Goal: Task Accomplishment & Management: Contribute content

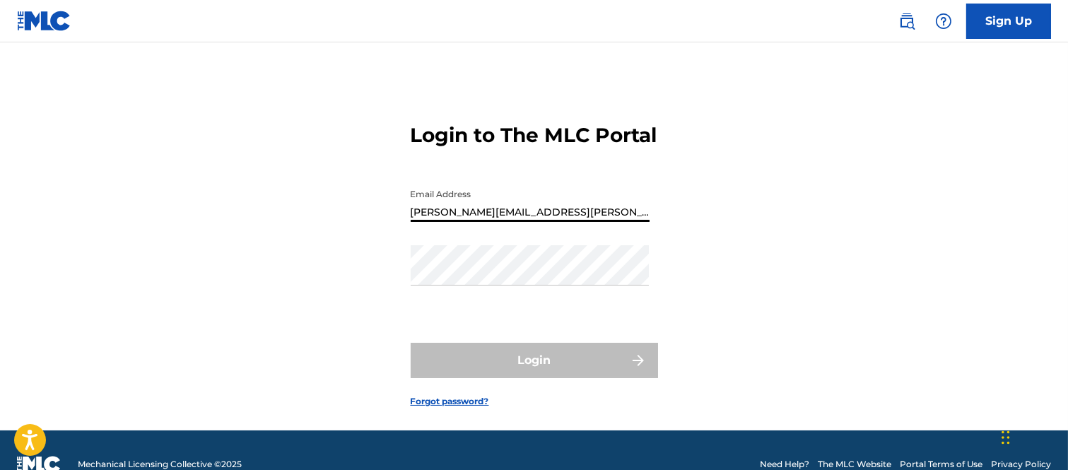
type input "[PERSON_NAME][EMAIL_ADDRESS][PERSON_NAME][DOMAIN_NAME]"
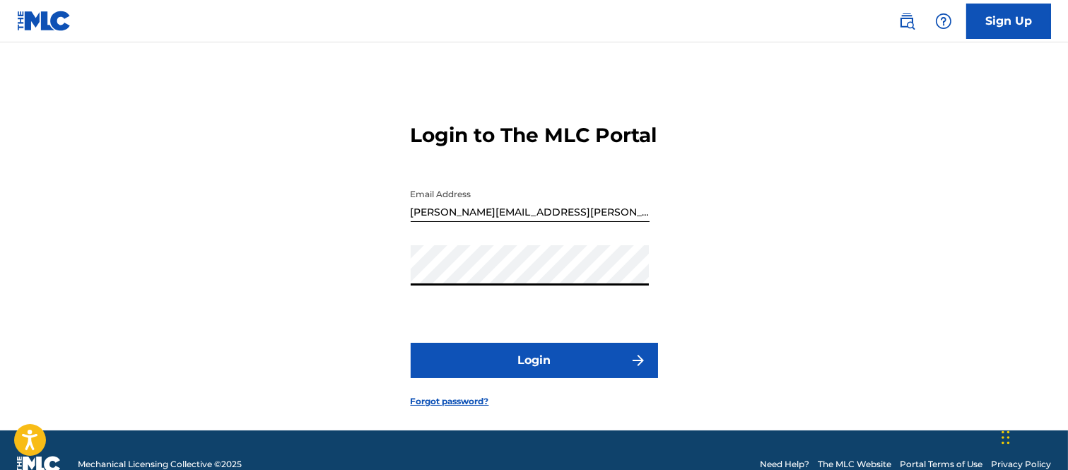
click at [633, 369] on img "submit" at bounding box center [638, 360] width 17 height 17
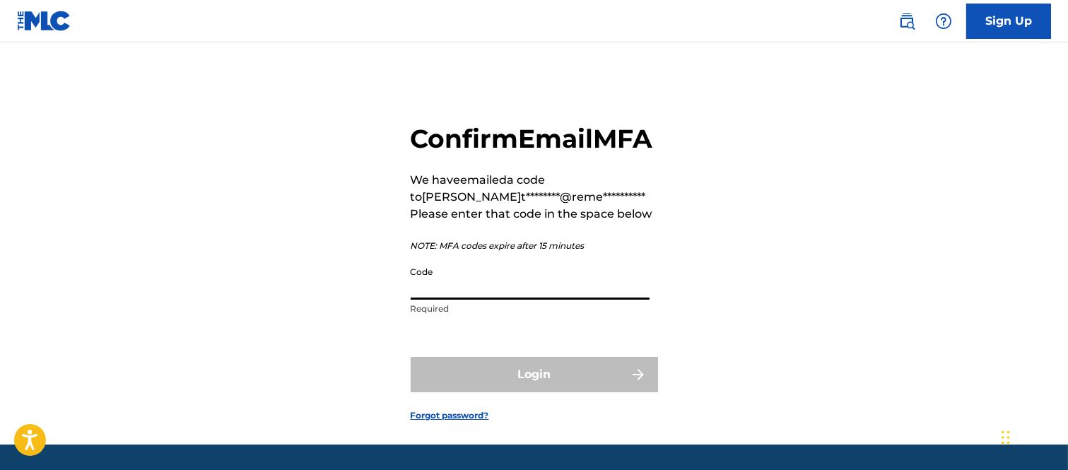
click at [486, 300] on input "Code" at bounding box center [530, 280] width 239 height 40
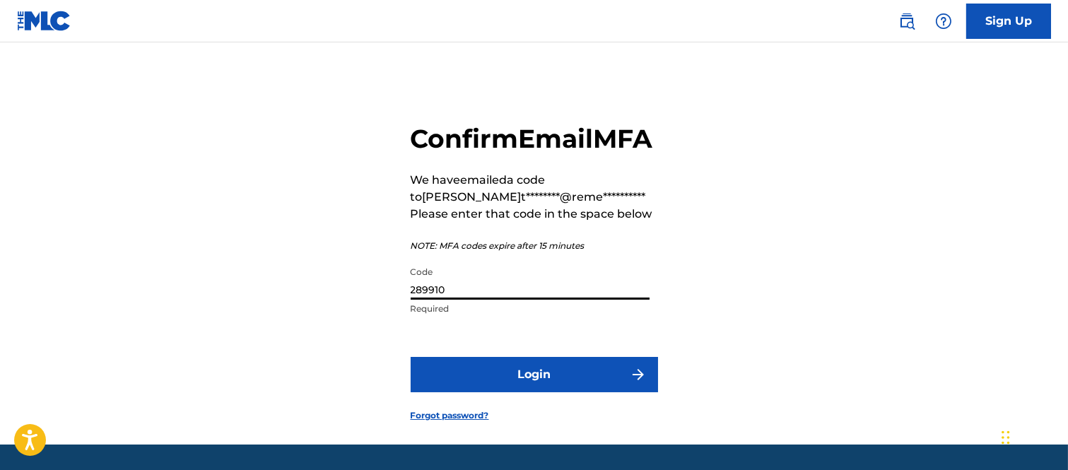
type input "289910"
click at [623, 392] on button "Login" at bounding box center [534, 374] width 247 height 35
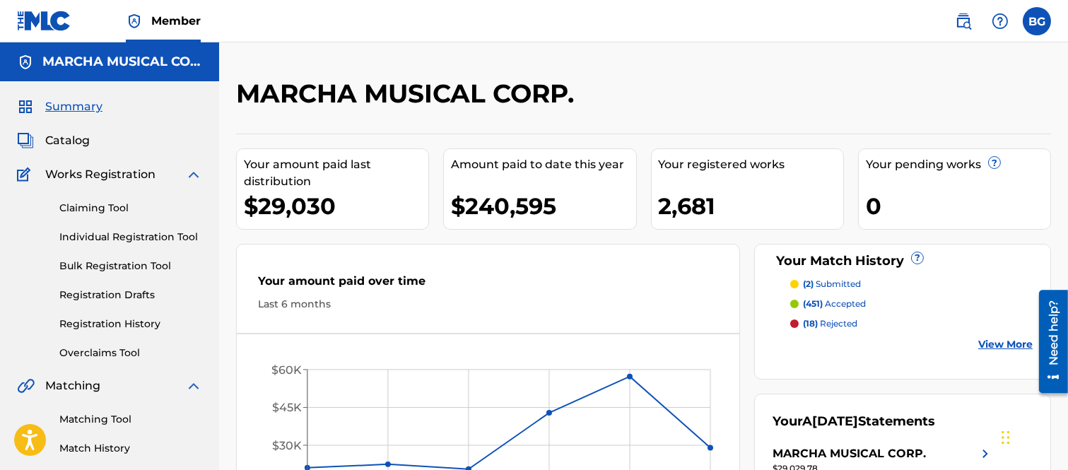
click at [72, 141] on span "Catalog" at bounding box center [67, 140] width 45 height 17
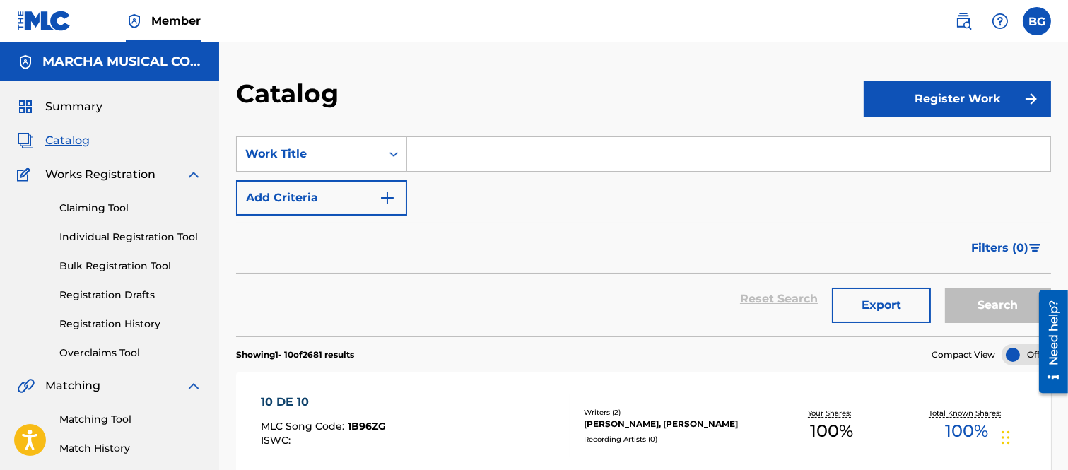
click at [434, 151] on input "Search Form" at bounding box center [728, 154] width 643 height 34
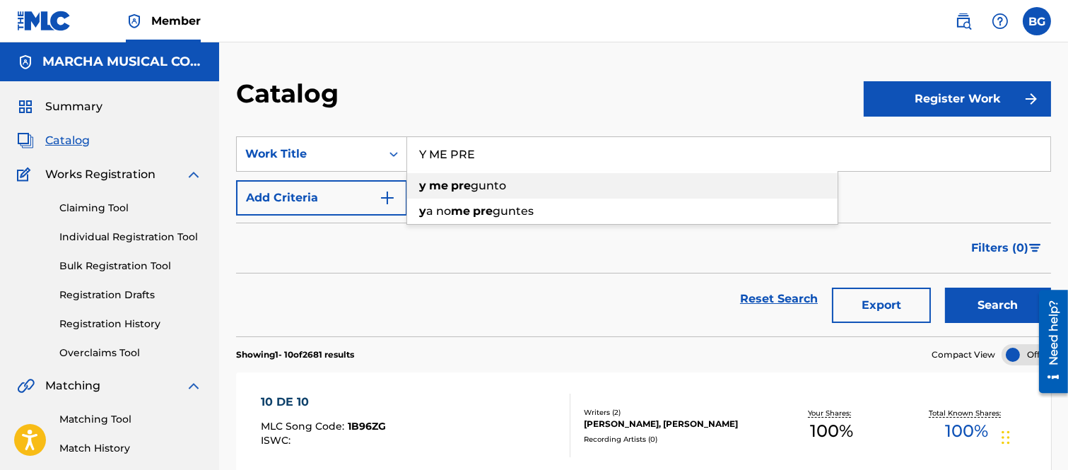
click at [486, 185] on span "gunto" at bounding box center [488, 185] width 35 height 13
type input "y me pregunto"
click at [972, 297] on button "Search" at bounding box center [998, 305] width 106 height 35
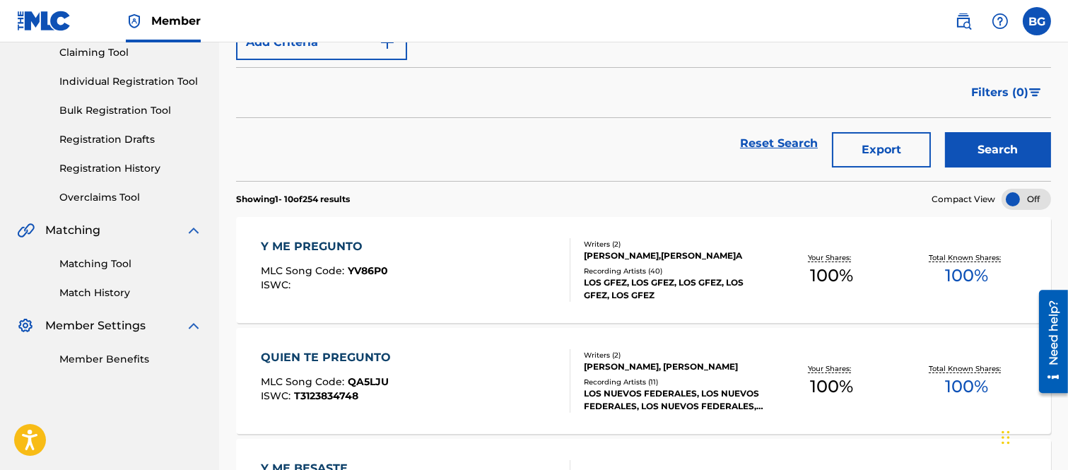
scroll to position [157, 0]
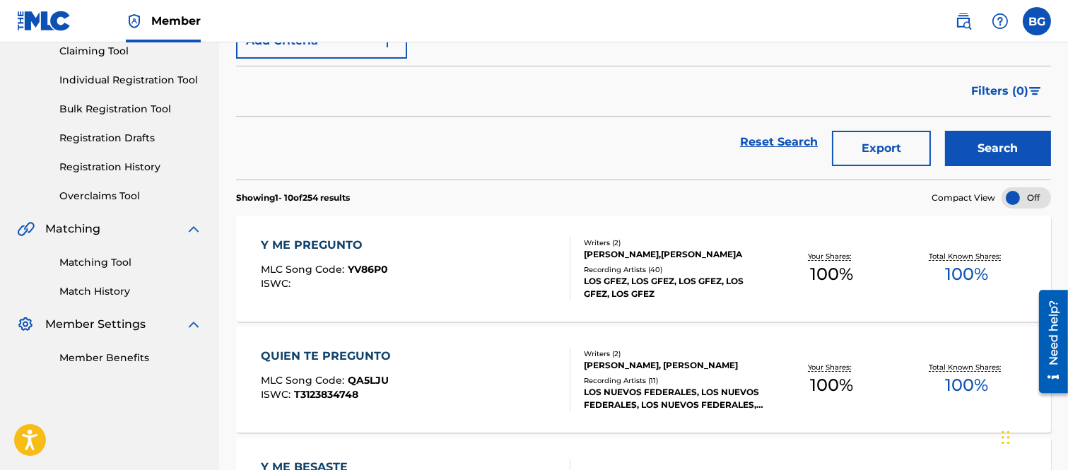
click at [313, 247] on div "Y ME PREGUNTO" at bounding box center [324, 245] width 127 height 17
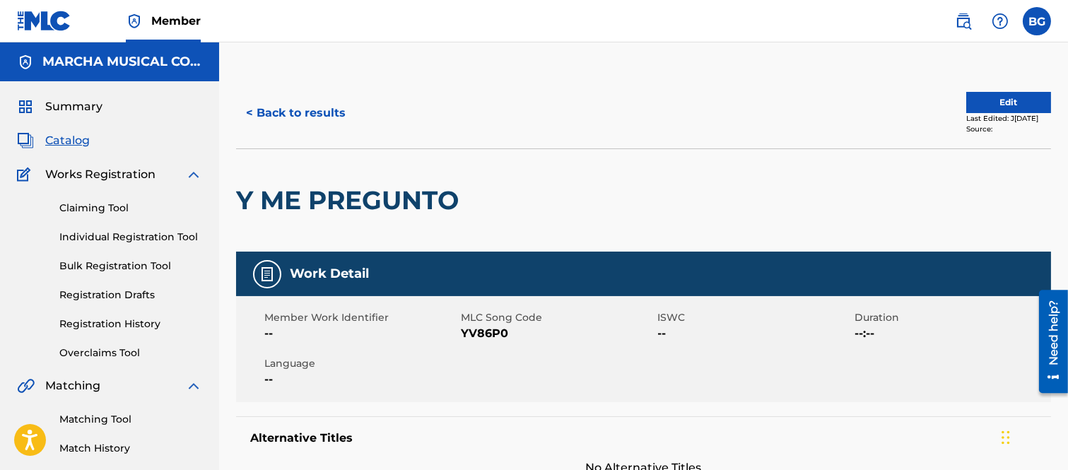
click at [252, 107] on button "< Back to results" at bounding box center [295, 112] width 119 height 35
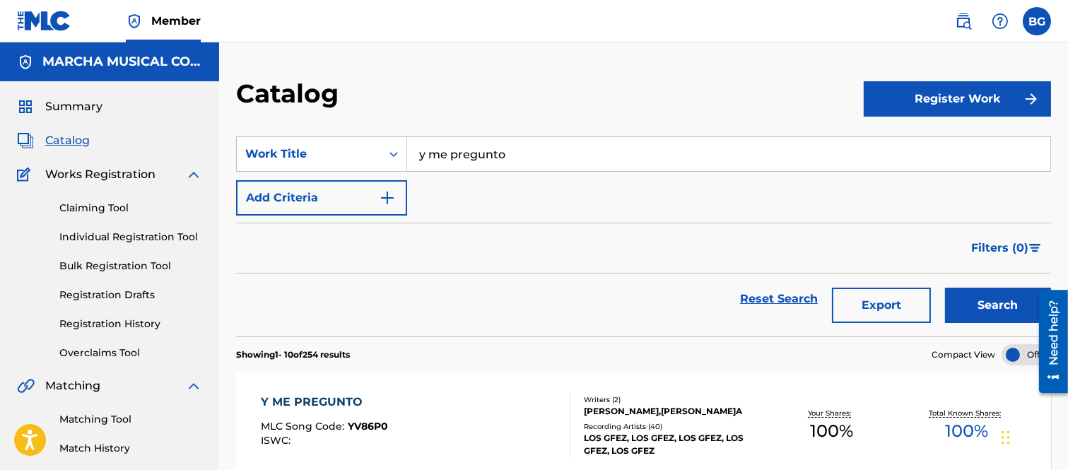
click at [517, 150] on input "y me pregunto" at bounding box center [728, 154] width 643 height 34
type input "y"
click at [506, 188] on span "celular" at bounding box center [515, 185] width 39 height 13
type input "cuida bien tu celular"
click at [980, 296] on button "Search" at bounding box center [998, 305] width 106 height 35
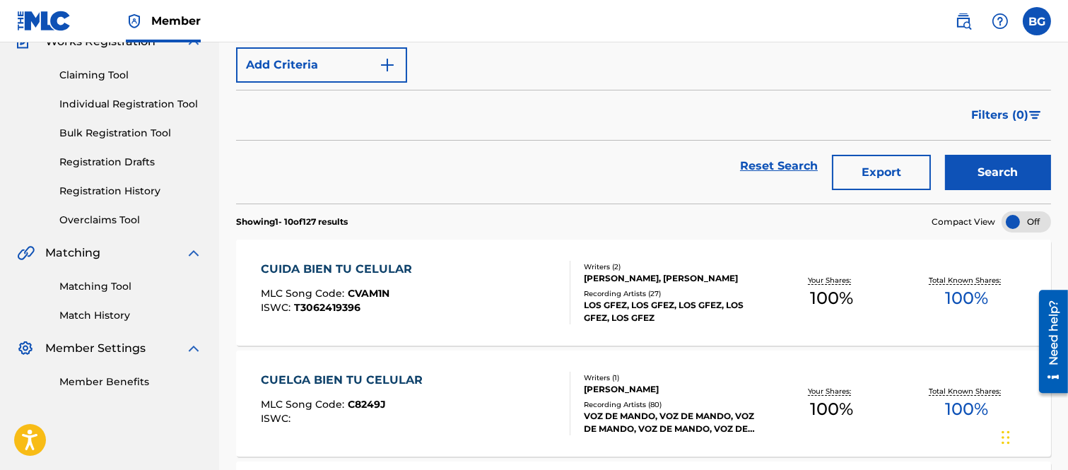
scroll to position [157, 0]
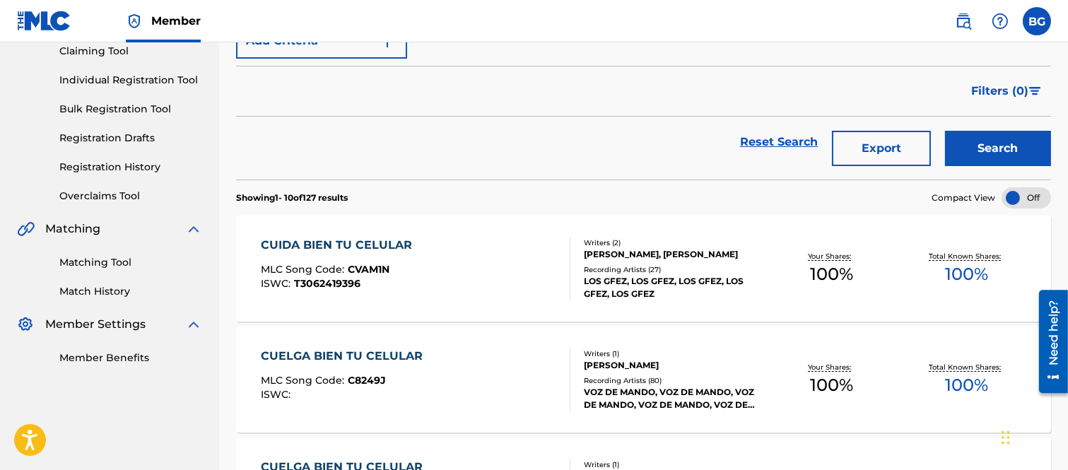
click at [336, 242] on div "CUIDA BIEN TU CELULAR" at bounding box center [340, 245] width 158 height 17
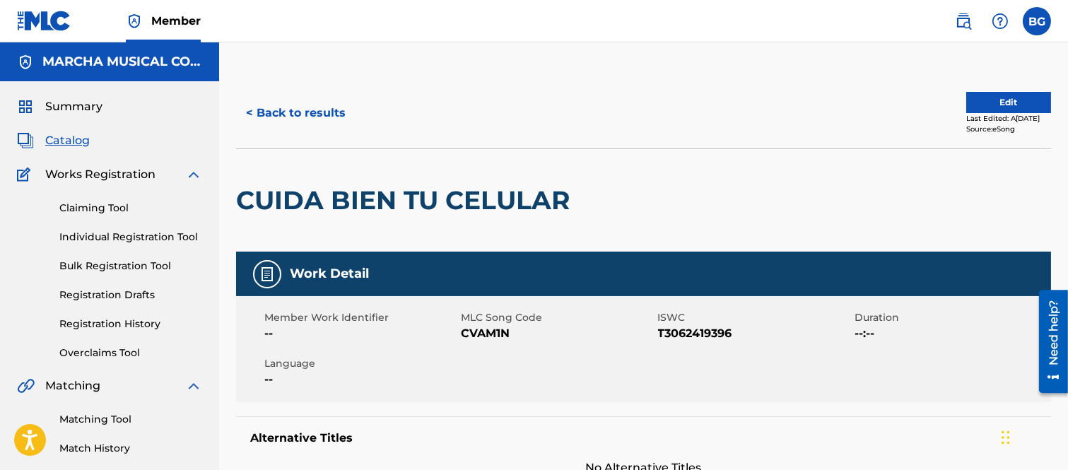
click at [249, 110] on button "< Back to results" at bounding box center [295, 112] width 119 height 35
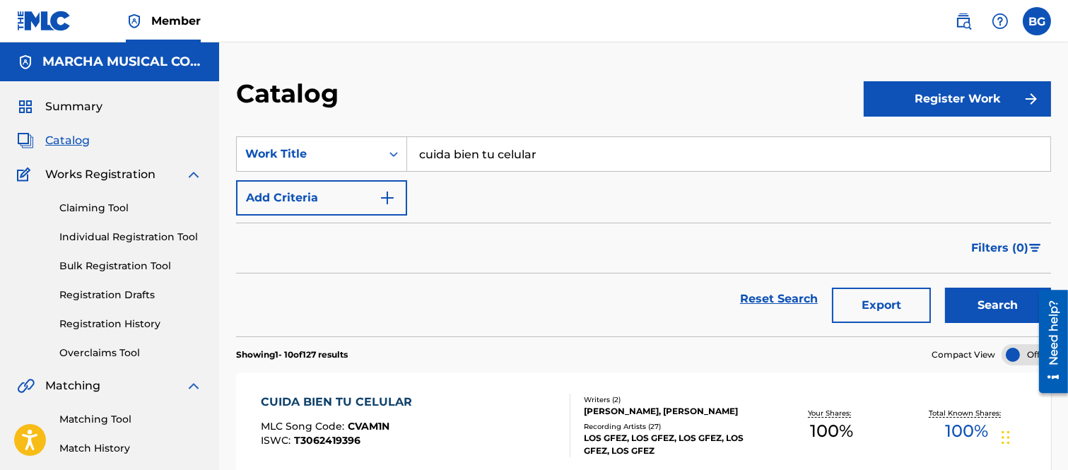
click at [547, 156] on input "cuida bien tu celular" at bounding box center [728, 154] width 643 height 34
type input "c"
click at [503, 185] on span "edad" at bounding box center [503, 185] width 30 height 13
type input "cuestion de edad"
click at [989, 301] on button "Search" at bounding box center [998, 305] width 106 height 35
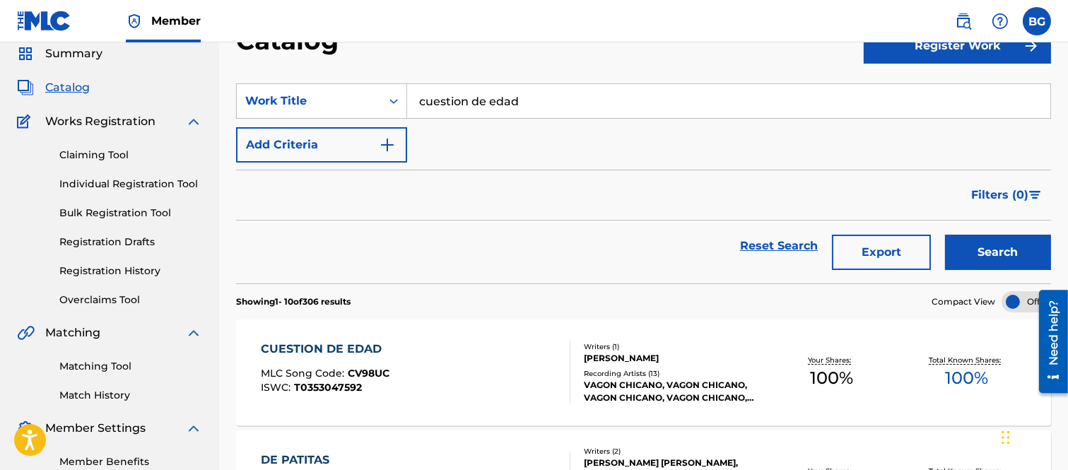
scroll to position [157, 0]
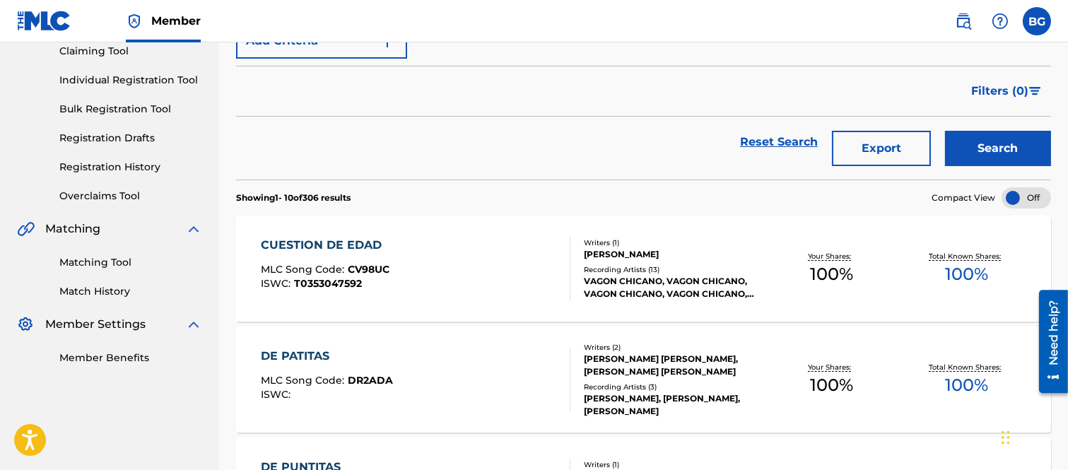
click at [345, 238] on div "CUESTION DE EDAD" at bounding box center [325, 245] width 129 height 17
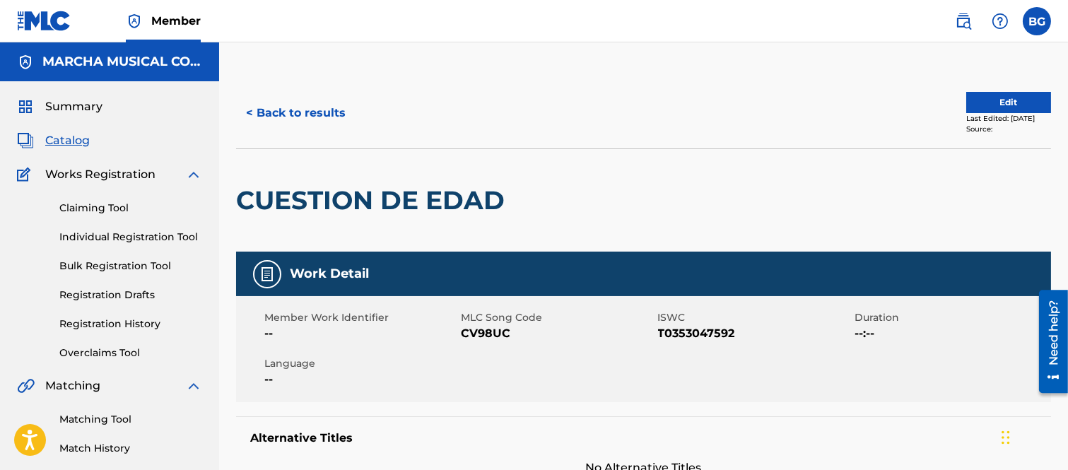
click at [248, 110] on button "< Back to results" at bounding box center [295, 112] width 119 height 35
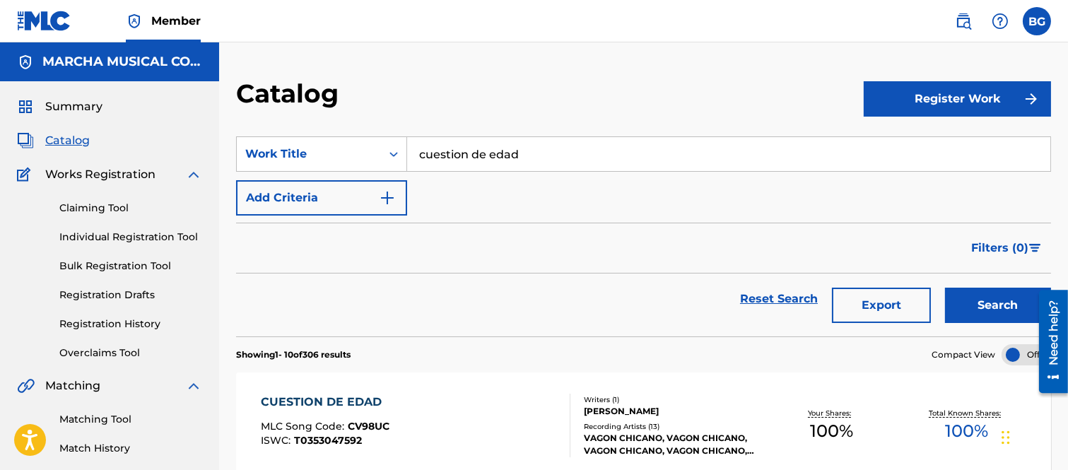
click at [555, 149] on input "cuestion de edad" at bounding box center [728, 154] width 643 height 34
type input "c"
click at [474, 181] on span "onsciencia" at bounding box center [483, 185] width 61 height 13
type input "tu inconsciencia"
drag, startPoint x: 974, startPoint y: 303, endPoint x: 923, endPoint y: 279, distance: 55.4
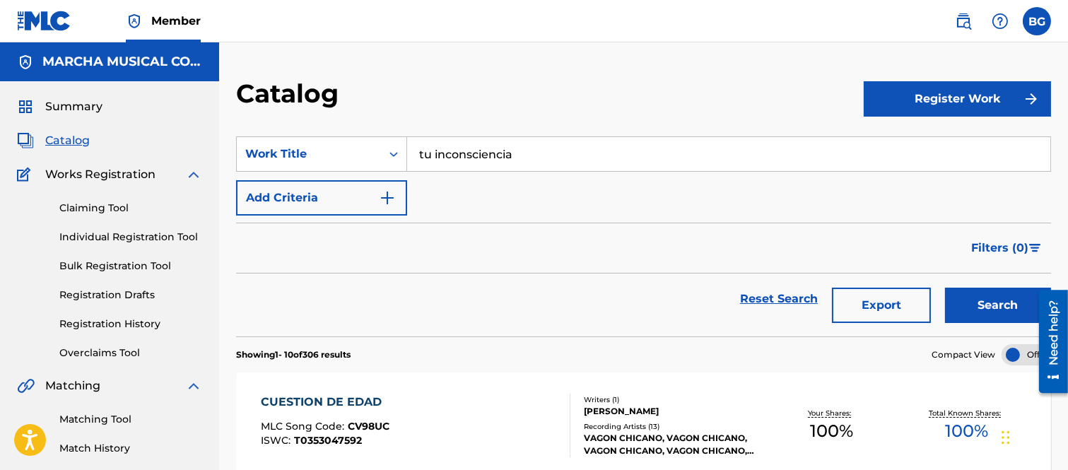
click at [974, 302] on button "Search" at bounding box center [998, 305] width 106 height 35
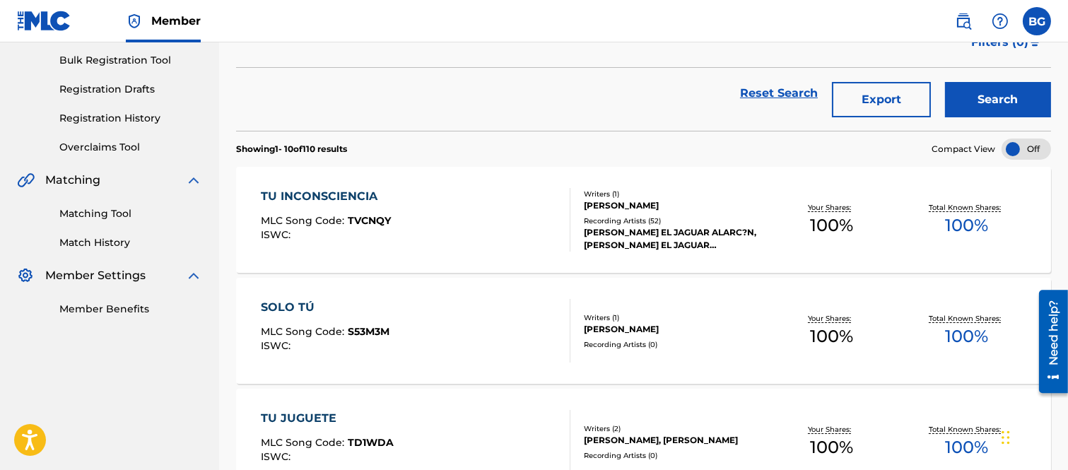
scroll to position [235, 0]
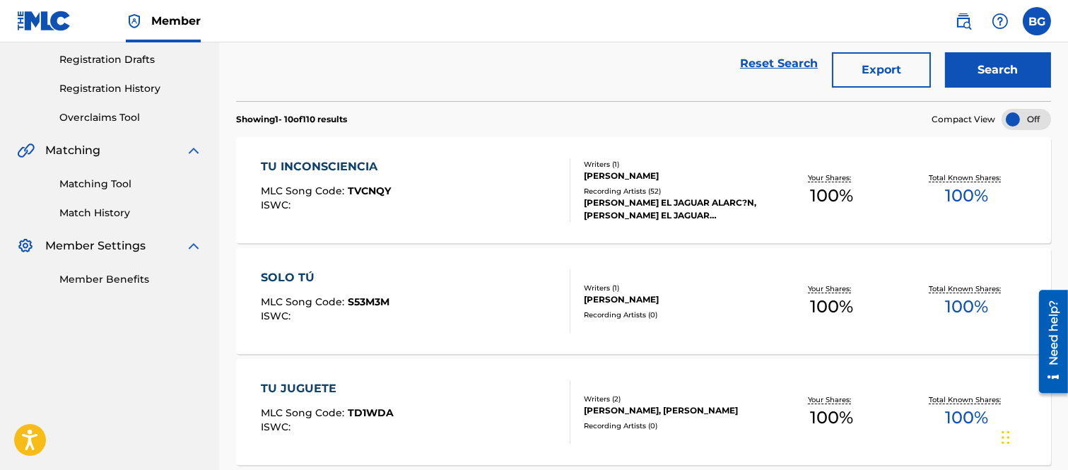
click at [305, 164] on div "TU INCONSCIENCIA" at bounding box center [326, 166] width 130 height 17
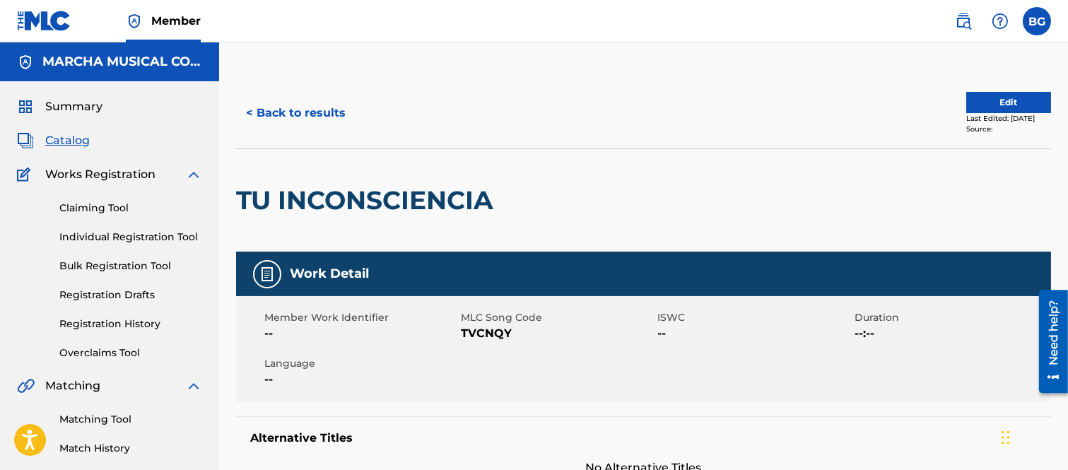
click at [250, 110] on button "< Back to results" at bounding box center [295, 112] width 119 height 35
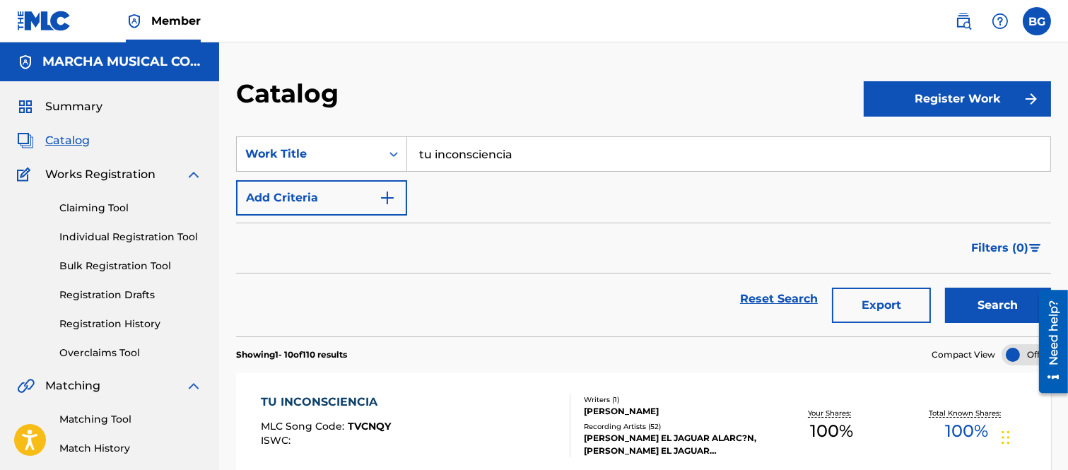
click at [529, 152] on input "tu inconsciencia" at bounding box center [728, 154] width 643 height 34
drag, startPoint x: 448, startPoint y: 185, endPoint x: 561, endPoint y: 201, distance: 114.3
click at [448, 182] on strong "mereces" at bounding box center [460, 185] width 51 height 13
type input "tu mereces todo"
click at [976, 300] on button "Search" at bounding box center [998, 305] width 106 height 35
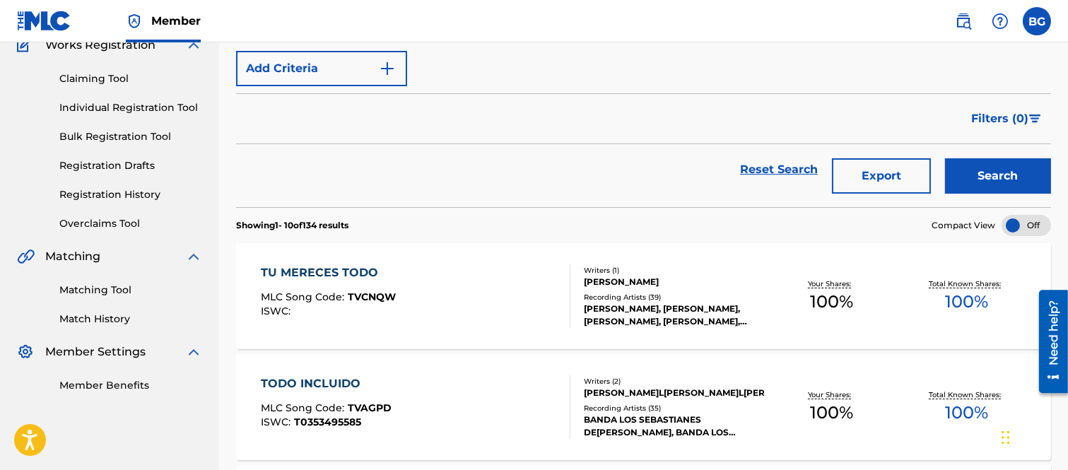
scroll to position [157, 0]
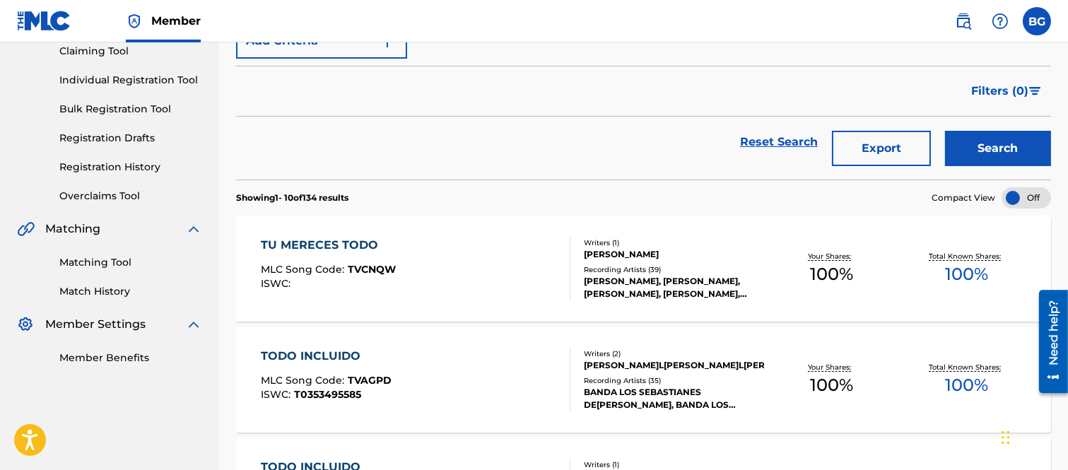
click at [344, 243] on div "TU MERECES TODO" at bounding box center [328, 245] width 135 height 17
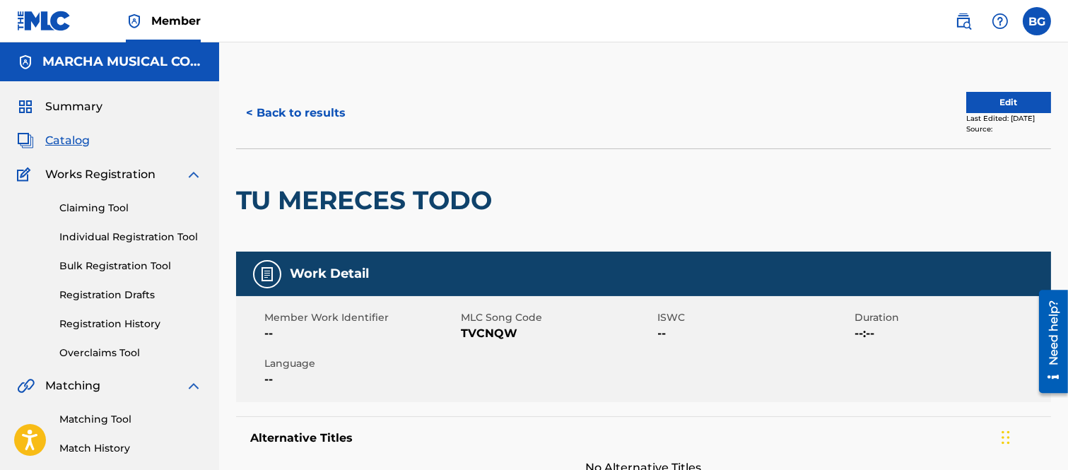
click at [252, 113] on button "< Back to results" at bounding box center [295, 112] width 119 height 35
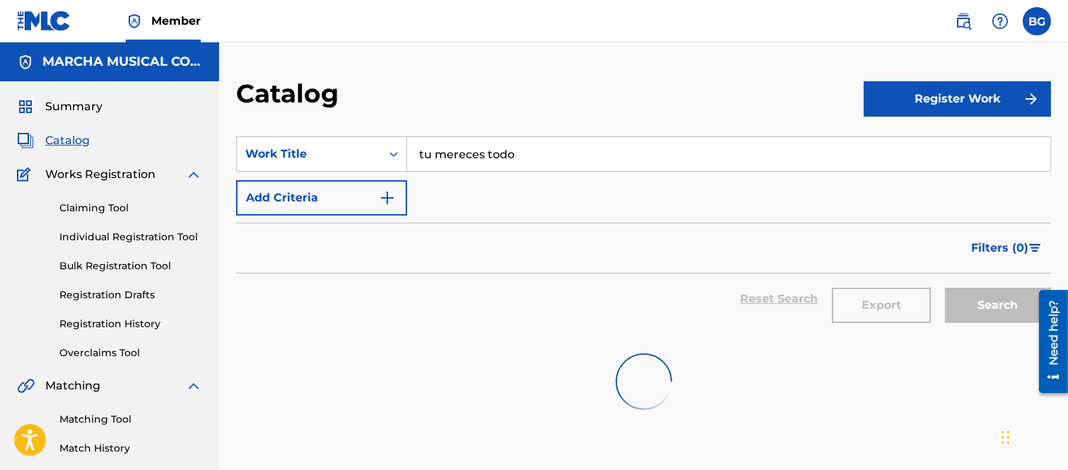
click at [81, 233] on link "Individual Registration Tool" at bounding box center [130, 237] width 143 height 15
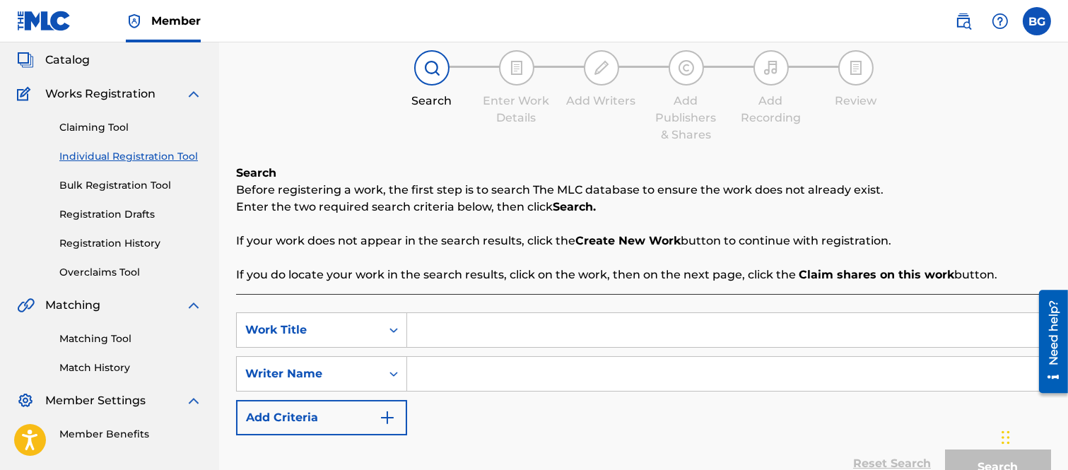
scroll to position [157, 0]
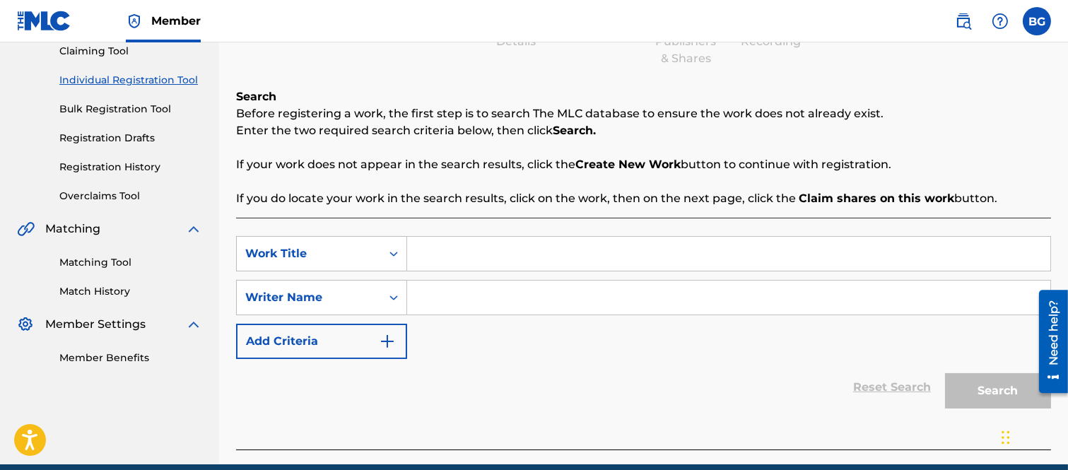
drag, startPoint x: 440, startPoint y: 252, endPoint x: 573, endPoint y: 149, distance: 168.9
click at [440, 250] on input "Search Form" at bounding box center [728, 254] width 643 height 34
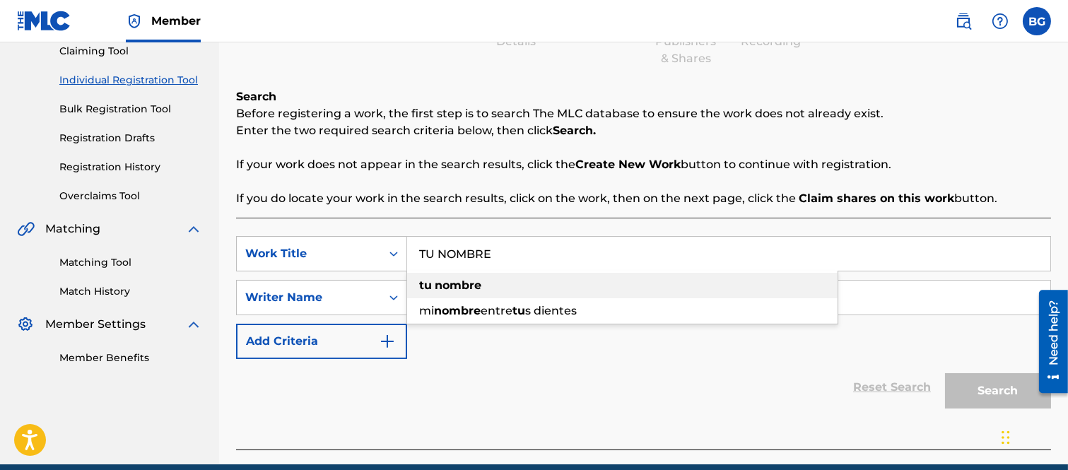
click at [456, 284] on strong "nombre" at bounding box center [458, 285] width 47 height 13
type input "tu nombre"
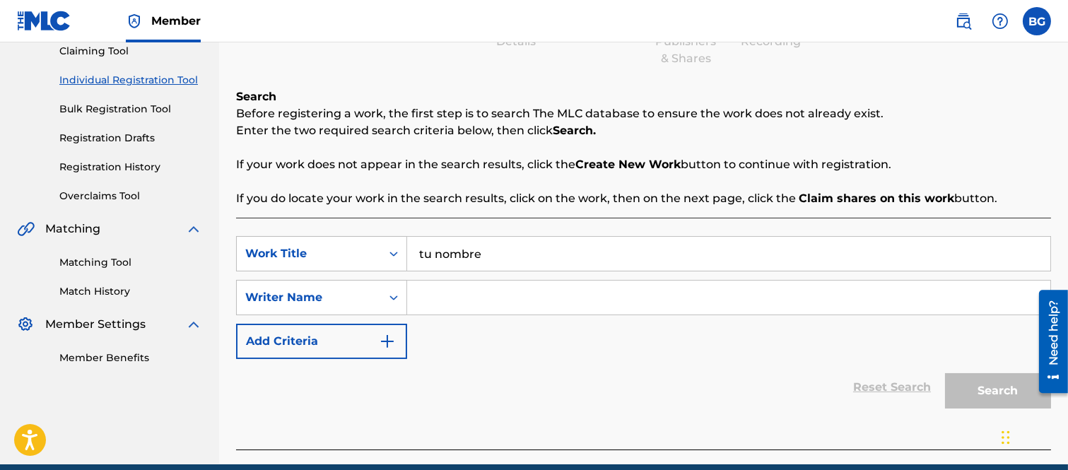
click at [450, 301] on input "Search Form" at bounding box center [728, 298] width 643 height 34
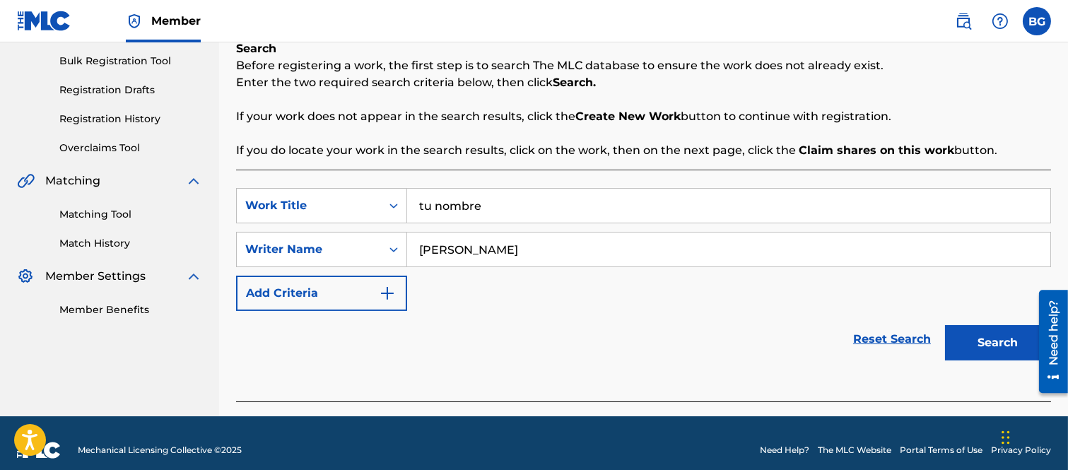
scroll to position [219, 0]
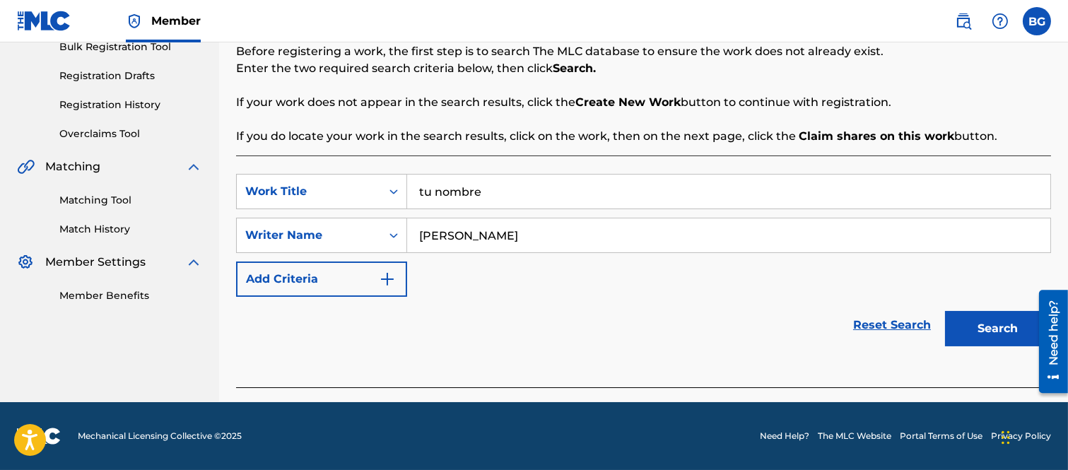
type input "[PERSON_NAME]"
click at [979, 323] on button "Search" at bounding box center [998, 328] width 106 height 35
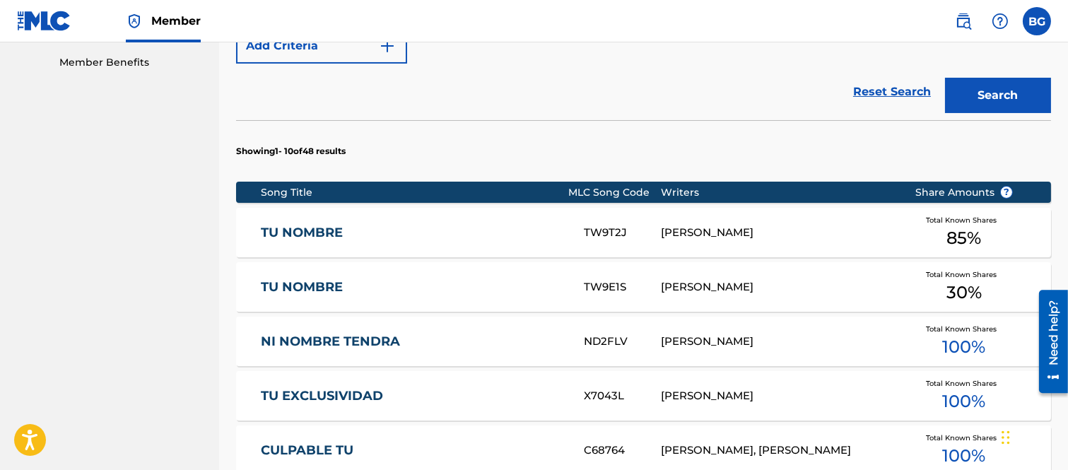
scroll to position [455, 0]
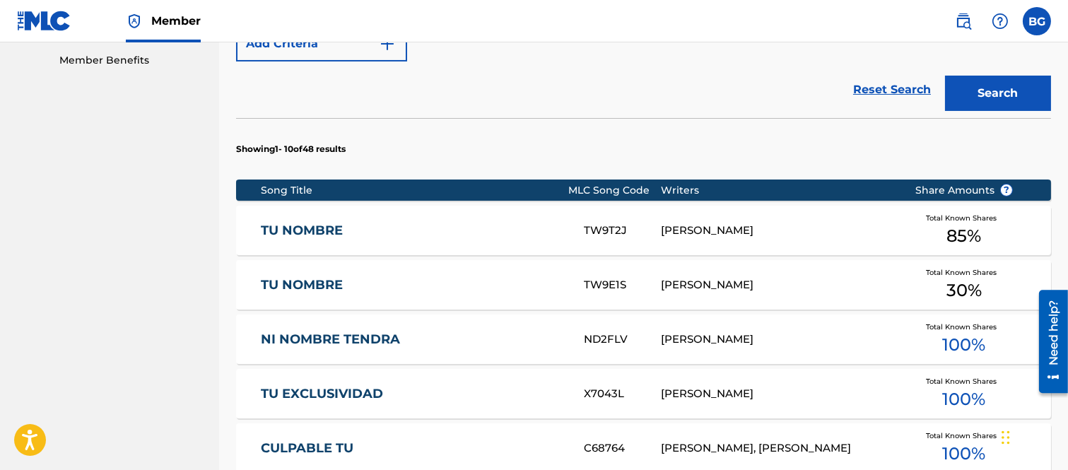
click at [308, 232] on link "TU NOMBRE" at bounding box center [413, 231] width 304 height 16
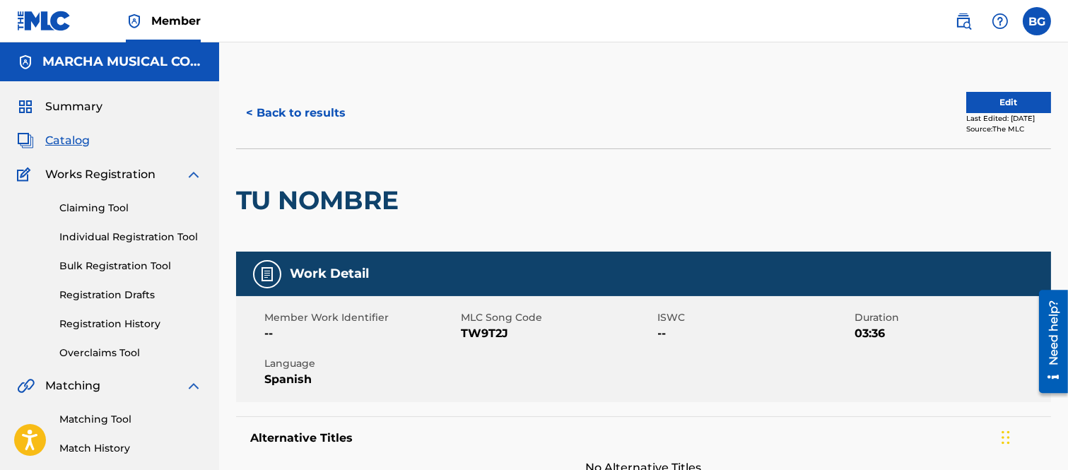
click at [250, 108] on button "< Back to results" at bounding box center [295, 112] width 119 height 35
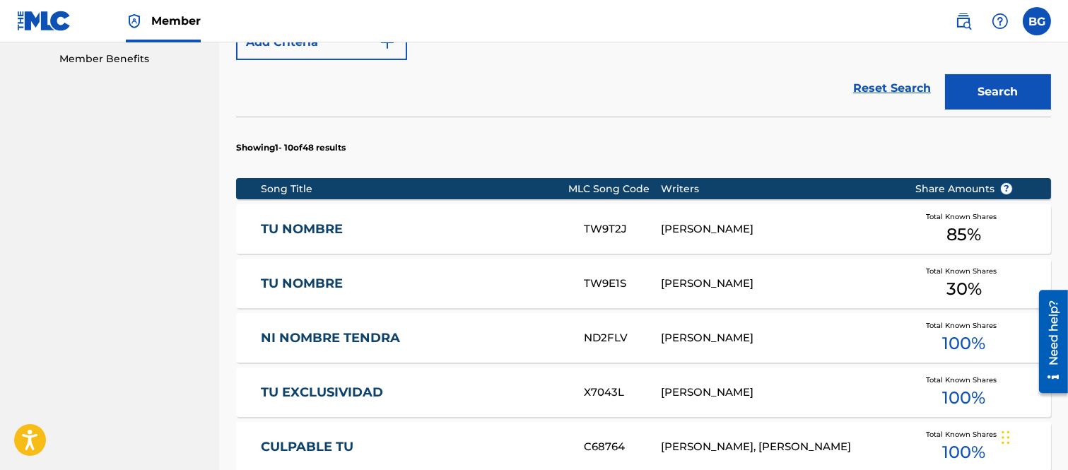
scroll to position [488, 0]
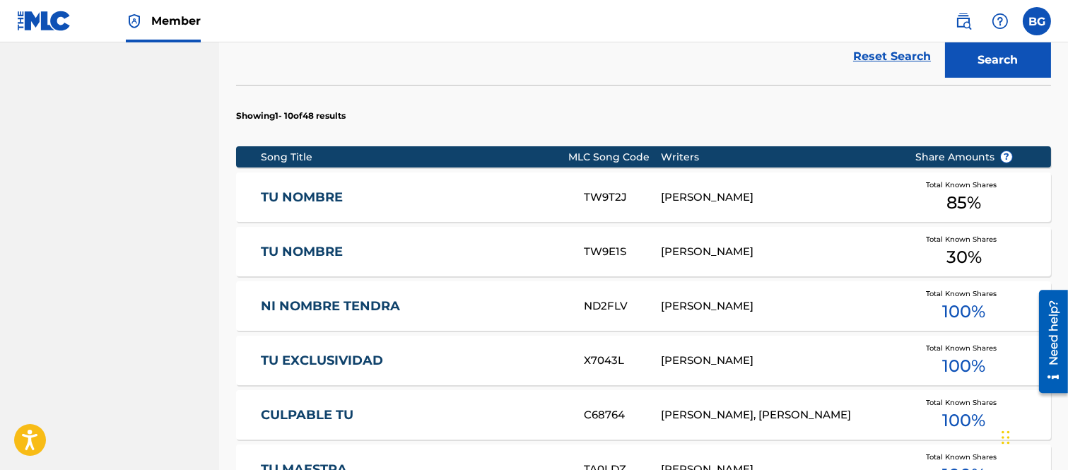
click at [310, 252] on link "TU NOMBRE" at bounding box center [413, 252] width 304 height 16
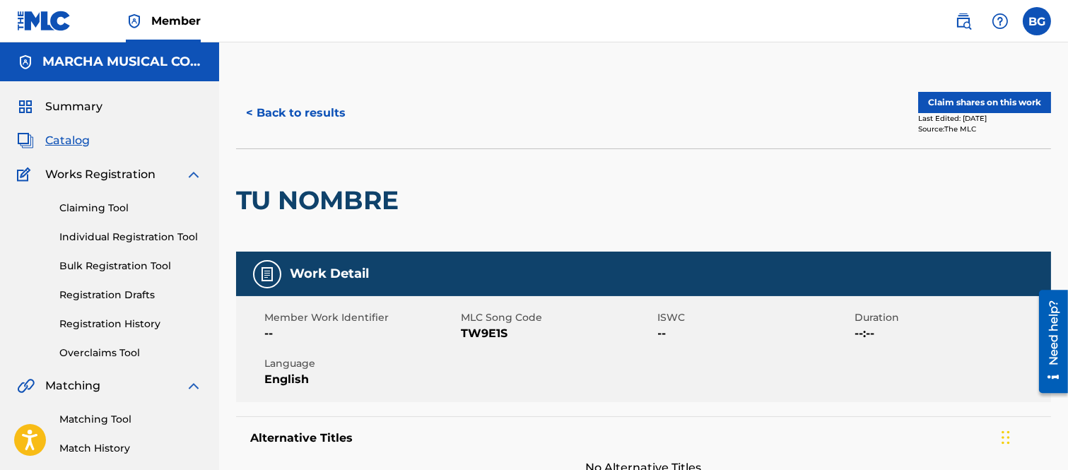
click at [252, 111] on button "< Back to results" at bounding box center [295, 112] width 119 height 35
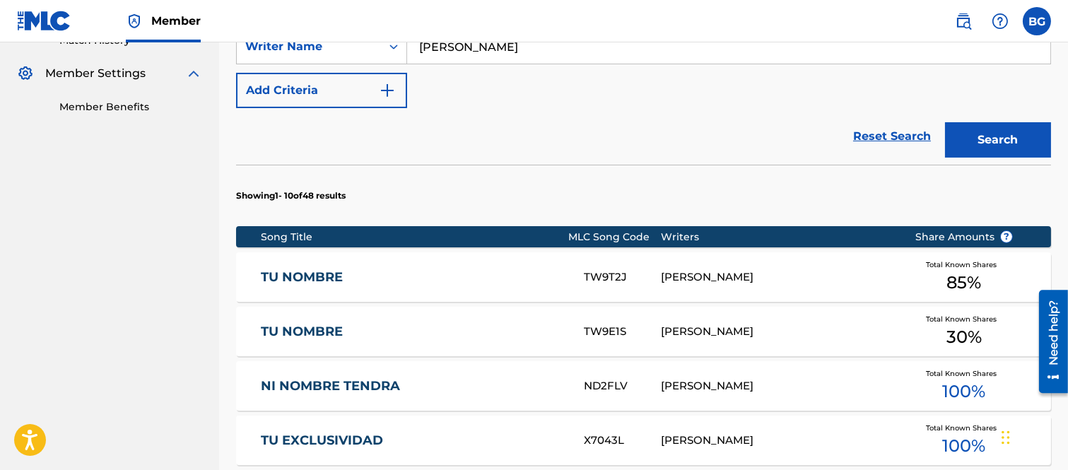
scroll to position [409, 0]
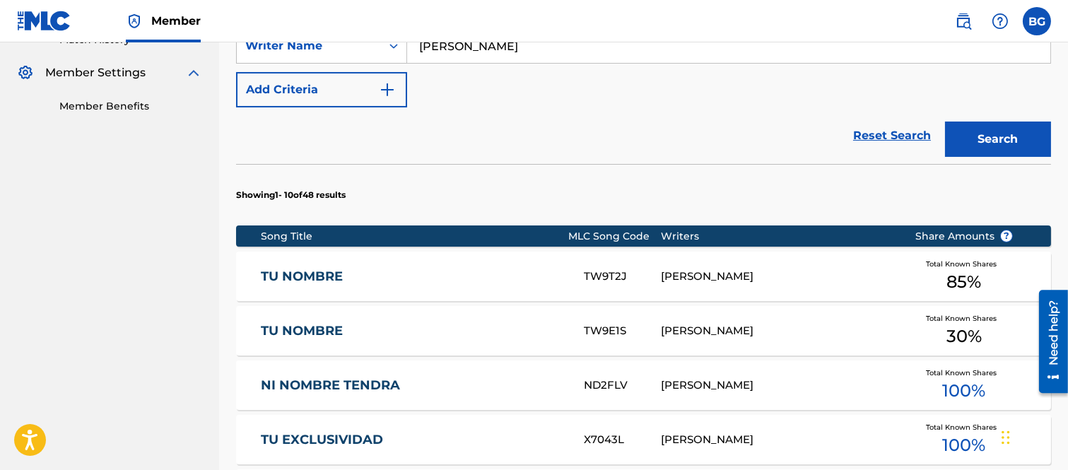
click at [316, 276] on link "TU NOMBRE" at bounding box center [413, 277] width 304 height 16
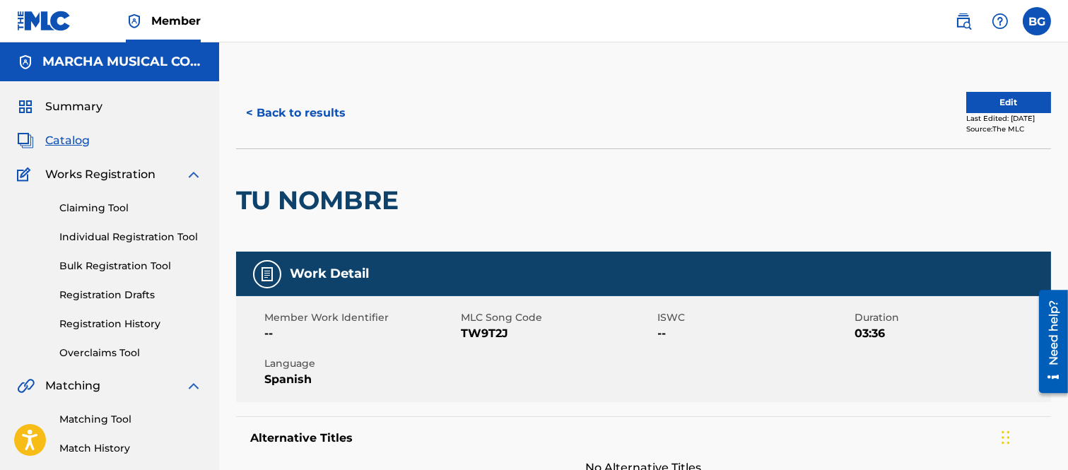
click at [251, 114] on button "< Back to results" at bounding box center [295, 112] width 119 height 35
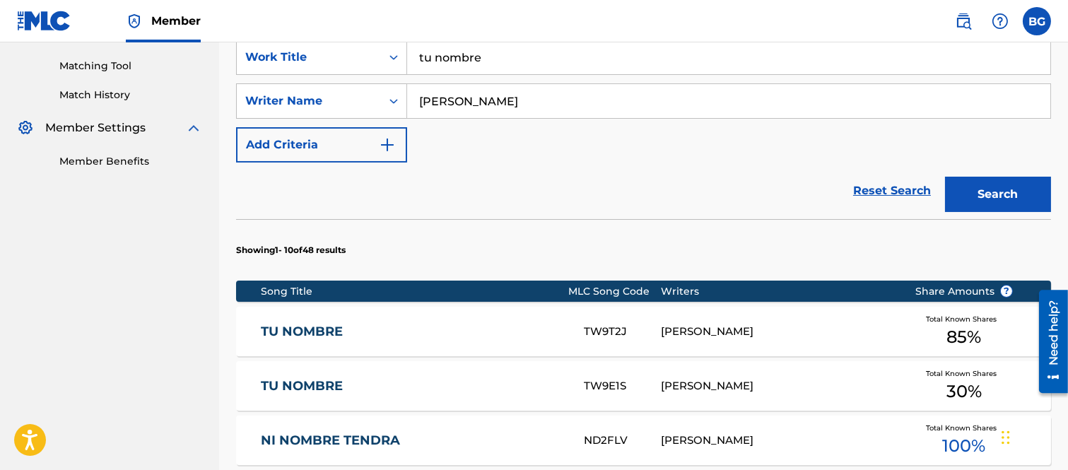
scroll to position [566, 0]
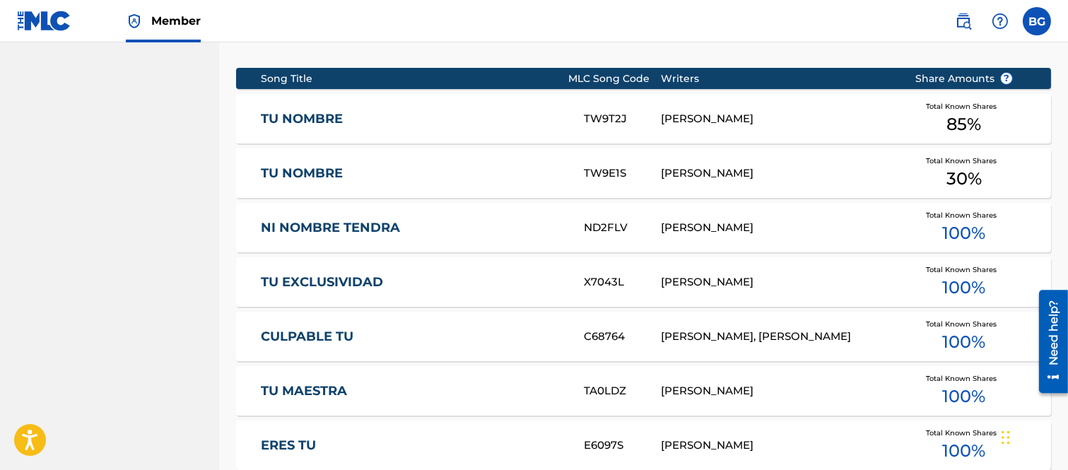
click at [323, 223] on link "NI NOMBRE TENDRA" at bounding box center [413, 228] width 304 height 16
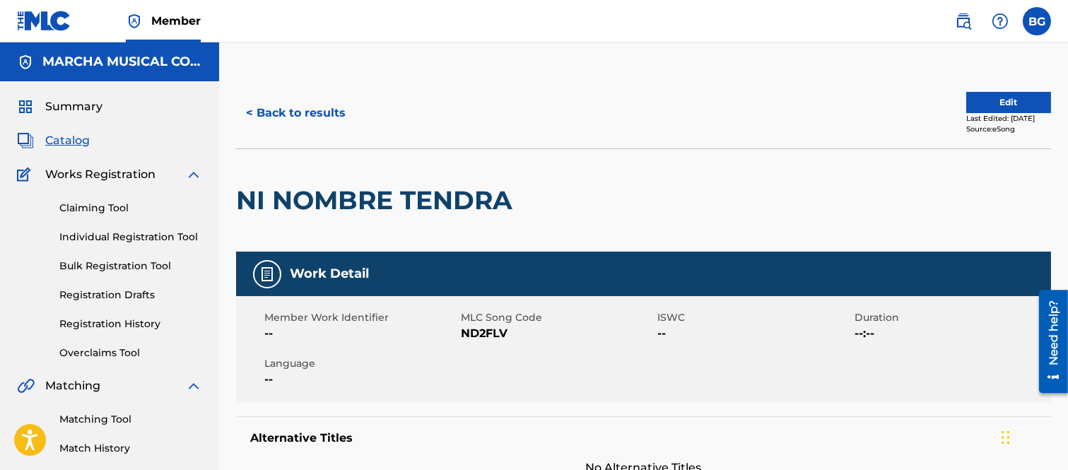
click at [247, 110] on button "< Back to results" at bounding box center [295, 112] width 119 height 35
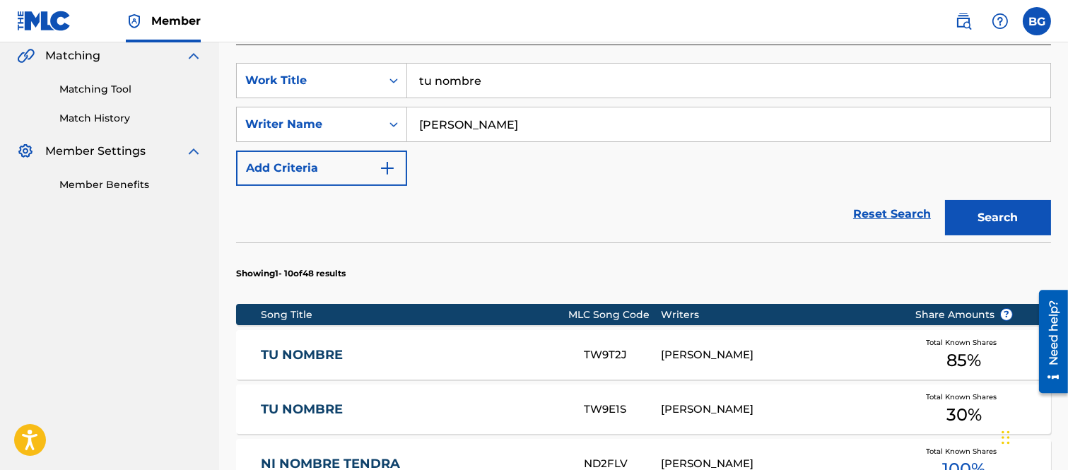
scroll to position [409, 0]
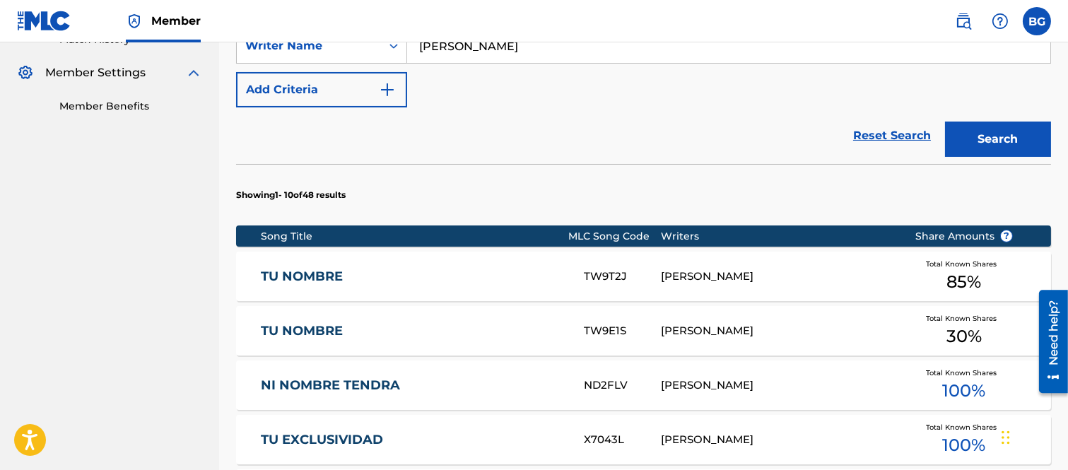
click at [329, 273] on link "TU NOMBRE" at bounding box center [413, 277] width 304 height 16
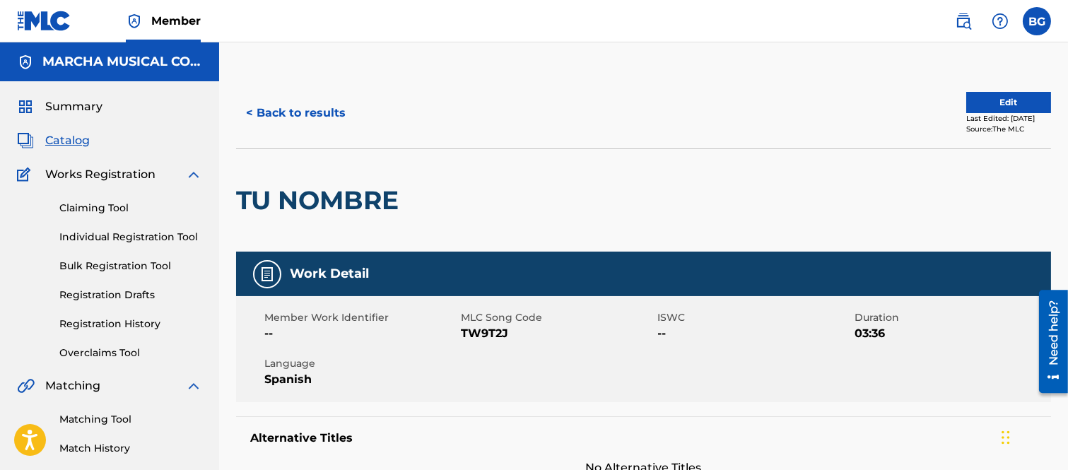
click at [251, 110] on button "< Back to results" at bounding box center [295, 112] width 119 height 35
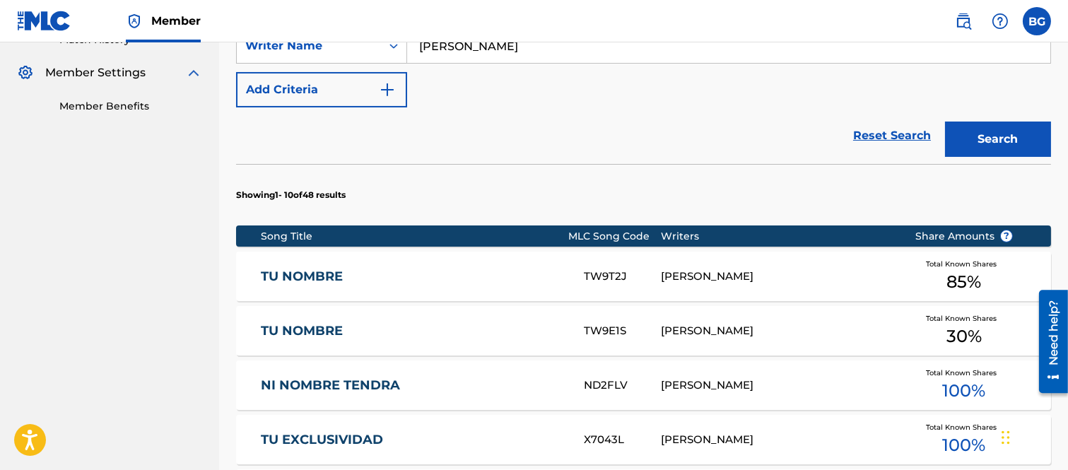
scroll to position [488, 0]
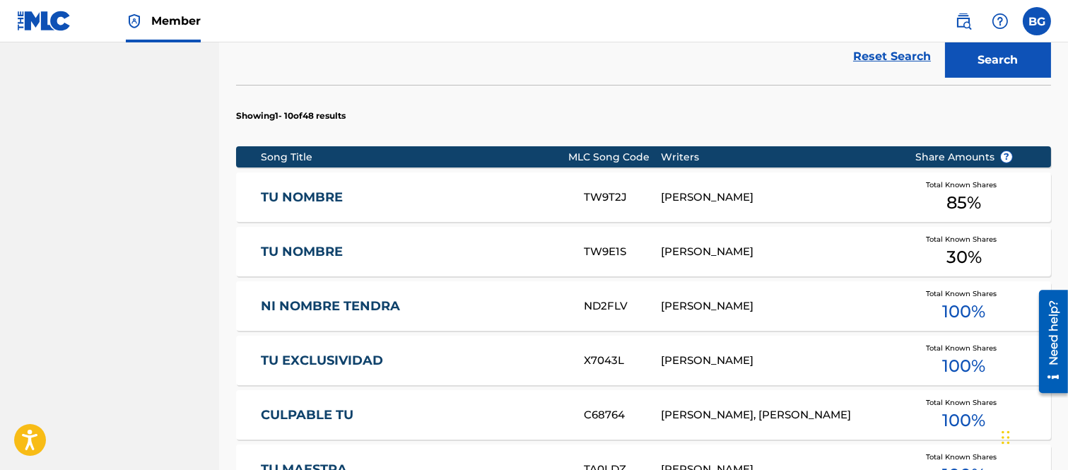
click at [310, 250] on link "TU NOMBRE" at bounding box center [413, 252] width 304 height 16
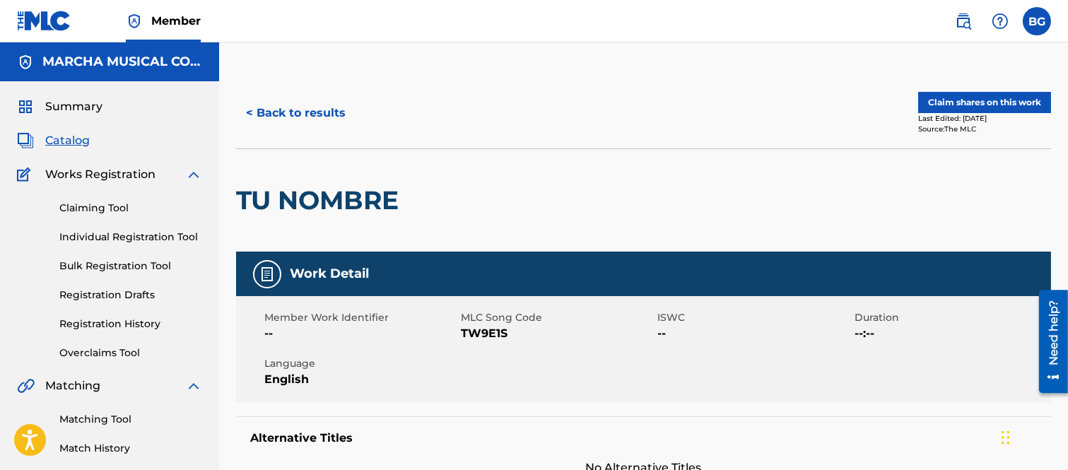
click at [250, 111] on button "< Back to results" at bounding box center [295, 112] width 119 height 35
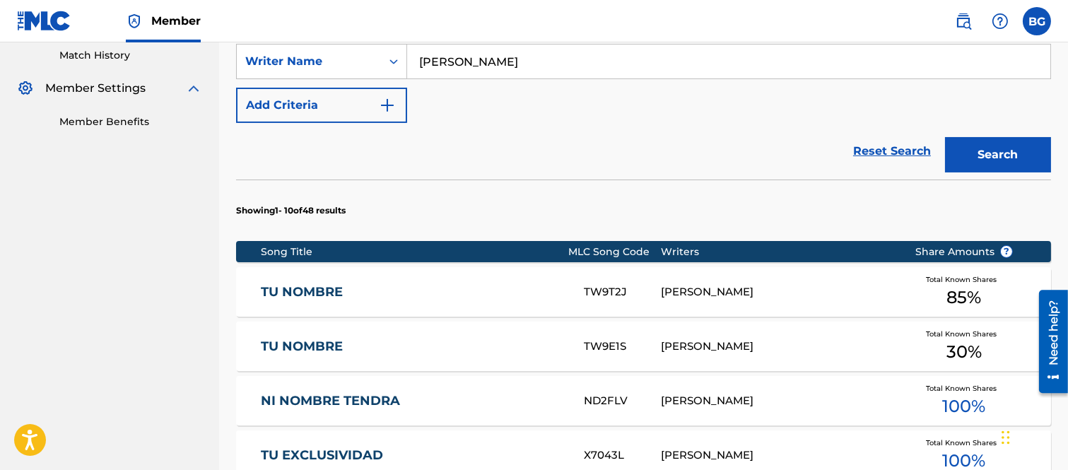
scroll to position [409, 0]
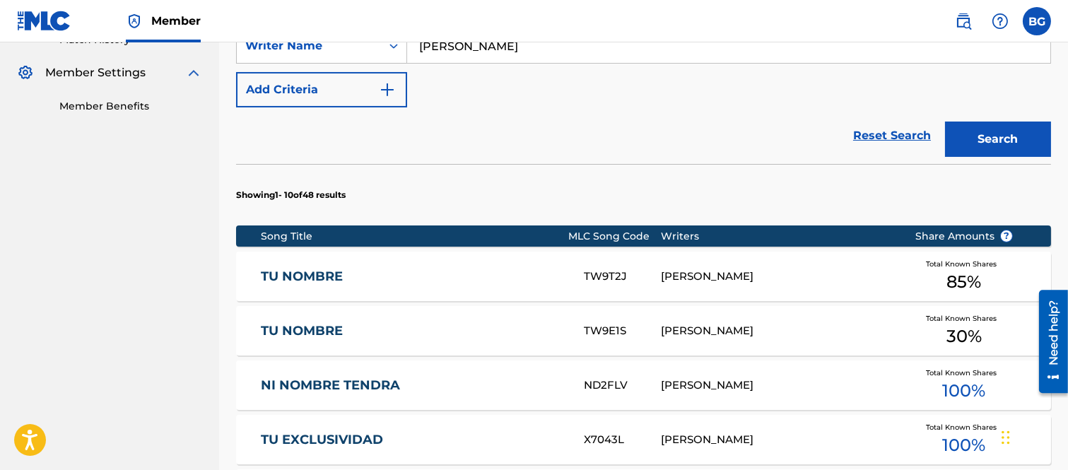
click at [320, 274] on link "TU NOMBRE" at bounding box center [413, 277] width 304 height 16
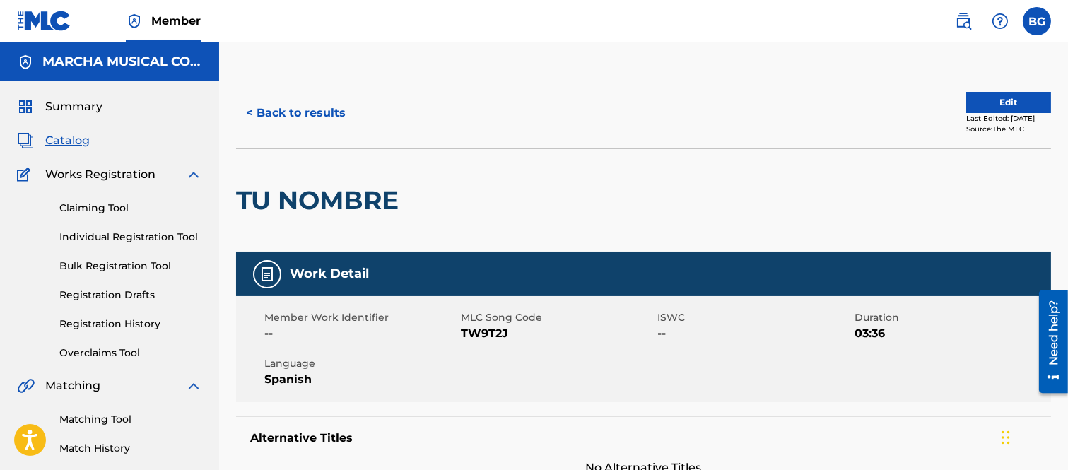
click at [246, 110] on button "< Back to results" at bounding box center [295, 112] width 119 height 35
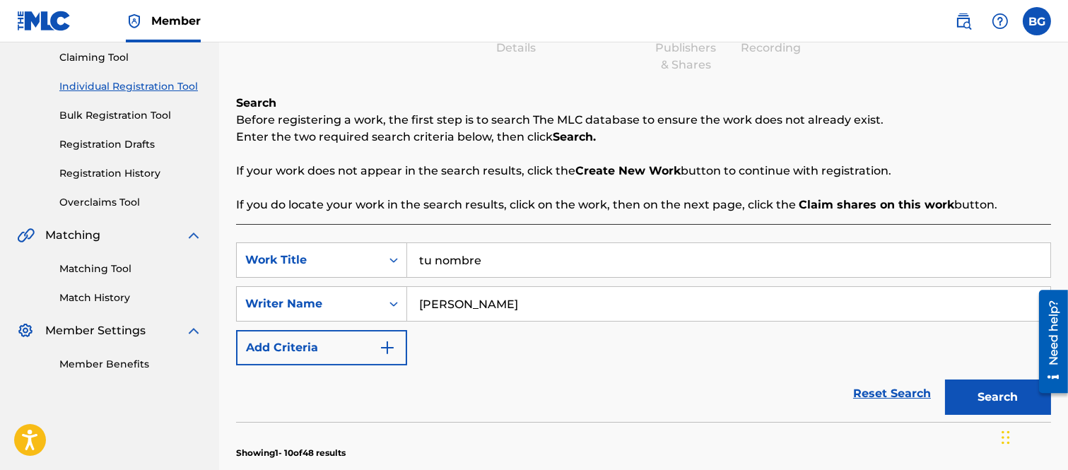
scroll to position [157, 0]
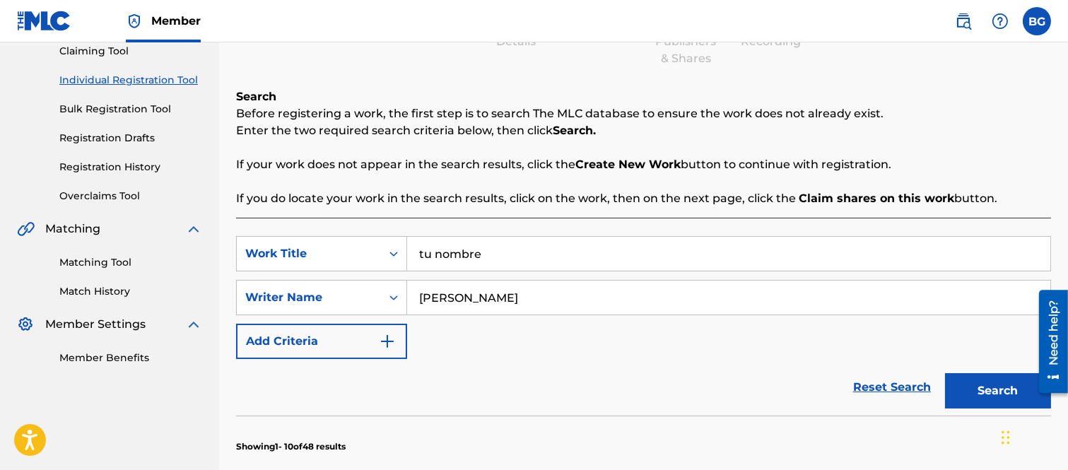
click at [512, 252] on input "tu nombre" at bounding box center [728, 254] width 643 height 34
type input "t"
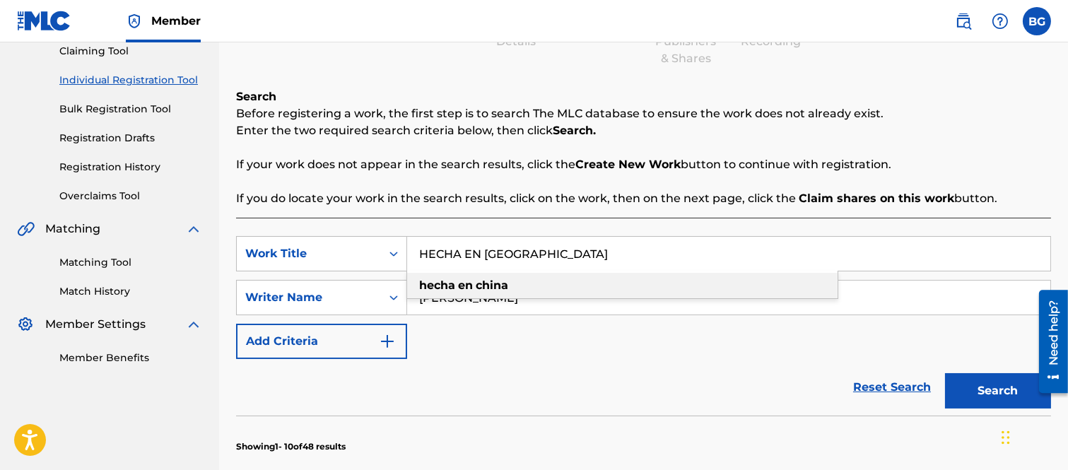
click at [436, 281] on strong "hecha" at bounding box center [437, 285] width 36 height 13
type input "hecha en [GEOGRAPHIC_DATA]"
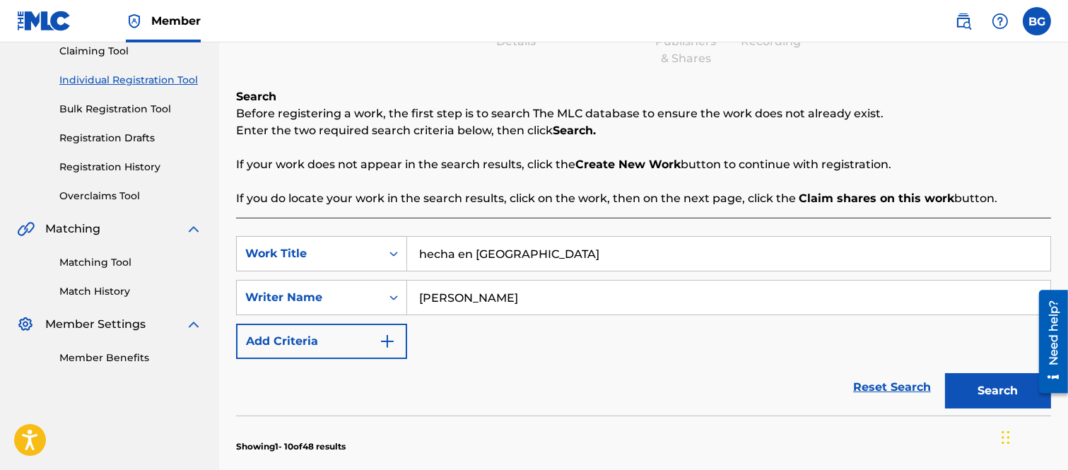
drag, startPoint x: 976, startPoint y: 383, endPoint x: 838, endPoint y: 313, distance: 155.3
click at [976, 382] on button "Search" at bounding box center [998, 390] width 106 height 35
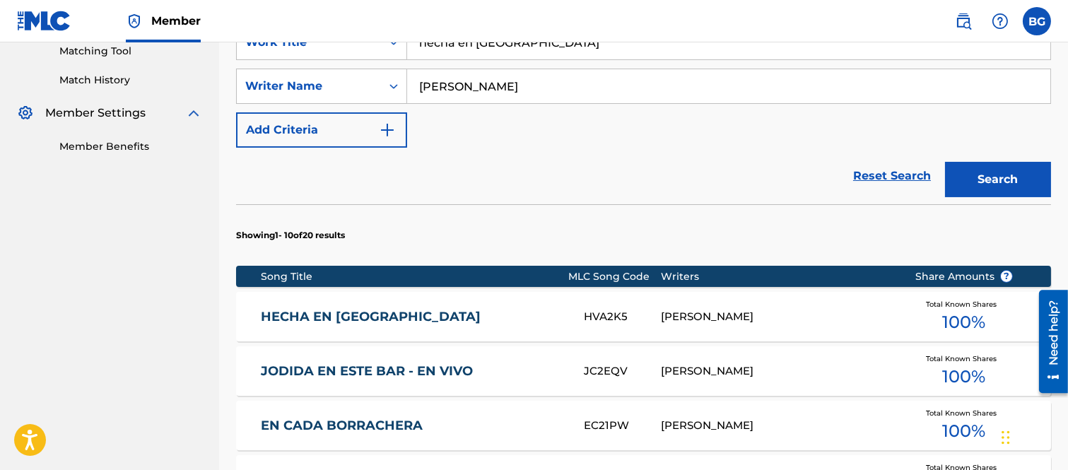
scroll to position [392, 0]
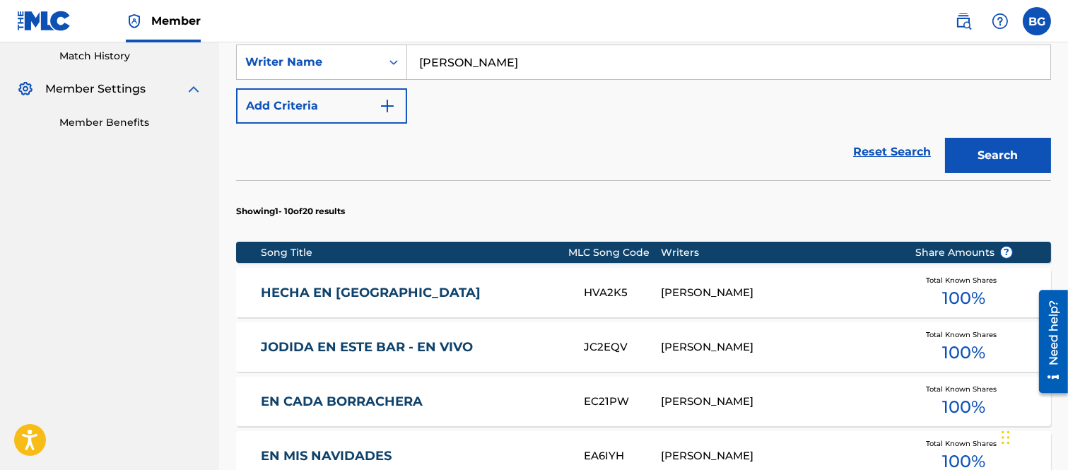
click at [290, 292] on link "HECHA EN [GEOGRAPHIC_DATA]" at bounding box center [413, 293] width 304 height 16
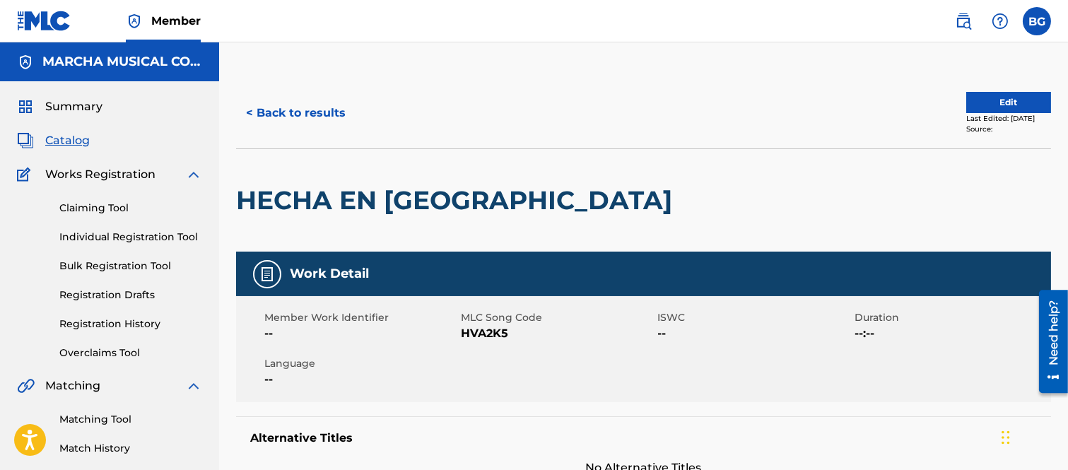
click at [253, 112] on button "< Back to results" at bounding box center [295, 112] width 119 height 35
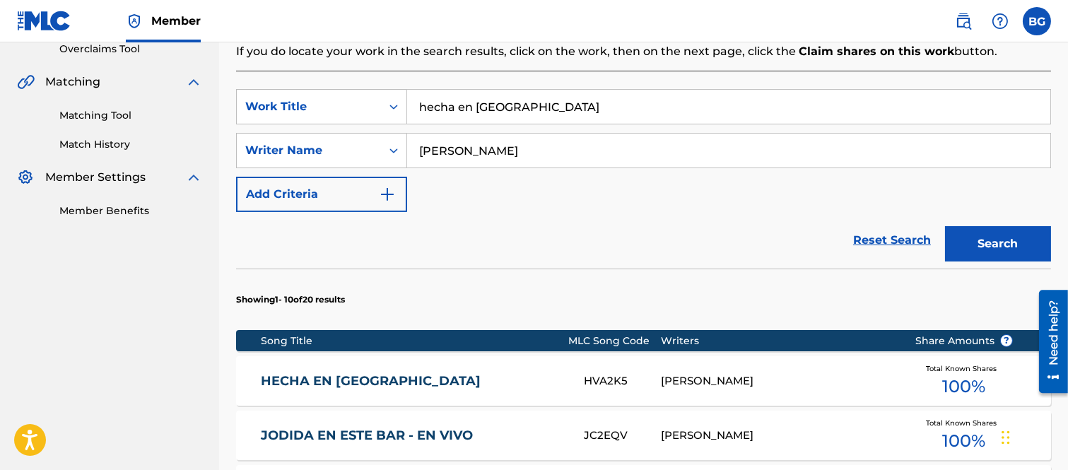
scroll to position [157, 0]
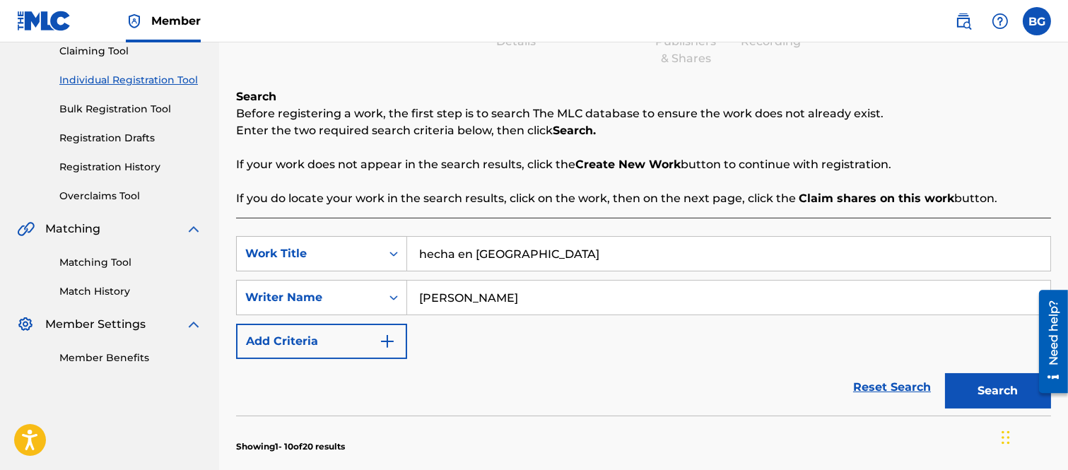
click at [527, 245] on input "hecha en [GEOGRAPHIC_DATA]" at bounding box center [728, 254] width 643 height 34
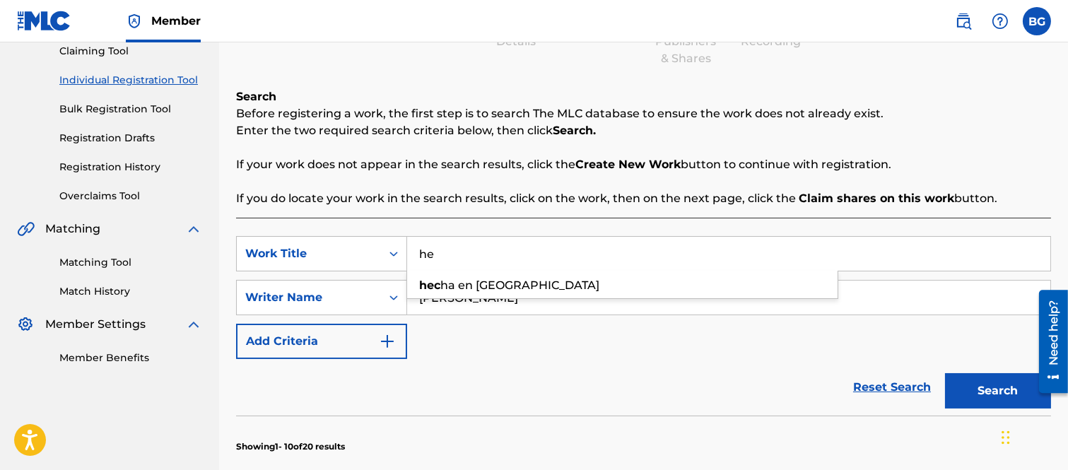
type input "h"
type input "EL HOMBRE PERFECTO"
click at [974, 385] on button "Search" at bounding box center [998, 390] width 106 height 35
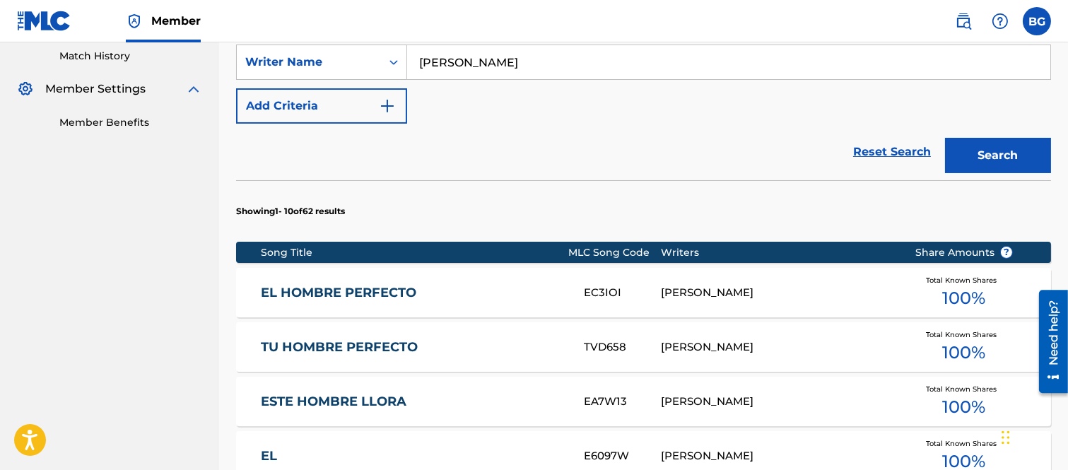
scroll to position [471, 0]
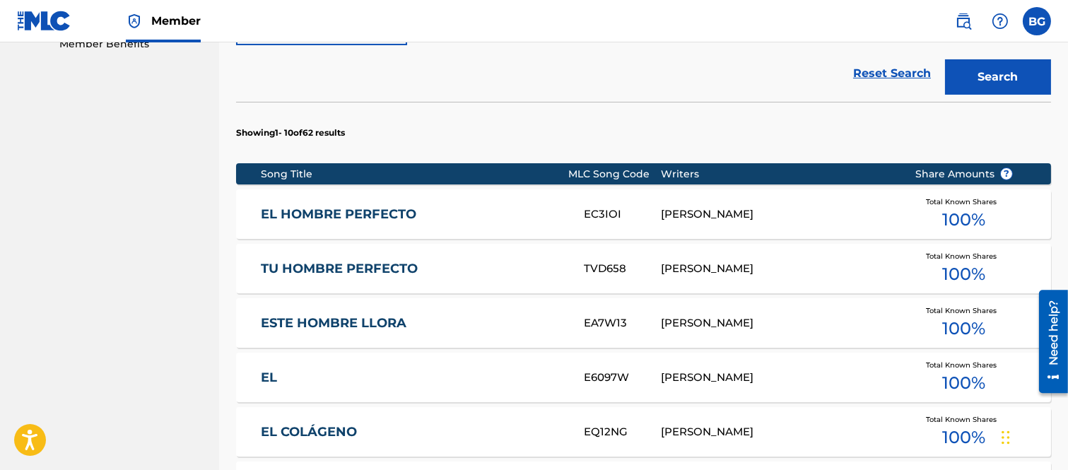
click at [350, 209] on link "EL HOMBRE PERFECTO" at bounding box center [413, 214] width 304 height 16
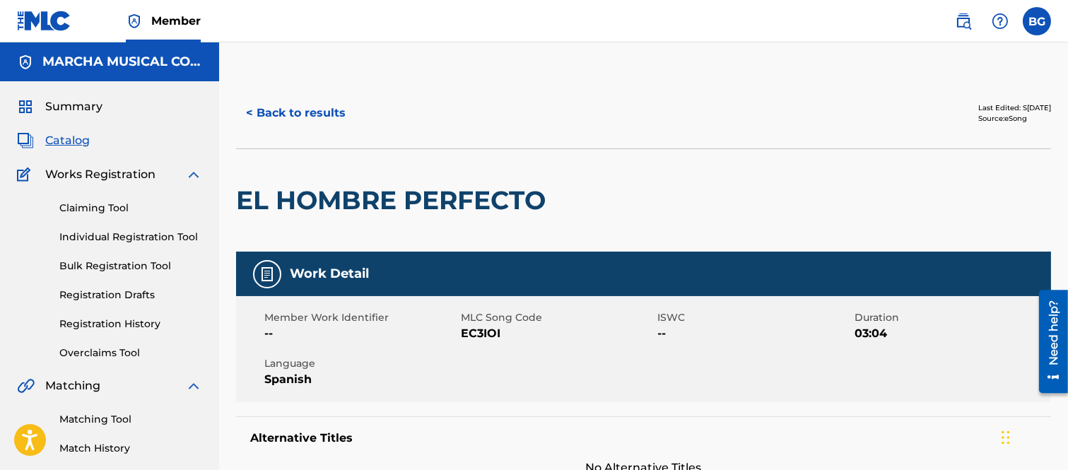
click at [251, 110] on button "< Back to results" at bounding box center [295, 112] width 119 height 35
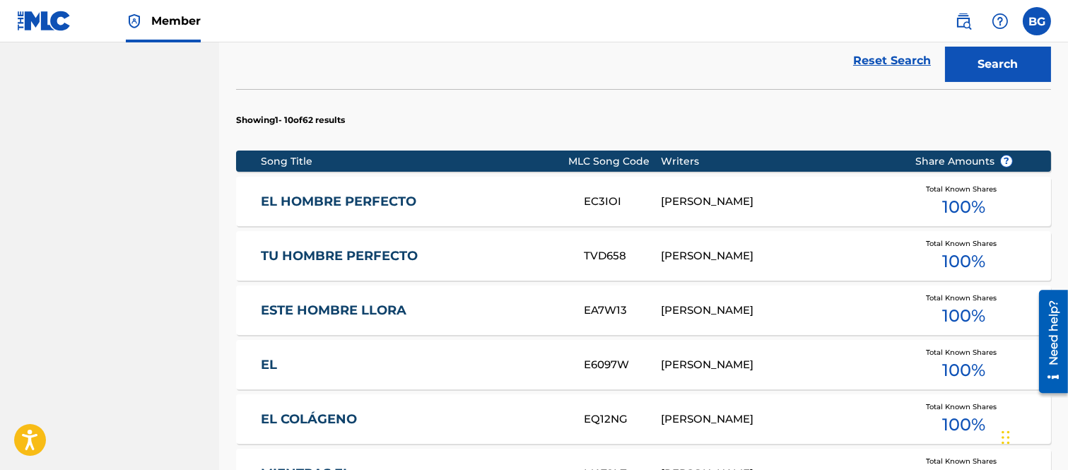
scroll to position [488, 0]
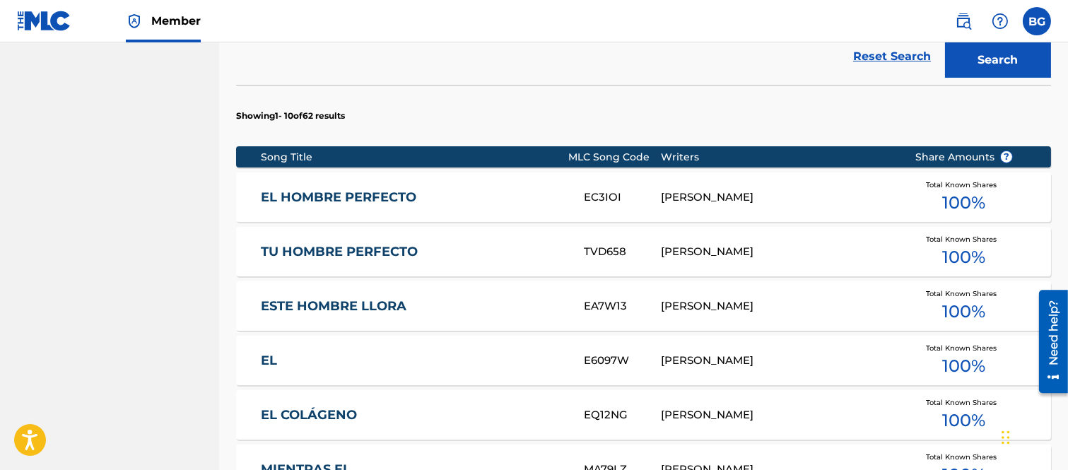
click at [325, 250] on link "TU HOMBRE PERFECTO" at bounding box center [413, 252] width 304 height 16
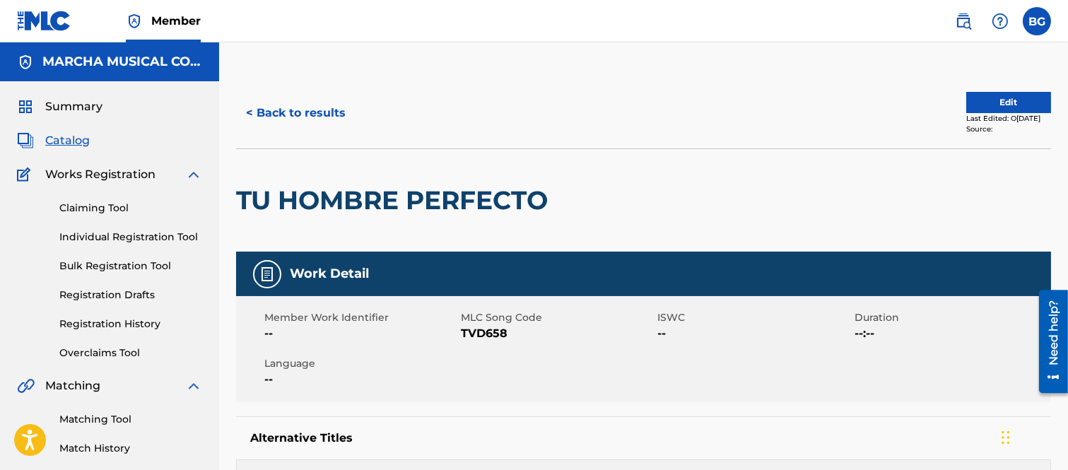
click at [252, 110] on button "< Back to results" at bounding box center [295, 112] width 119 height 35
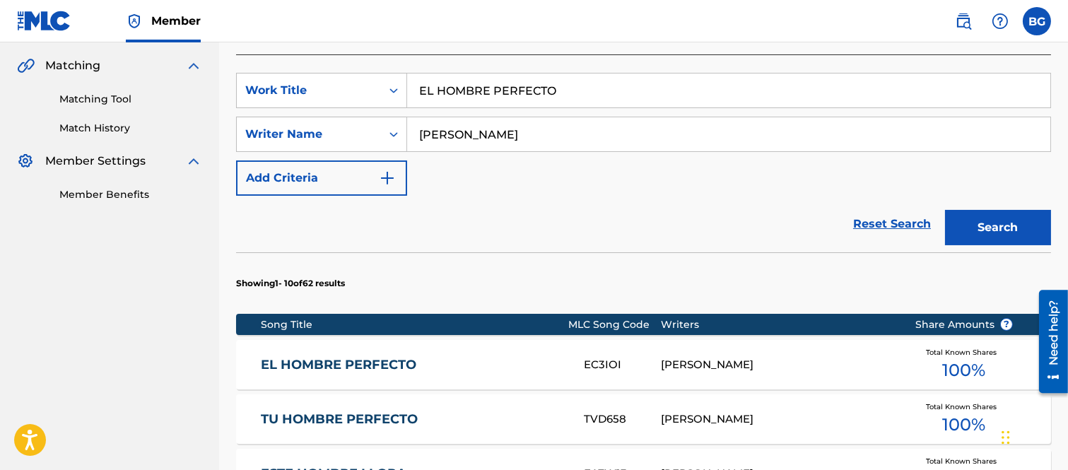
scroll to position [488, 0]
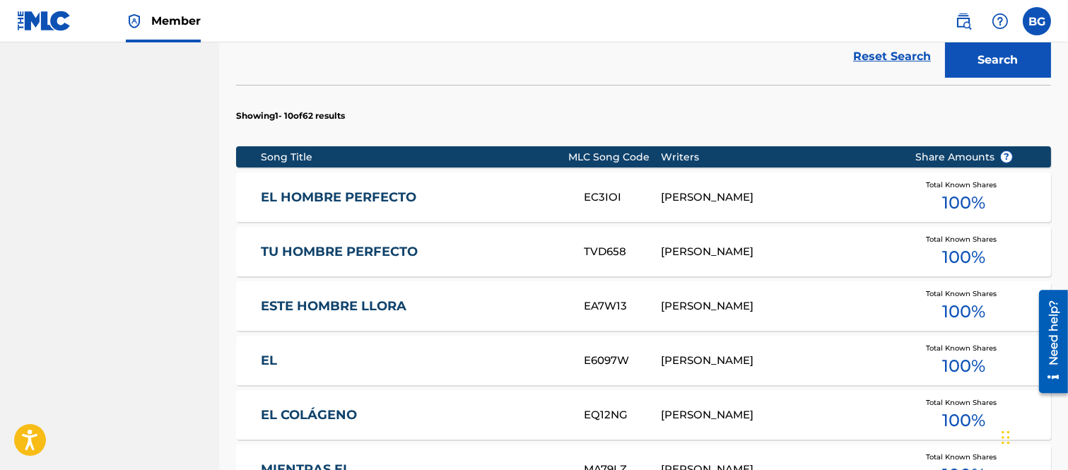
click at [321, 194] on link "EL HOMBRE PERFECTO" at bounding box center [413, 197] width 304 height 16
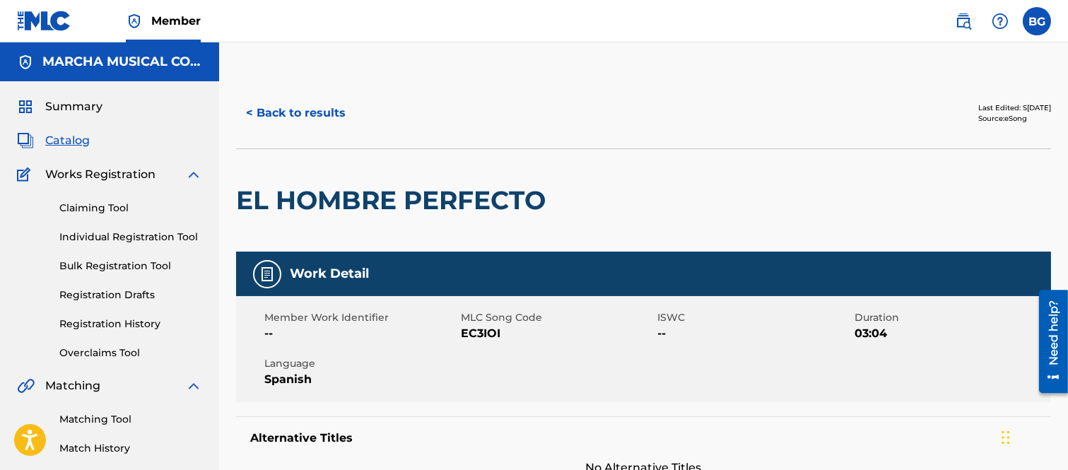
click at [246, 109] on button "< Back to results" at bounding box center [295, 112] width 119 height 35
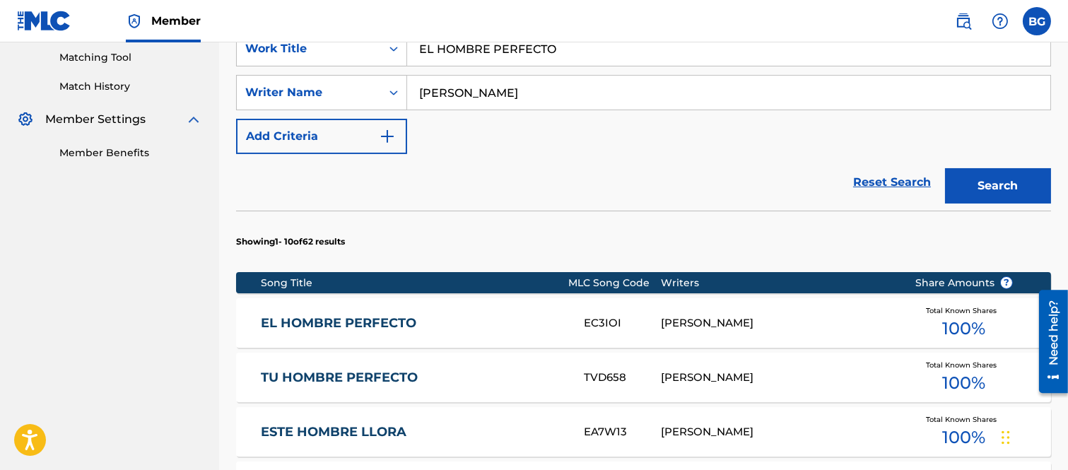
scroll to position [488, 0]
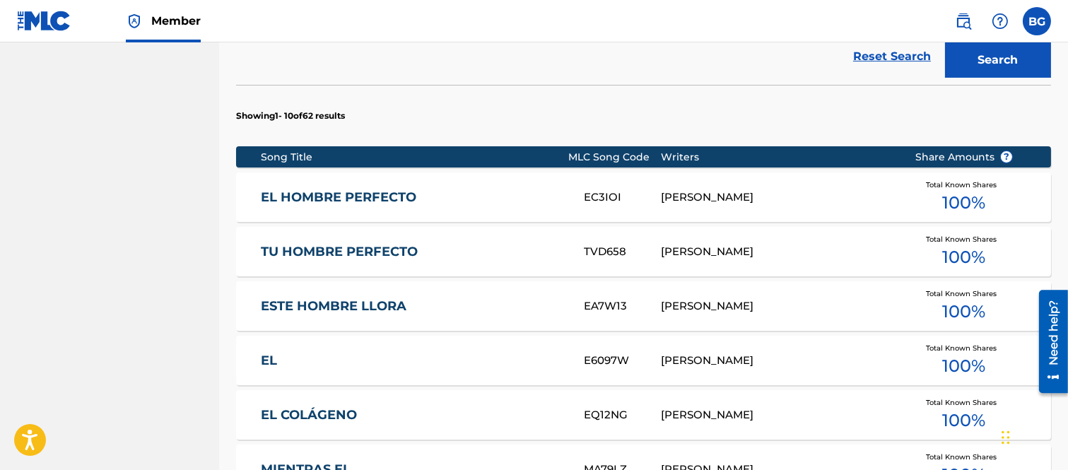
click at [380, 248] on link "TU HOMBRE PERFECTO" at bounding box center [413, 252] width 304 height 16
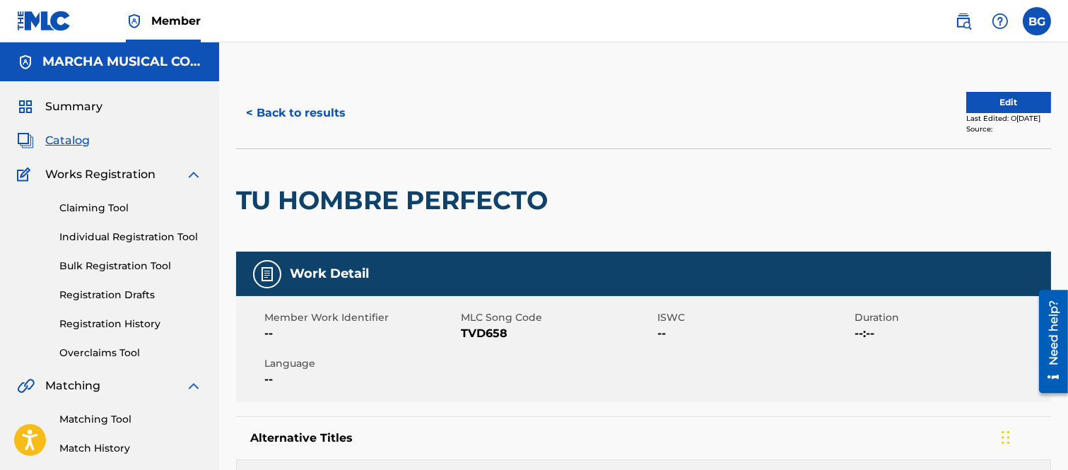
click at [250, 109] on button "< Back to results" at bounding box center [295, 112] width 119 height 35
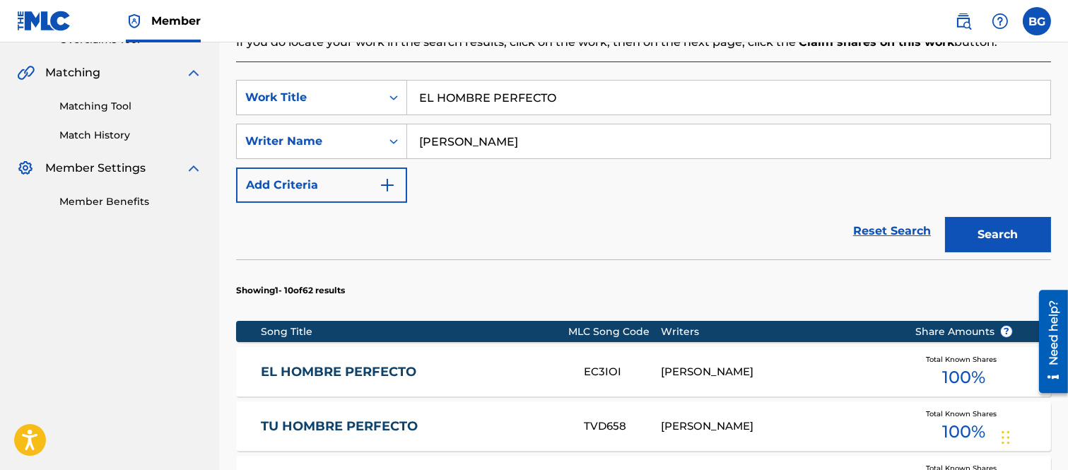
scroll to position [488, 0]
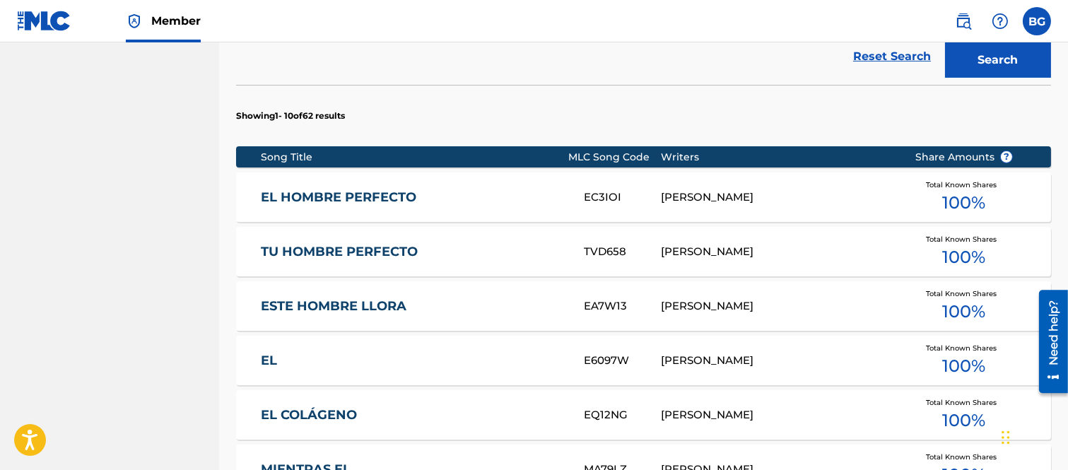
click at [384, 192] on link "EL HOMBRE PERFECTO" at bounding box center [413, 197] width 304 height 16
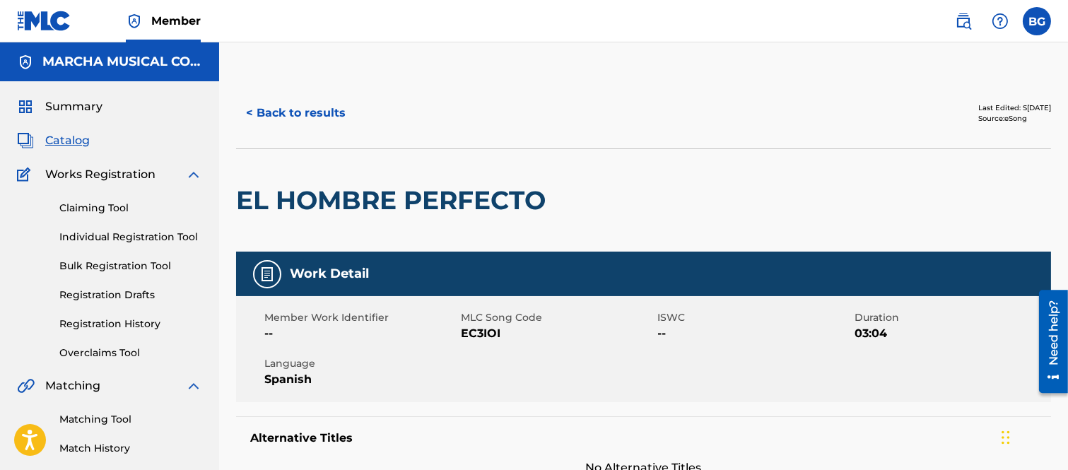
click at [252, 110] on button "< Back to results" at bounding box center [295, 112] width 119 height 35
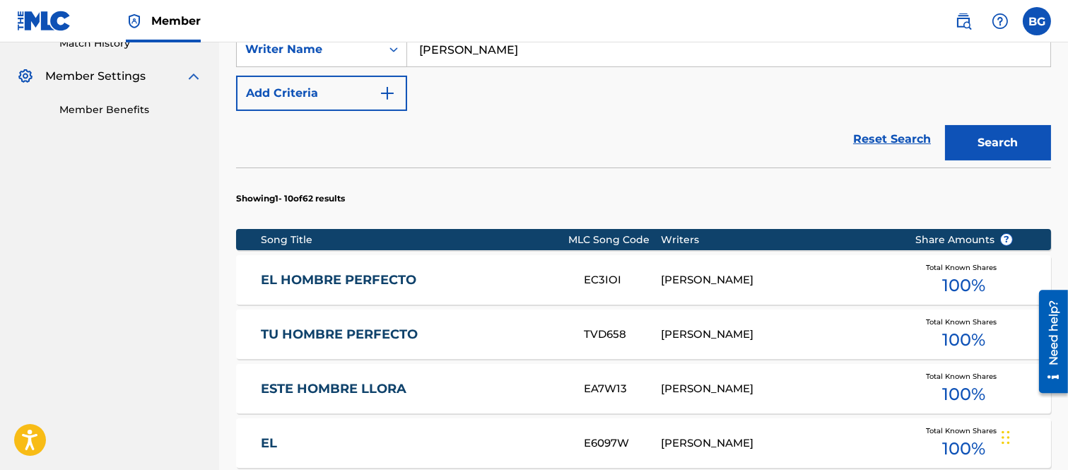
scroll to position [409, 0]
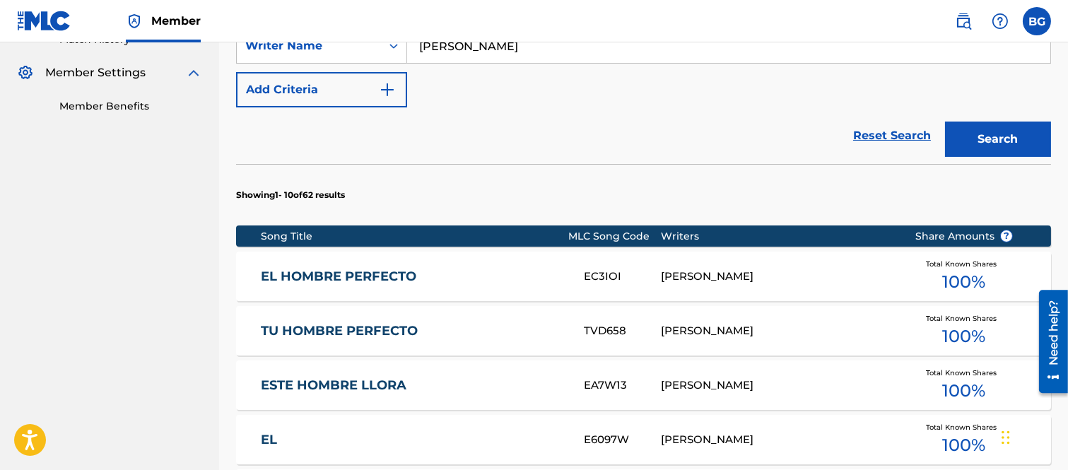
click at [315, 328] on link "TU HOMBRE PERFECTO" at bounding box center [413, 331] width 304 height 16
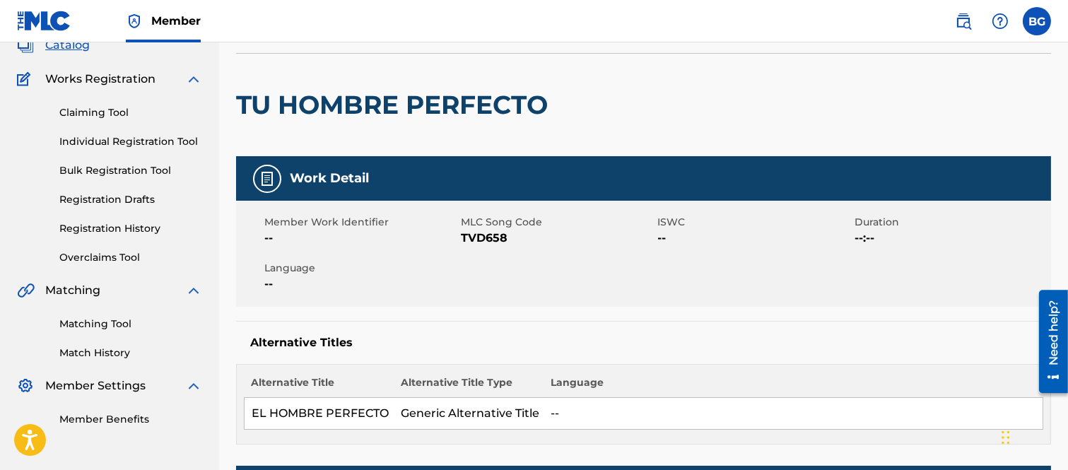
scroll to position [78, 0]
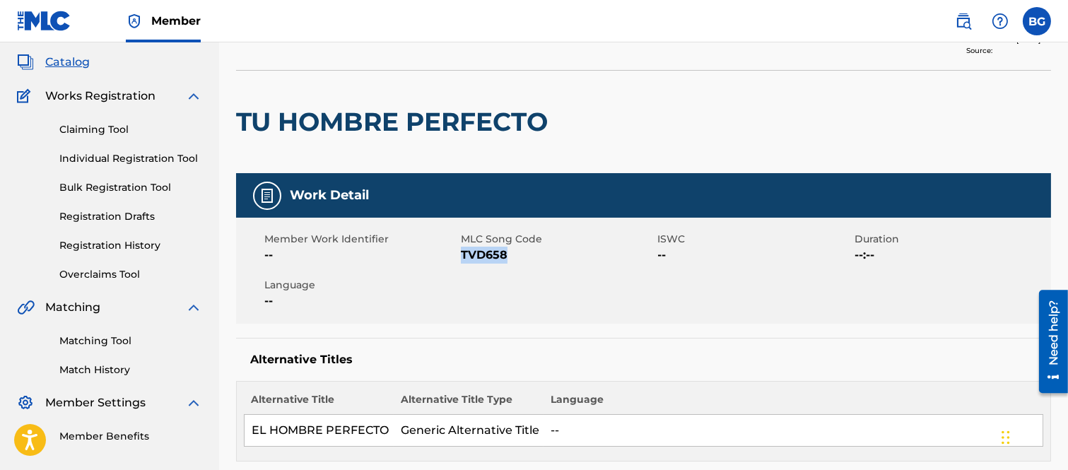
drag, startPoint x: 463, startPoint y: 250, endPoint x: 506, endPoint y: 252, distance: 43.2
click at [506, 252] on span "TVD658" at bounding box center [557, 255] width 193 height 17
copy span "TVD658"
click at [615, 100] on div at bounding box center [648, 122] width 187 height 103
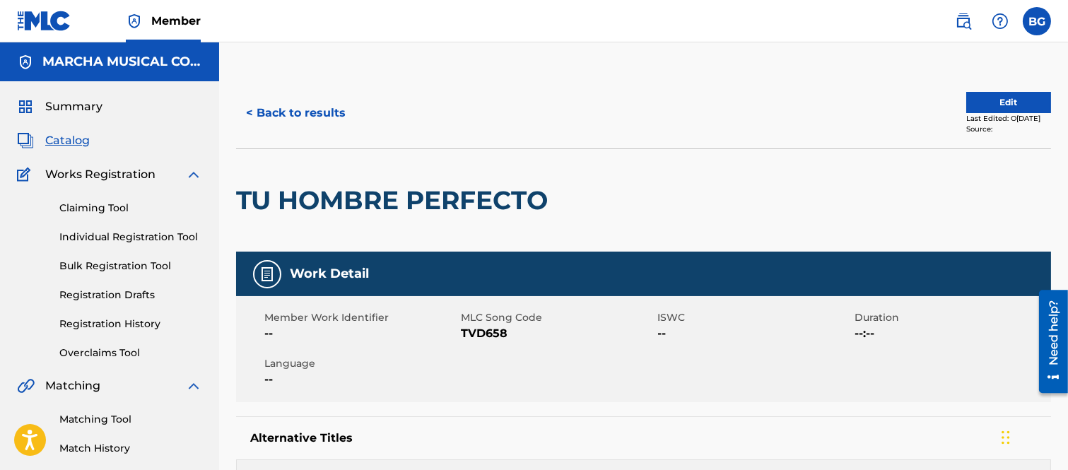
click at [249, 111] on button "< Back to results" at bounding box center [295, 112] width 119 height 35
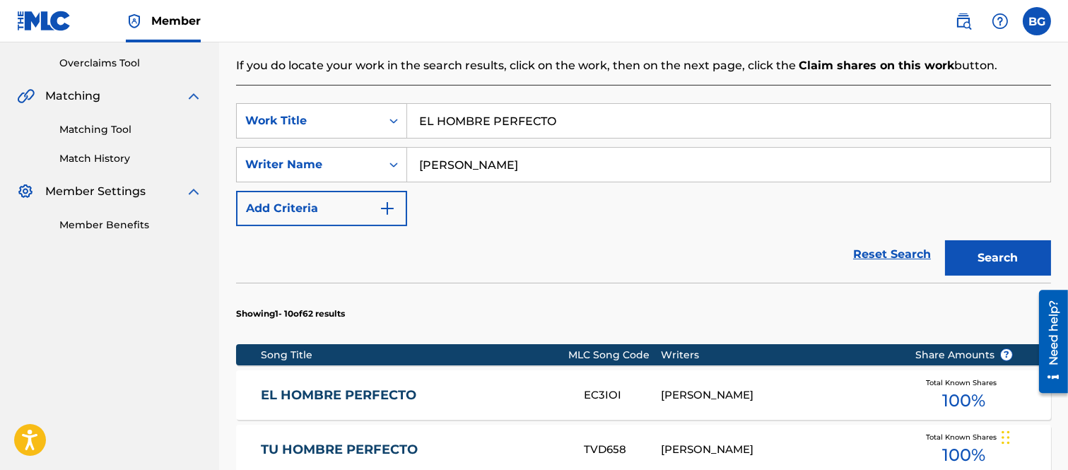
scroll to position [409, 0]
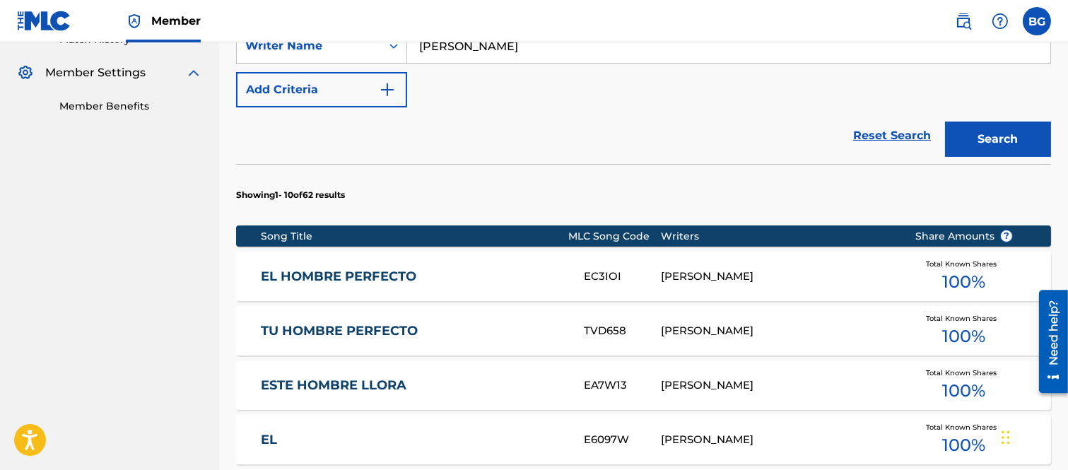
click at [344, 276] on link "EL HOMBRE PERFECTO" at bounding box center [413, 277] width 304 height 16
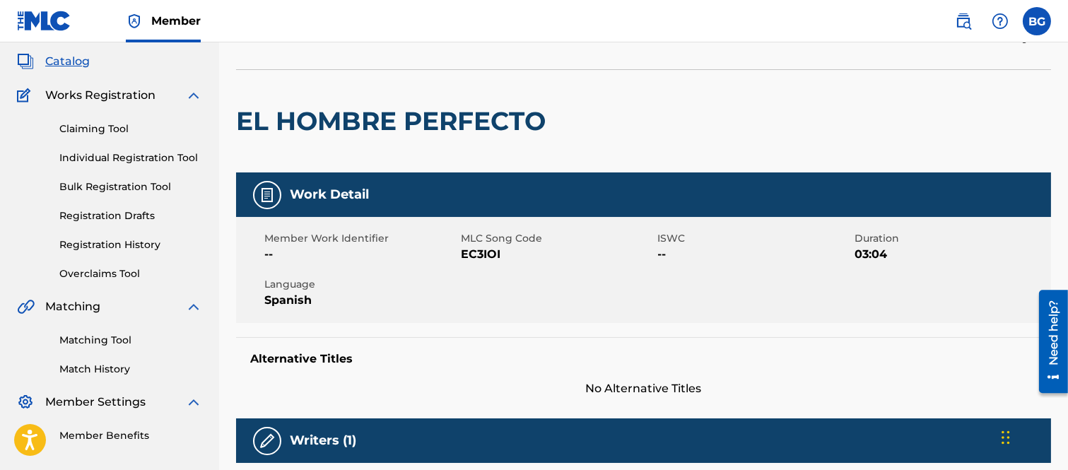
scroll to position [78, 0]
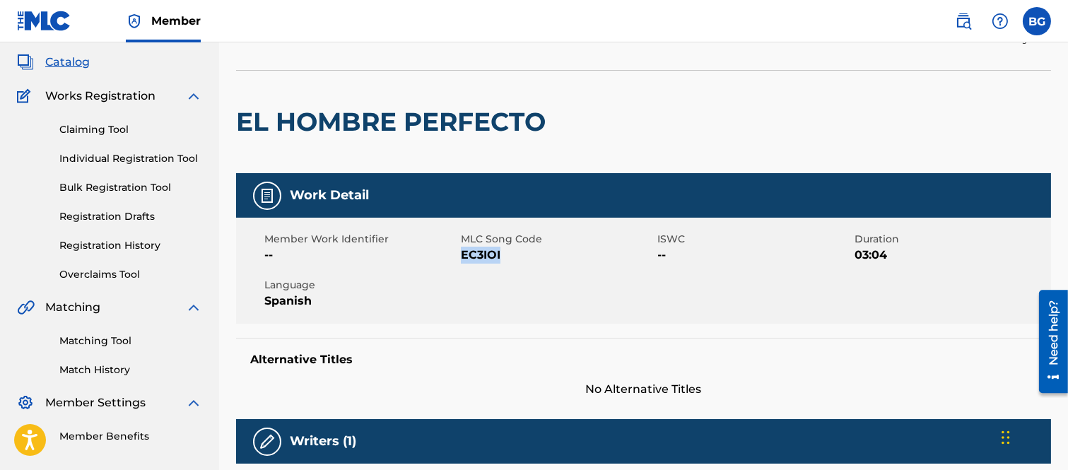
drag, startPoint x: 464, startPoint y: 255, endPoint x: 498, endPoint y: 255, distance: 34.7
click at [498, 255] on span "EC3IOI" at bounding box center [557, 255] width 193 height 17
copy span "EC3IOI"
click at [547, 267] on div "Member Work Identifier -- MLC Song Code EC3IOI ISWC -- Duration 03:04 Language …" at bounding box center [643, 271] width 815 height 106
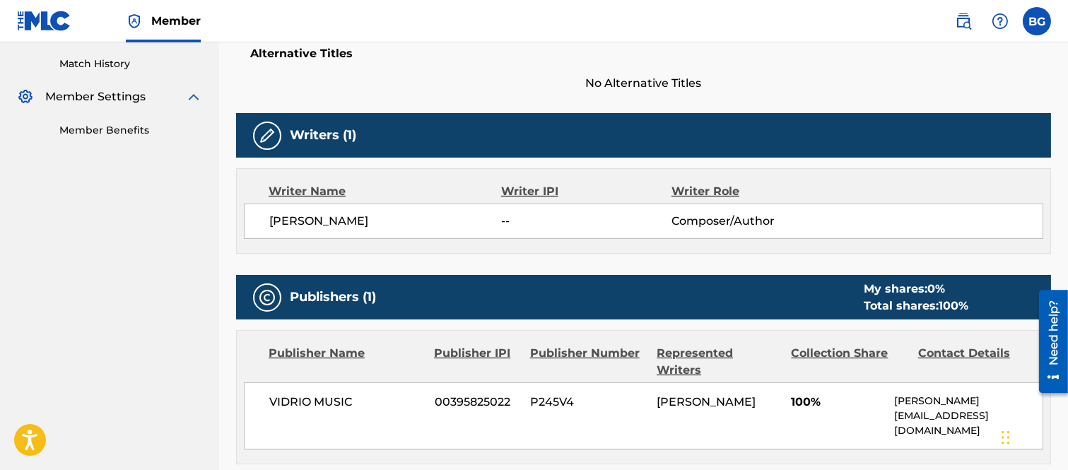
scroll to position [235, 0]
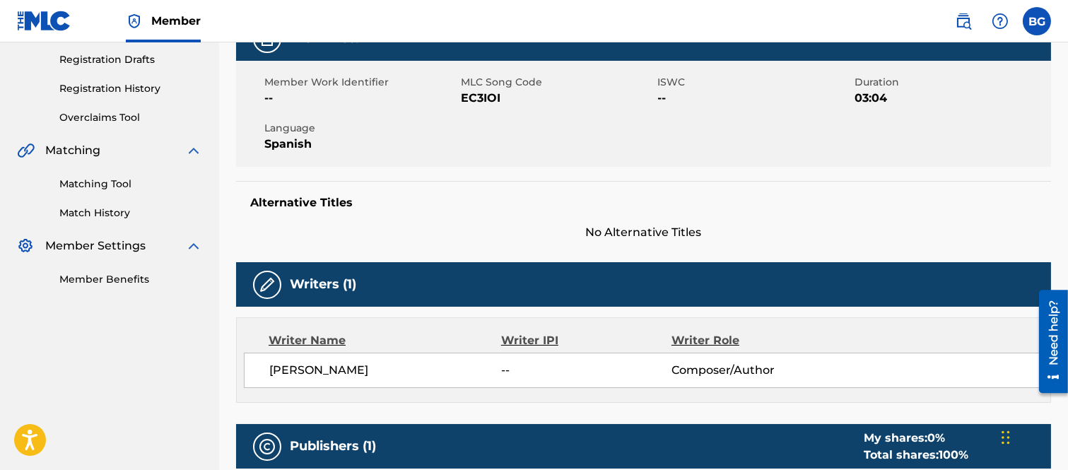
click at [383, 124] on span "Language" at bounding box center [360, 128] width 193 height 15
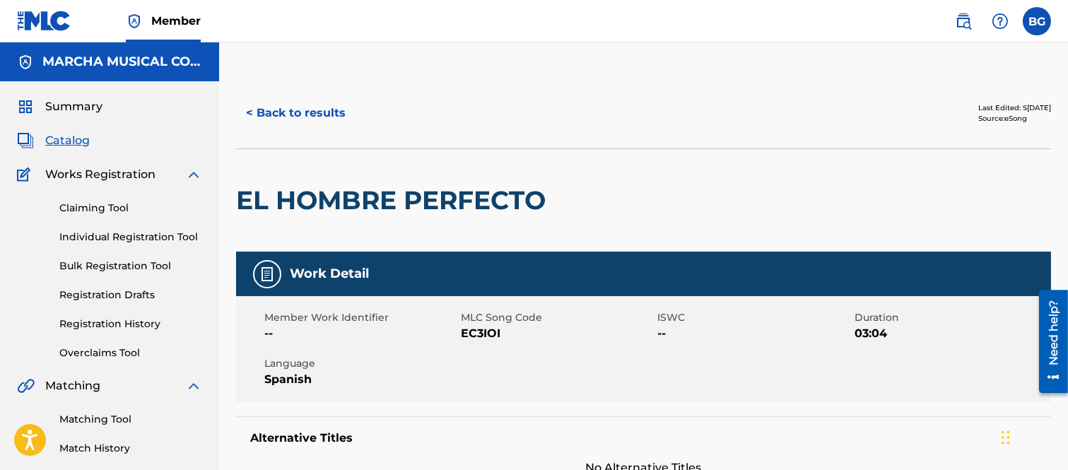
click at [250, 108] on button "< Back to results" at bounding box center [295, 112] width 119 height 35
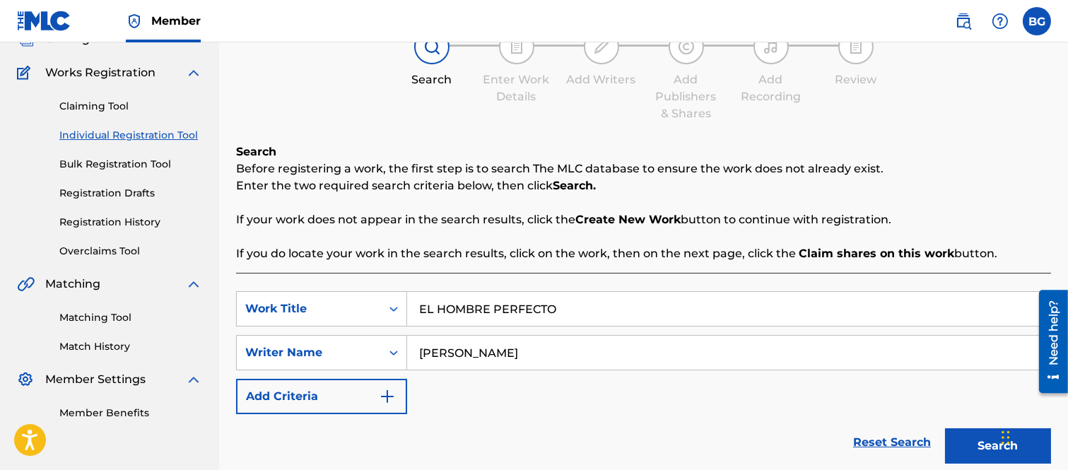
scroll to position [235, 0]
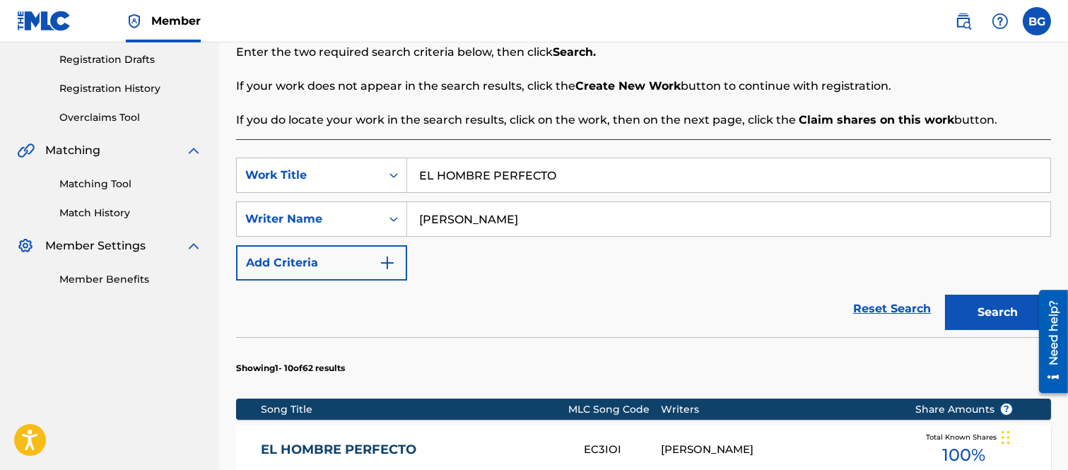
click at [578, 179] on input "EL HOMBRE PERFECTO" at bounding box center [728, 175] width 643 height 34
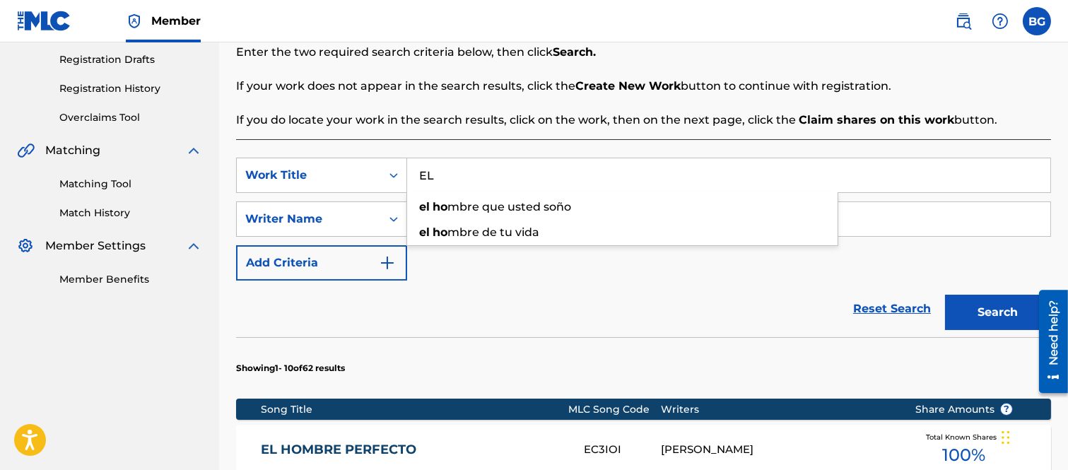
type input "E"
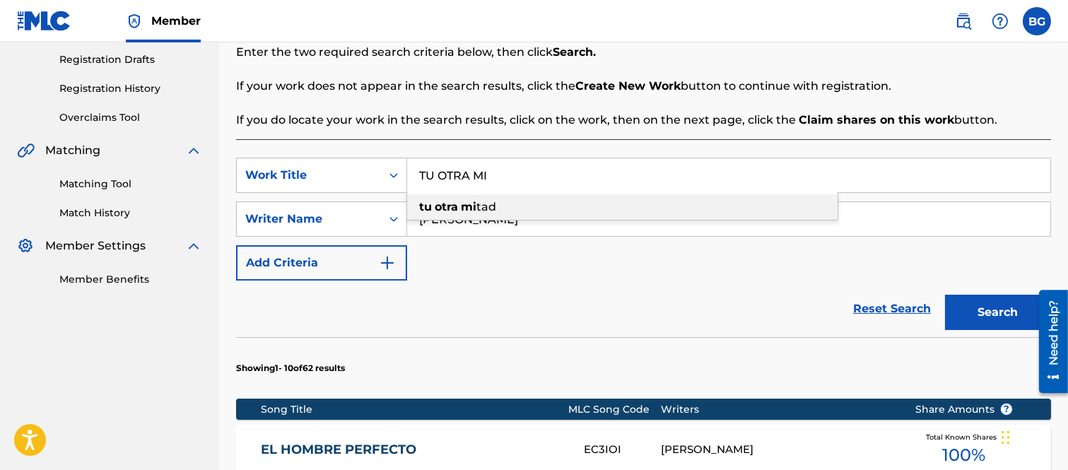
click at [467, 205] on strong "mi" at bounding box center [469, 206] width 16 height 13
type input "tu otra mitad"
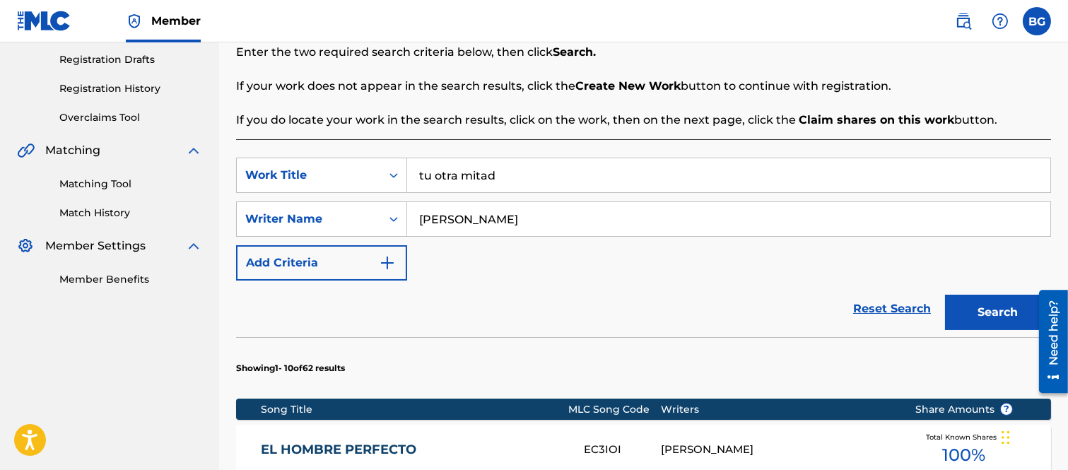
click at [974, 305] on button "Search" at bounding box center [998, 312] width 106 height 35
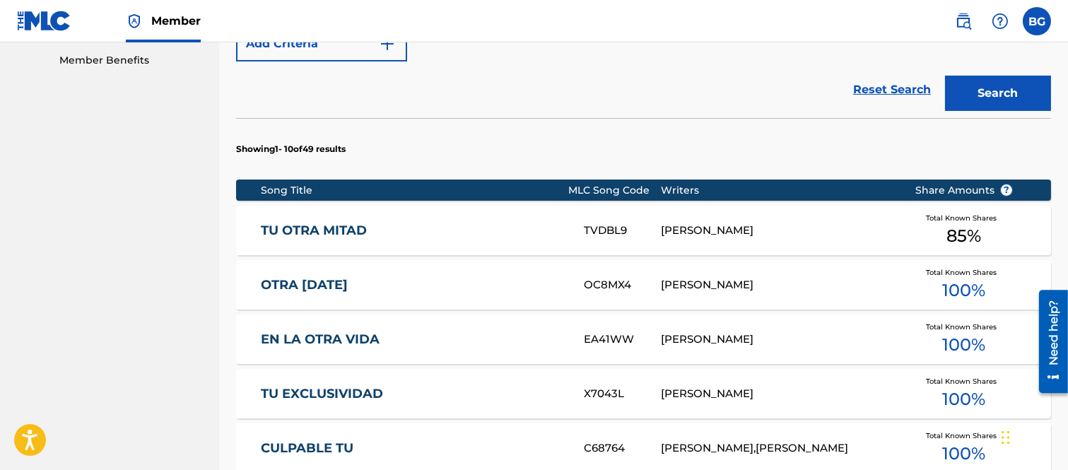
scroll to position [471, 0]
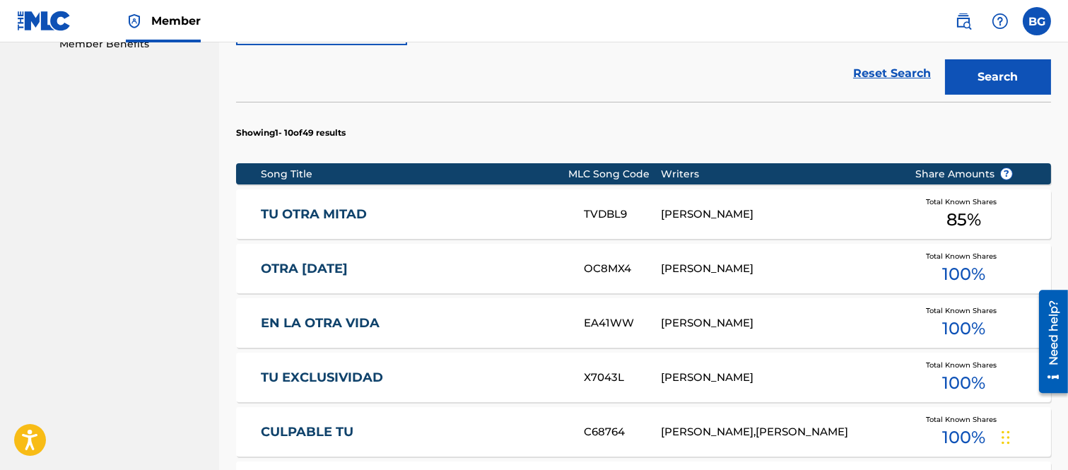
click at [354, 214] on link "TU OTRA MITAD" at bounding box center [413, 214] width 304 height 16
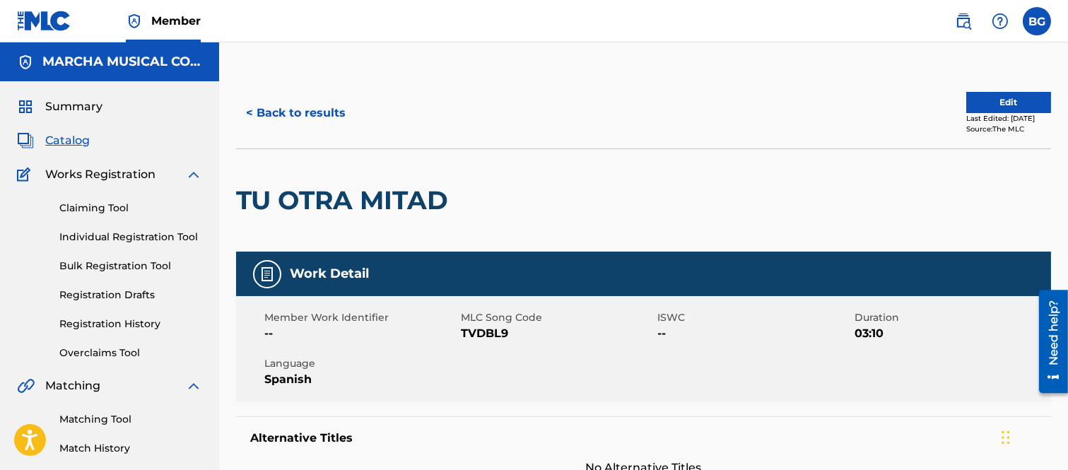
click at [257, 113] on button "< Back to results" at bounding box center [295, 112] width 119 height 35
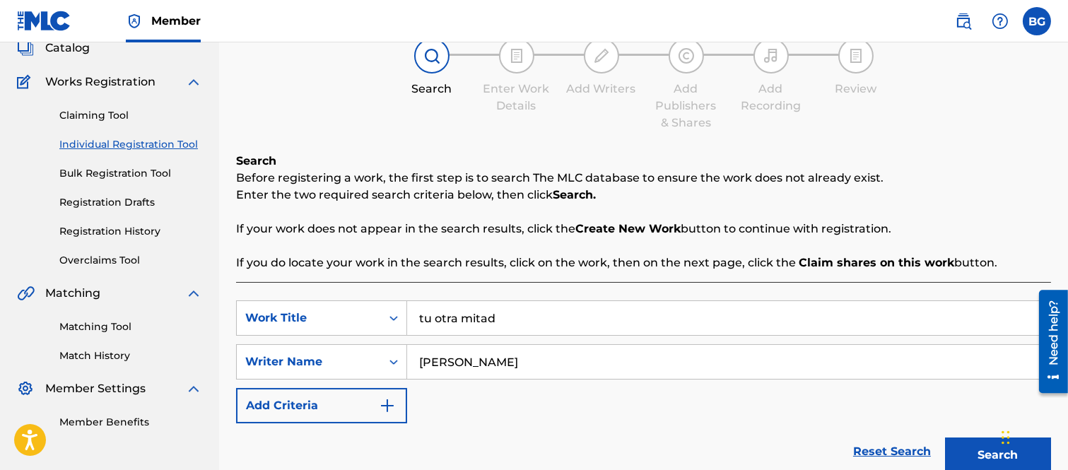
scroll to position [16, 0]
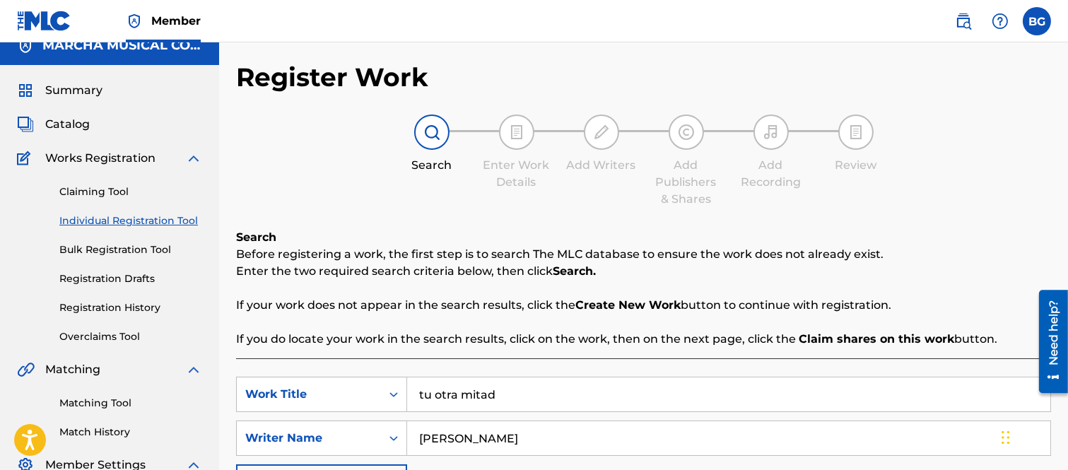
click at [532, 399] on input "tu otra mitad" at bounding box center [728, 395] width 643 height 34
type input "t"
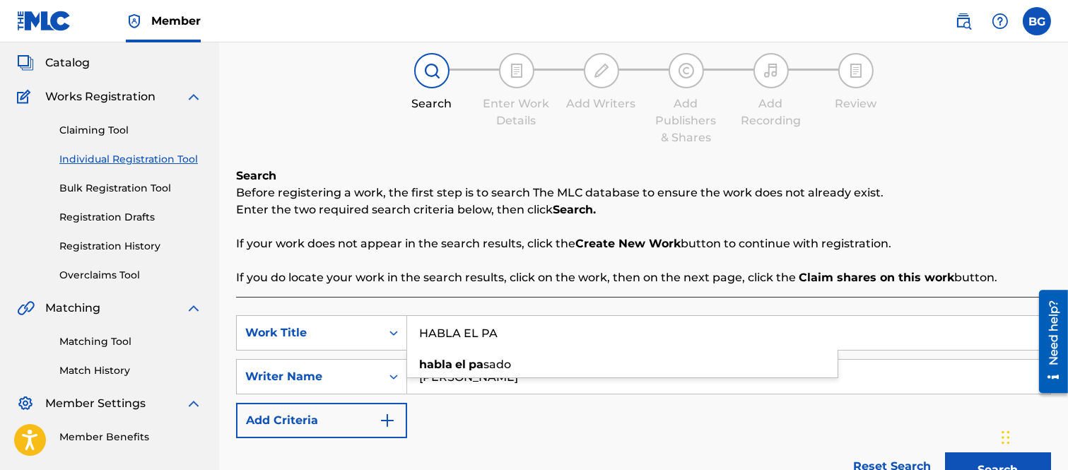
scroll to position [173, 0]
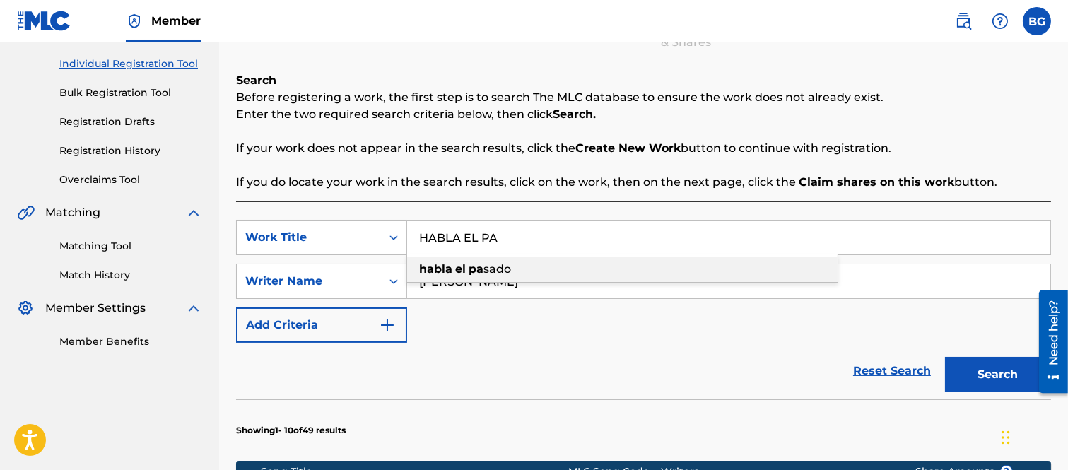
click at [461, 267] on strong "el" at bounding box center [460, 268] width 11 height 13
type input "habla el pasado"
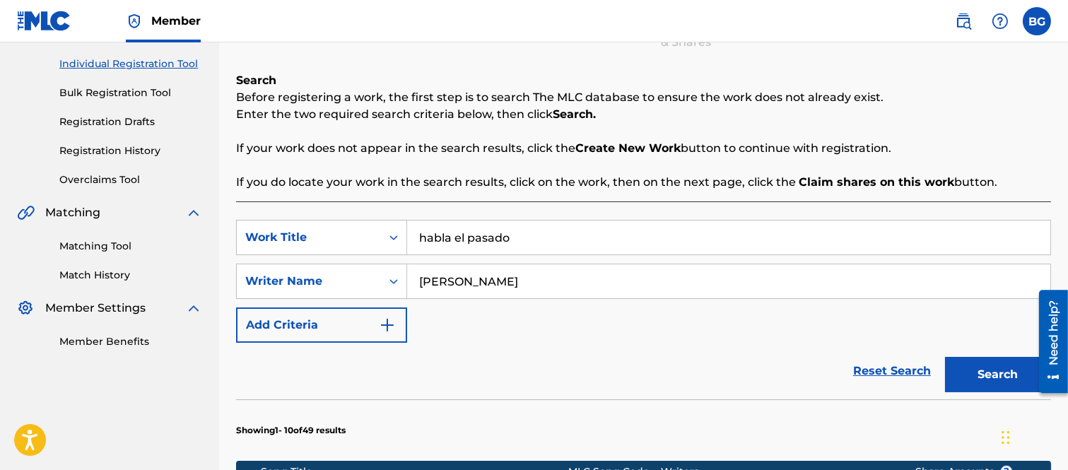
click at [964, 366] on button "Search" at bounding box center [998, 374] width 106 height 35
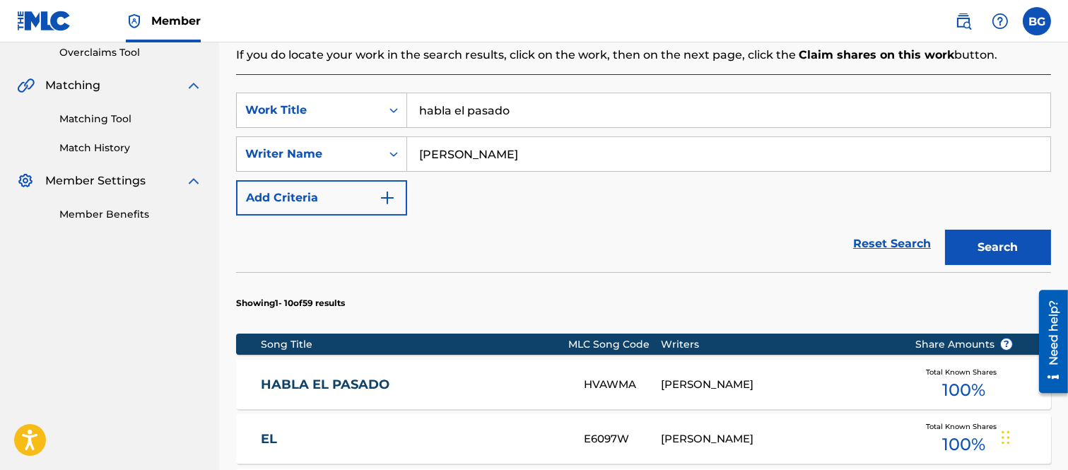
scroll to position [488, 0]
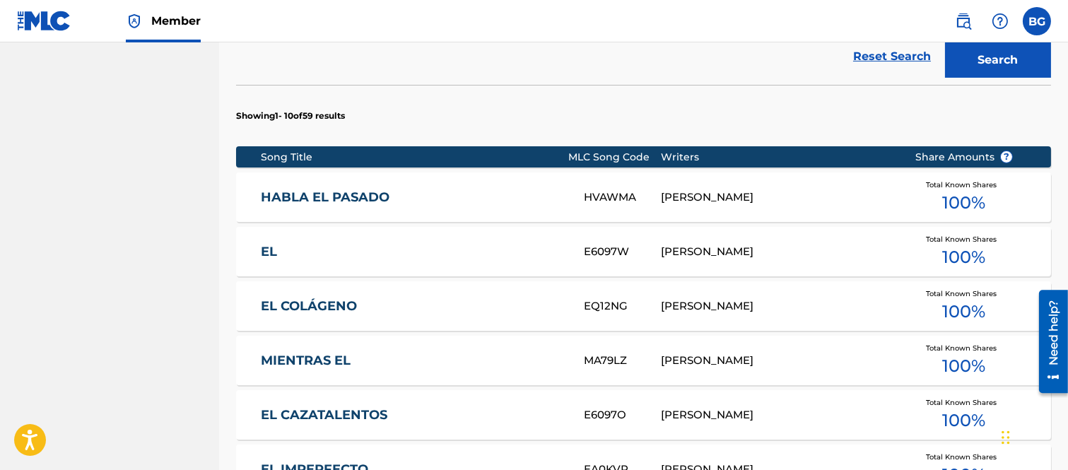
click at [325, 194] on link "HABLA EL PASADO" at bounding box center [413, 197] width 304 height 16
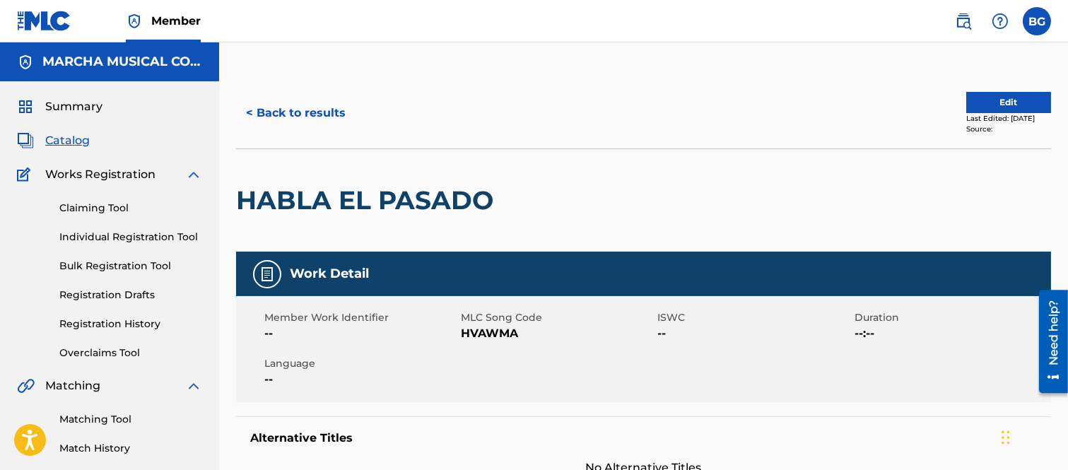
click at [249, 107] on button "< Back to results" at bounding box center [295, 112] width 119 height 35
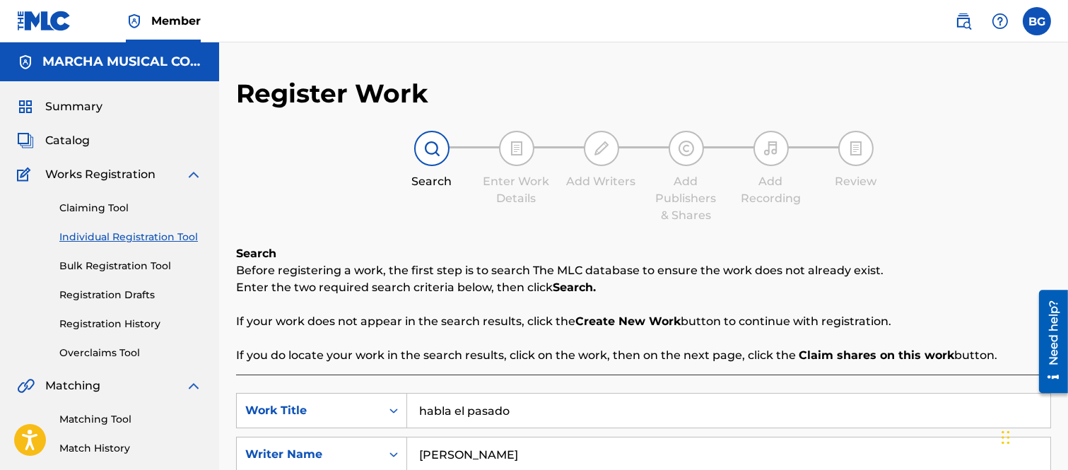
scroll to position [173, 0]
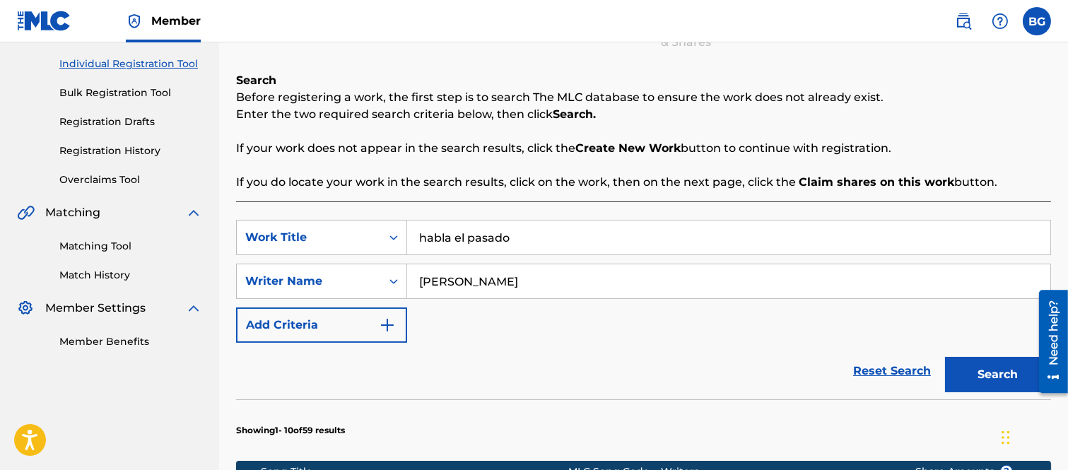
click at [535, 235] on input "habla el pasado" at bounding box center [728, 238] width 643 height 34
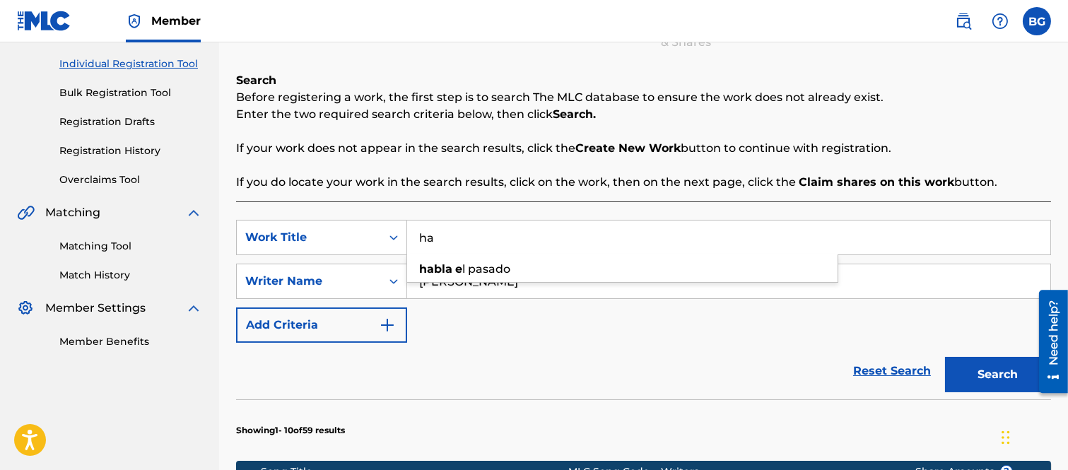
type input "h"
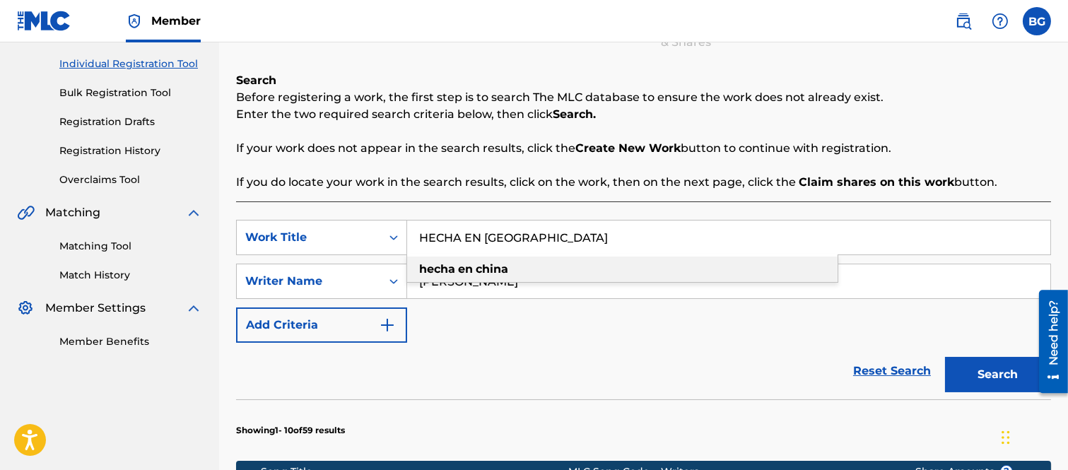
click at [446, 267] on strong "hecha" at bounding box center [437, 268] width 36 height 13
type input "hecha en [GEOGRAPHIC_DATA]"
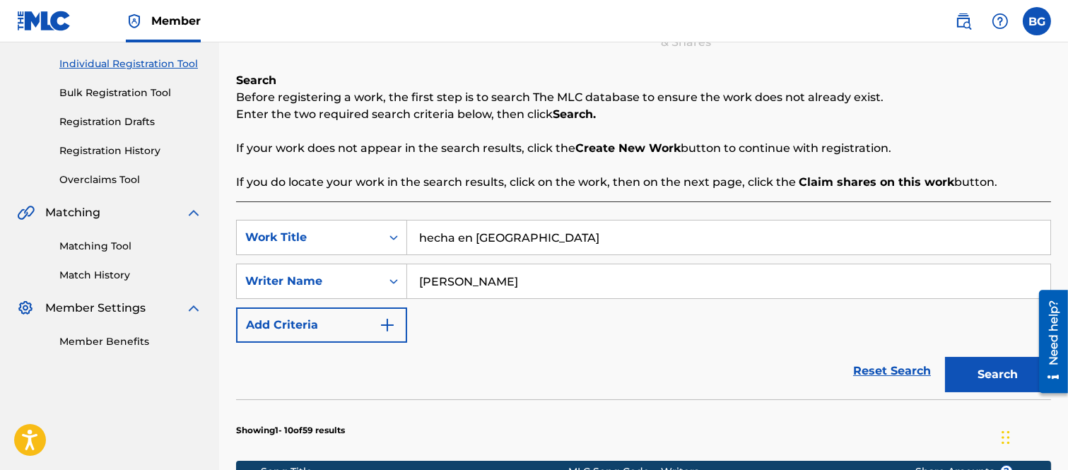
click at [984, 366] on button "Search" at bounding box center [998, 374] width 106 height 35
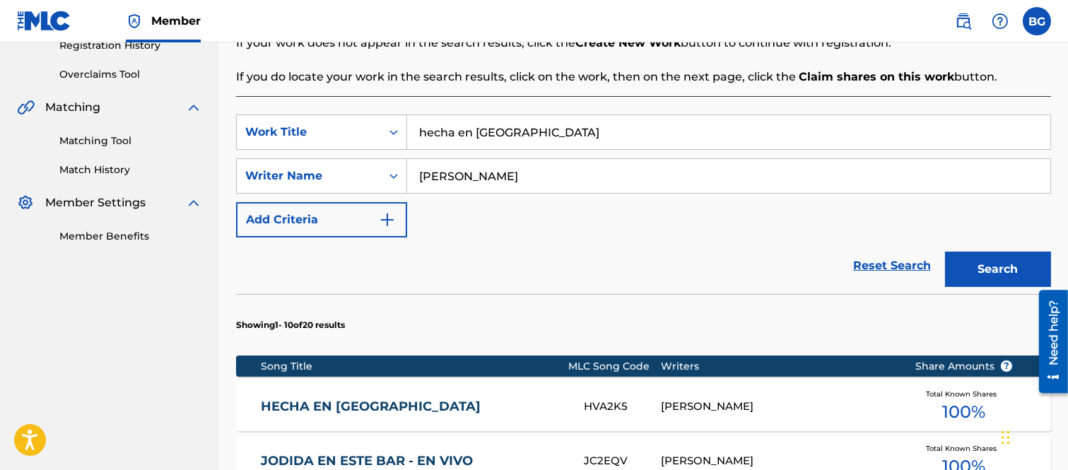
scroll to position [409, 0]
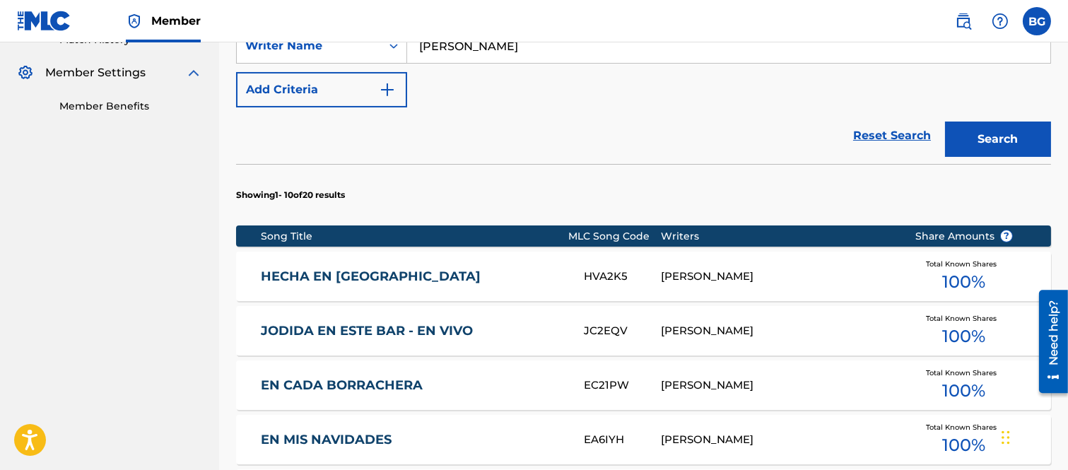
click at [339, 273] on link "HECHA EN [GEOGRAPHIC_DATA]" at bounding box center [413, 277] width 304 height 16
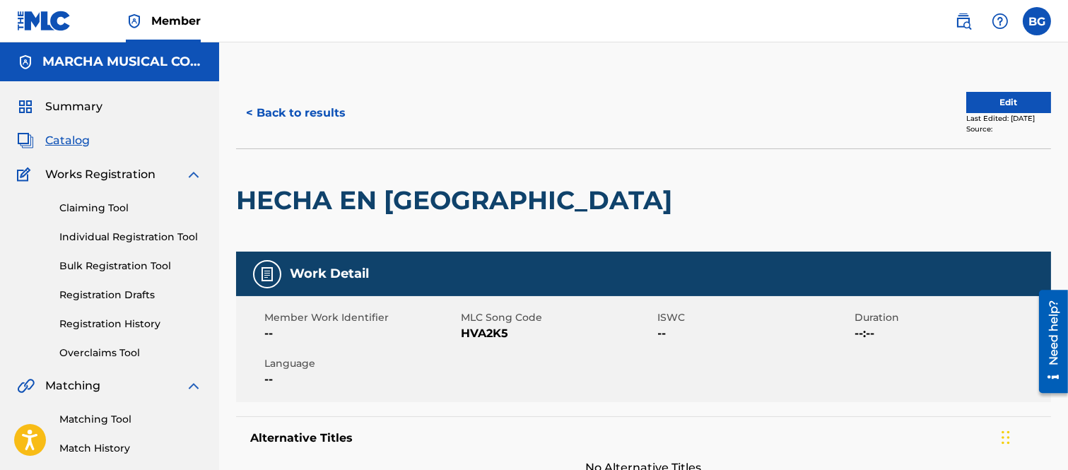
click at [251, 112] on button "< Back to results" at bounding box center [295, 112] width 119 height 35
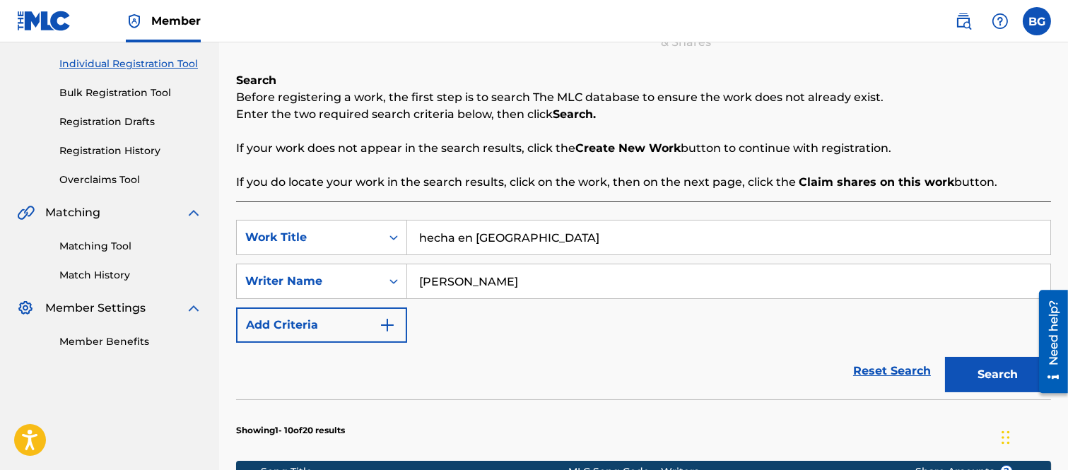
click at [524, 236] on input "hecha en [GEOGRAPHIC_DATA]" at bounding box center [728, 238] width 643 height 34
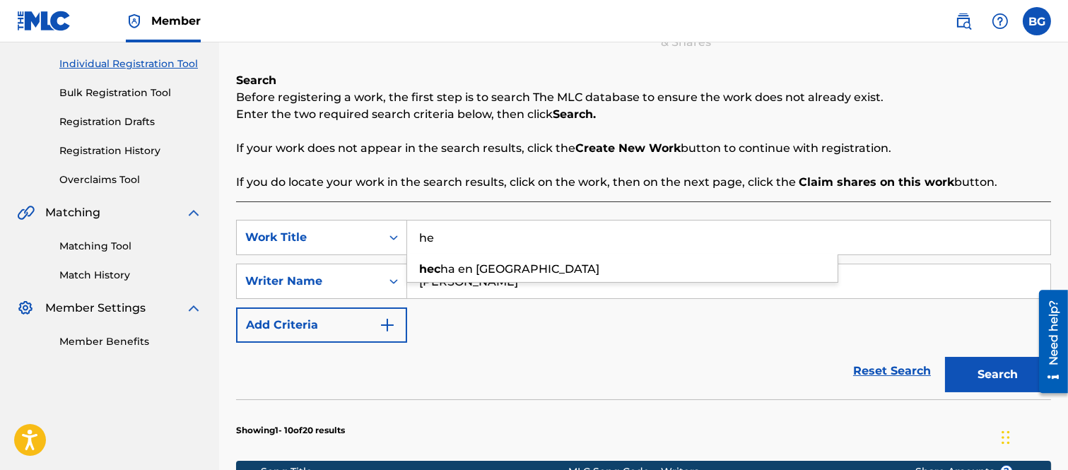
type input "h"
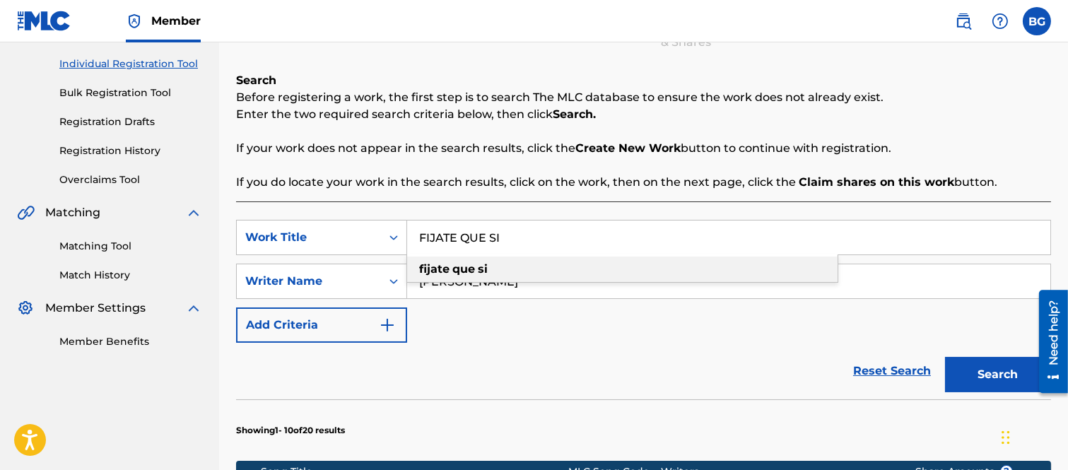
click at [435, 266] on strong "fijate" at bounding box center [434, 268] width 30 height 13
type input "fijate que si"
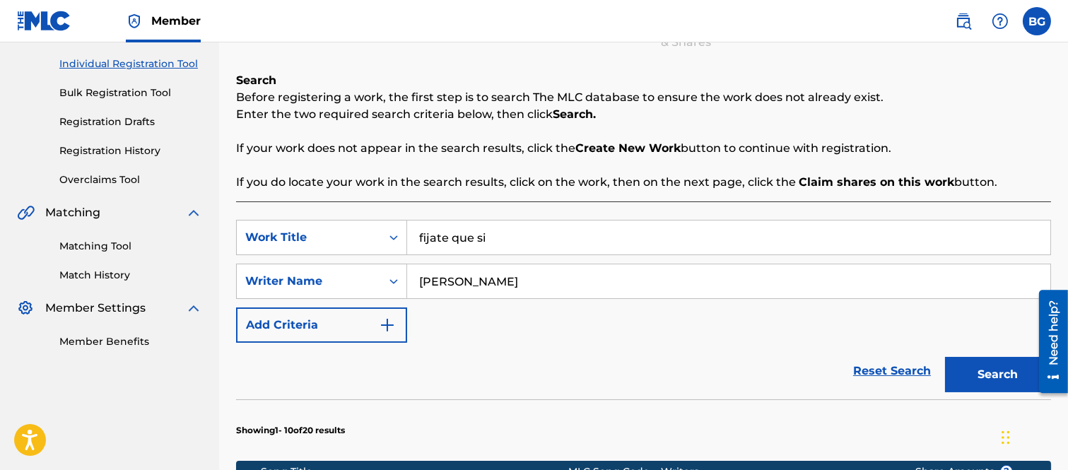
click at [966, 373] on button "Search" at bounding box center [998, 374] width 106 height 35
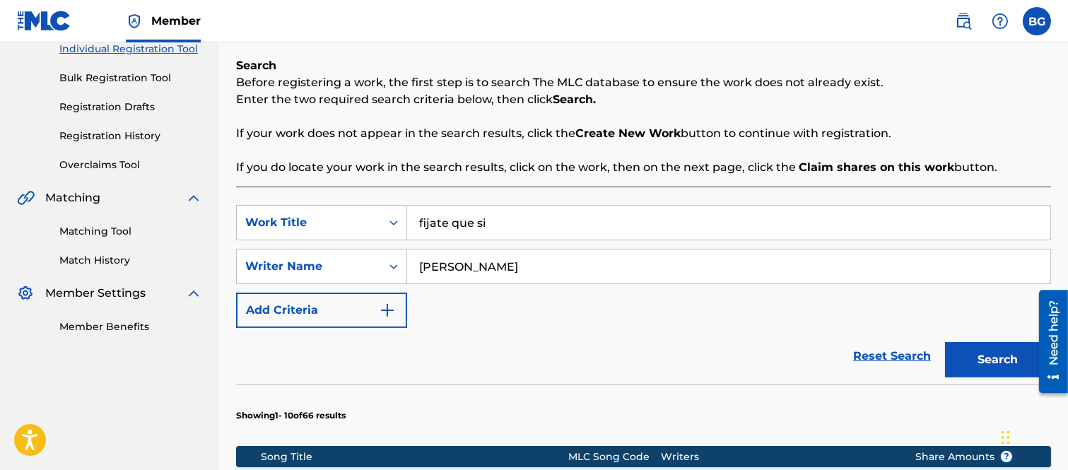
scroll to position [488, 0]
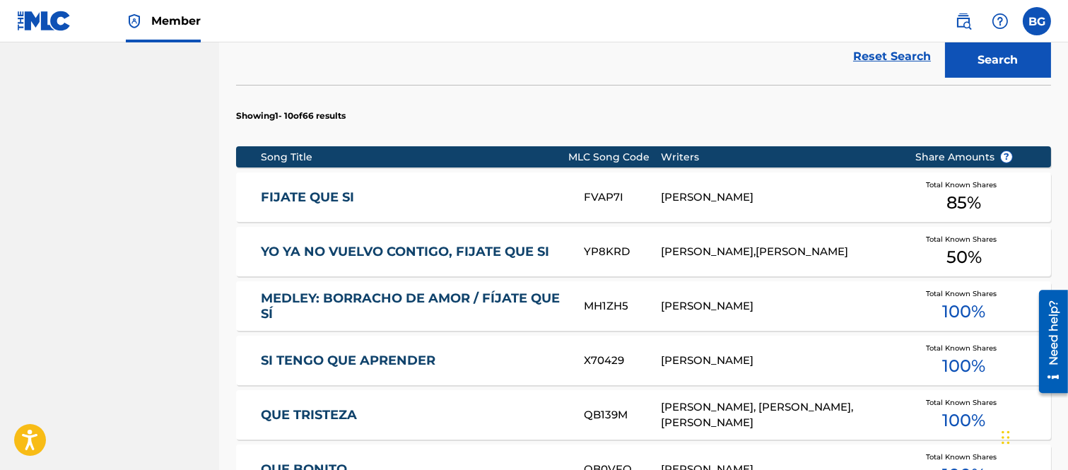
click at [309, 196] on link "FIJATE QUE SI" at bounding box center [413, 197] width 304 height 16
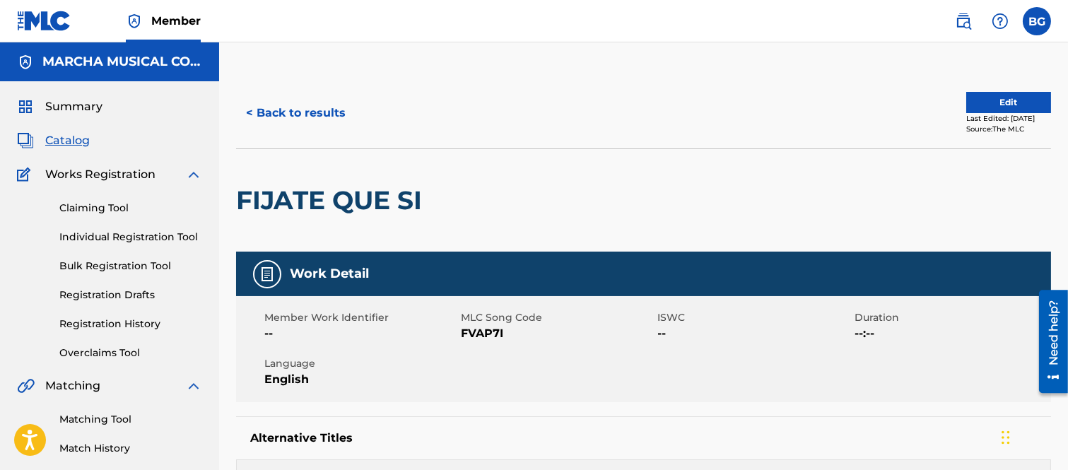
click at [250, 110] on button "< Back to results" at bounding box center [295, 112] width 119 height 35
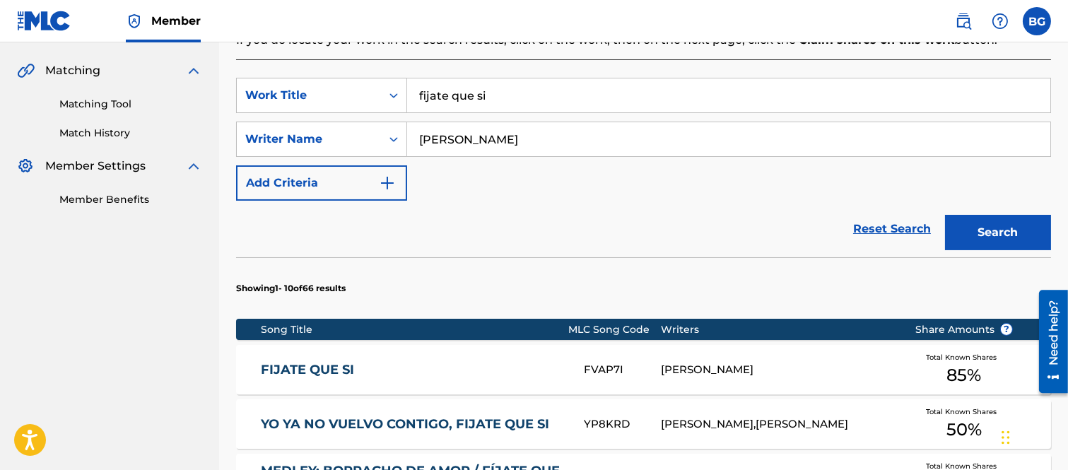
scroll to position [488, 0]
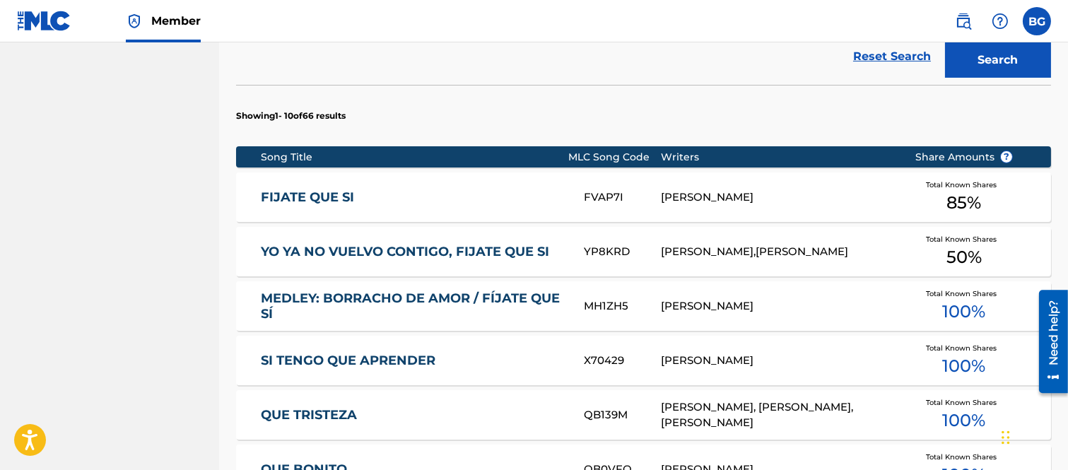
click at [350, 250] on link "YO YA NO VUELVO CONTIGO, FIJATE QUE SI" at bounding box center [413, 252] width 304 height 16
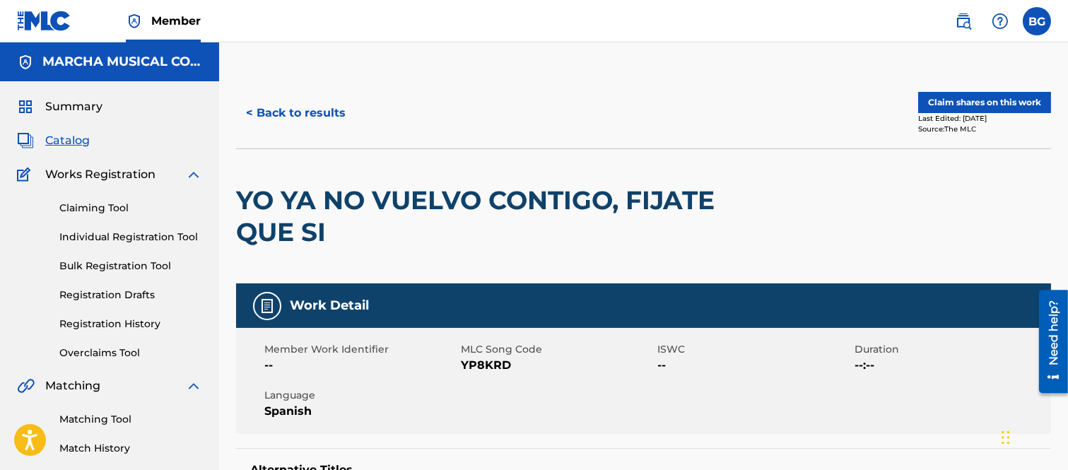
click at [250, 110] on button "< Back to results" at bounding box center [295, 112] width 119 height 35
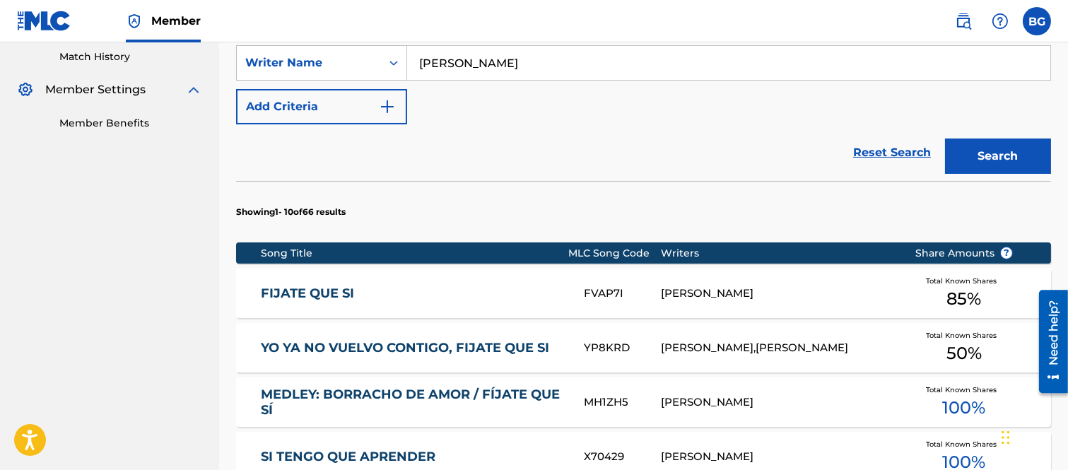
scroll to position [488, 0]
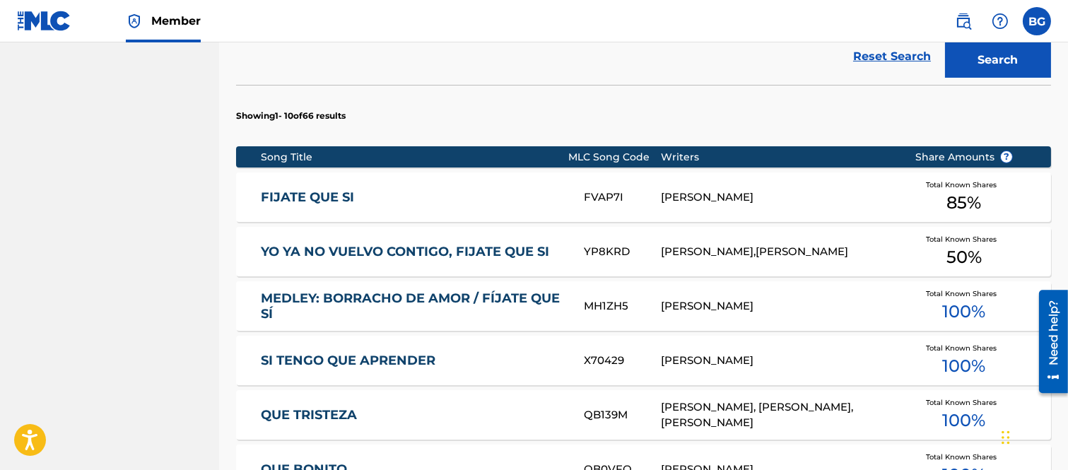
click at [370, 294] on link "MEDLEY: BORRACHO DE AMOR / FÍJATE QUE SÍ" at bounding box center [413, 307] width 304 height 32
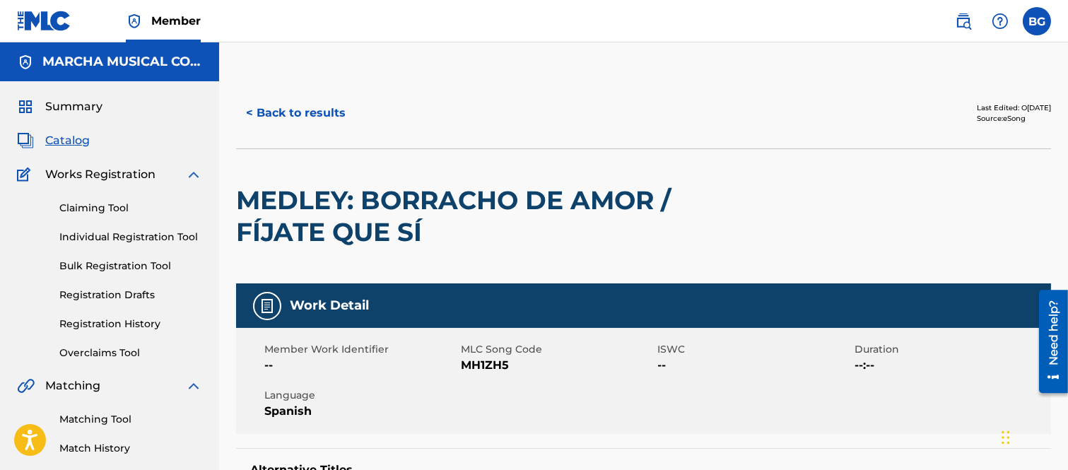
click at [248, 110] on button "< Back to results" at bounding box center [295, 112] width 119 height 35
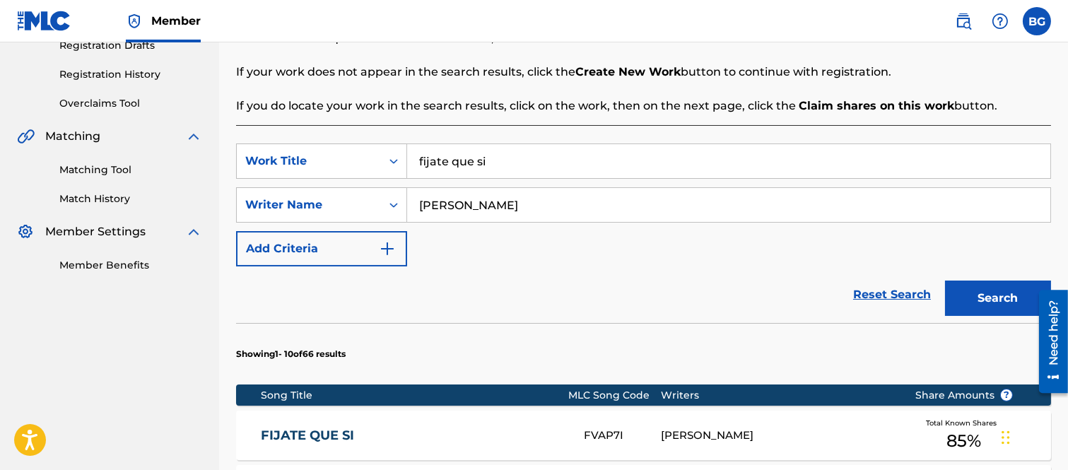
scroll to position [488, 0]
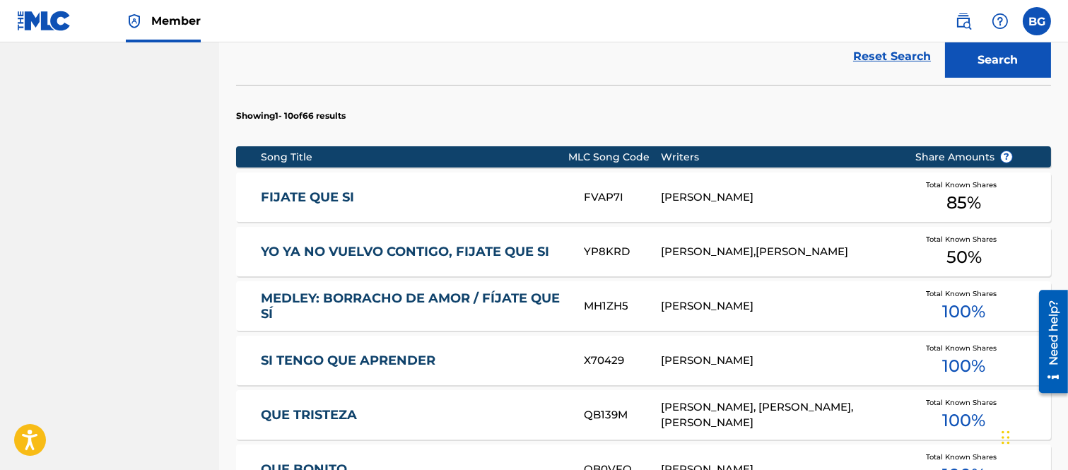
click at [429, 251] on link "YO YA NO VUELVO CONTIGO, FIJATE QUE SI" at bounding box center [413, 252] width 304 height 16
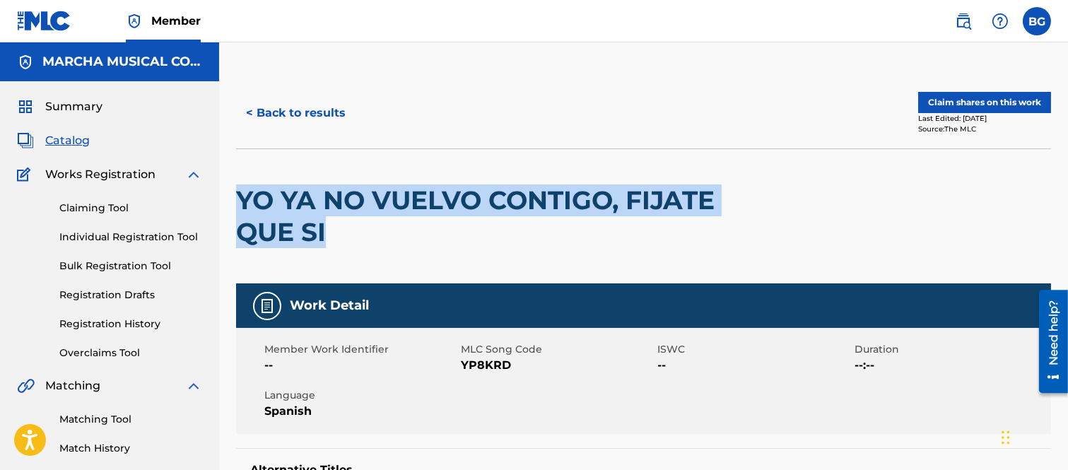
drag, startPoint x: 235, startPoint y: 192, endPoint x: 300, endPoint y: 213, distance: 68.2
copy h2 "YO YA NO VUELVO CONTIGO, FIJATE QUE SI"
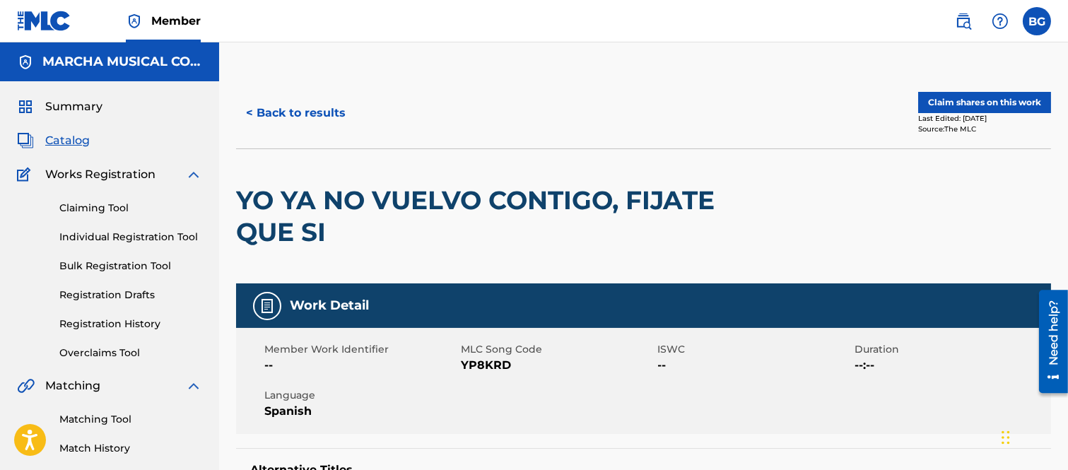
drag, startPoint x: 461, startPoint y: 363, endPoint x: 509, endPoint y: 368, distance: 48.3
click at [509, 368] on span "YP8KRD" at bounding box center [557, 365] width 193 height 17
copy span "YP8KRD"
click at [528, 233] on h2 "YO YA NO VUELVO CONTIGO, FIJATE QUE SI" at bounding box center [480, 217] width 489 height 64
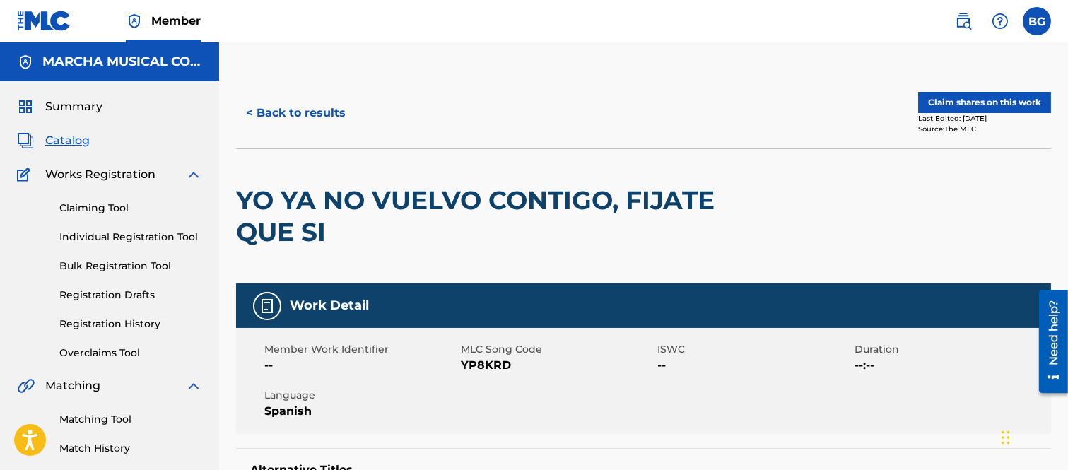
click at [249, 109] on button "< Back to results" at bounding box center [295, 112] width 119 height 35
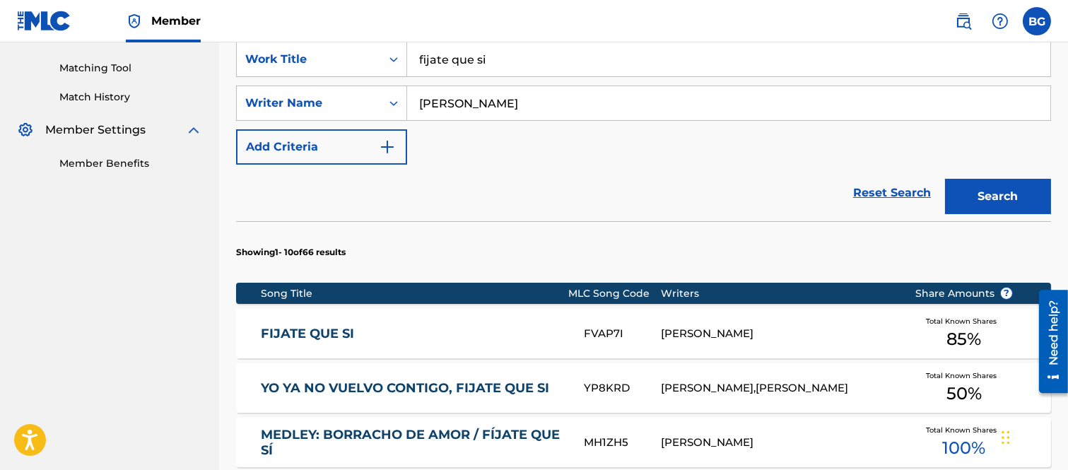
scroll to position [488, 0]
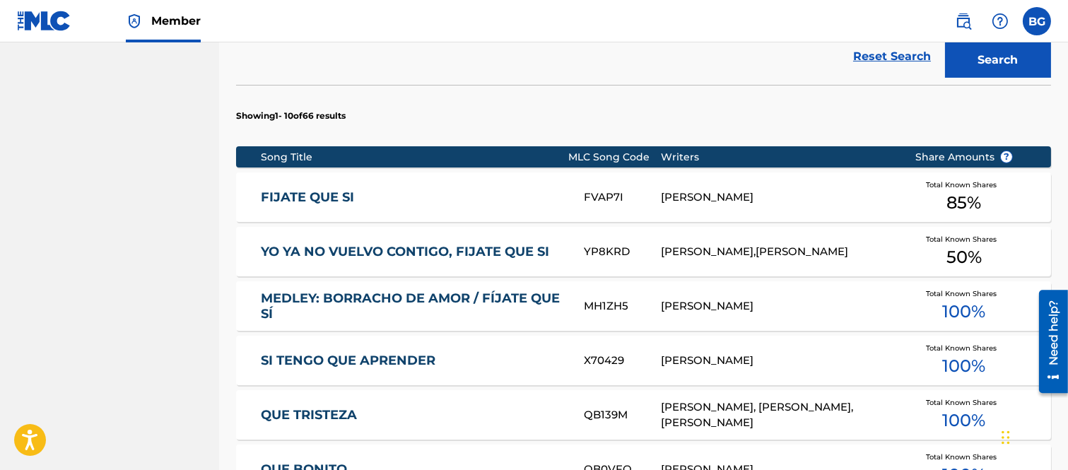
click at [327, 298] on link "MEDLEY: BORRACHO DE AMOR / FÍJATE QUE SÍ" at bounding box center [413, 307] width 304 height 32
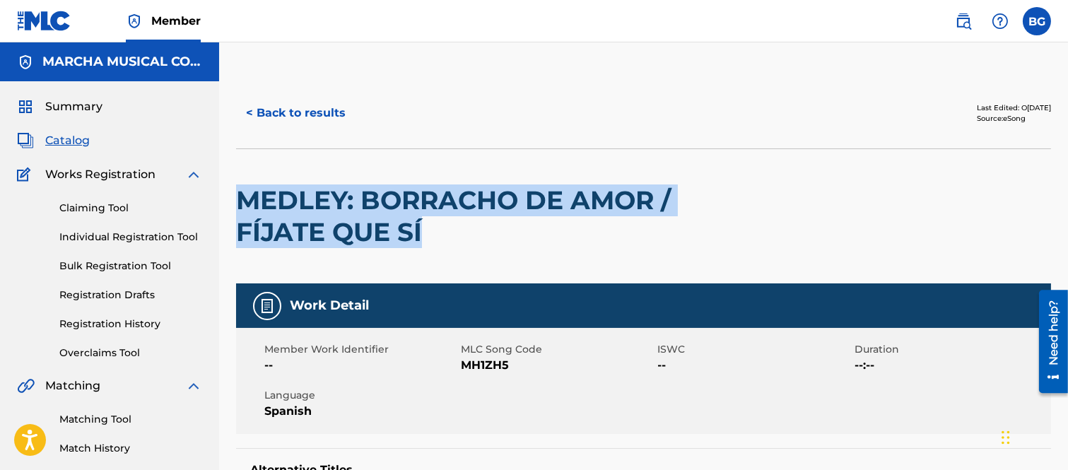
drag, startPoint x: 237, startPoint y: 194, endPoint x: 427, endPoint y: 229, distance: 193.3
click at [427, 229] on h2 "MEDLEY: BORRACHO DE AMOR / FÍJATE QUE SÍ" at bounding box center [480, 217] width 489 height 64
copy h2 "MEDLEY: BORRACHO DE AMOR / FÍJATE QUE SÍ"
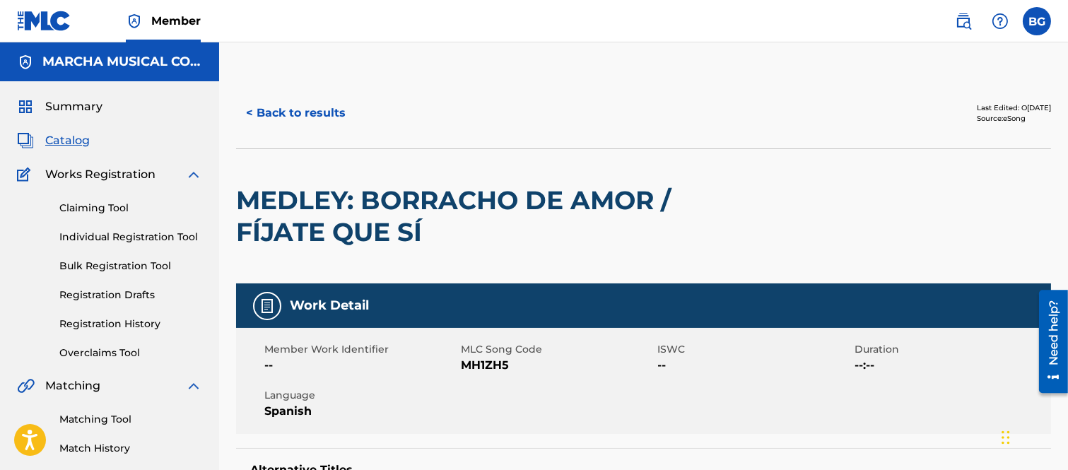
drag, startPoint x: 536, startPoint y: 60, endPoint x: 545, endPoint y: 164, distance: 104.3
drag, startPoint x: 460, startPoint y: 364, endPoint x: 500, endPoint y: 368, distance: 39.8
click at [500, 368] on div "Member Work Identifier -- MLC Song Code MH1ZH5 ISWC -- Duration --:-- Language …" at bounding box center [643, 381] width 815 height 106
click at [518, 385] on div "Member Work Identifier -- MLC Song Code MH1ZH5 ISWC -- Duration --:-- Language …" at bounding box center [643, 381] width 815 height 106
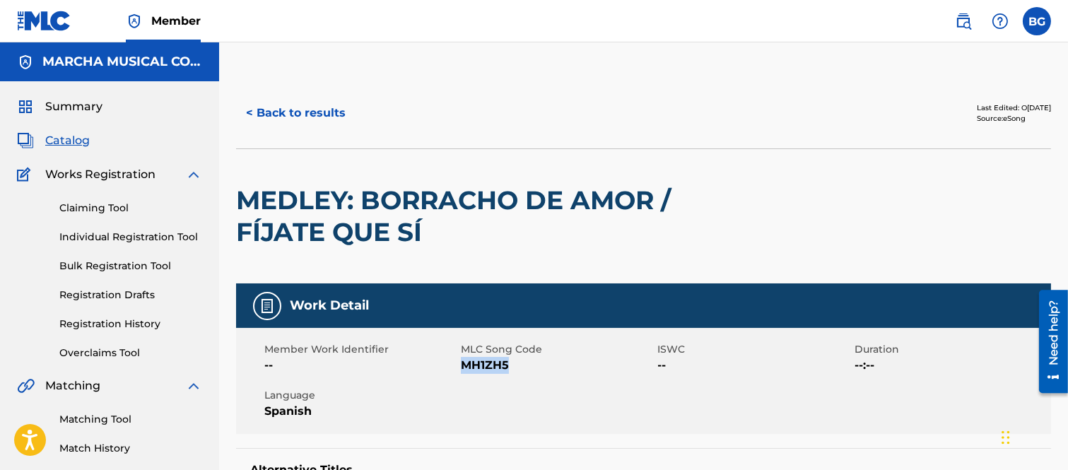
drag, startPoint x: 465, startPoint y: 368, endPoint x: 512, endPoint y: 370, distance: 47.4
click at [512, 370] on span "MH1ZH5" at bounding box center [557, 365] width 193 height 17
copy span "MH1ZH5"
click at [616, 91] on div "< Back to results Last Edited: O[DATE] Source: eSong" at bounding box center [643, 113] width 815 height 71
click at [246, 111] on button "< Back to results" at bounding box center [295, 112] width 119 height 35
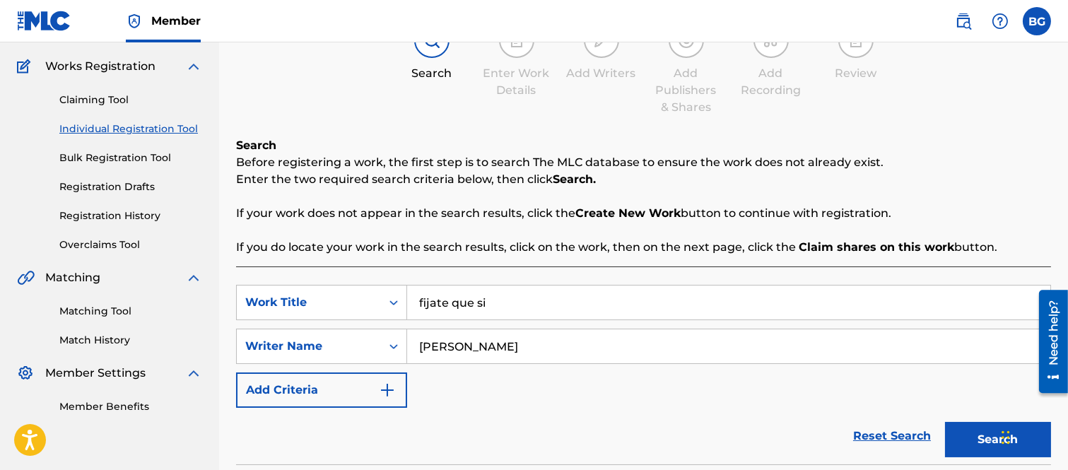
scroll to position [157, 0]
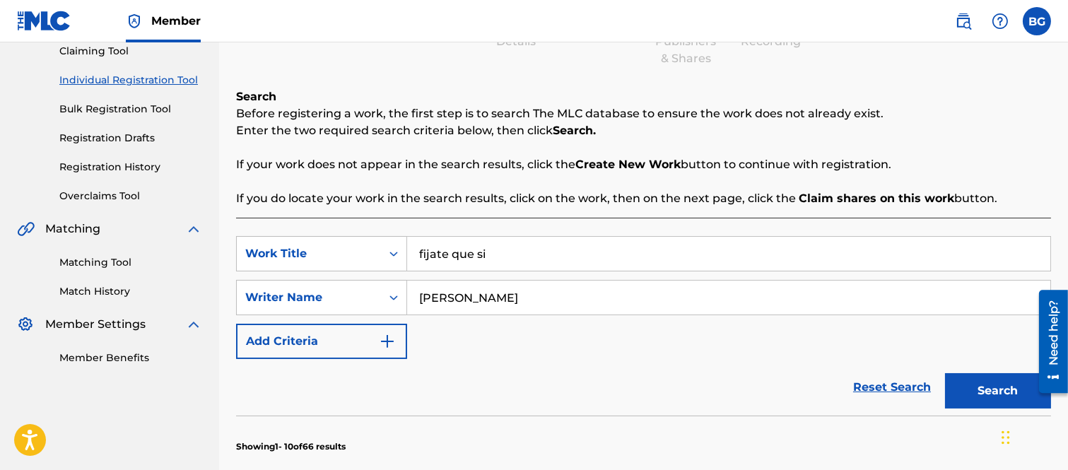
click at [503, 250] on input "fijate que si" at bounding box center [728, 254] width 643 height 34
type input "f"
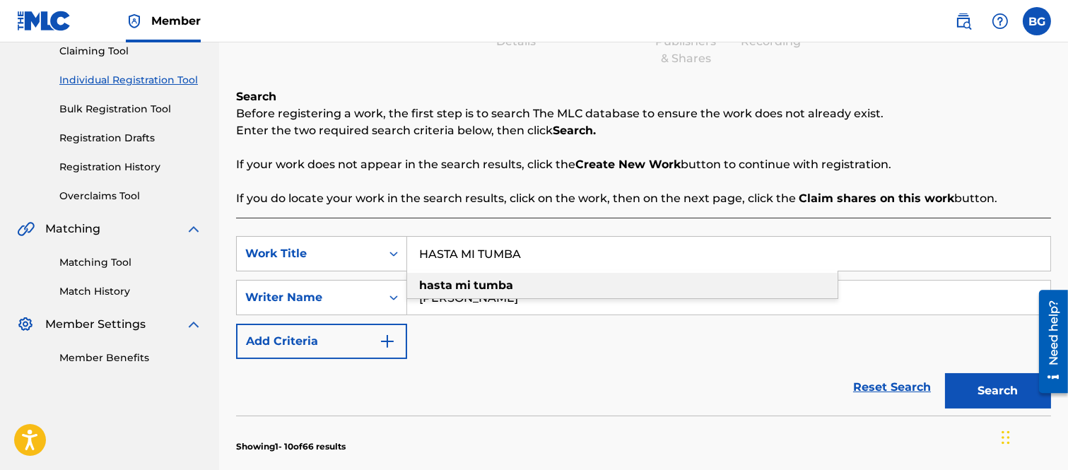
click at [453, 280] on span "Search Form" at bounding box center [454, 285] width 3 height 13
type input "hasta mi tumba"
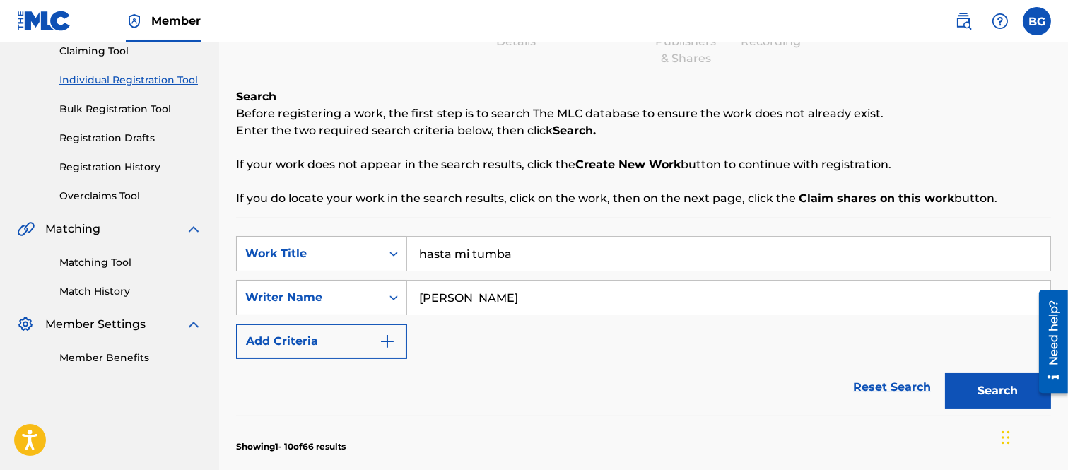
click at [998, 387] on button "Search" at bounding box center [998, 390] width 106 height 35
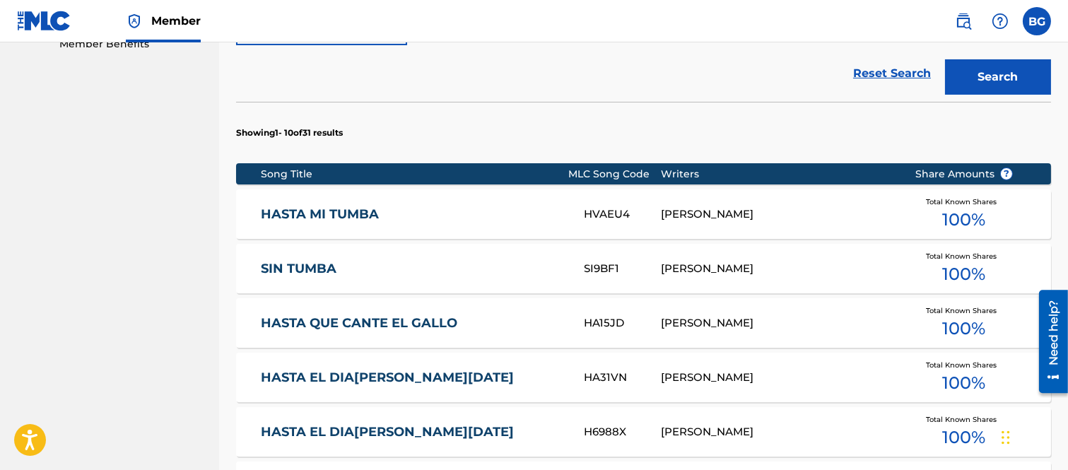
click at [301, 213] on link "HASTA MI TUMBA" at bounding box center [413, 214] width 304 height 16
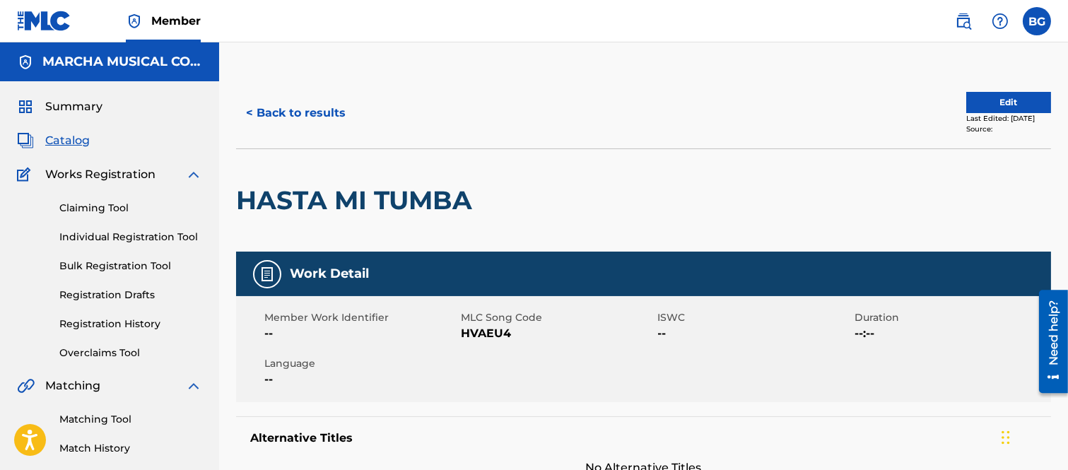
click at [251, 110] on button "< Back to results" at bounding box center [295, 112] width 119 height 35
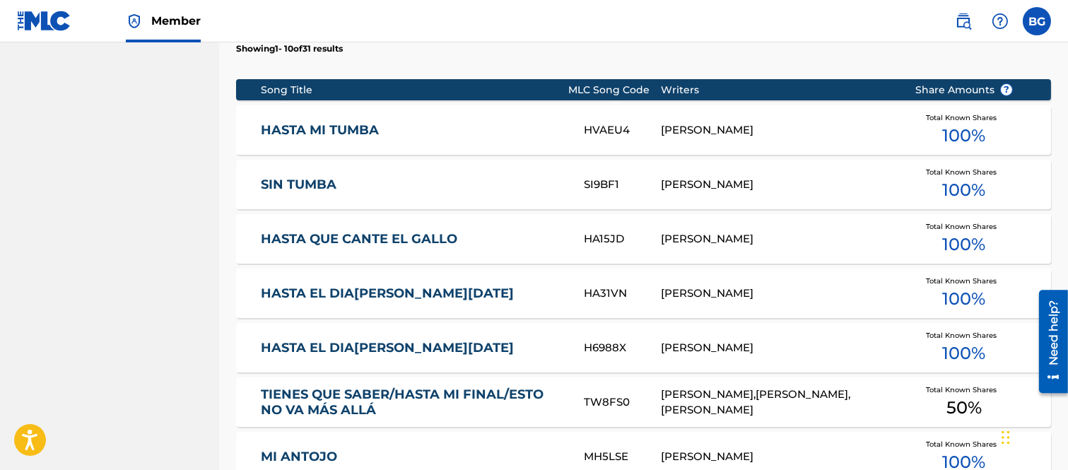
scroll to position [566, 0]
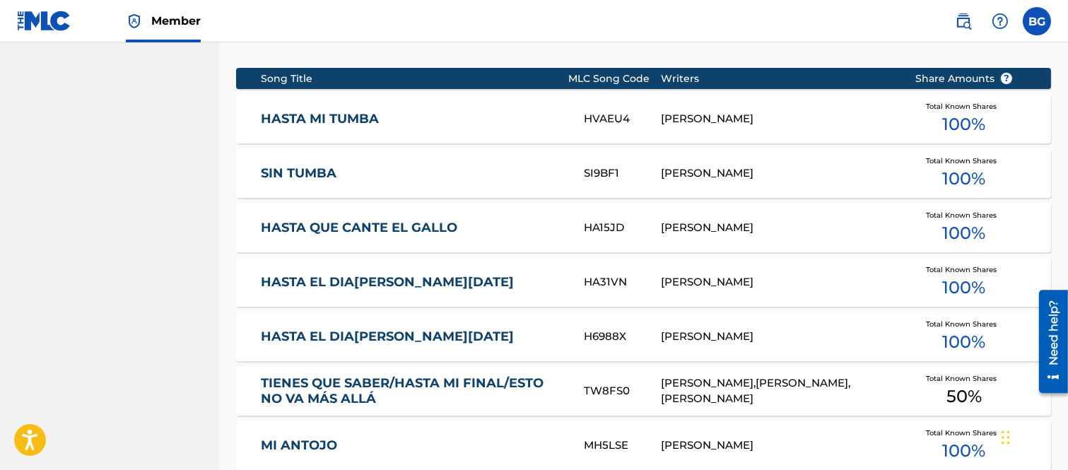
click at [292, 174] on link "SIN TUMBA" at bounding box center [413, 173] width 304 height 16
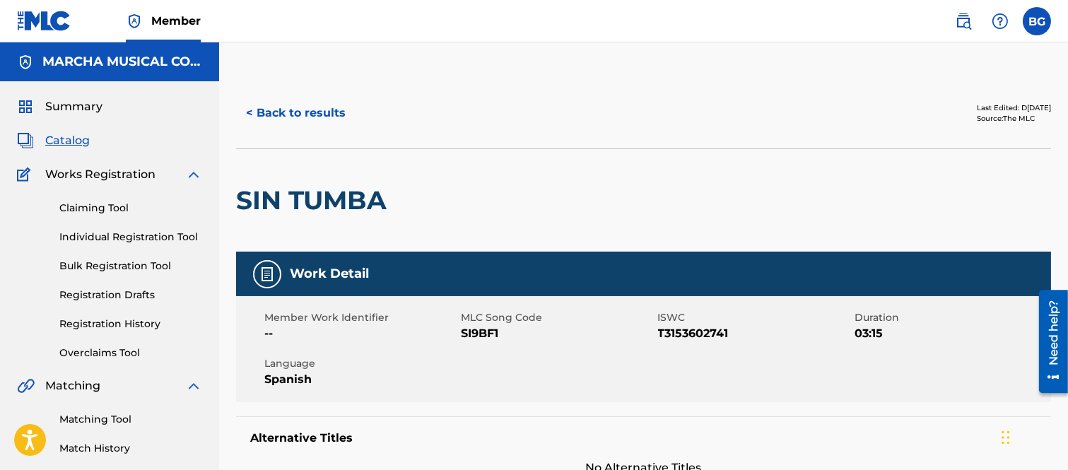
click at [252, 110] on button "< Back to results" at bounding box center [295, 112] width 119 height 35
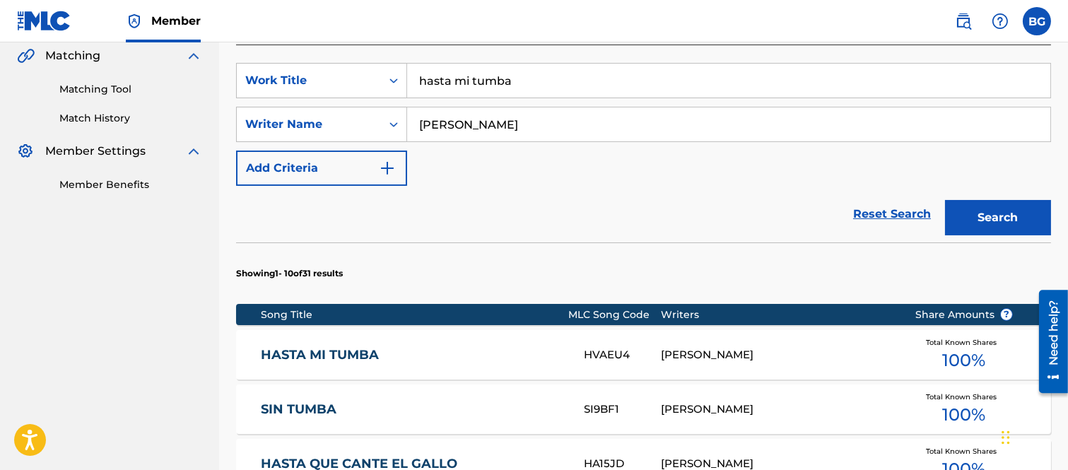
scroll to position [252, 0]
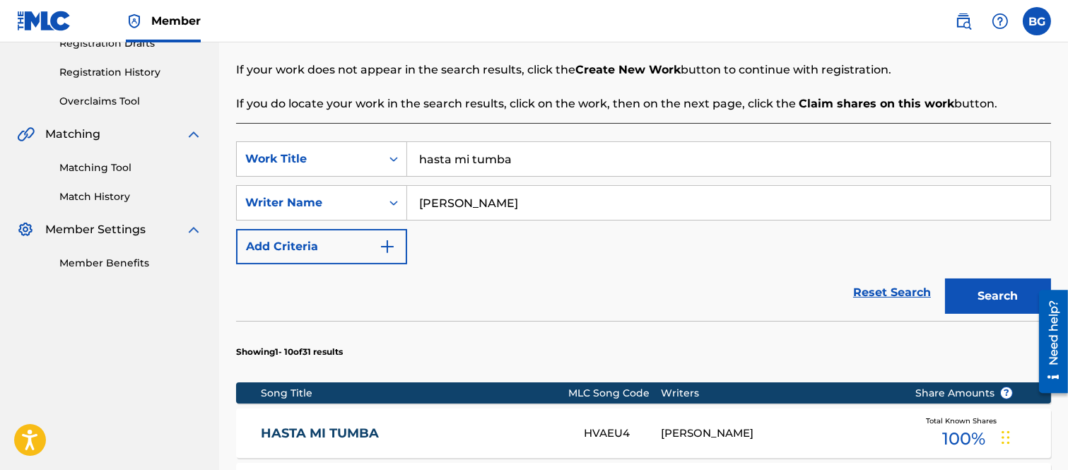
click at [536, 165] on input "hasta mi tumba" at bounding box center [728, 159] width 643 height 34
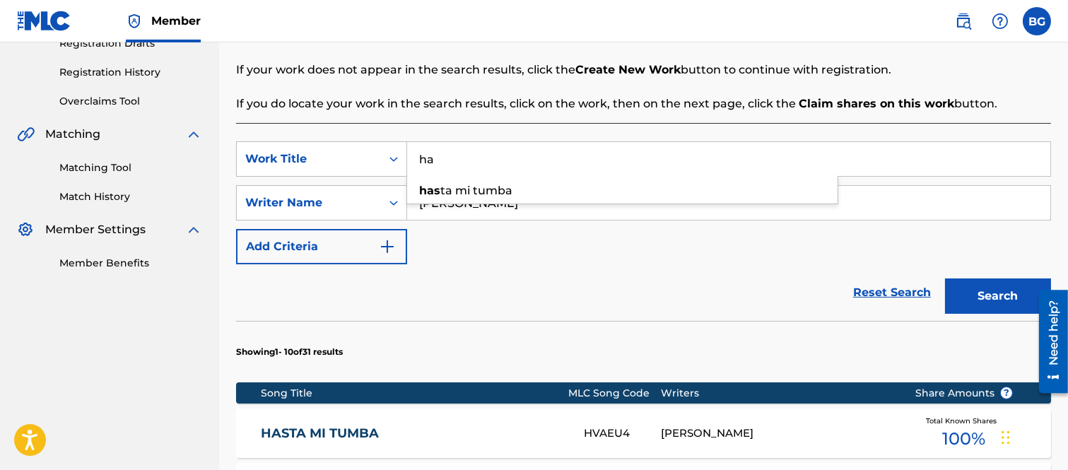
type input "h"
type input "P"
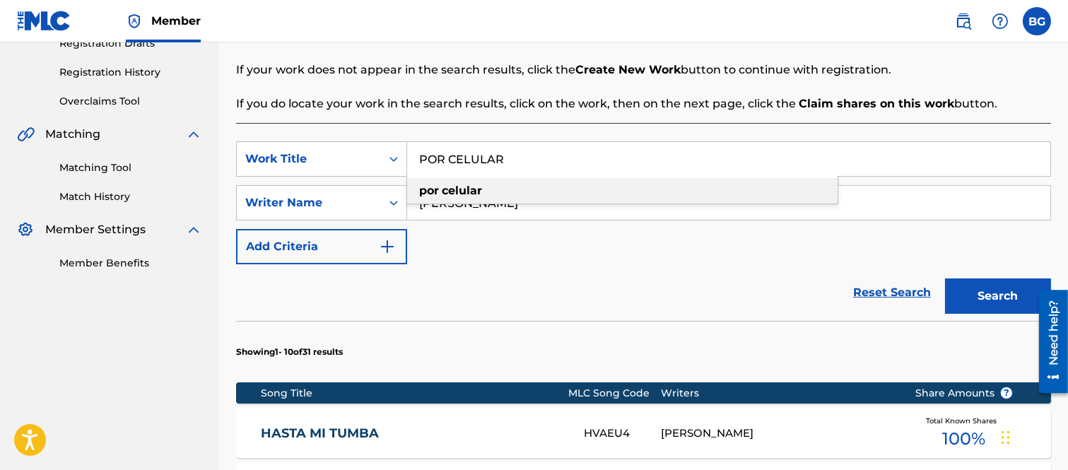
click at [438, 189] on strong "por" at bounding box center [429, 190] width 20 height 13
type input "por celular"
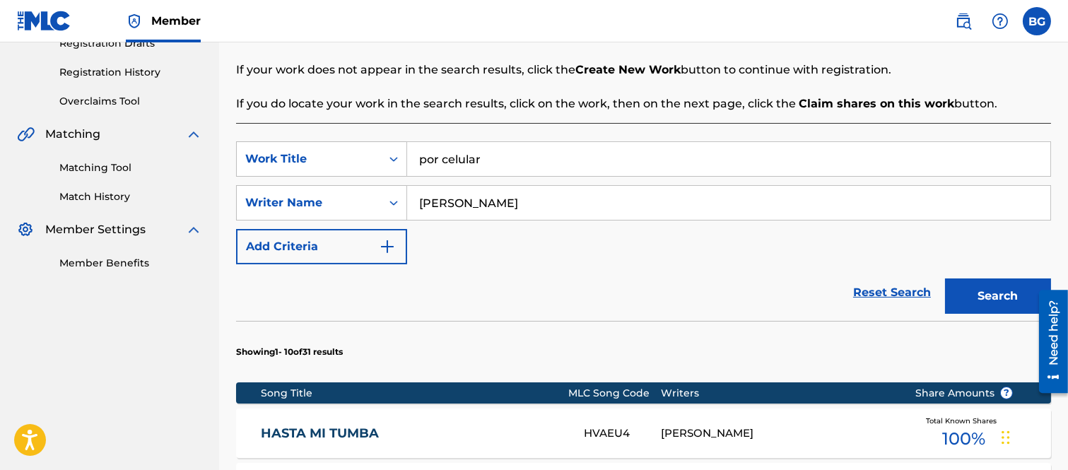
click at [985, 293] on button "Search" at bounding box center [998, 296] width 106 height 35
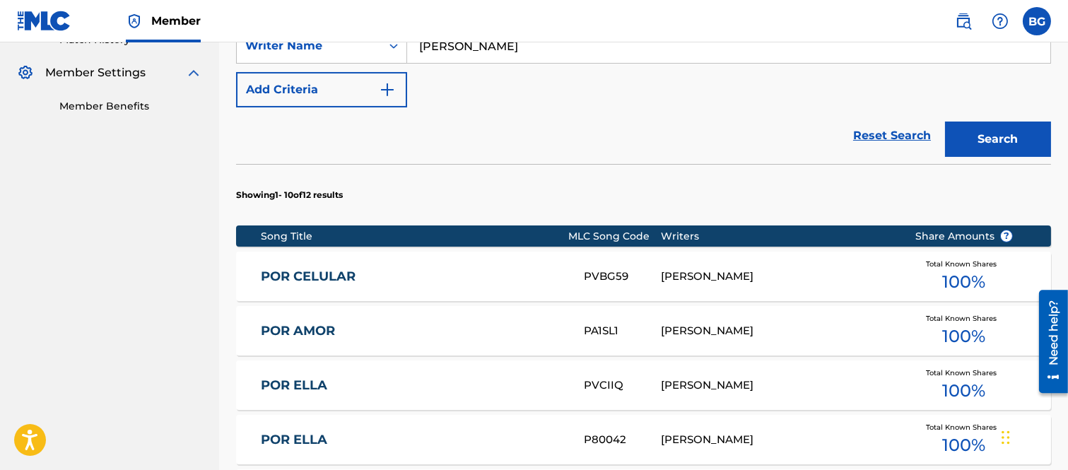
click at [328, 272] on link "POR CELULAR" at bounding box center [413, 277] width 304 height 16
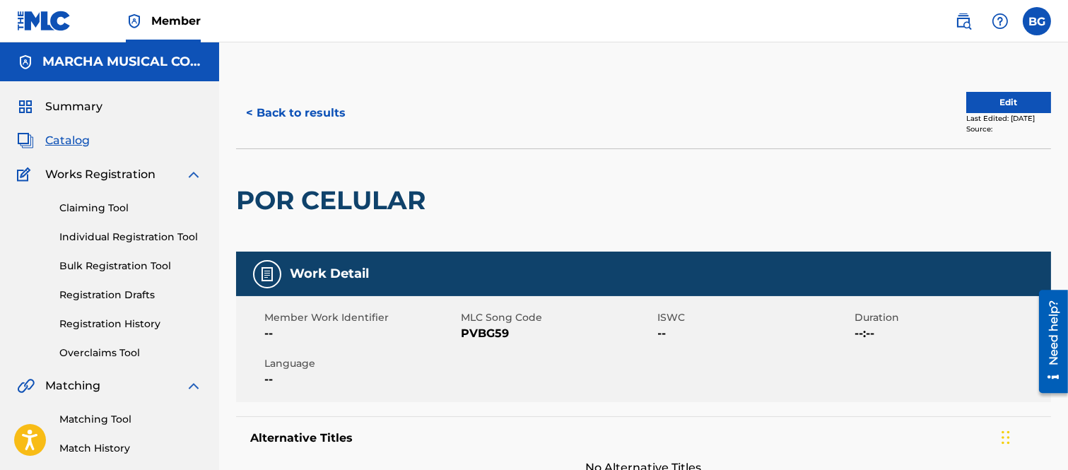
click at [252, 109] on button "< Back to results" at bounding box center [295, 112] width 119 height 35
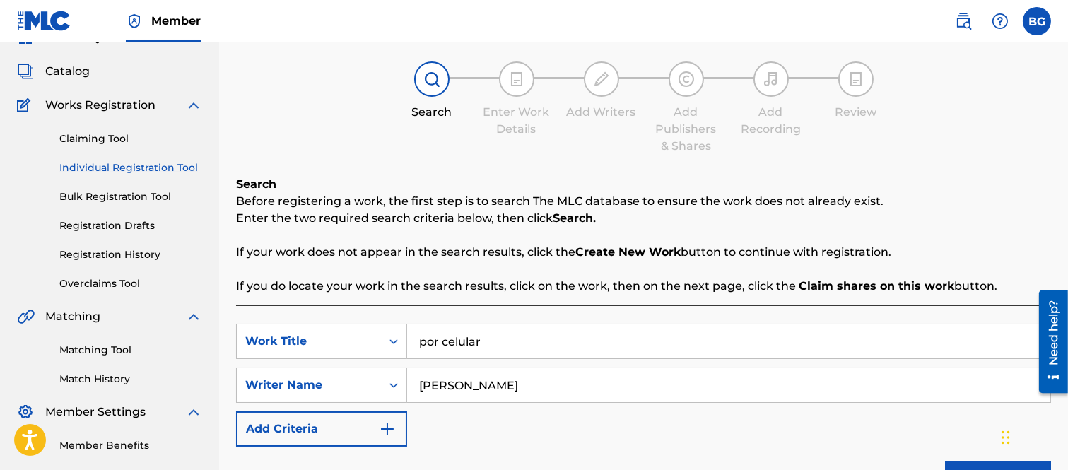
scroll to position [95, 0]
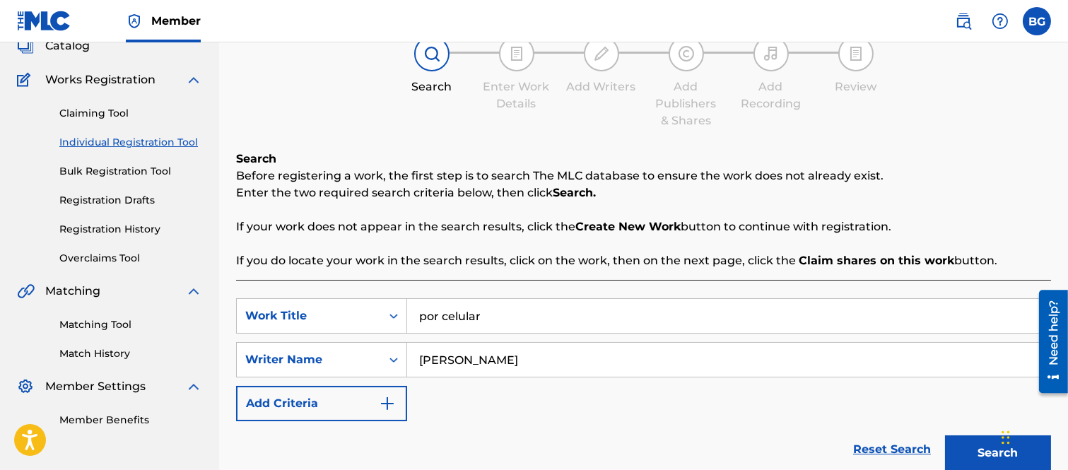
click at [499, 314] on input "por celular" at bounding box center [728, 316] width 643 height 34
type input "p"
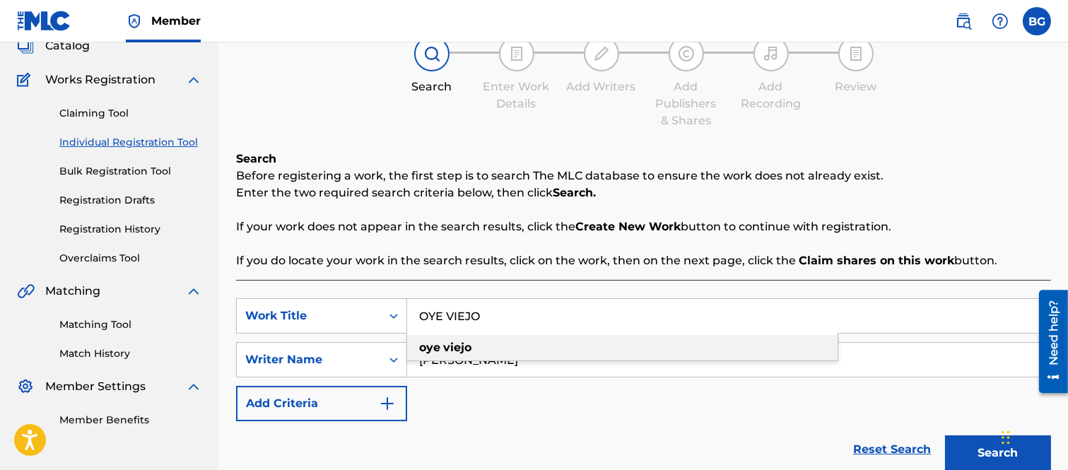
click at [451, 345] on strong "viejo" at bounding box center [457, 347] width 28 height 13
type input "oye viejo"
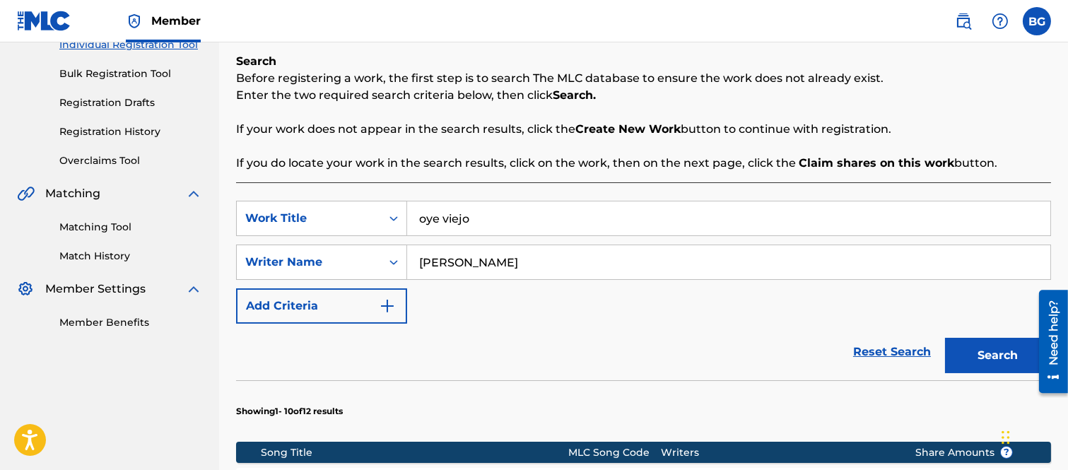
scroll to position [330, 0]
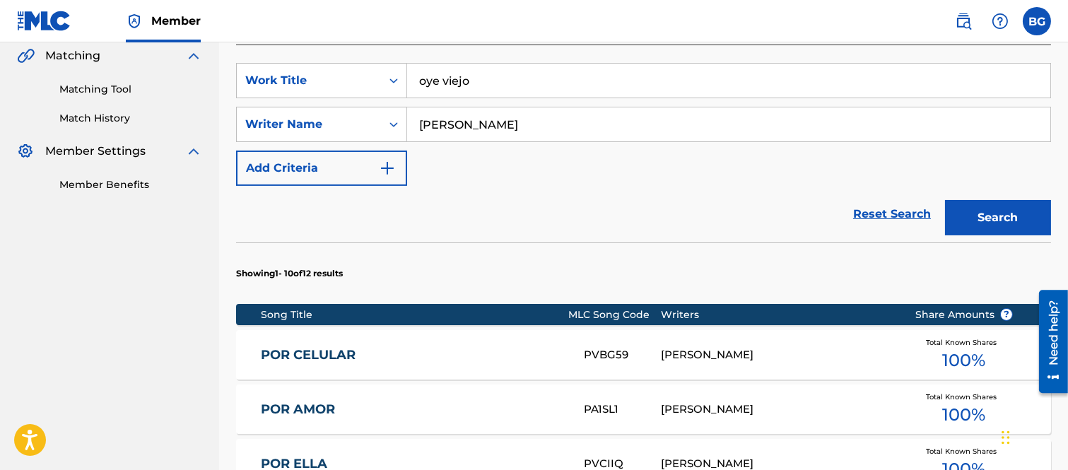
click at [958, 216] on button "Search" at bounding box center [998, 217] width 106 height 35
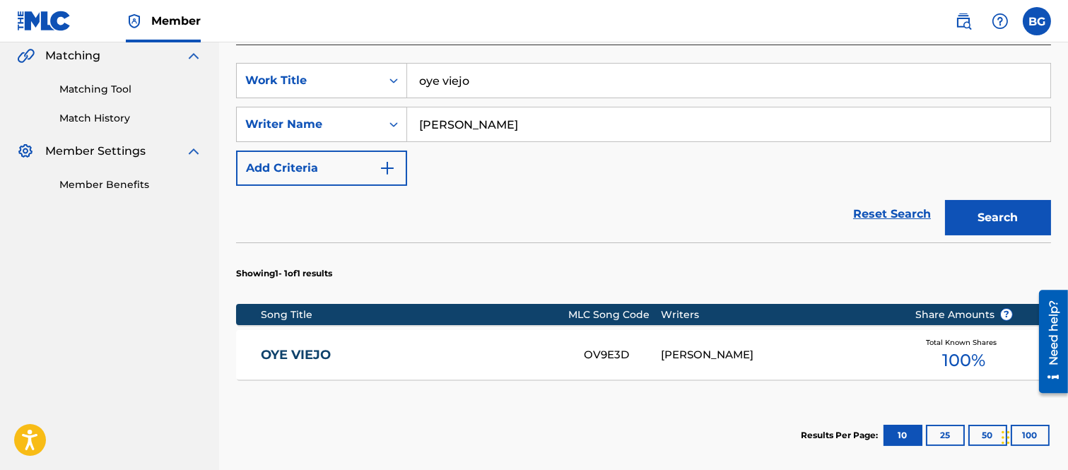
click at [306, 351] on link "OYE VIEJO" at bounding box center [413, 355] width 304 height 16
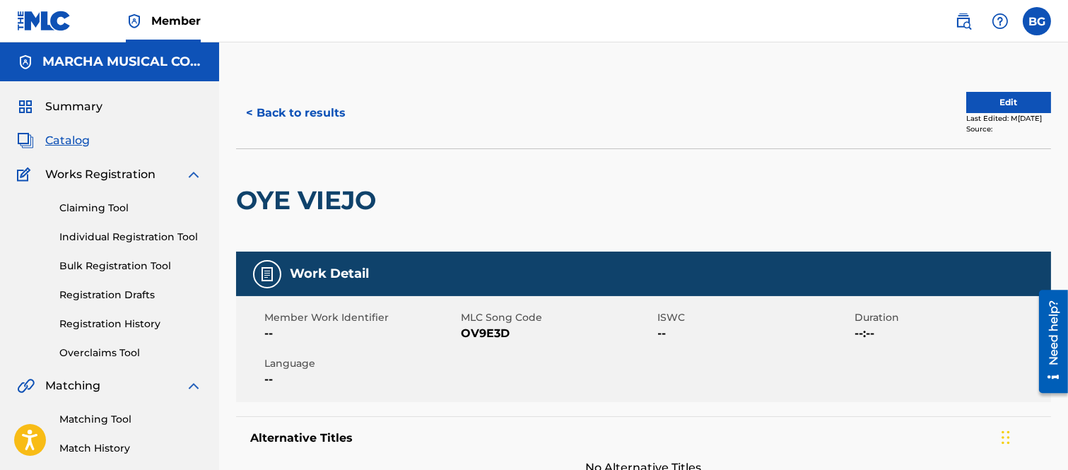
click at [251, 110] on button "< Back to results" at bounding box center [295, 112] width 119 height 35
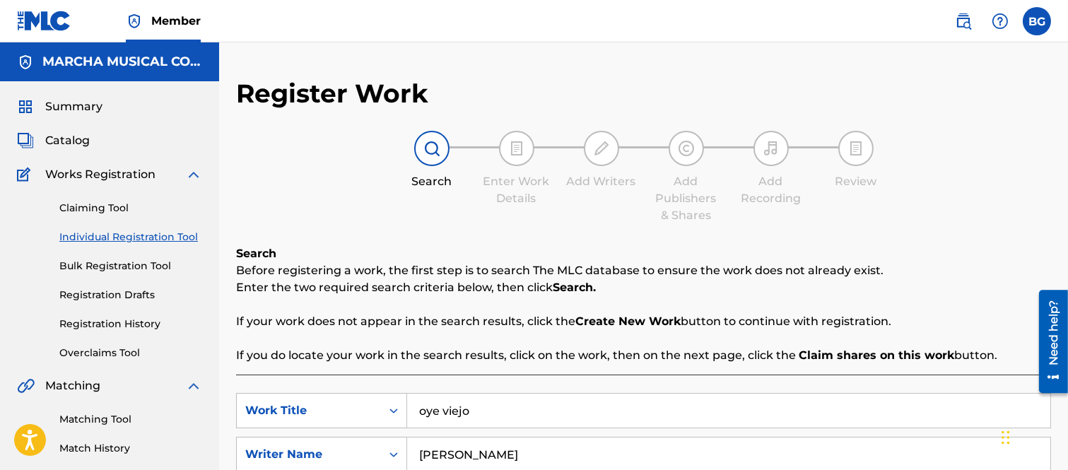
scroll to position [173, 0]
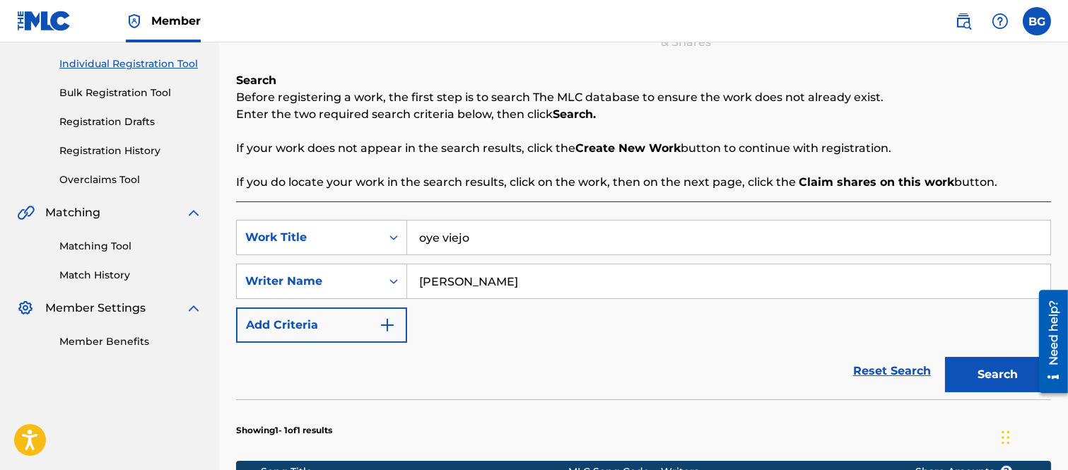
click at [498, 238] on input "oye viejo" at bounding box center [728, 238] width 643 height 34
type input "o"
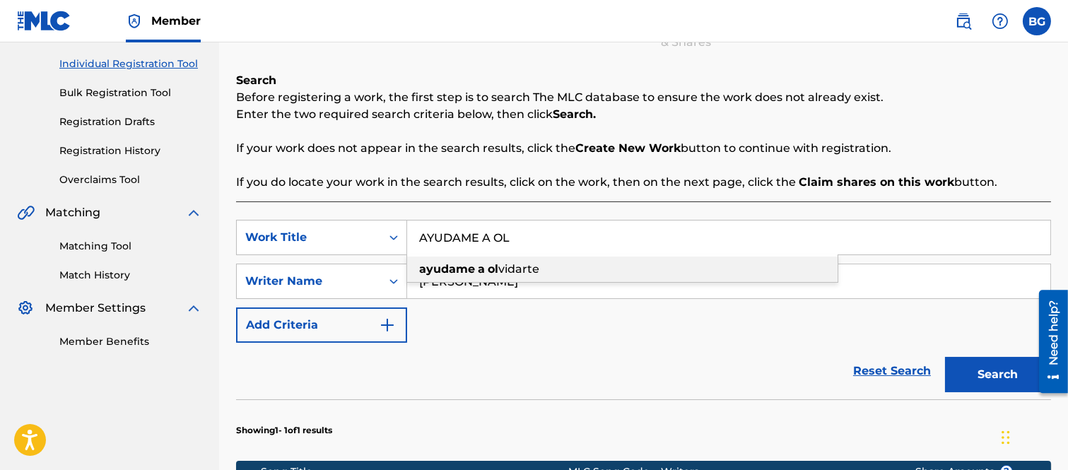
drag, startPoint x: 494, startPoint y: 266, endPoint x: 714, endPoint y: 328, distance: 229.2
click at [495, 266] on strong "ol" at bounding box center [493, 268] width 11 height 13
type input "ayudame a olvidarte"
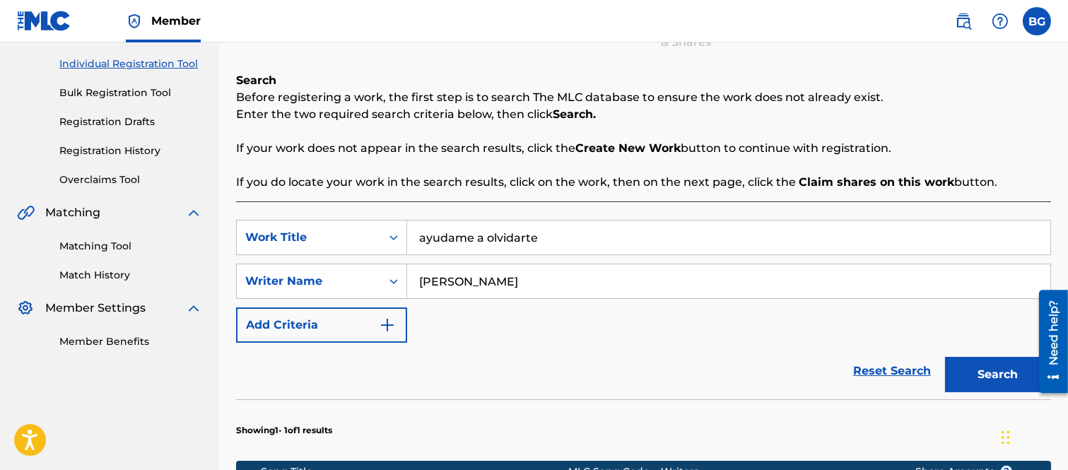
click at [966, 372] on button "Search" at bounding box center [998, 374] width 106 height 35
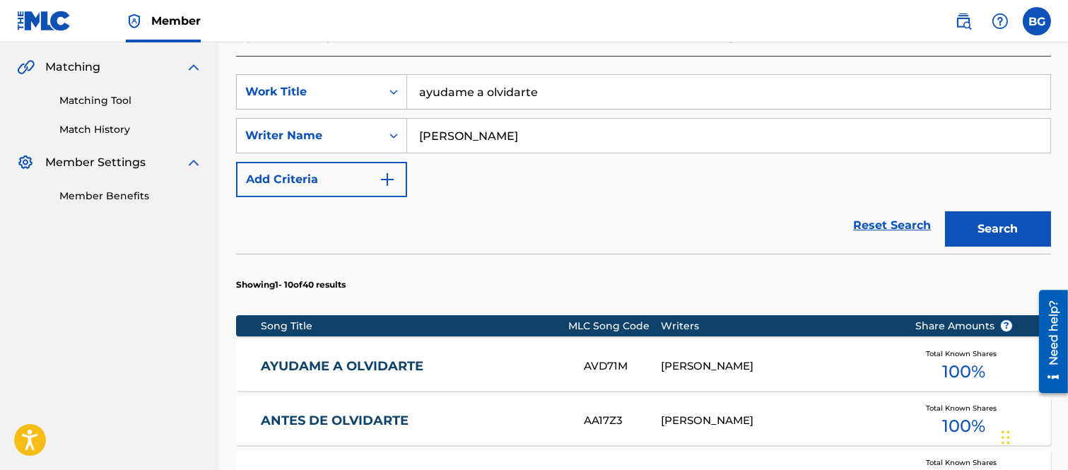
scroll to position [409, 0]
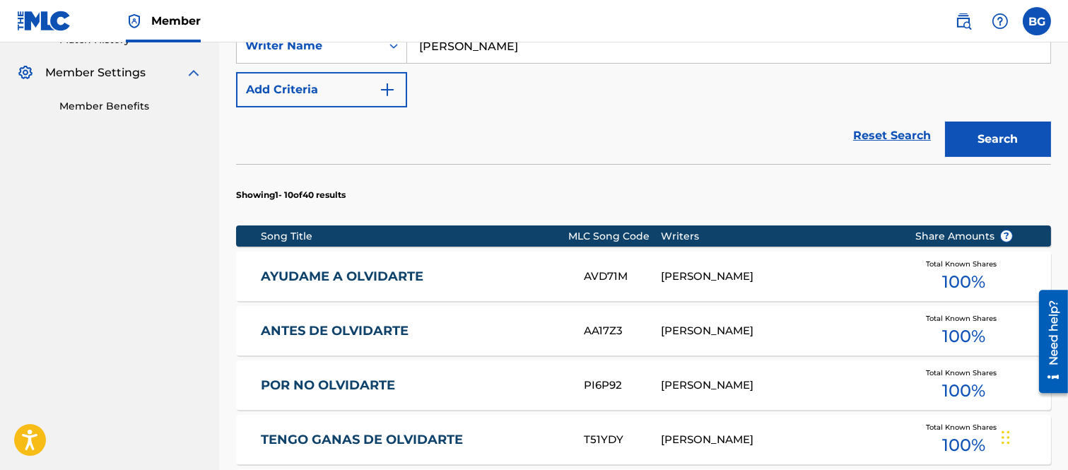
click at [346, 274] on link "AYUDAME A OLVIDARTE" at bounding box center [413, 277] width 304 height 16
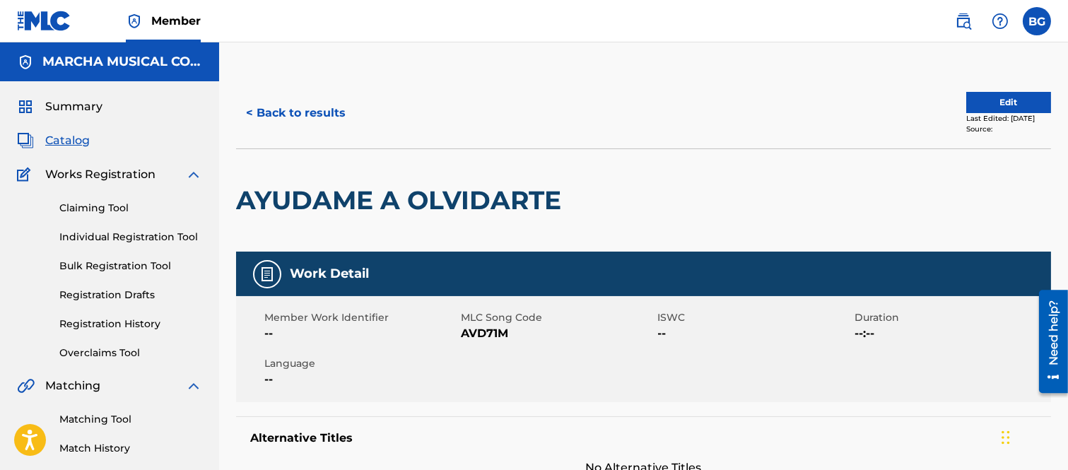
click at [250, 108] on button "< Back to results" at bounding box center [295, 112] width 119 height 35
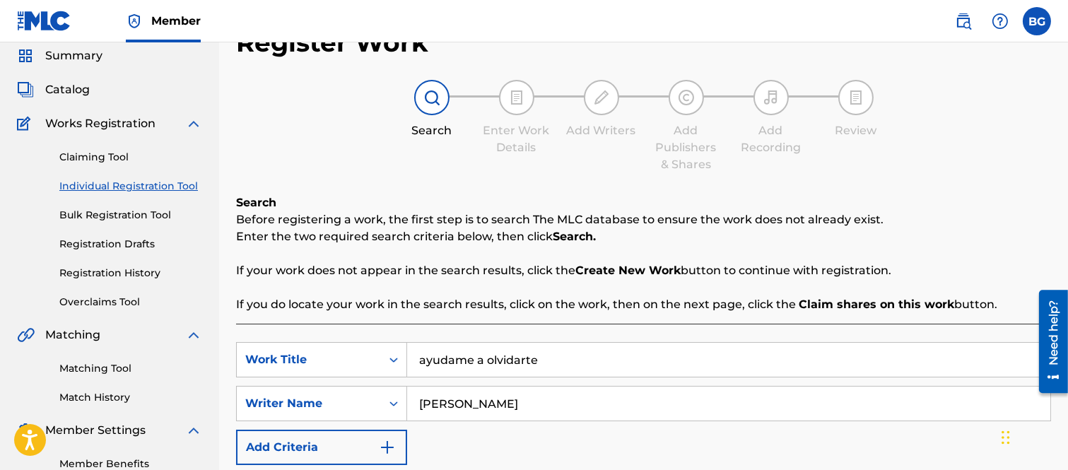
scroll to position [78, 0]
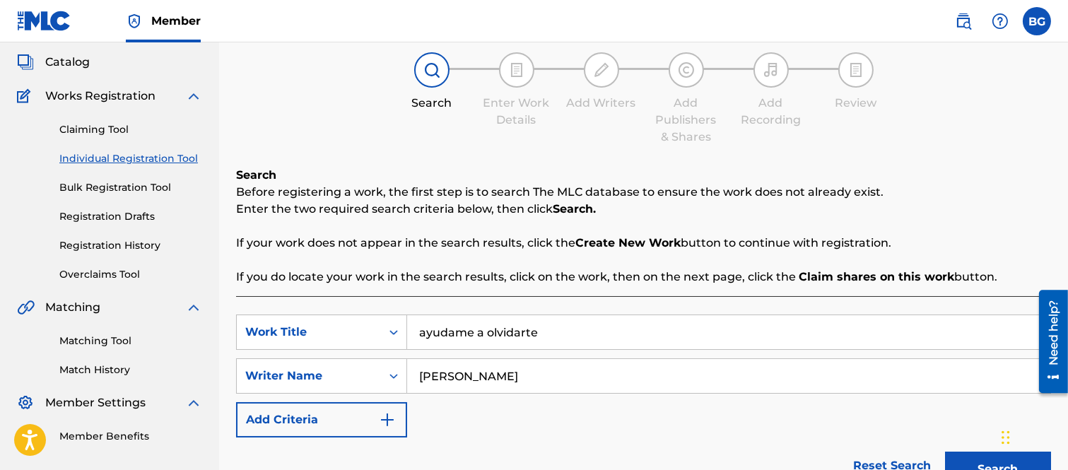
click at [559, 327] on input "ayudame a olvidarte" at bounding box center [728, 332] width 643 height 34
type input "a"
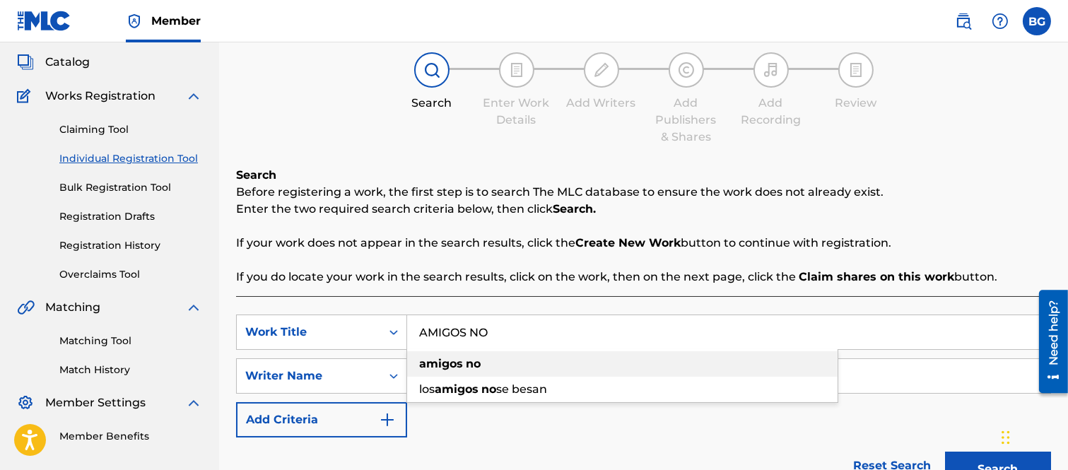
drag, startPoint x: 449, startPoint y: 365, endPoint x: 455, endPoint y: 358, distance: 9.5
click at [450, 365] on strong "amigos" at bounding box center [441, 363] width 44 height 13
type input "amigos no"
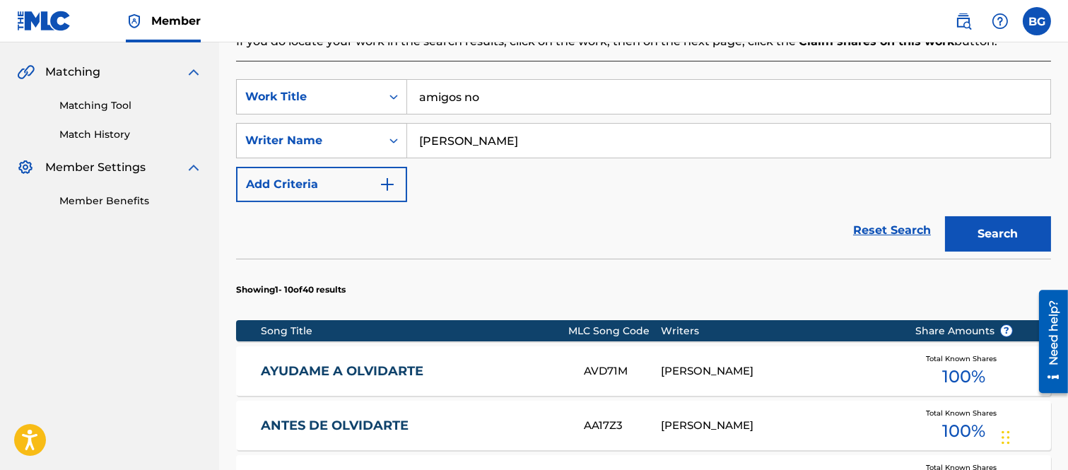
click at [983, 223] on button "Search" at bounding box center [998, 233] width 106 height 35
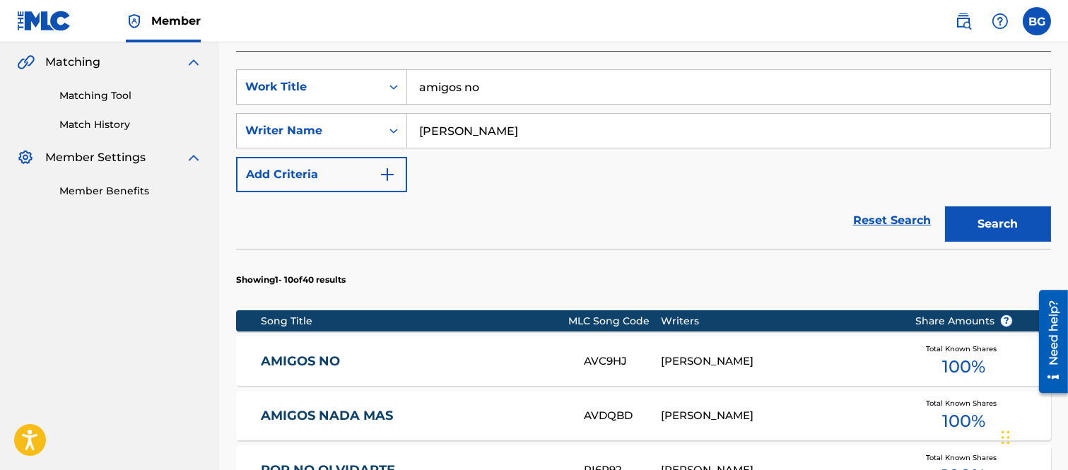
scroll to position [392, 0]
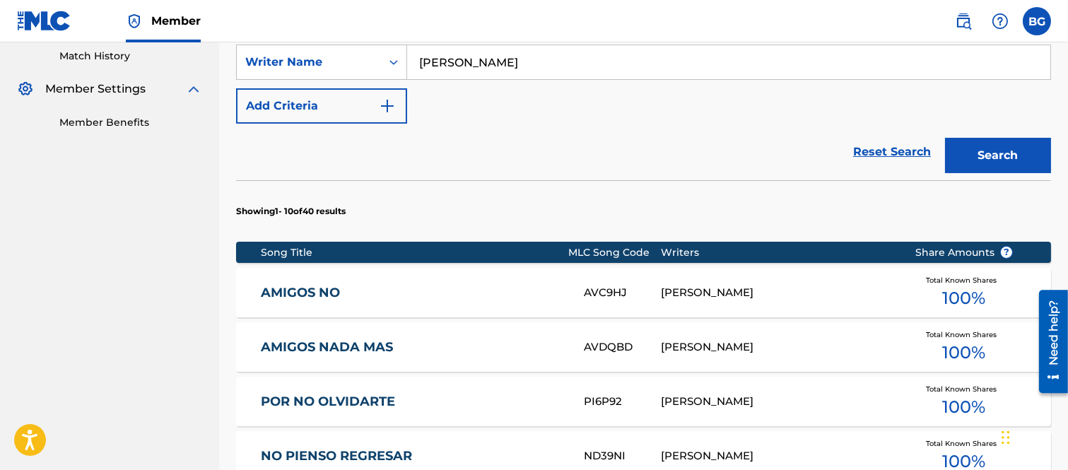
click at [309, 288] on link "AMIGOS NO" at bounding box center [413, 293] width 304 height 16
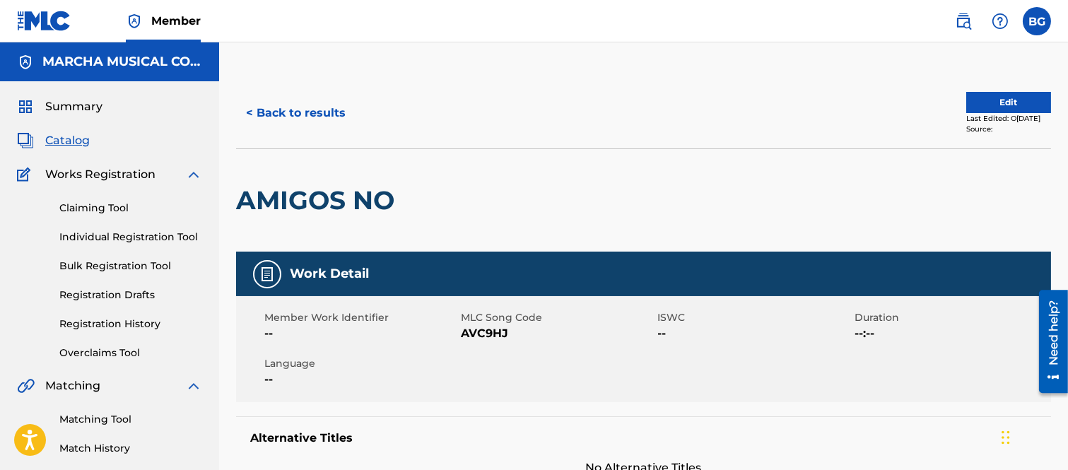
click at [248, 110] on button "< Back to results" at bounding box center [295, 112] width 119 height 35
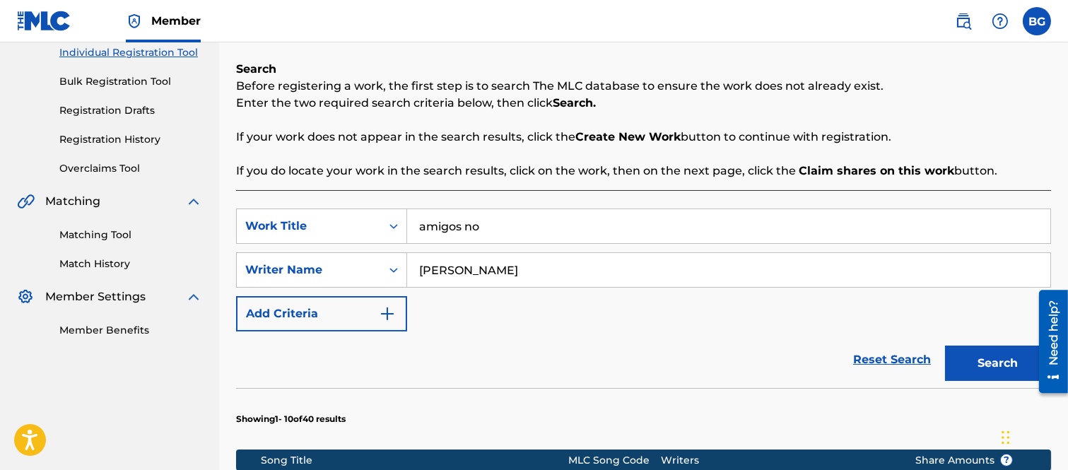
scroll to position [95, 0]
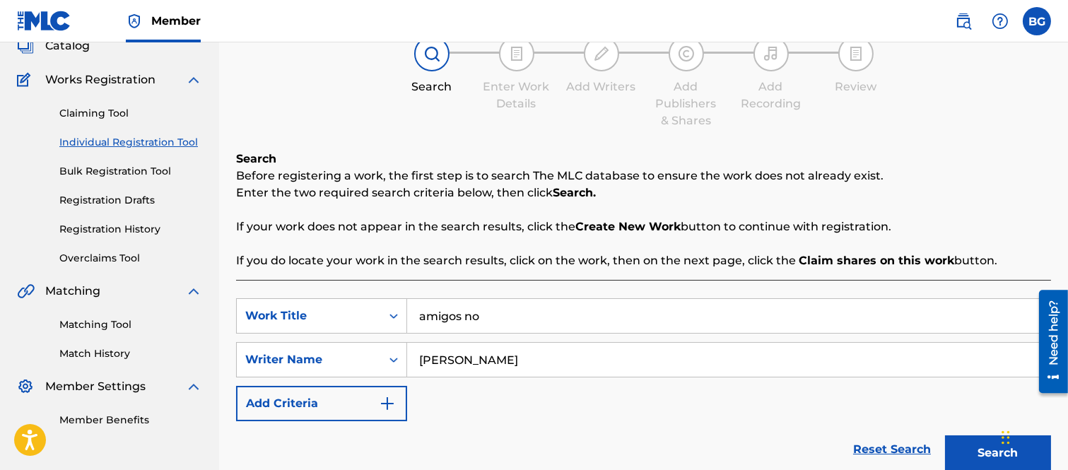
click at [521, 311] on input "amigos no" at bounding box center [728, 316] width 643 height 34
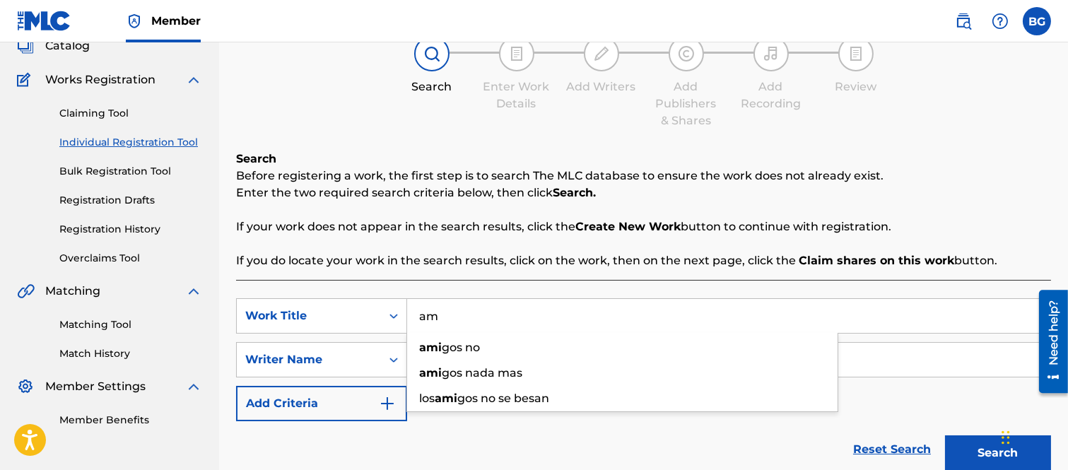
type input "a"
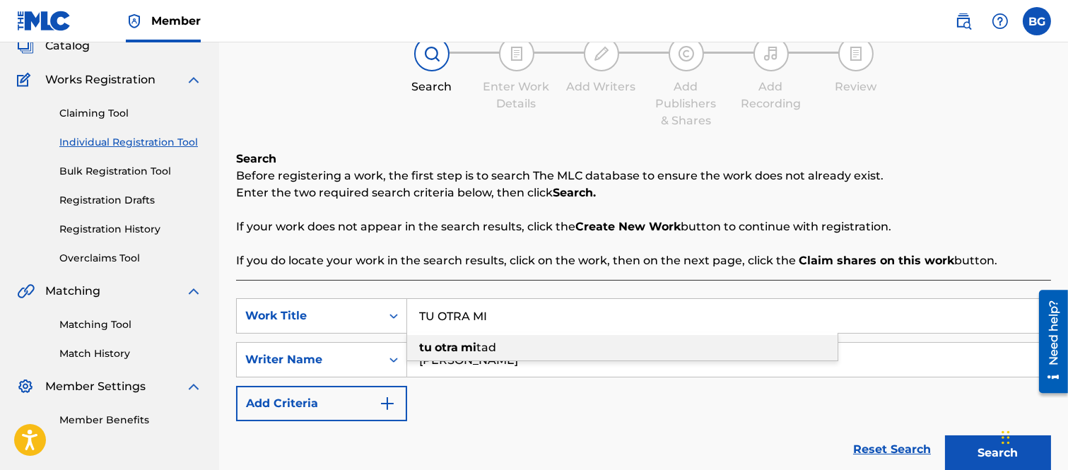
click at [460, 346] on span "Search Form" at bounding box center [459, 347] width 3 height 13
type input "tu otra mitad"
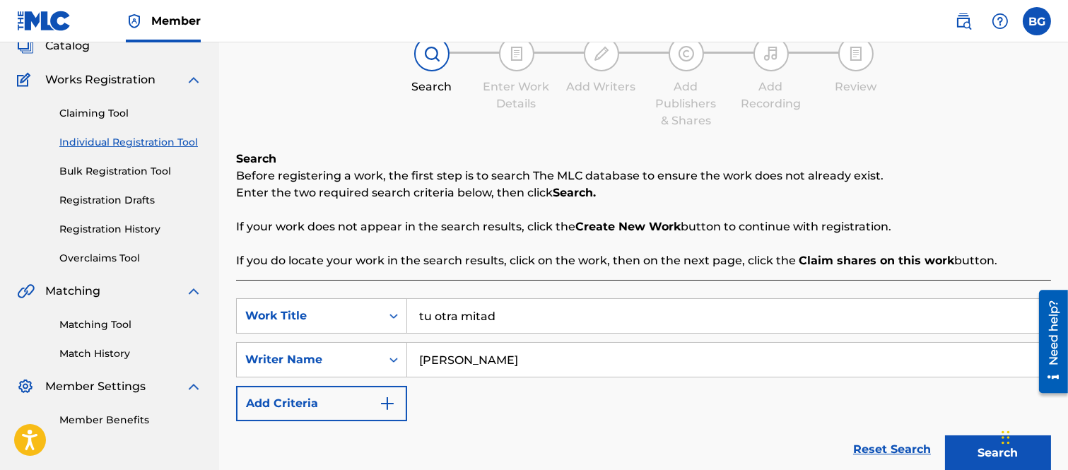
click at [966, 448] on button "Search" at bounding box center [998, 453] width 106 height 35
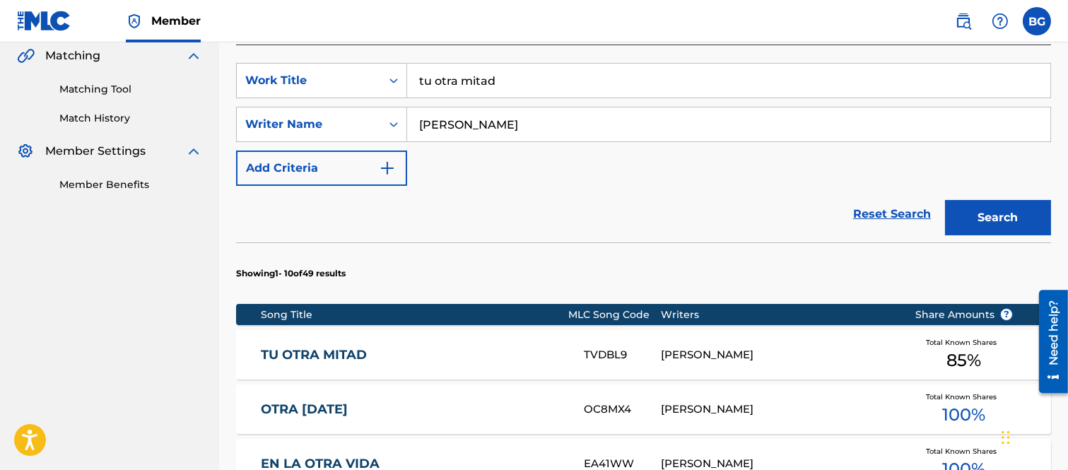
scroll to position [409, 0]
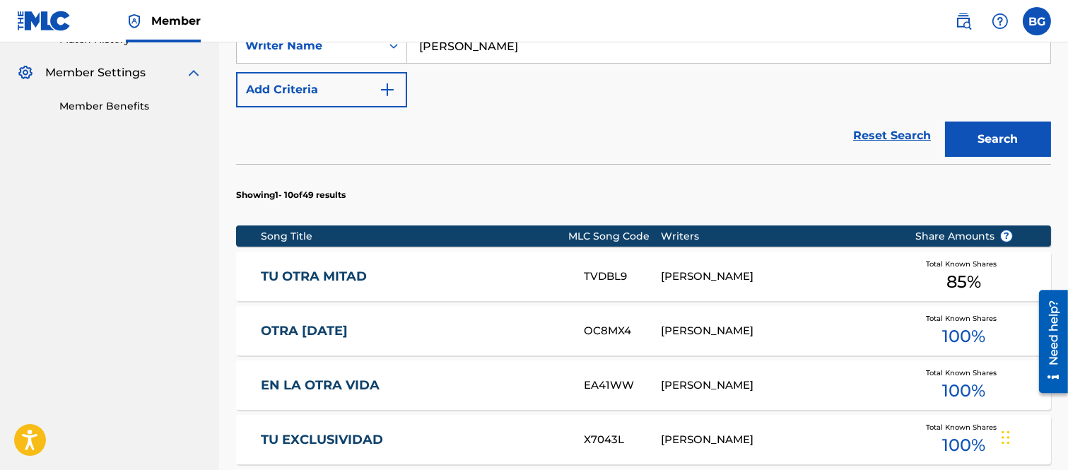
click at [301, 272] on link "TU OTRA MITAD" at bounding box center [413, 277] width 304 height 16
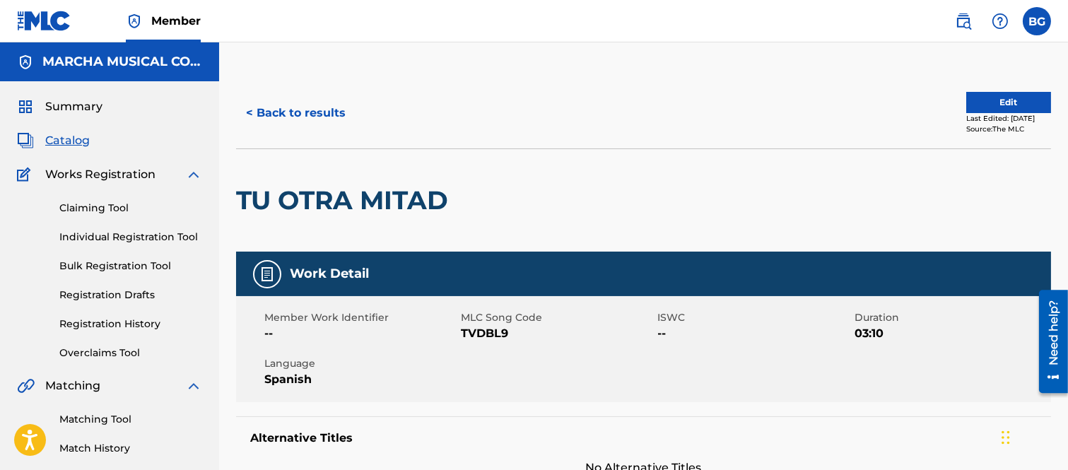
click at [251, 110] on button "< Back to results" at bounding box center [295, 112] width 119 height 35
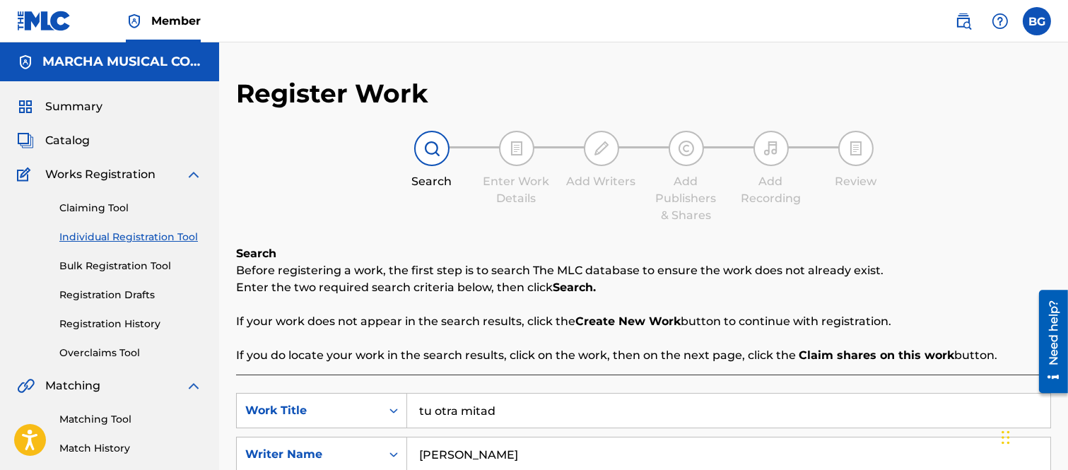
scroll to position [173, 0]
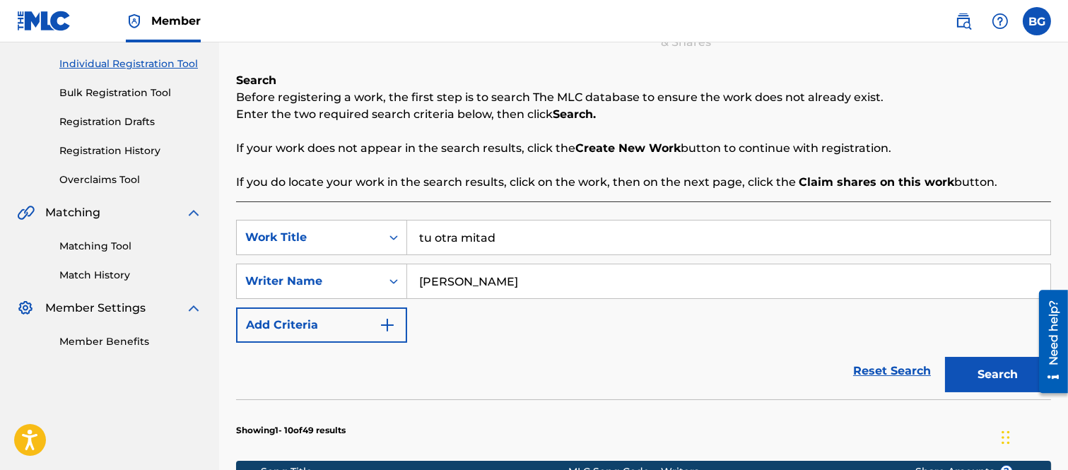
click at [539, 240] on input "tu otra mitad" at bounding box center [728, 238] width 643 height 34
type input "t"
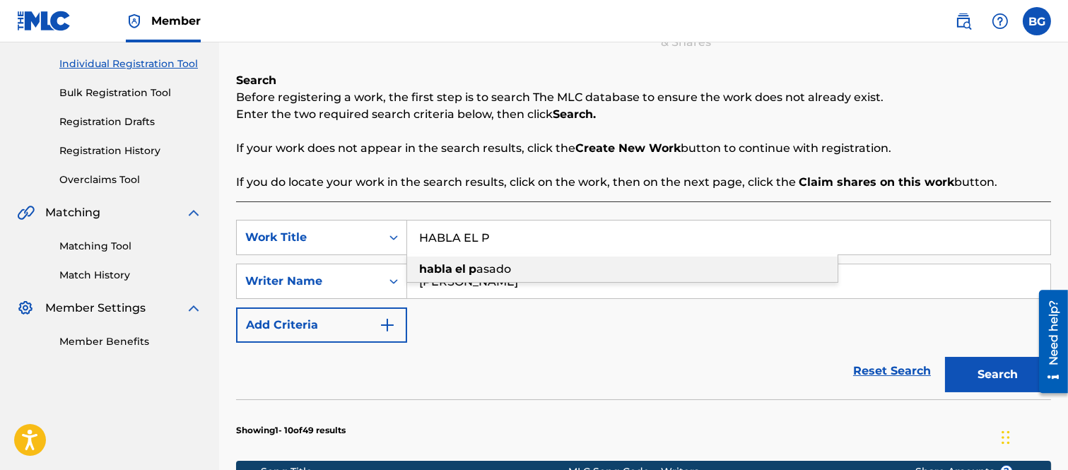
click at [504, 266] on span "asado" at bounding box center [494, 268] width 35 height 13
type input "habla el pasado"
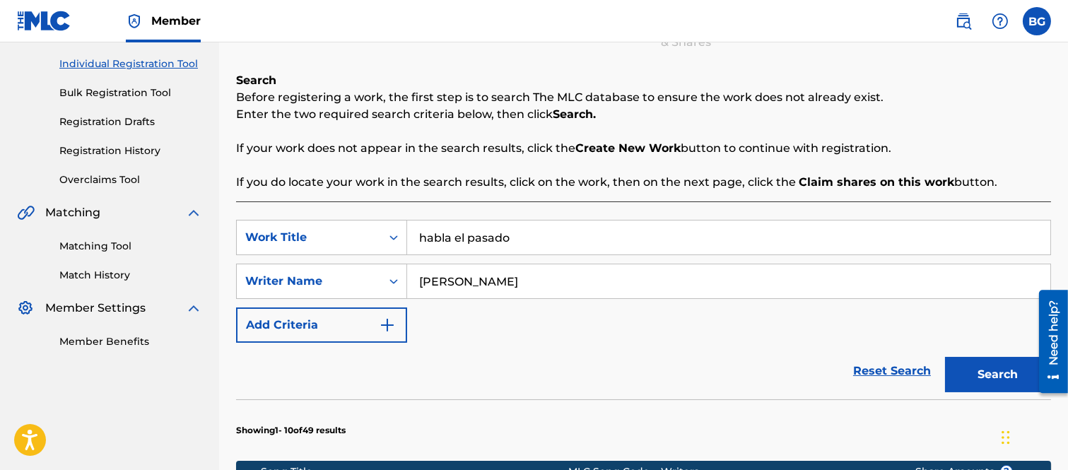
click at [974, 372] on button "Search" at bounding box center [998, 374] width 106 height 35
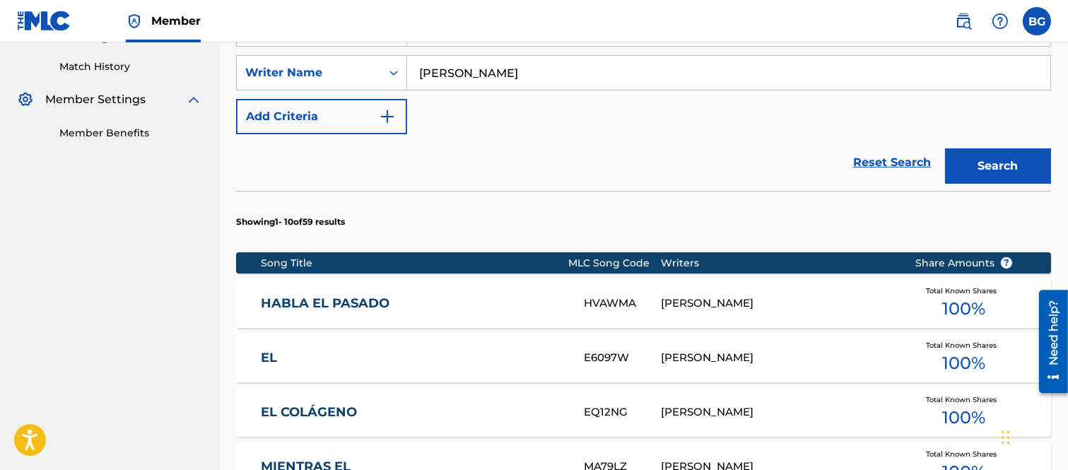
scroll to position [488, 0]
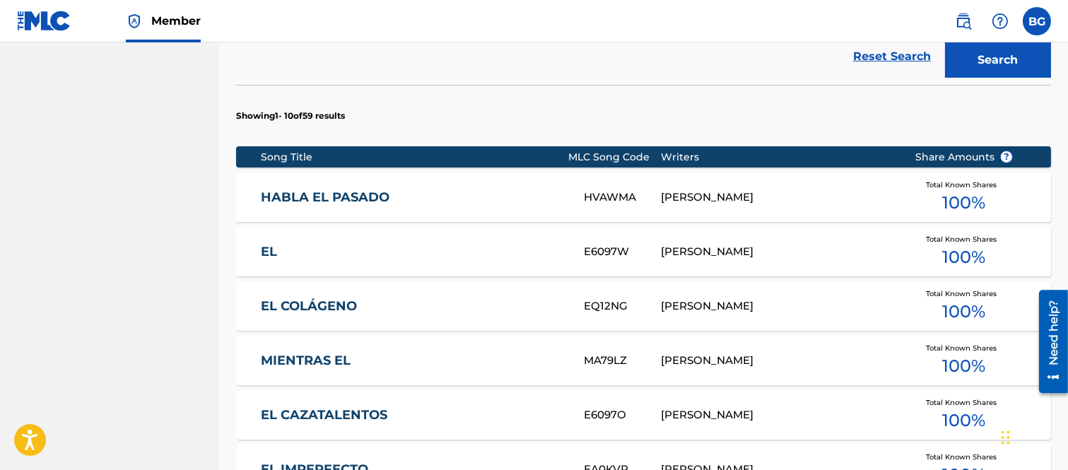
click at [325, 195] on link "HABLA EL PASADO" at bounding box center [413, 197] width 304 height 16
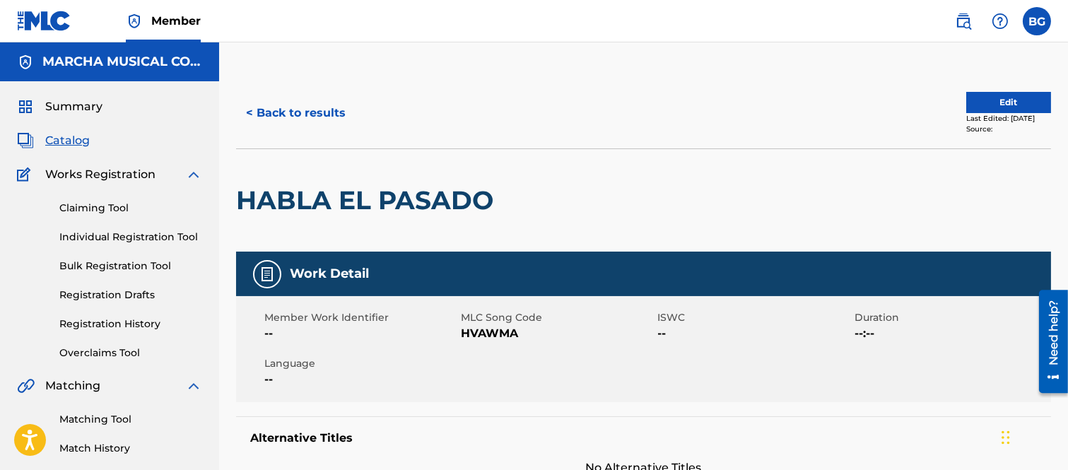
click at [251, 110] on button "< Back to results" at bounding box center [295, 112] width 119 height 35
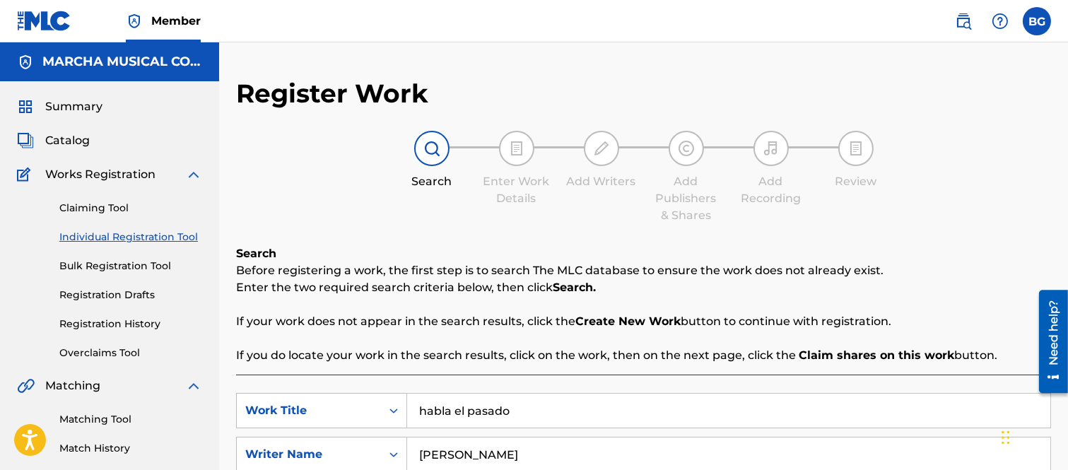
scroll to position [173, 0]
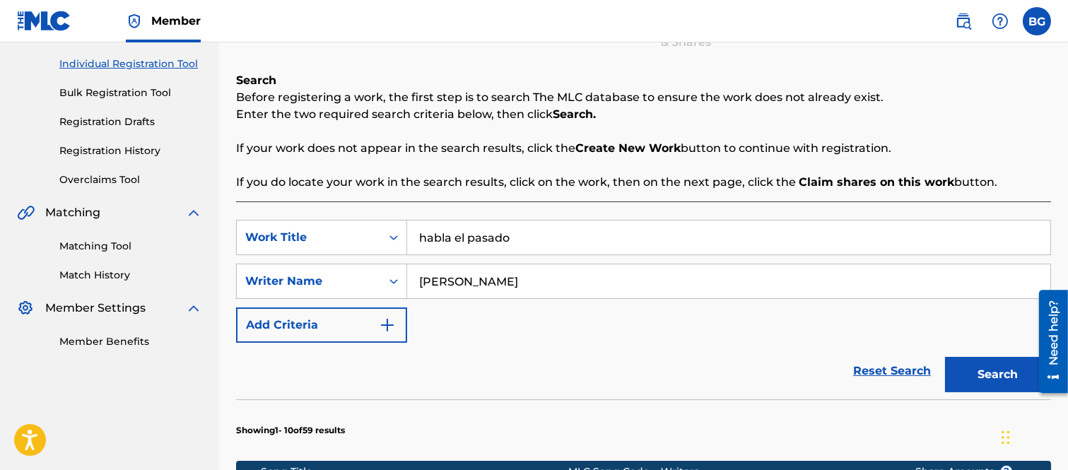
click at [532, 240] on input "habla el pasado" at bounding box center [728, 238] width 643 height 34
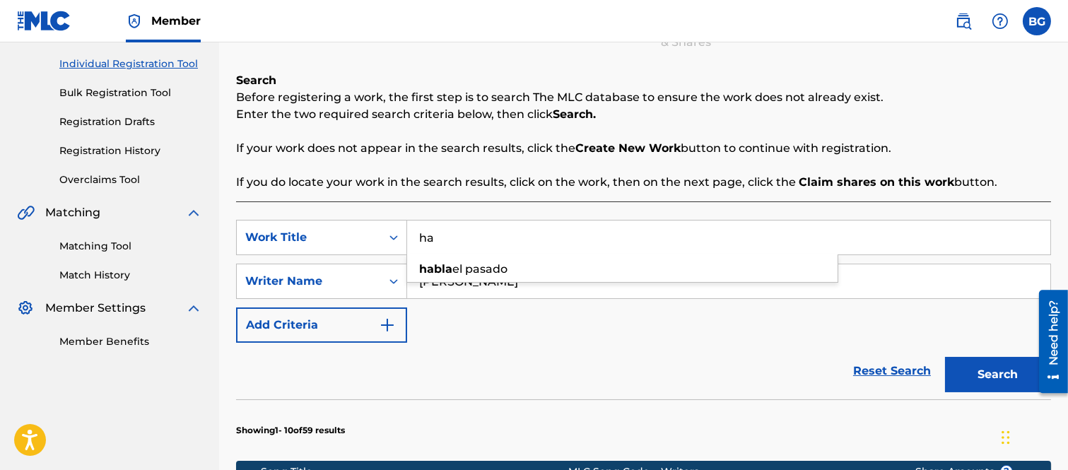
type input "h"
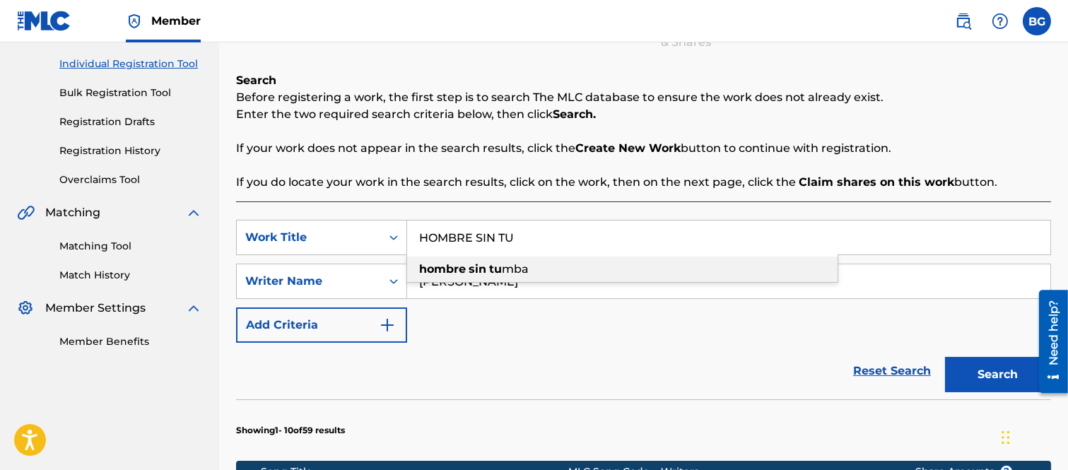
click at [514, 269] on span "mba" at bounding box center [515, 268] width 27 height 13
type input "hombre sin tumba"
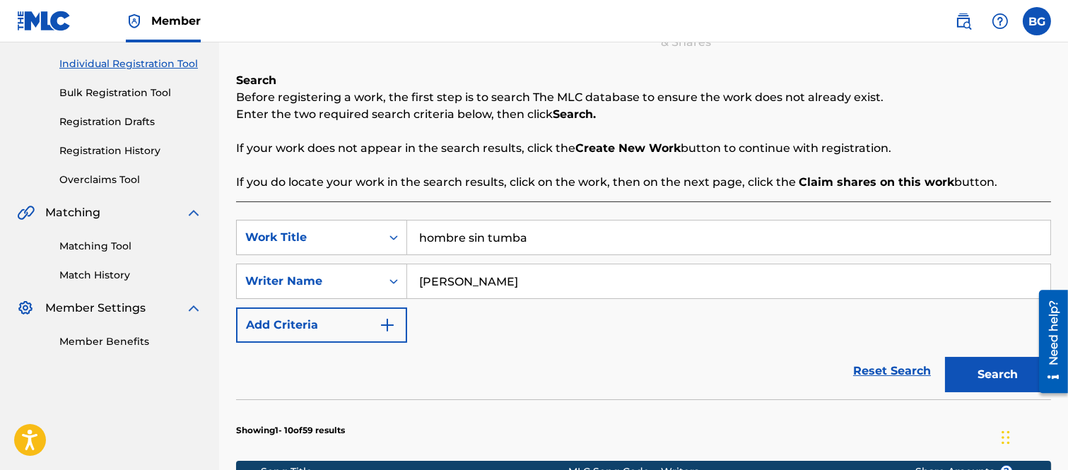
drag, startPoint x: 980, startPoint y: 371, endPoint x: 967, endPoint y: 354, distance: 21.1
click at [979, 366] on button "Search" at bounding box center [998, 374] width 106 height 35
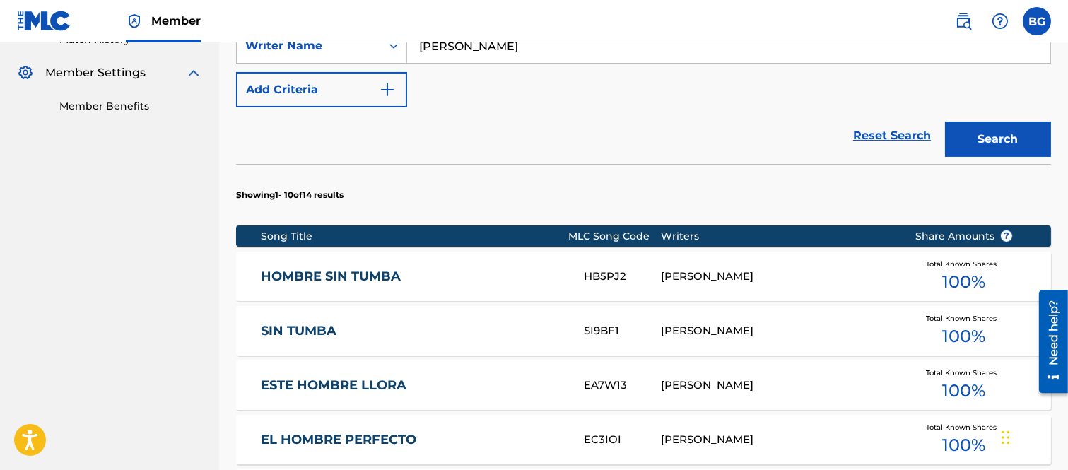
scroll to position [488, 0]
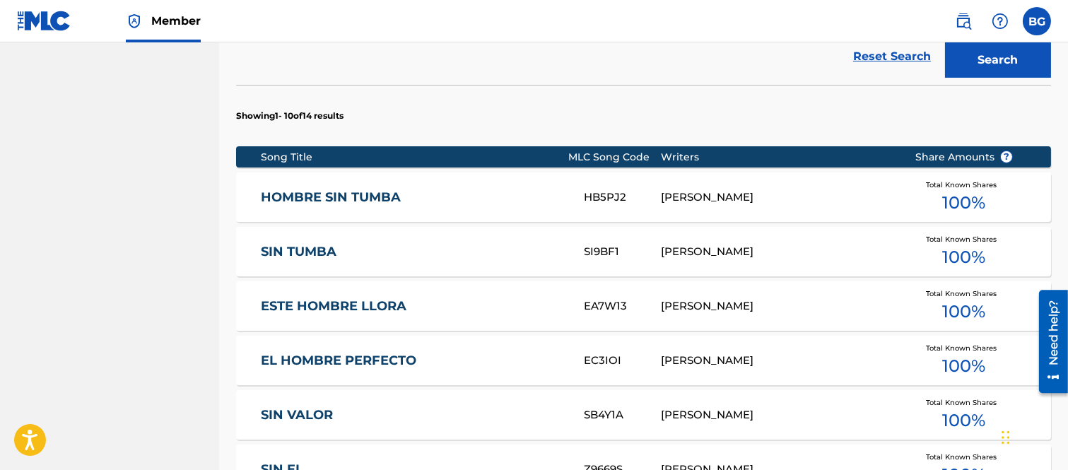
click at [345, 192] on link "HOMBRE SIN TUMBA" at bounding box center [413, 197] width 304 height 16
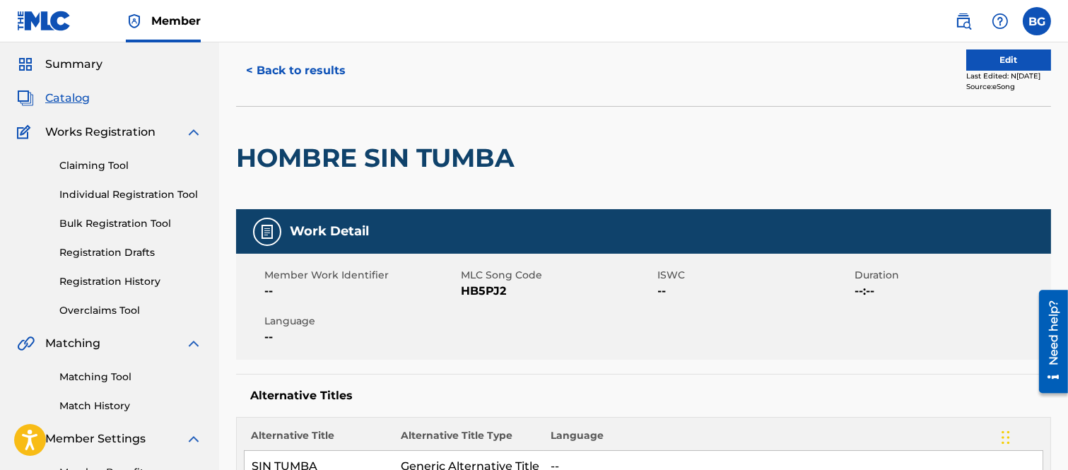
scroll to position [23, 0]
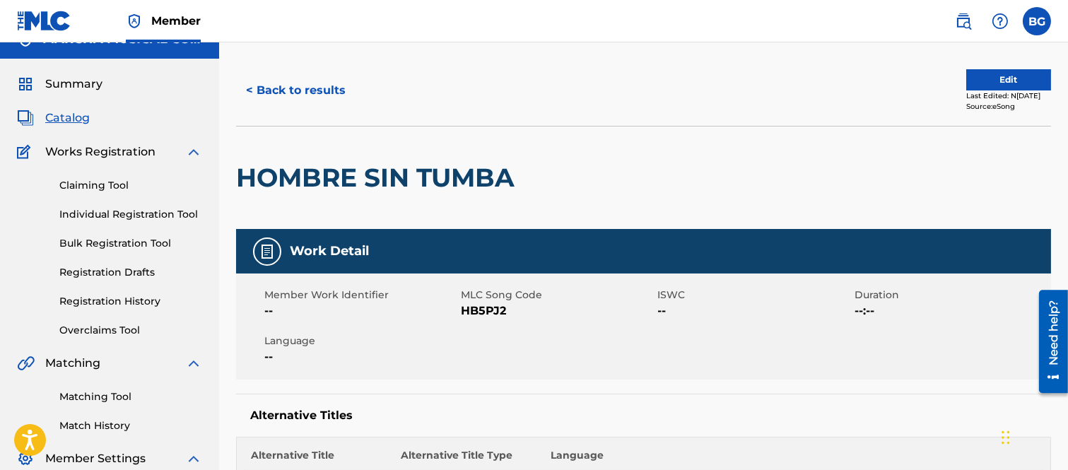
click at [251, 86] on button "< Back to results" at bounding box center [295, 90] width 119 height 35
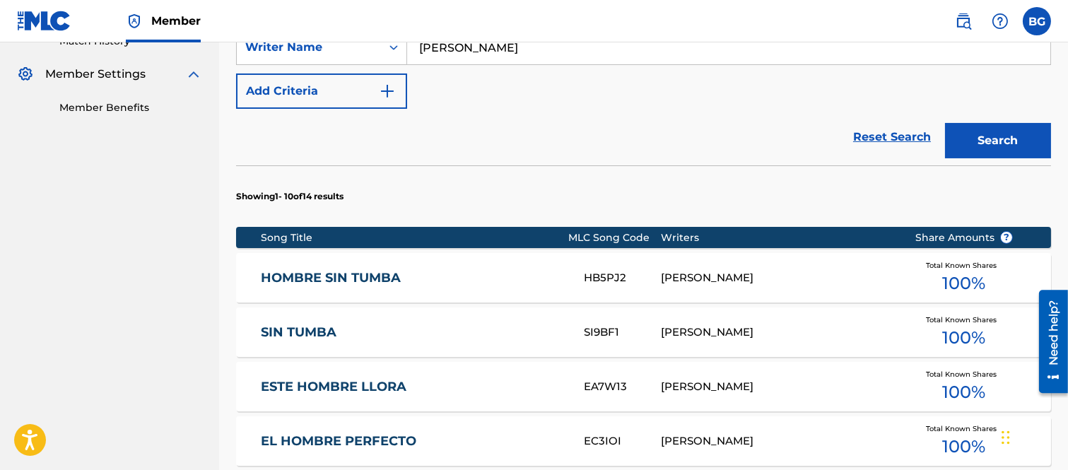
scroll to position [409, 0]
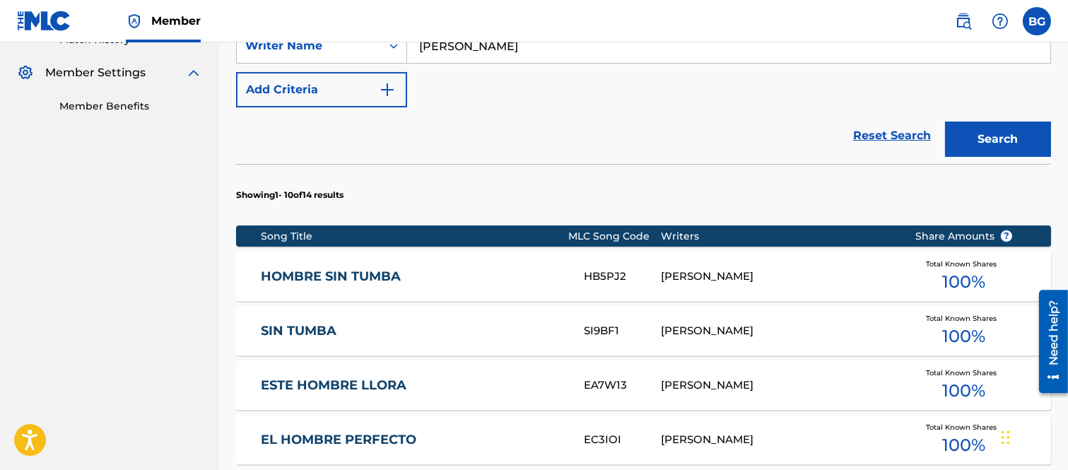
click at [308, 327] on link "SIN TUMBA" at bounding box center [413, 331] width 304 height 16
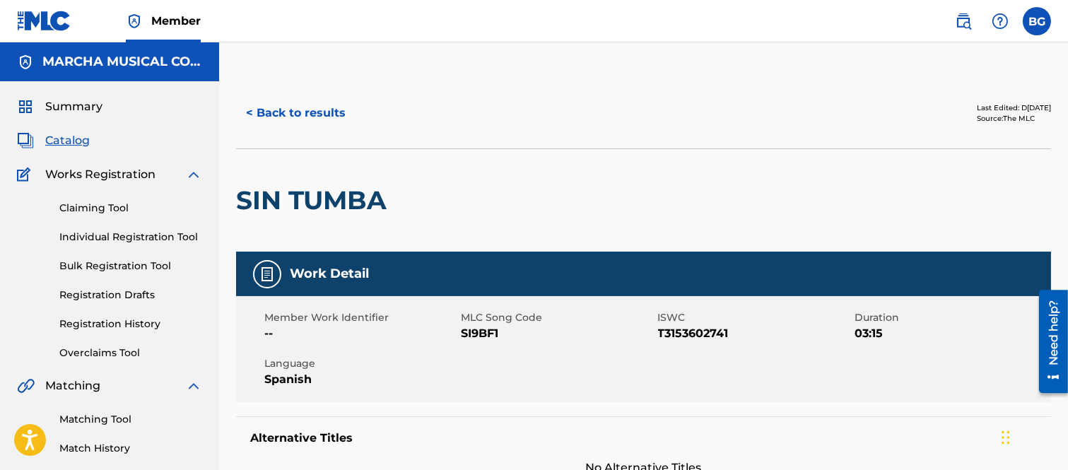
click at [250, 109] on button "< Back to results" at bounding box center [295, 112] width 119 height 35
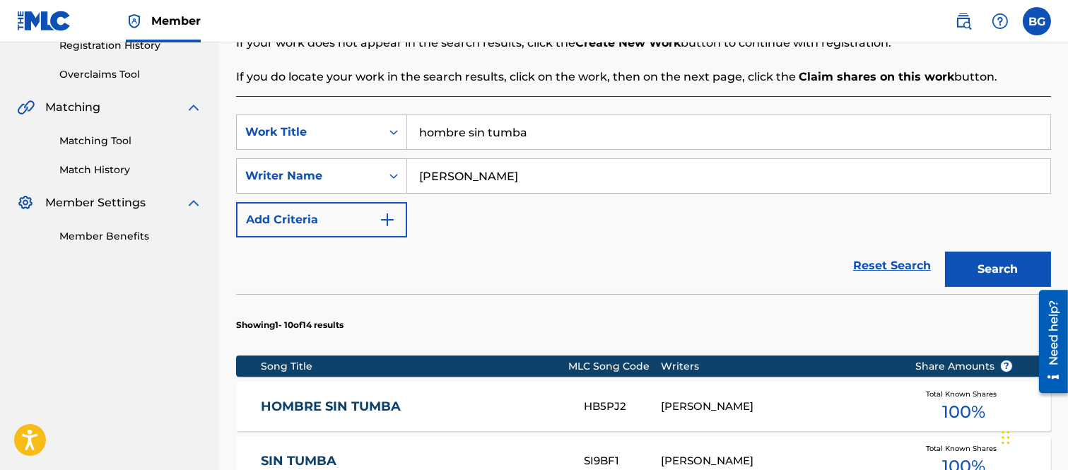
scroll to position [409, 0]
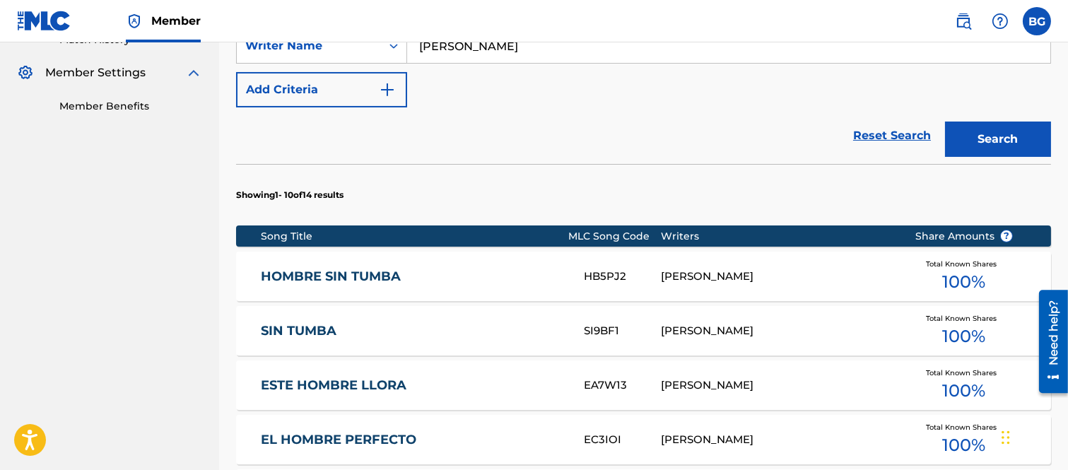
click at [345, 274] on link "HOMBRE SIN TUMBA" at bounding box center [413, 277] width 304 height 16
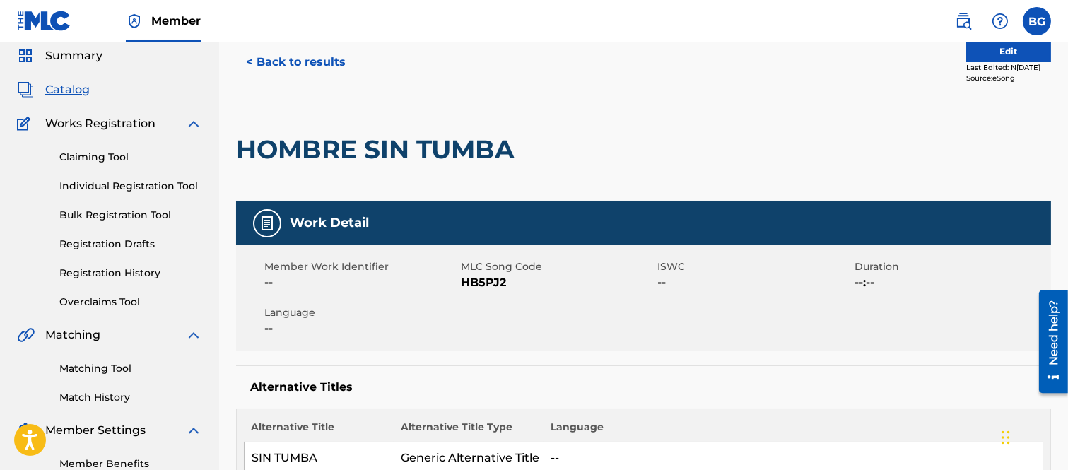
scroll to position [78, 0]
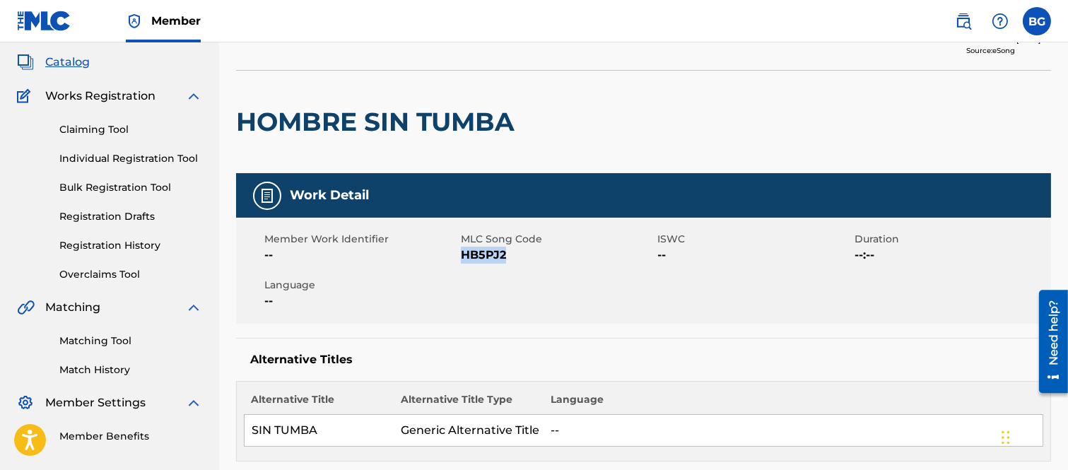
drag, startPoint x: 461, startPoint y: 252, endPoint x: 510, endPoint y: 259, distance: 49.2
click at [510, 259] on span "HB5PJ2" at bounding box center [557, 255] width 193 height 17
copy span "HB5PJ2"
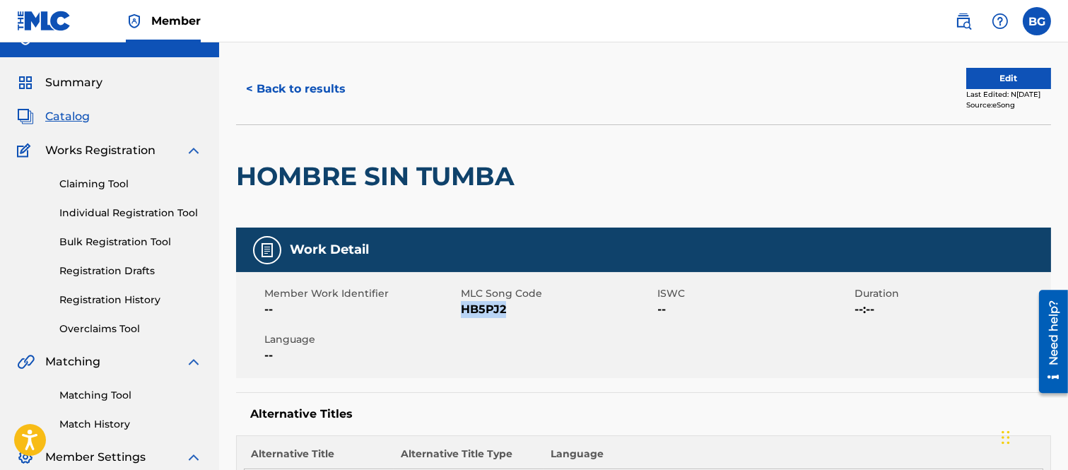
scroll to position [0, 0]
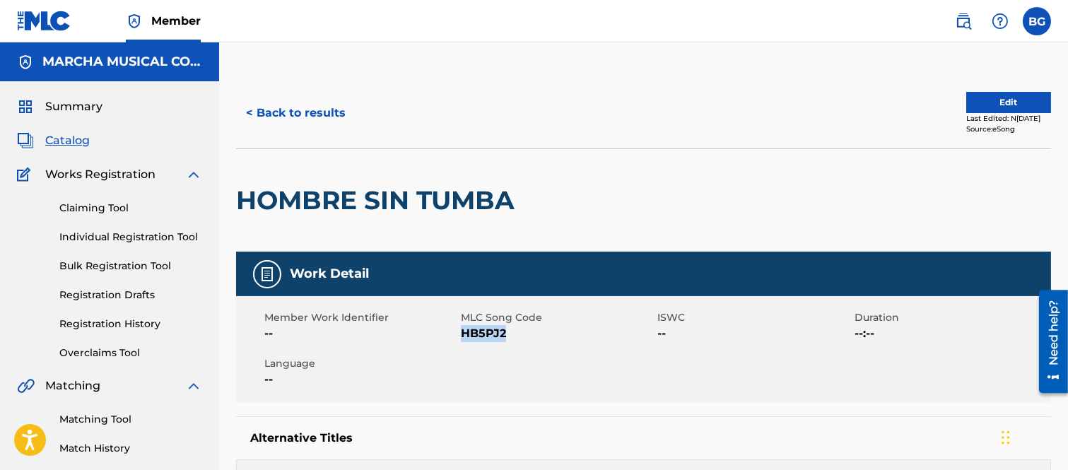
click at [252, 110] on button "< Back to results" at bounding box center [295, 112] width 119 height 35
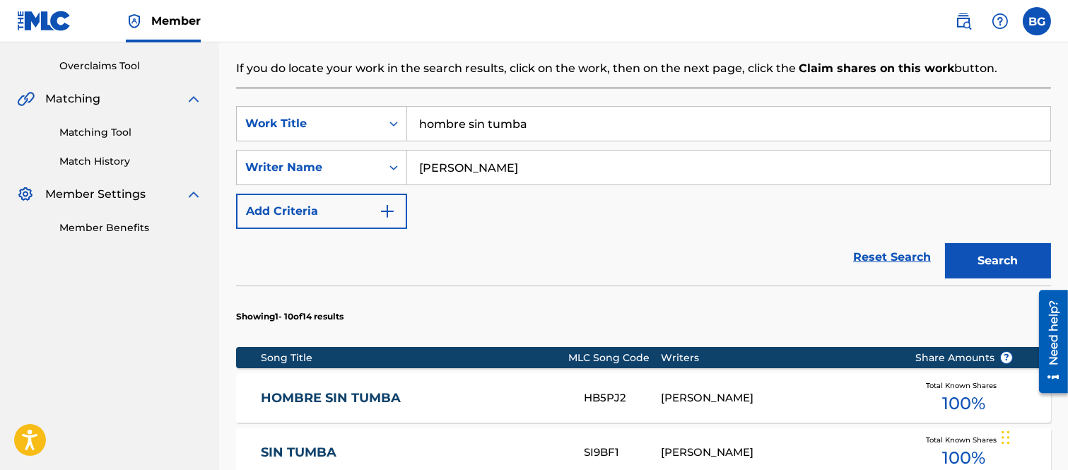
scroll to position [488, 0]
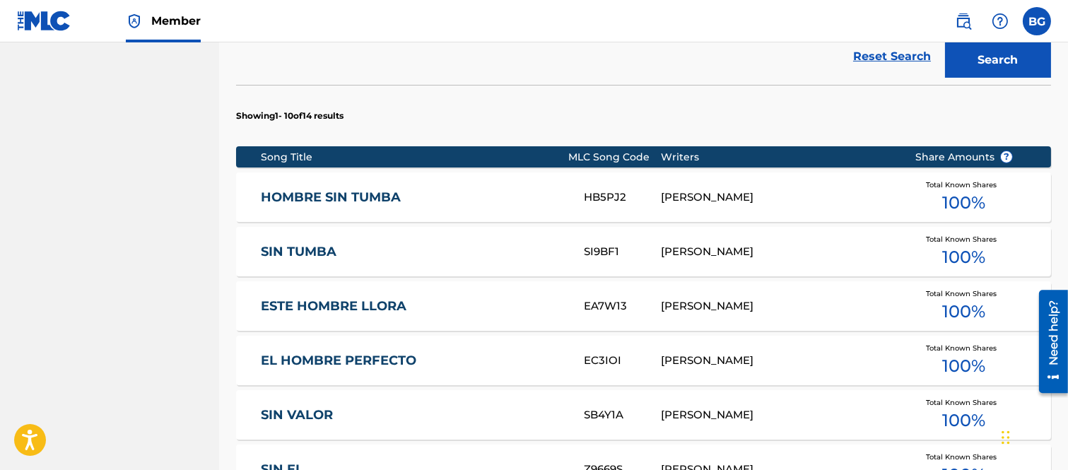
click at [312, 245] on link "SIN TUMBA" at bounding box center [413, 252] width 304 height 16
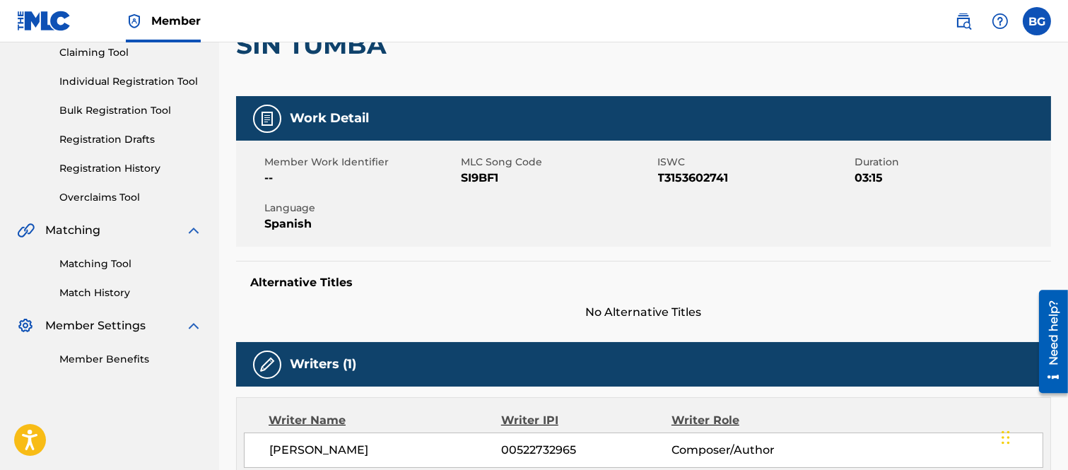
scroll to position [157, 0]
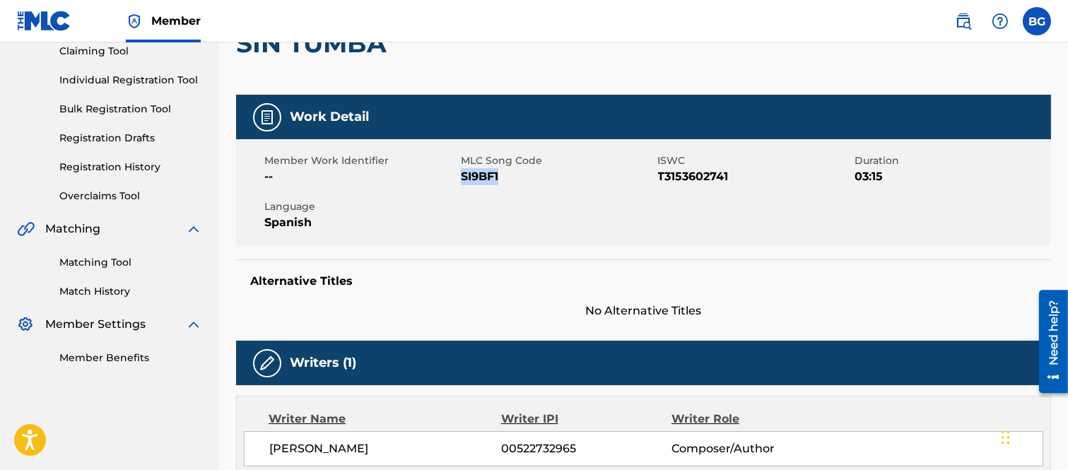
drag, startPoint x: 463, startPoint y: 177, endPoint x: 501, endPoint y: 182, distance: 37.8
click at [501, 182] on span "SI9BF1" at bounding box center [557, 176] width 193 height 17
copy span "SI9BF1"
click at [527, 194] on div "Member Work Identifier -- MLC Song Code SI9BF1 ISWC T3153602741 Duration 03:15 …" at bounding box center [643, 192] width 815 height 106
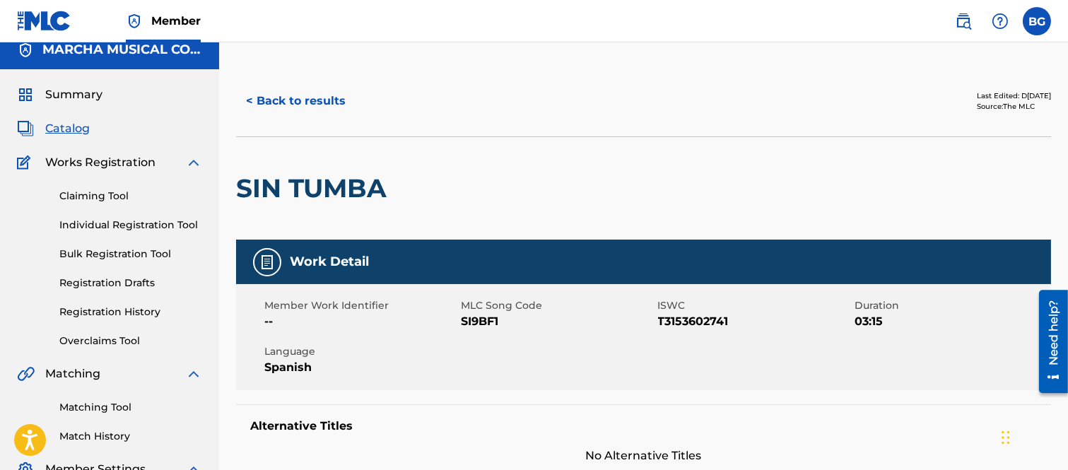
scroll to position [0, 0]
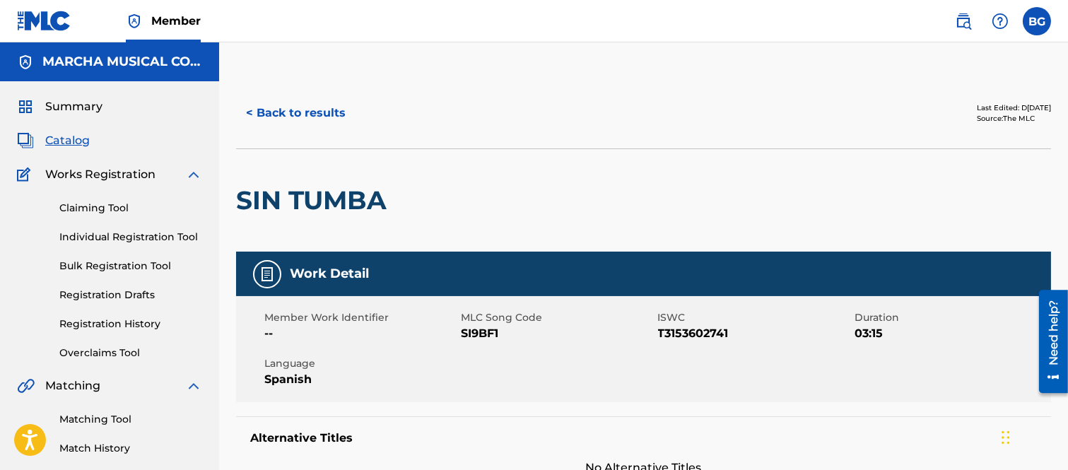
click at [250, 112] on button "< Back to results" at bounding box center [295, 112] width 119 height 35
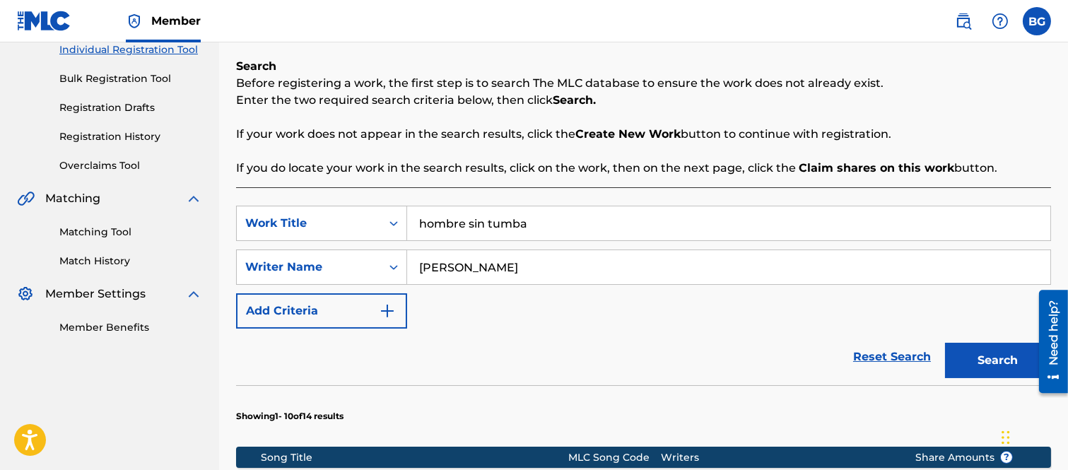
scroll to position [409, 0]
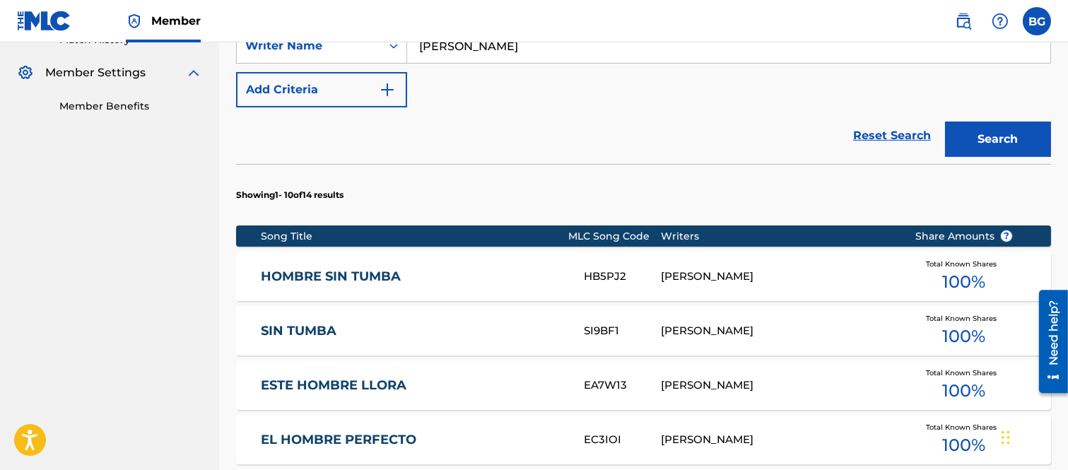
click at [354, 272] on link "HOMBRE SIN TUMBA" at bounding box center [413, 277] width 304 height 16
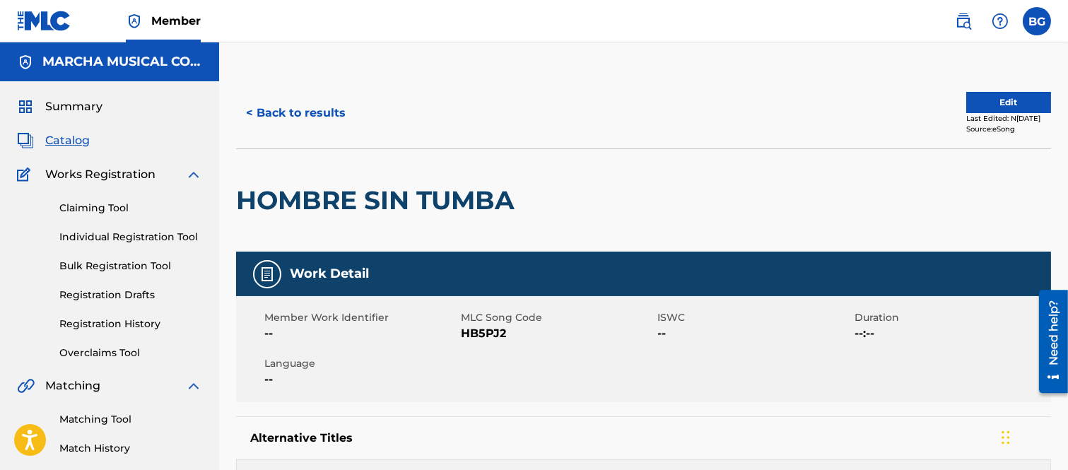
click at [972, 100] on button "Edit" at bounding box center [1009, 102] width 85 height 21
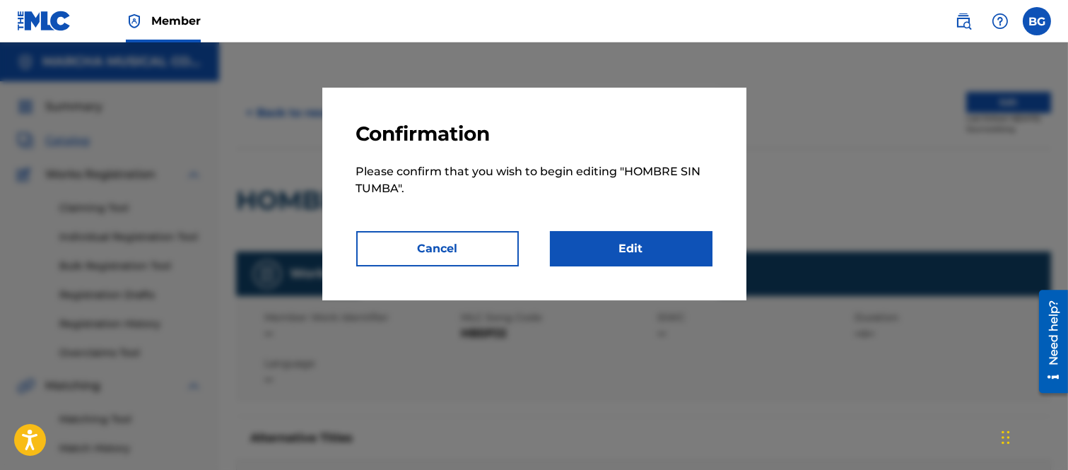
click at [623, 243] on link "Edit" at bounding box center [631, 248] width 163 height 35
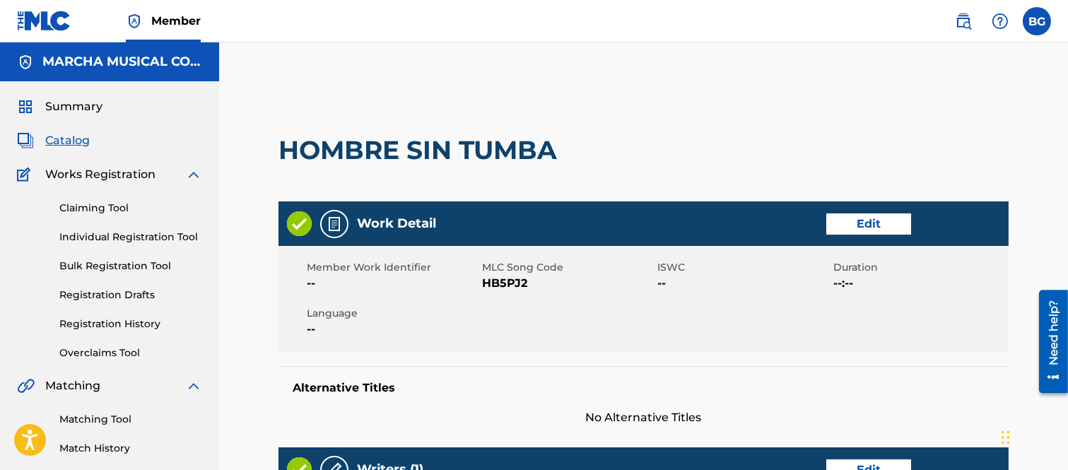
click at [861, 223] on link "Edit" at bounding box center [869, 224] width 85 height 21
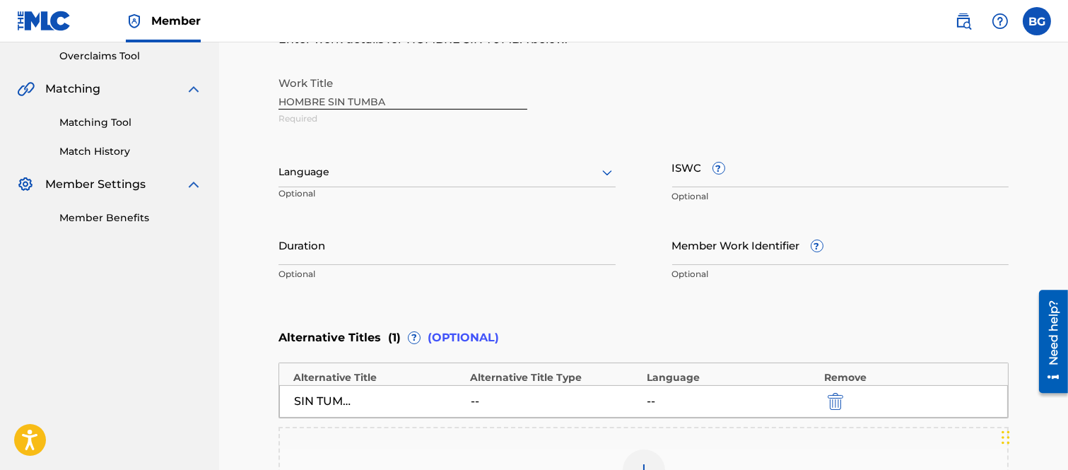
scroll to position [314, 0]
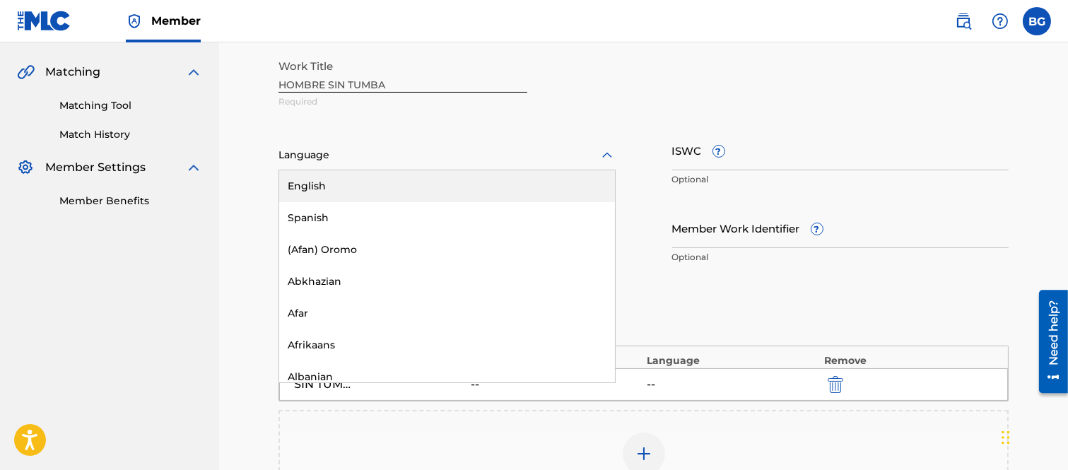
click at [605, 154] on icon at bounding box center [607, 155] width 10 height 6
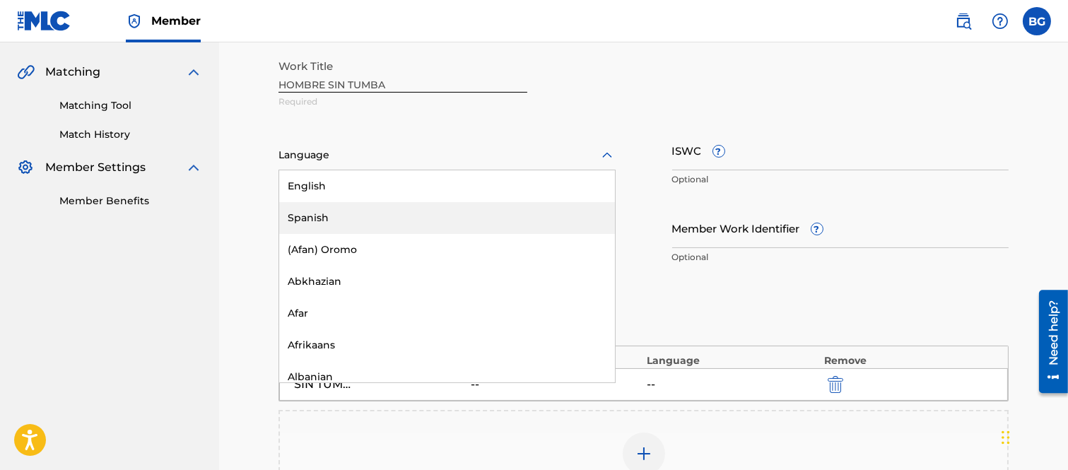
click at [306, 216] on div "Spanish" at bounding box center [447, 218] width 336 height 32
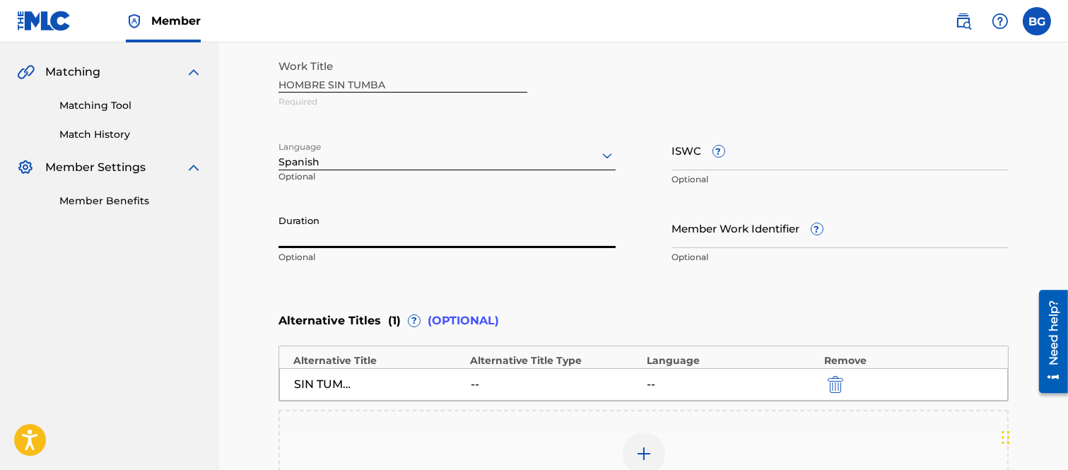
click at [358, 232] on input "Duration" at bounding box center [447, 228] width 337 height 40
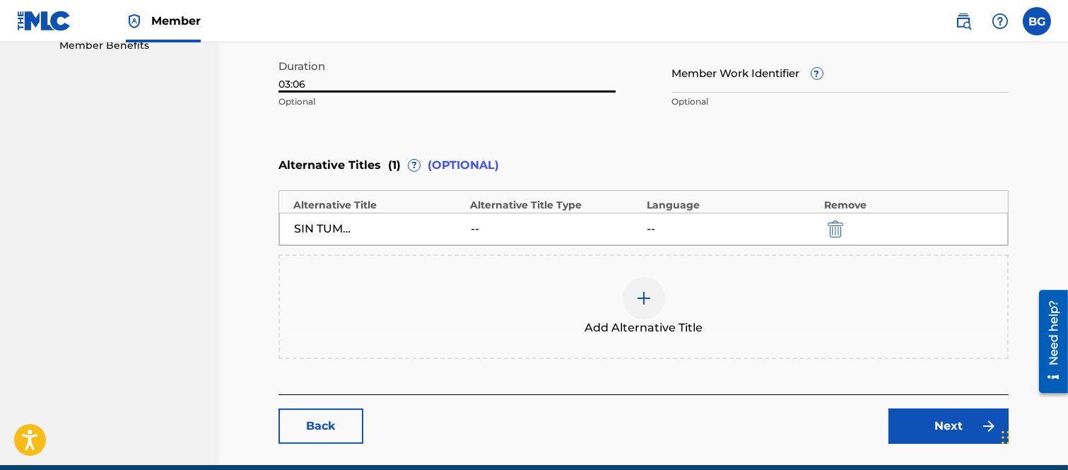
scroll to position [471, 0]
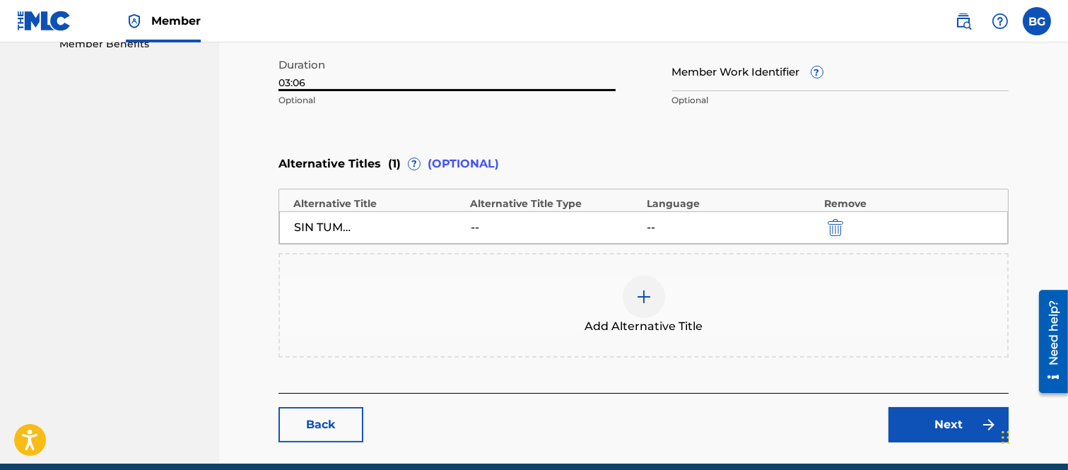
type input "03:06"
click at [945, 422] on link "Next" at bounding box center [949, 424] width 120 height 35
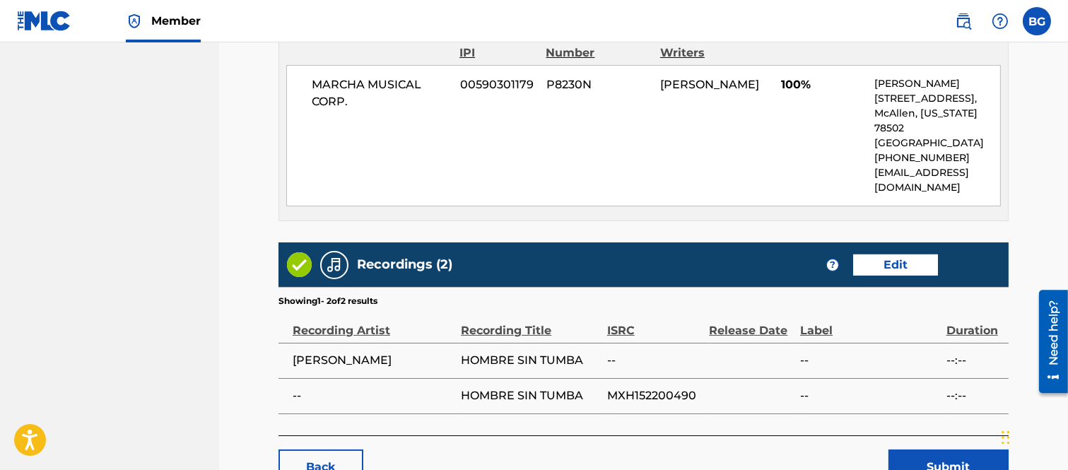
scroll to position [822, 0]
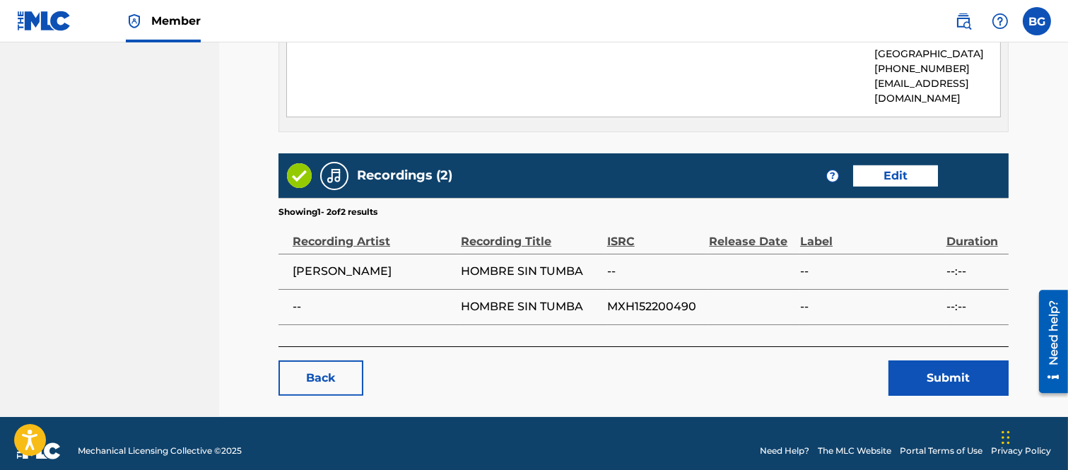
click at [896, 165] on link "Edit" at bounding box center [895, 175] width 85 height 21
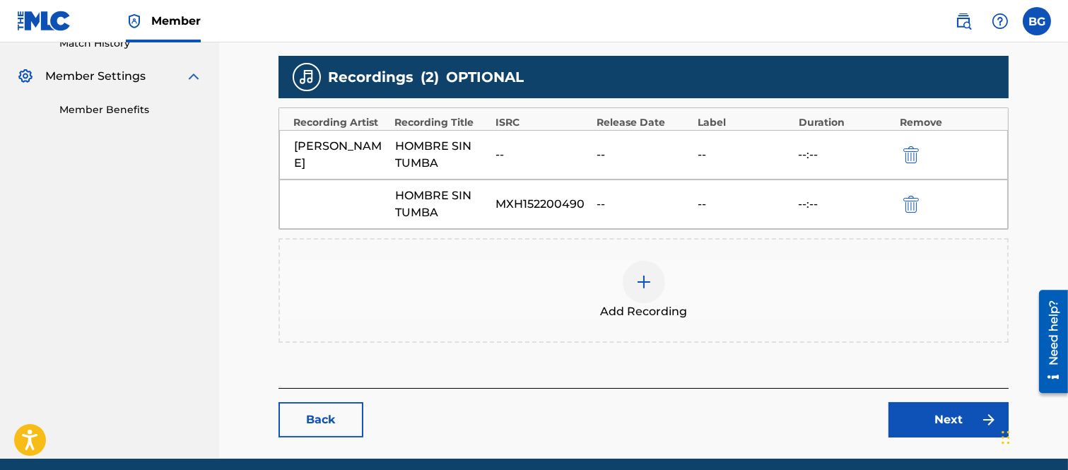
scroll to position [460, 0]
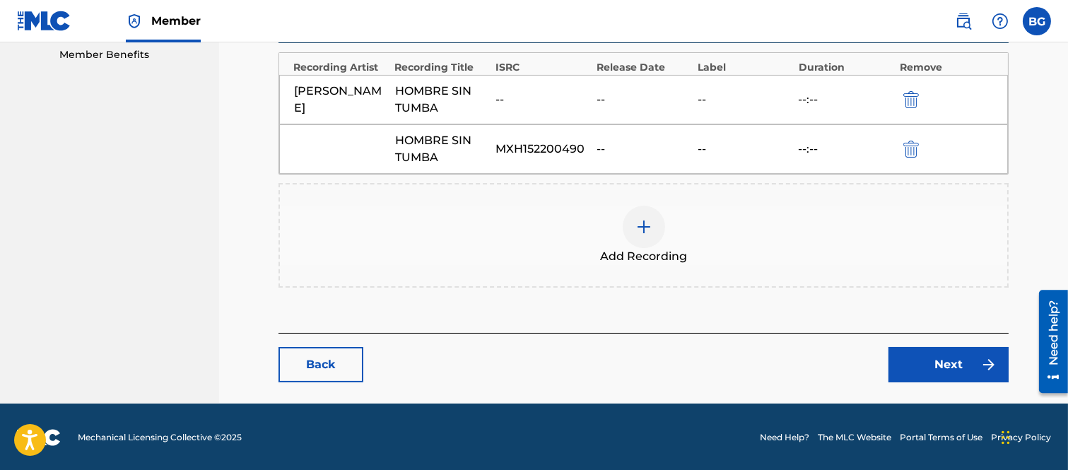
click at [641, 226] on img at bounding box center [644, 226] width 17 height 17
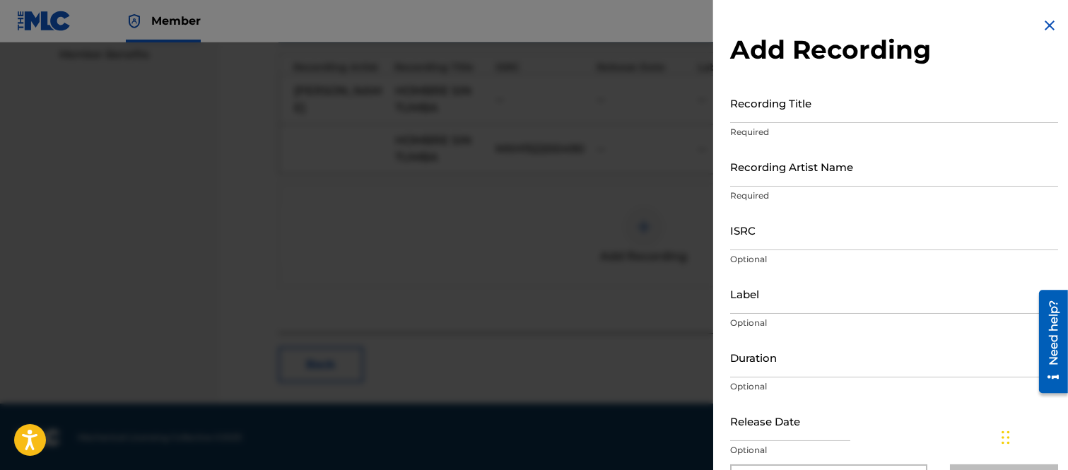
click at [760, 109] on input "Recording Title" at bounding box center [894, 103] width 328 height 40
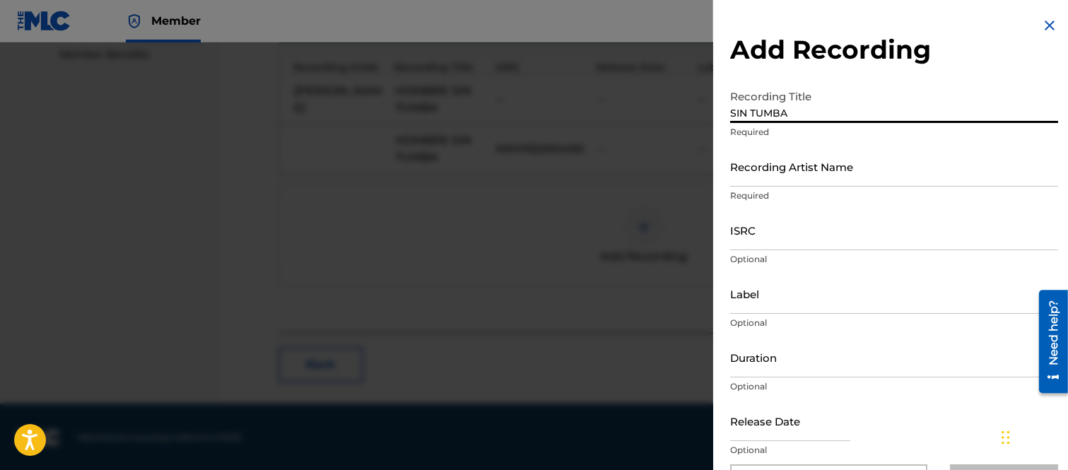
type input "SIN TUMBA"
click at [747, 173] on input "Recording Artist Name" at bounding box center [894, 166] width 328 height 40
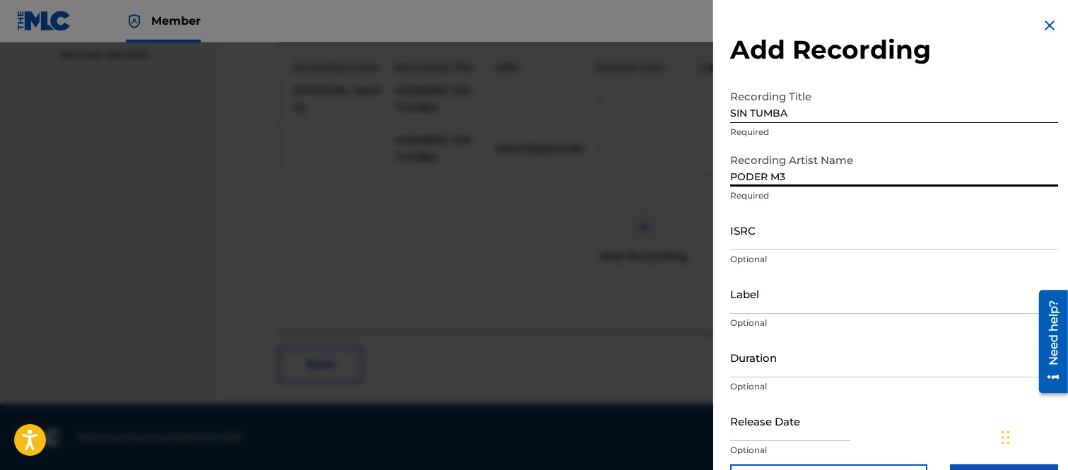
type input "PODER M3"
click at [753, 236] on input "ISRC" at bounding box center [894, 230] width 328 height 40
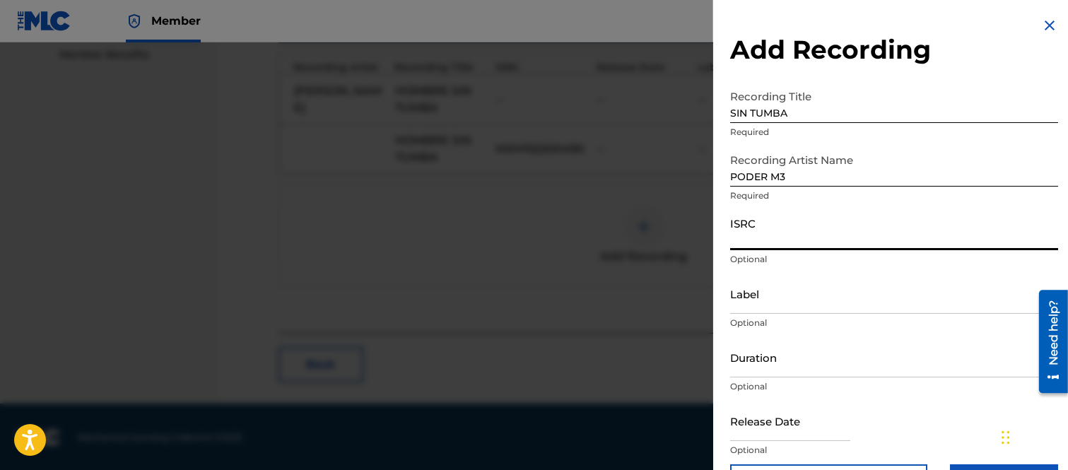
paste input "QZDQH2164285"
type input "QZDQH2164285"
click at [754, 298] on input "Label" at bounding box center [894, 294] width 328 height 40
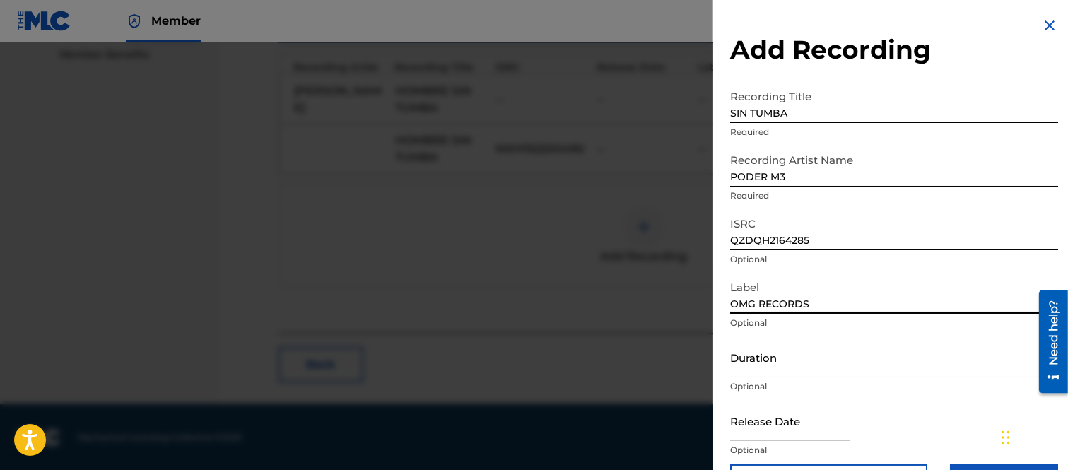
type input "OMG RECORDS"
click at [754, 361] on input "Duration" at bounding box center [894, 357] width 328 height 40
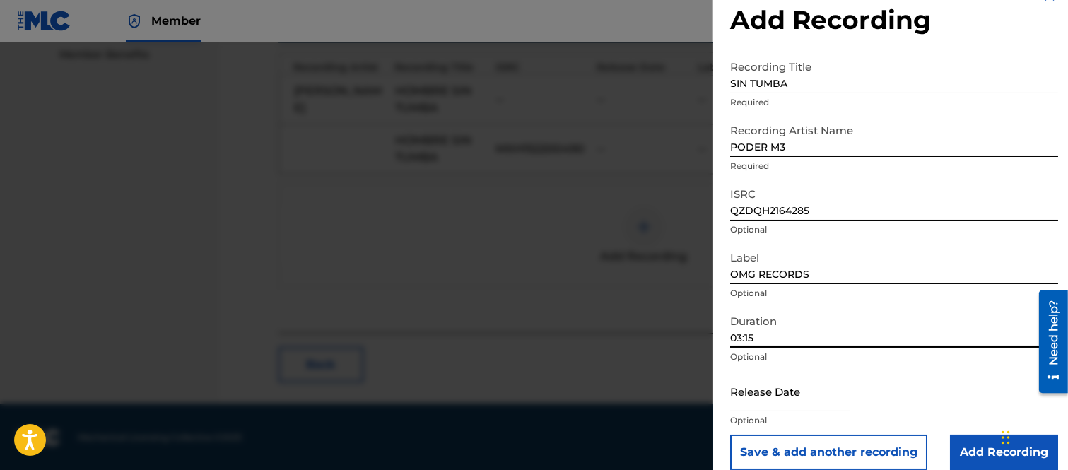
scroll to position [46, 0]
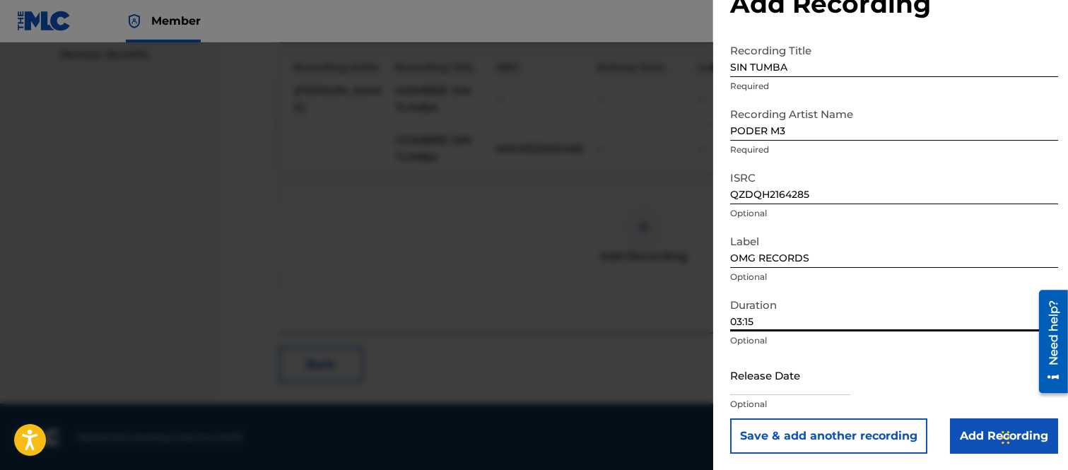
type input "03:15"
click at [767, 383] on input "text" at bounding box center [790, 375] width 120 height 40
select select "7"
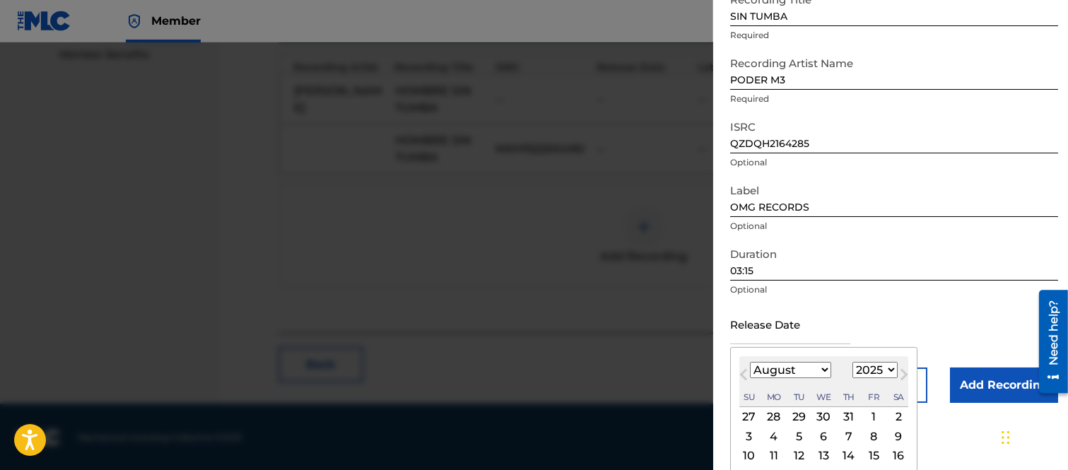
scroll to position [124, 0]
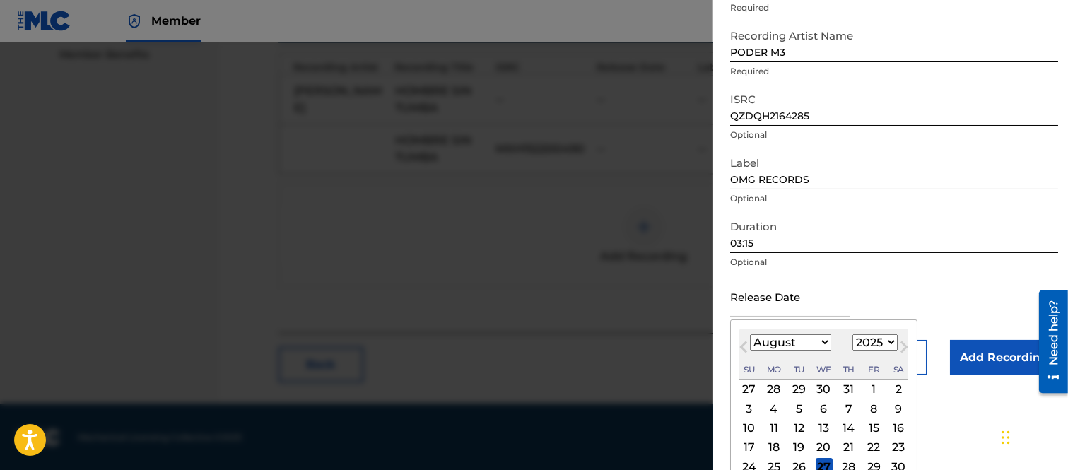
click at [890, 341] on select "1899 1900 1901 1902 1903 1904 1905 1906 1907 1908 1909 1910 1911 1912 1913 1914…" at bounding box center [875, 342] width 45 height 16
select select "2022"
click at [853, 334] on select "1899 1900 1901 1902 1903 1904 1905 1906 1907 1908 1909 1910 1911 1912 1913 1914…" at bounding box center [875, 342] width 45 height 16
click at [824, 342] on select "January February March April May June July August September October November De…" at bounding box center [790, 342] width 81 height 16
select select "4"
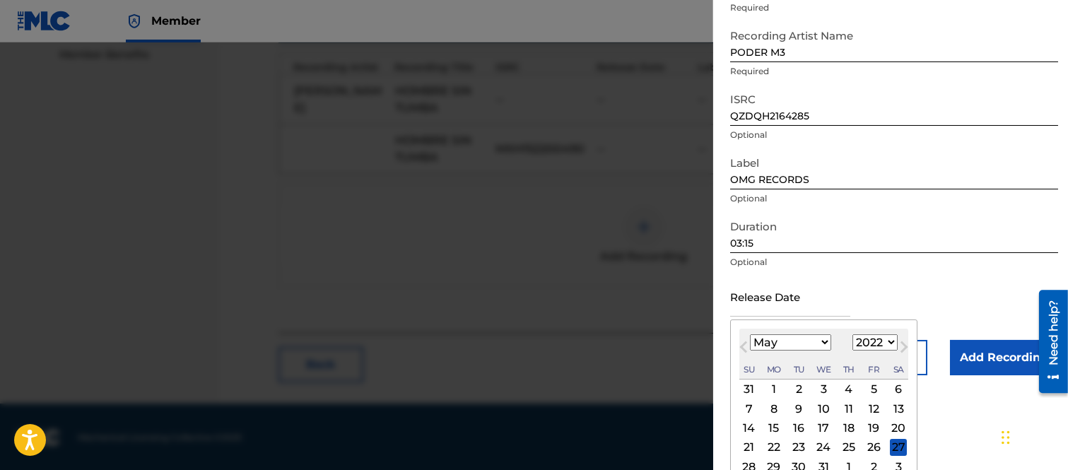
click at [750, 334] on select "January February March April May June July August September October November De…" at bounding box center [790, 342] width 81 height 16
click at [868, 387] on div "6" at bounding box center [873, 389] width 17 height 17
type input "M[DATE]"
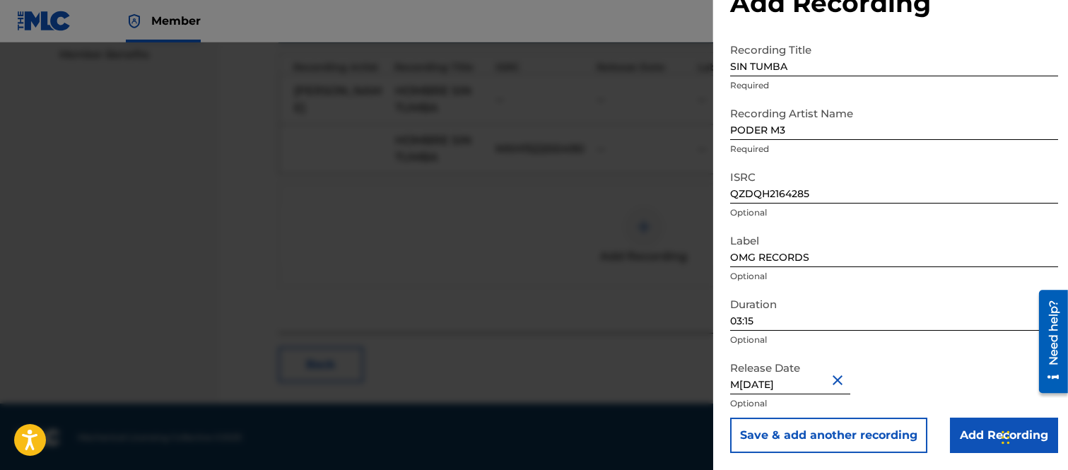
scroll to position [46, 0]
click at [971, 434] on input "Add Recording" at bounding box center [1004, 436] width 108 height 35
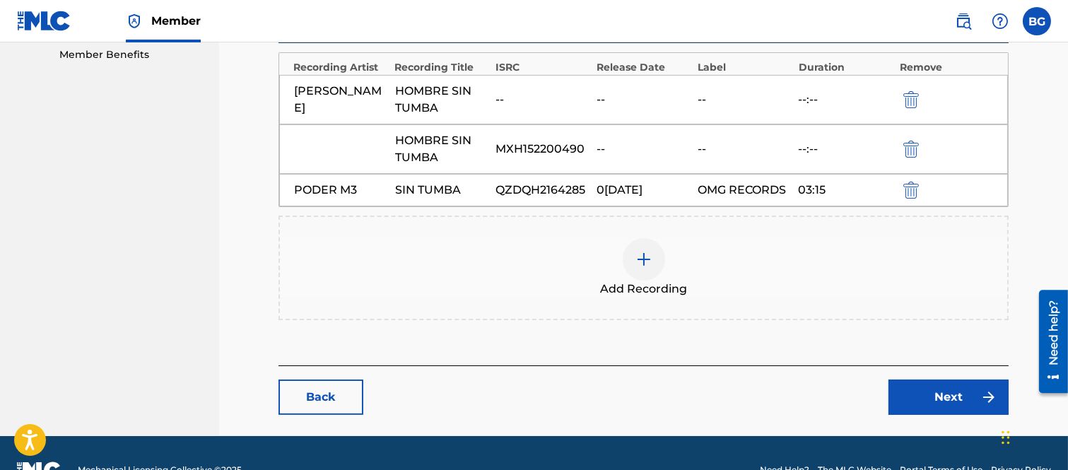
click at [947, 394] on link "Next" at bounding box center [949, 397] width 120 height 35
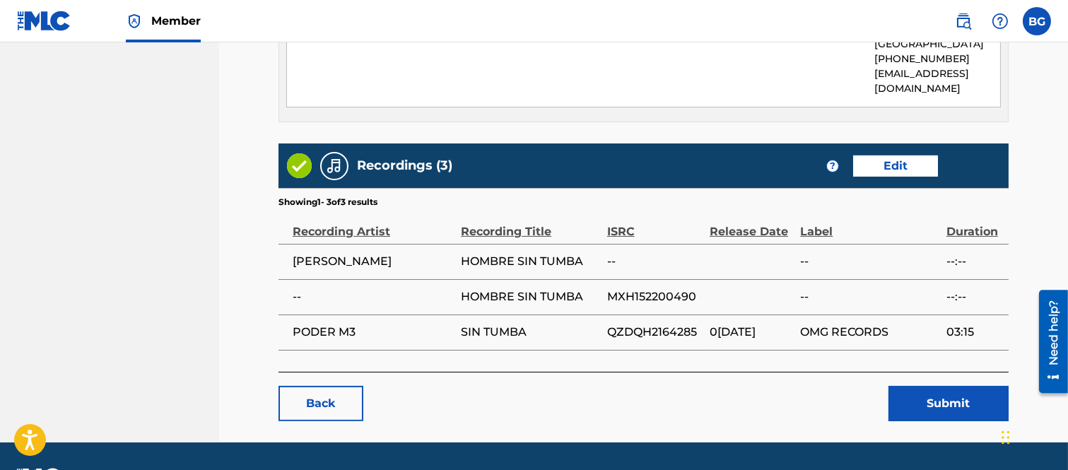
scroll to position [857, 0]
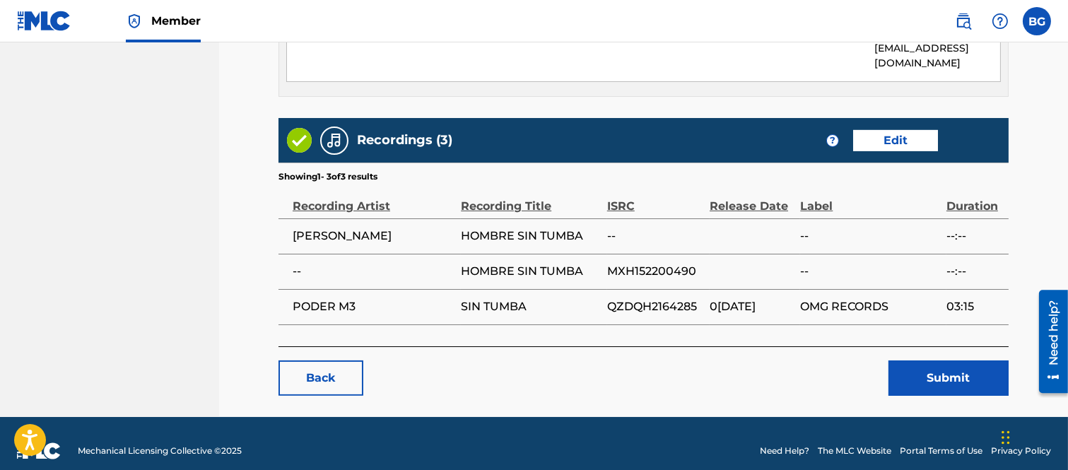
click at [925, 361] on button "Submit" at bounding box center [949, 378] width 120 height 35
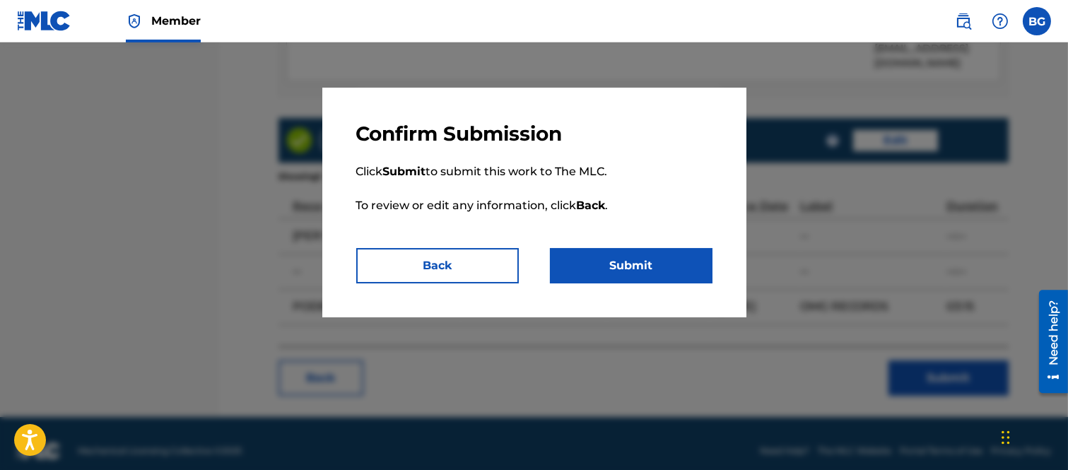
click at [667, 259] on button "Submit" at bounding box center [631, 265] width 163 height 35
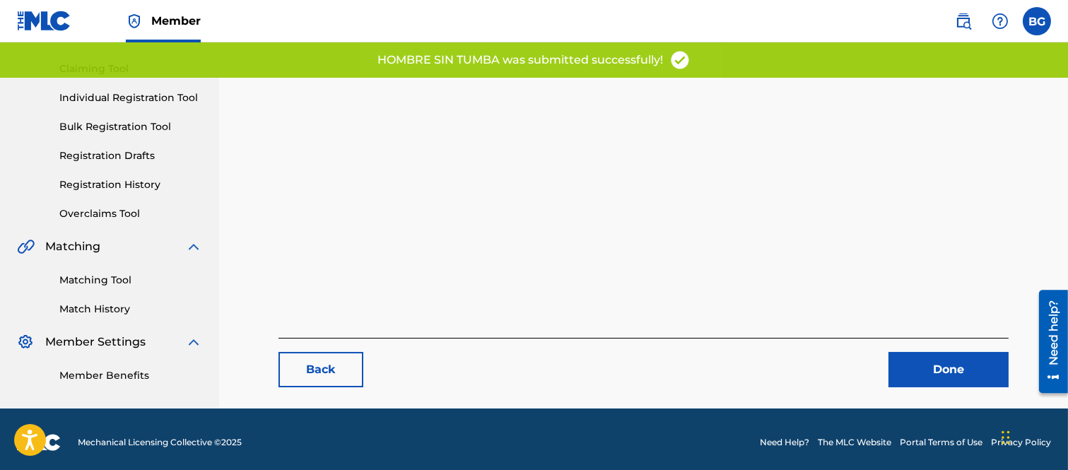
scroll to position [145, 0]
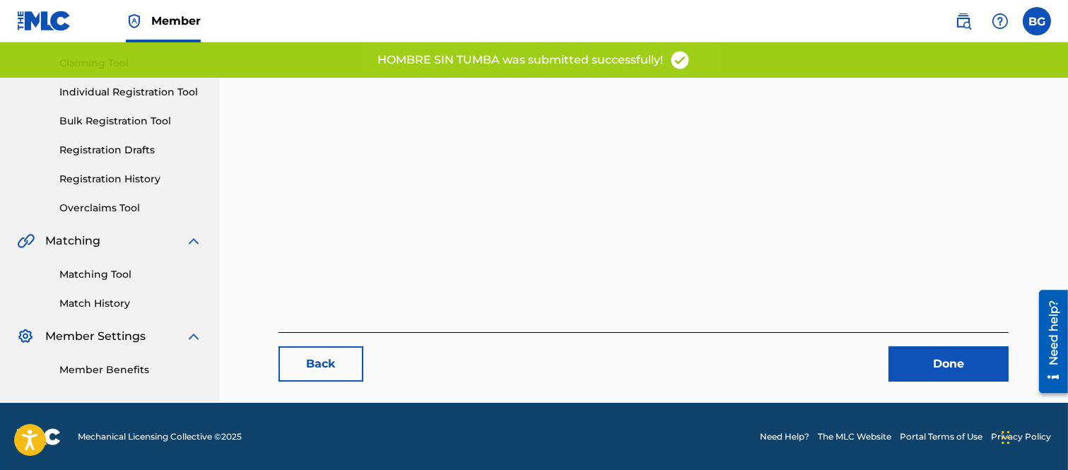
click at [967, 354] on link "Done" at bounding box center [949, 363] width 120 height 35
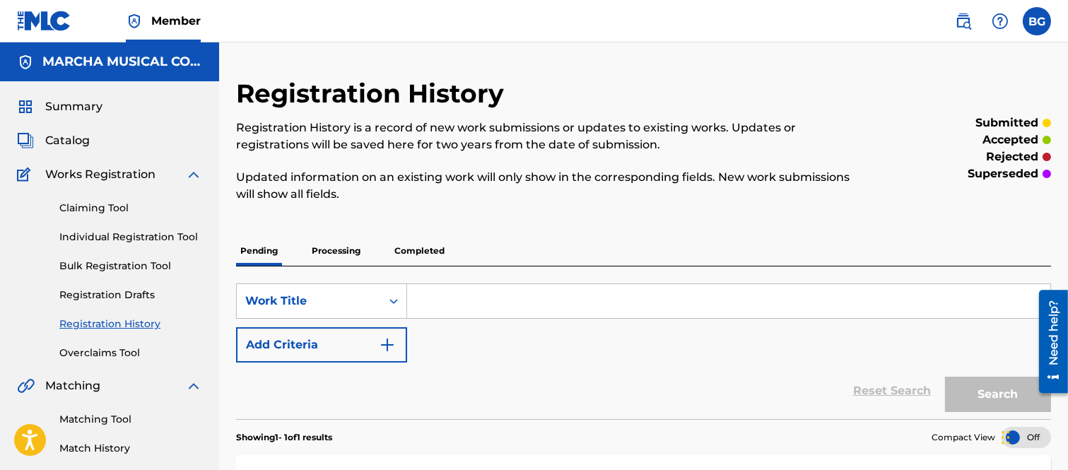
click at [89, 232] on link "Individual Registration Tool" at bounding box center [130, 237] width 143 height 15
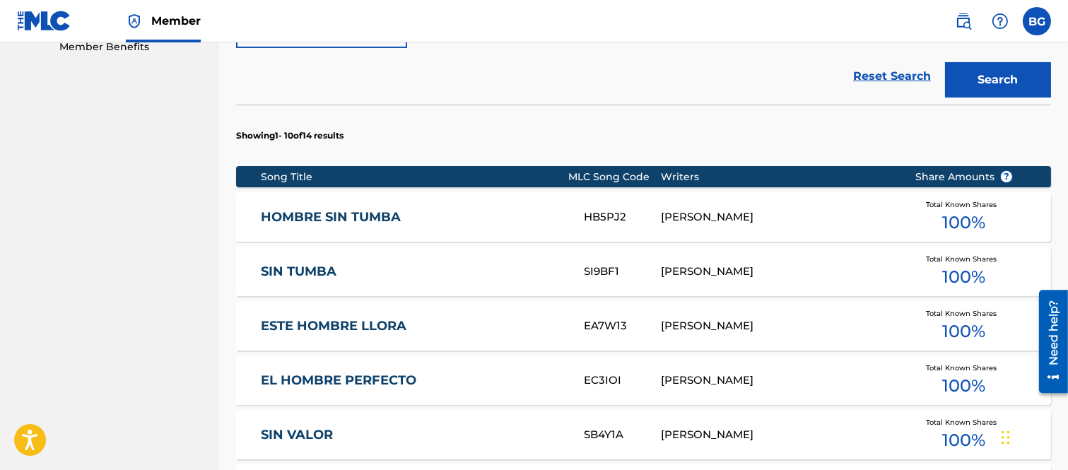
scroll to position [471, 0]
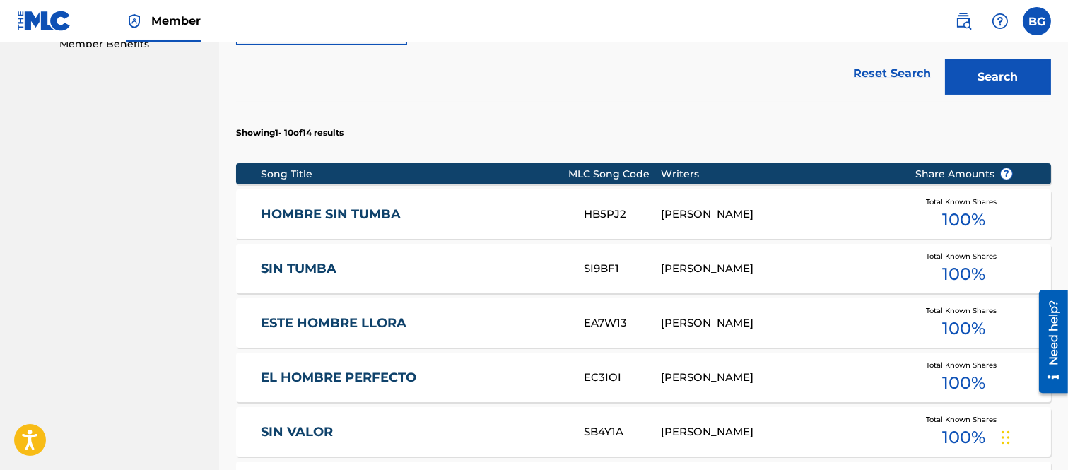
click at [322, 269] on link "SIN TUMBA" at bounding box center [413, 269] width 304 height 16
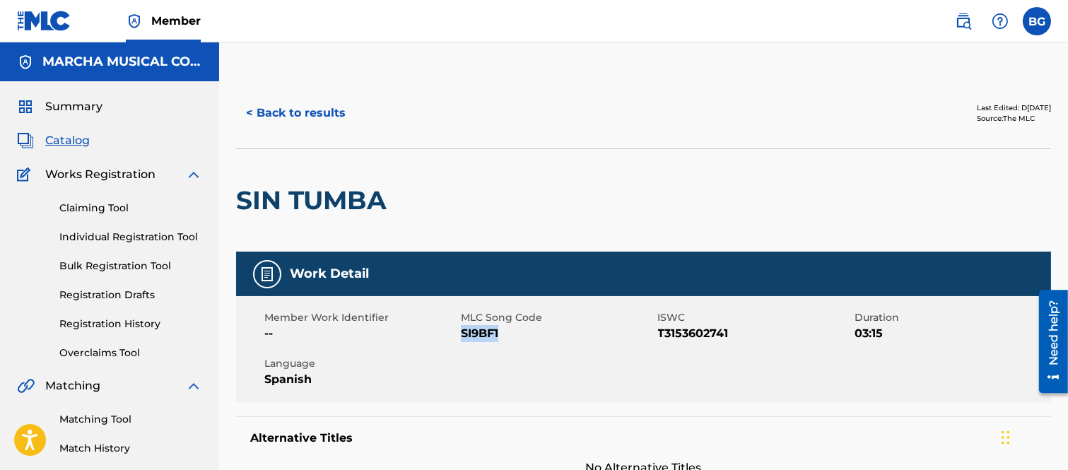
drag, startPoint x: 462, startPoint y: 332, endPoint x: 503, endPoint y: 336, distance: 40.5
click at [503, 336] on span "SI9BF1" at bounding box center [557, 333] width 193 height 17
copy span "SI9BF1"
click at [249, 112] on button "< Back to results" at bounding box center [295, 112] width 119 height 35
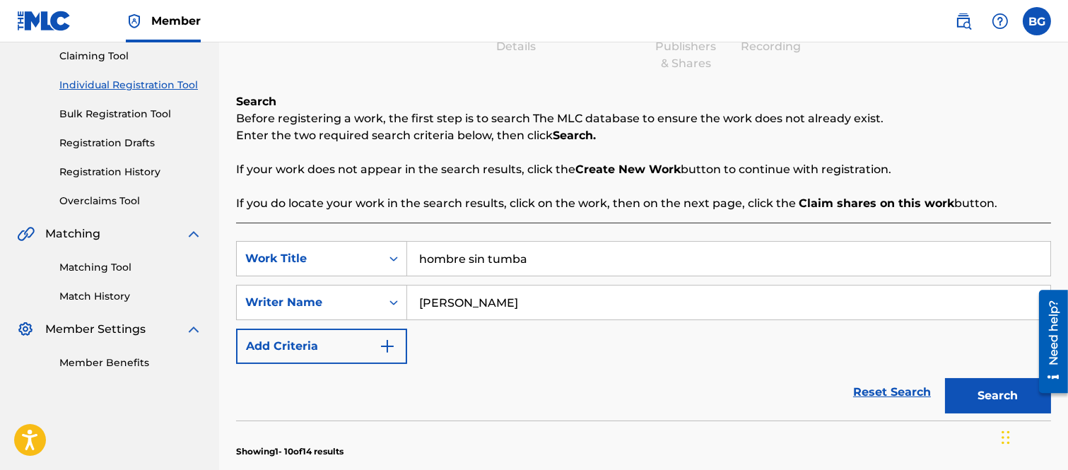
scroll to position [157, 0]
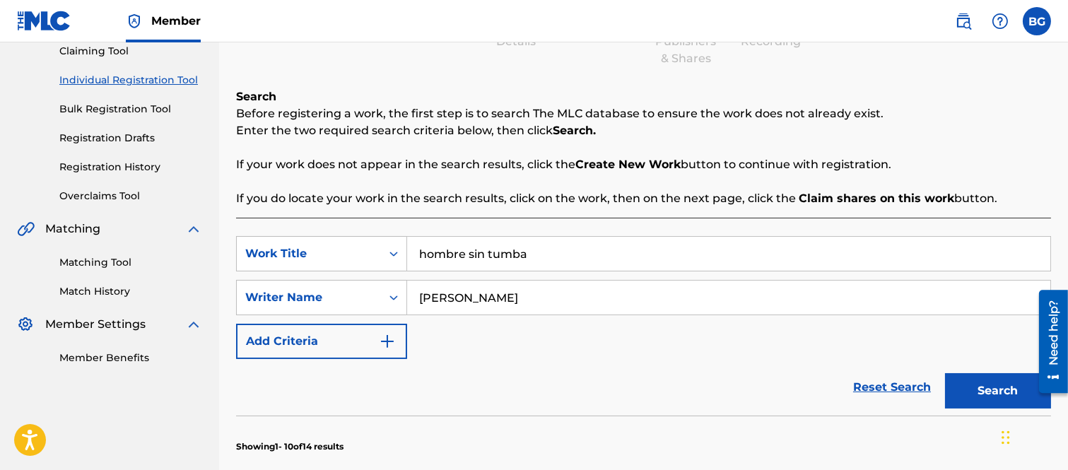
click at [557, 255] on input "hombre sin tumba" at bounding box center [728, 254] width 643 height 34
type input "h"
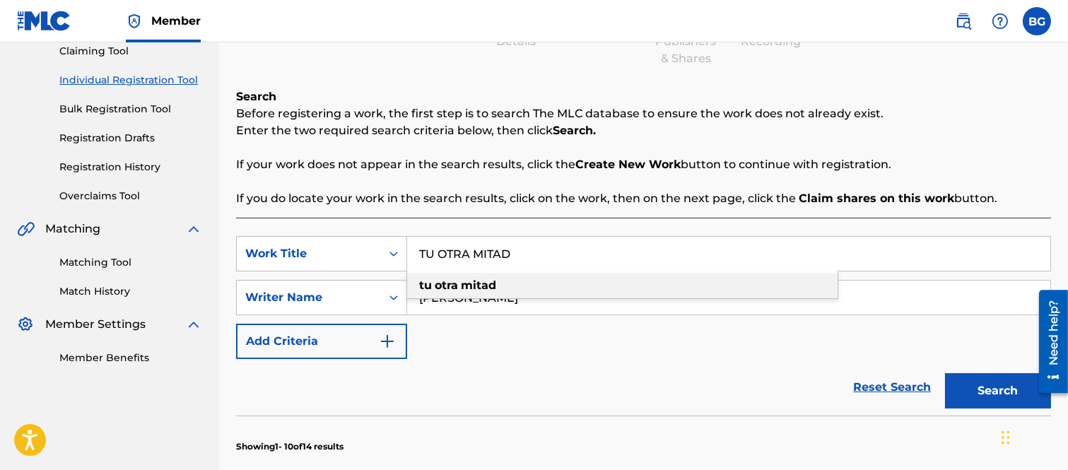
click at [453, 284] on strong "otra" at bounding box center [446, 285] width 23 height 13
type input "tu otra mitad"
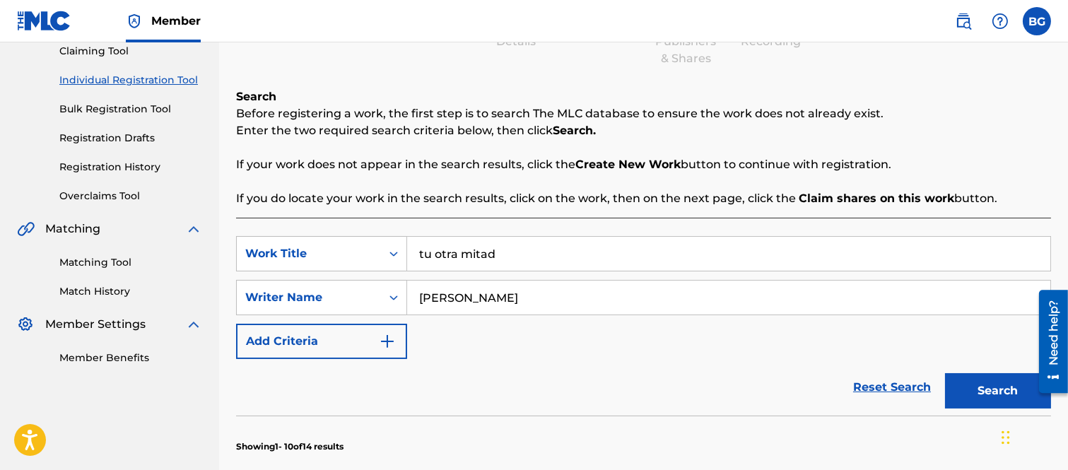
click at [972, 379] on button "Search" at bounding box center [998, 390] width 106 height 35
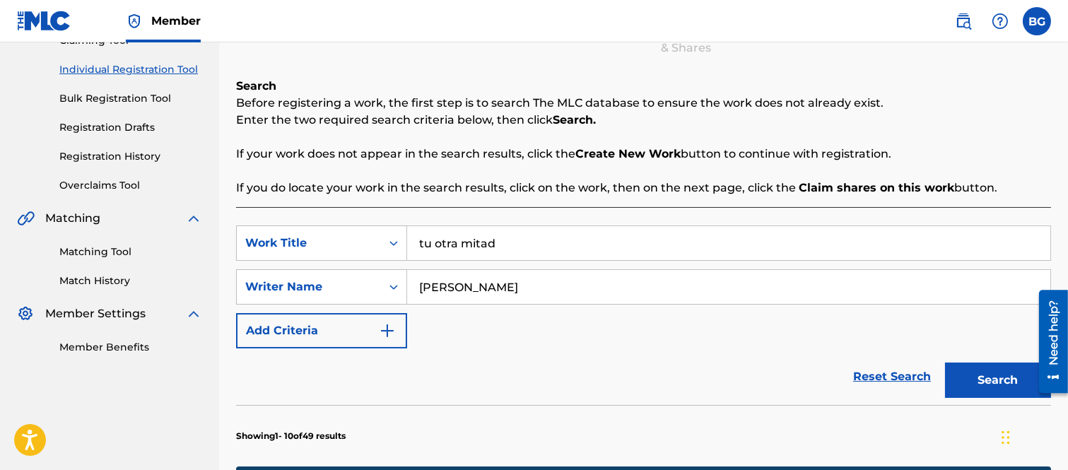
scroll to position [392, 0]
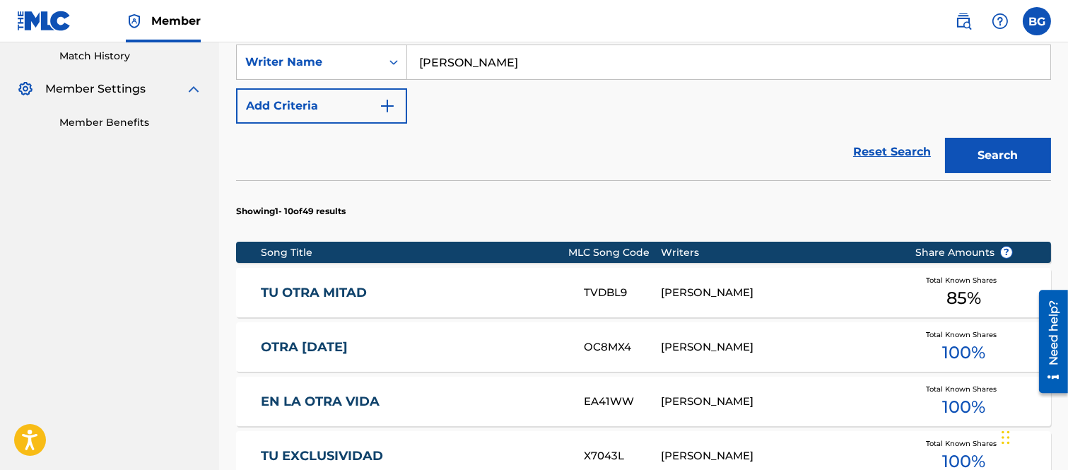
click at [333, 288] on link "TU OTRA MITAD" at bounding box center [413, 293] width 304 height 16
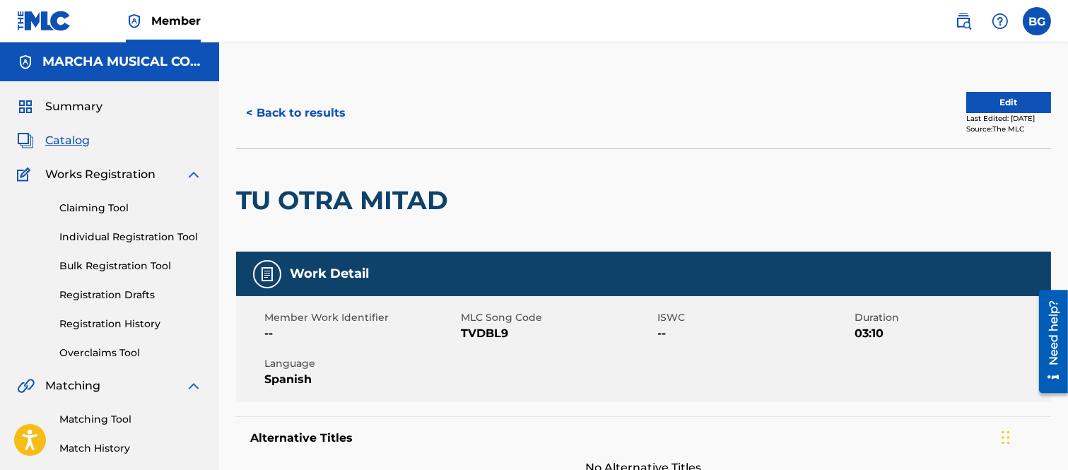
click at [249, 110] on button "< Back to results" at bounding box center [295, 112] width 119 height 35
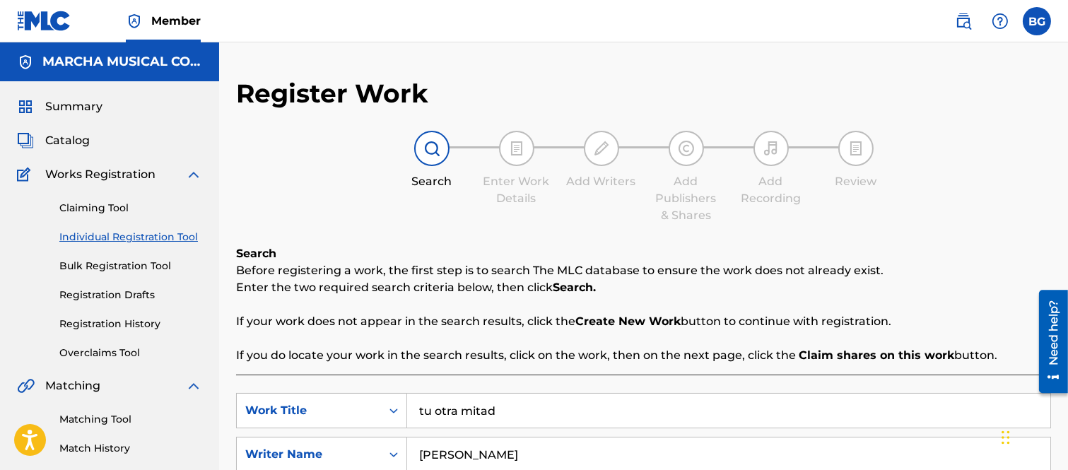
scroll to position [173, 0]
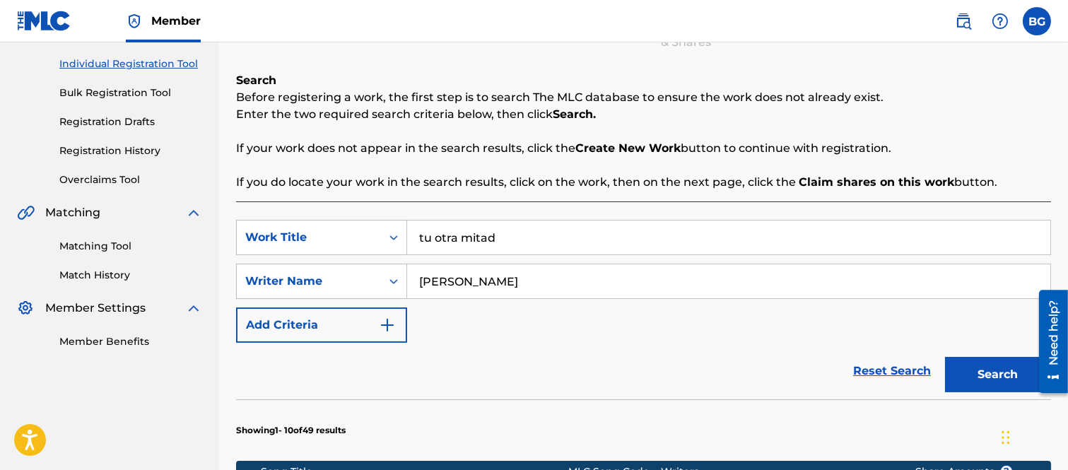
click at [513, 241] on input "tu otra mitad" at bounding box center [728, 238] width 643 height 34
type input "t"
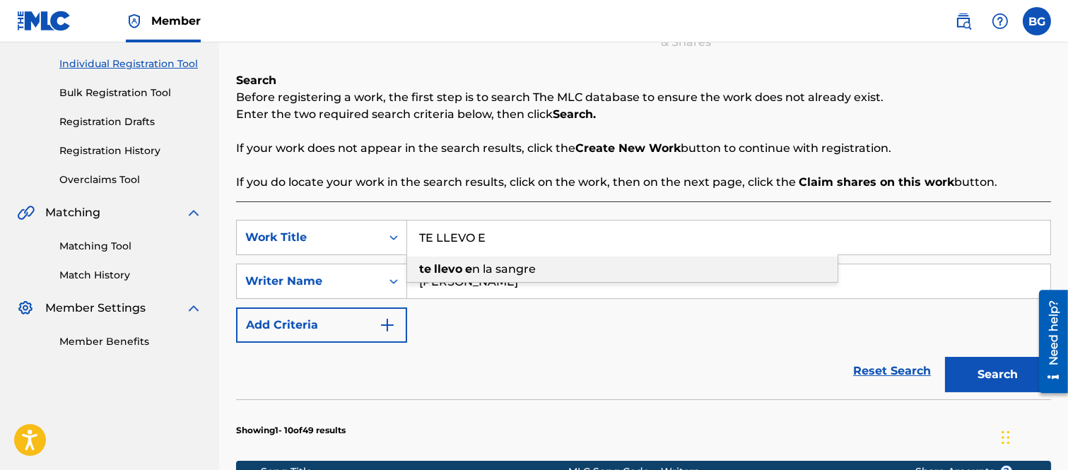
click at [483, 267] on span "n la sangre" at bounding box center [504, 268] width 64 height 13
type input "te llevo en la sangre"
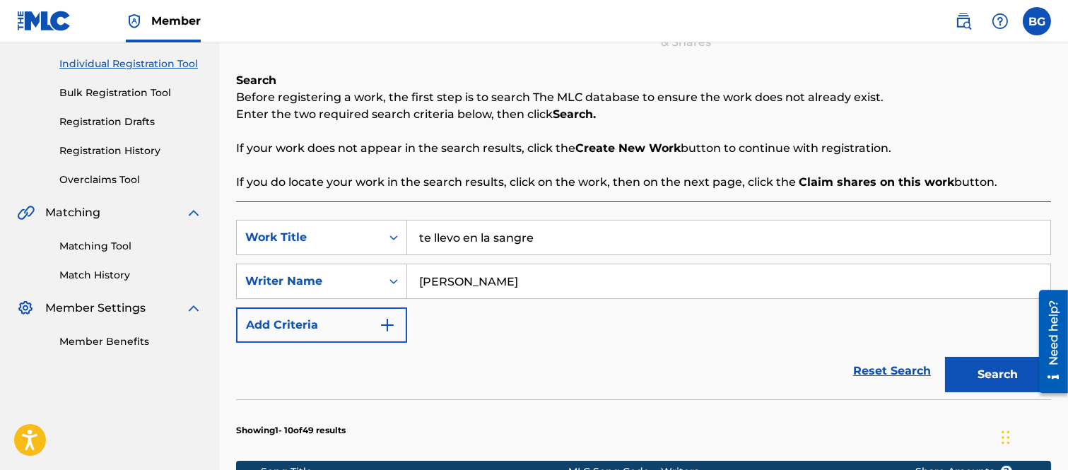
click at [971, 373] on button "Search" at bounding box center [998, 374] width 106 height 35
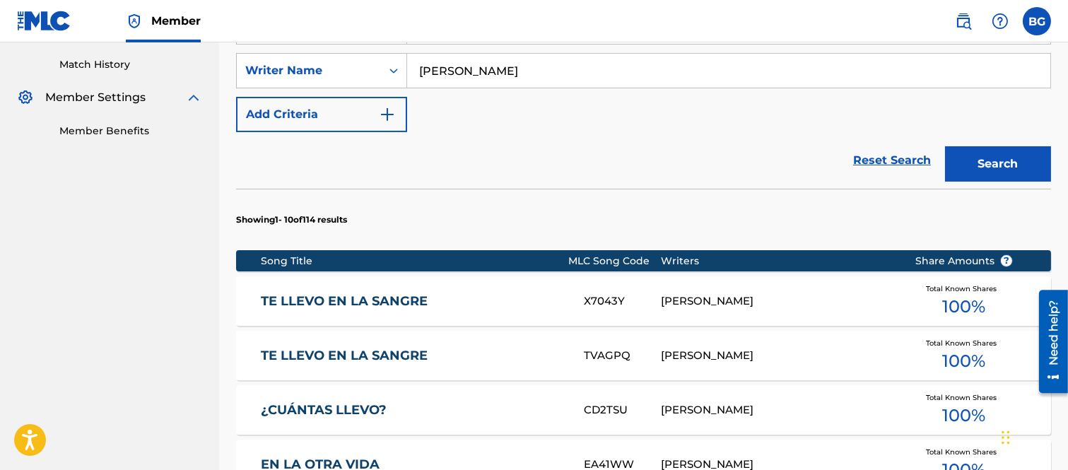
scroll to position [409, 0]
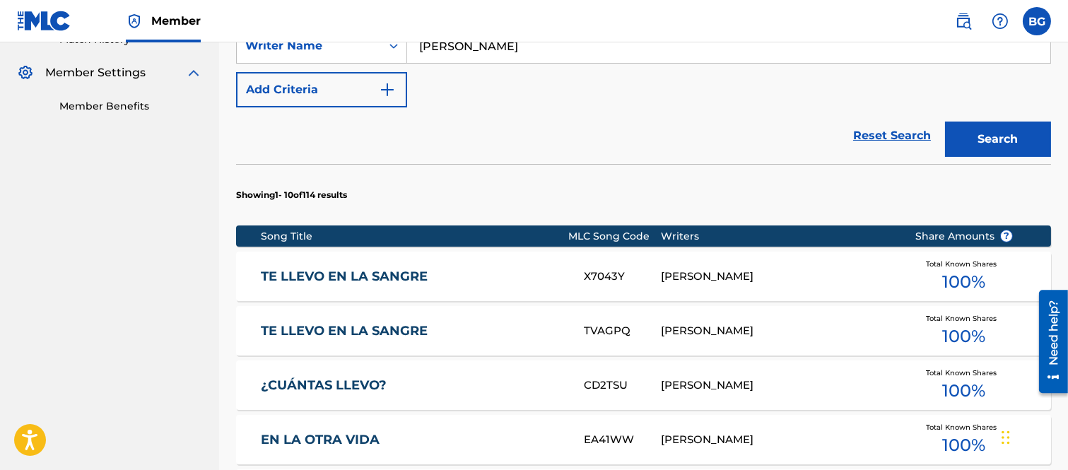
click at [339, 329] on link "TE LLEVO EN LA SANGRE" at bounding box center [413, 331] width 304 height 16
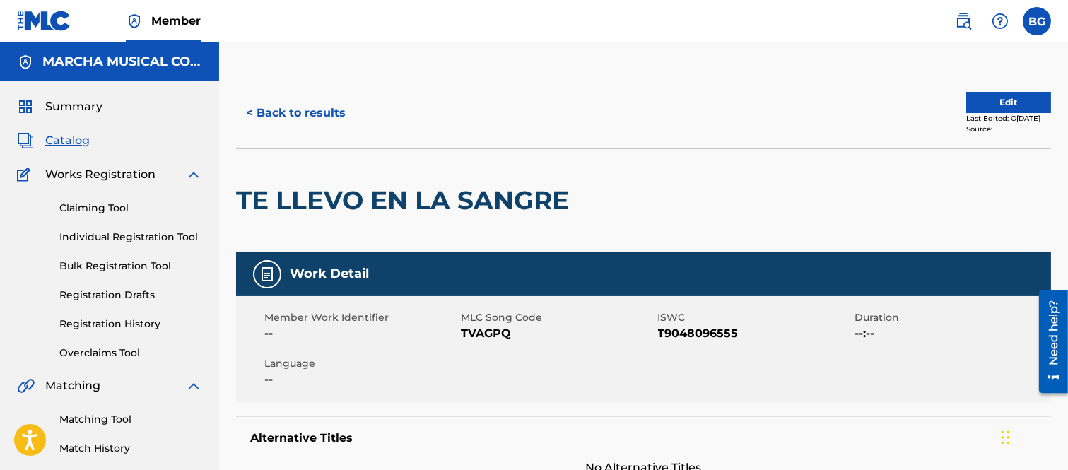
click at [251, 107] on button "< Back to results" at bounding box center [295, 112] width 119 height 35
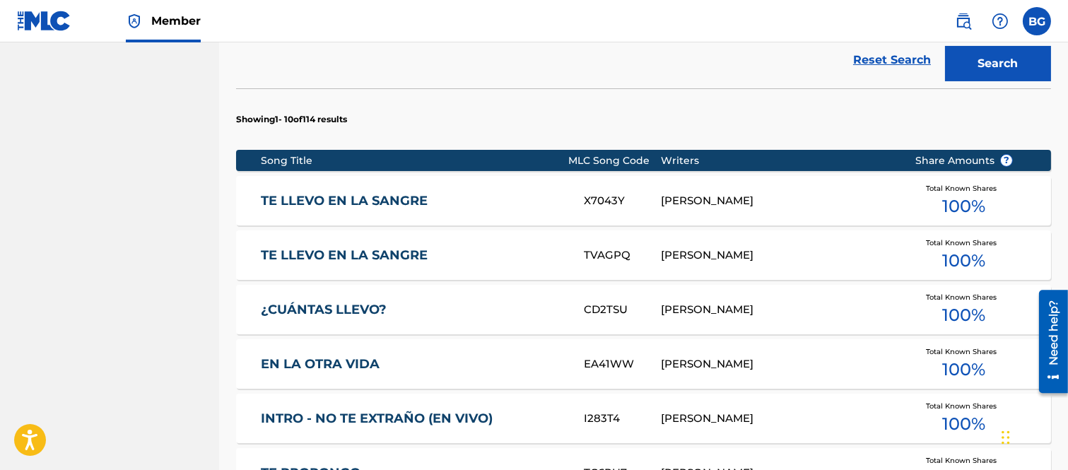
scroll to position [488, 0]
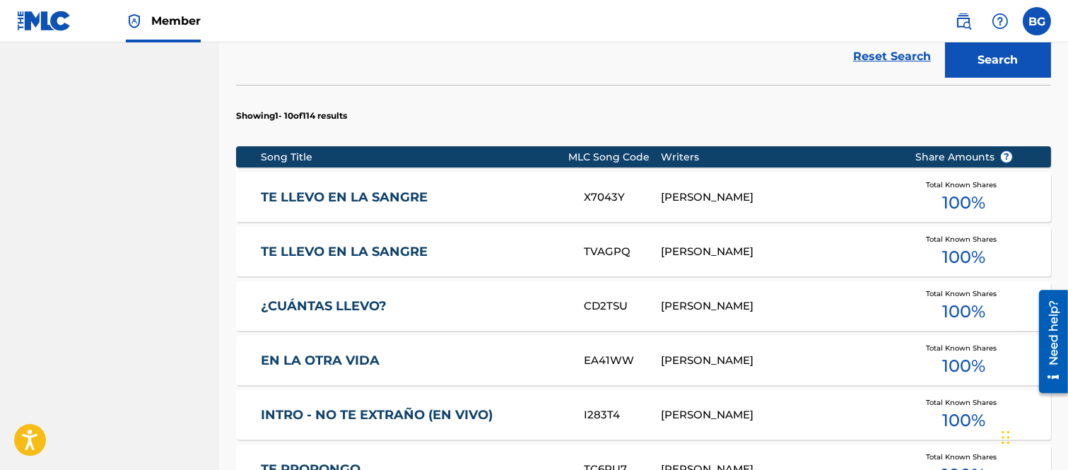
click at [347, 194] on link "TE LLEVO EN LA SANGRE" at bounding box center [413, 197] width 304 height 16
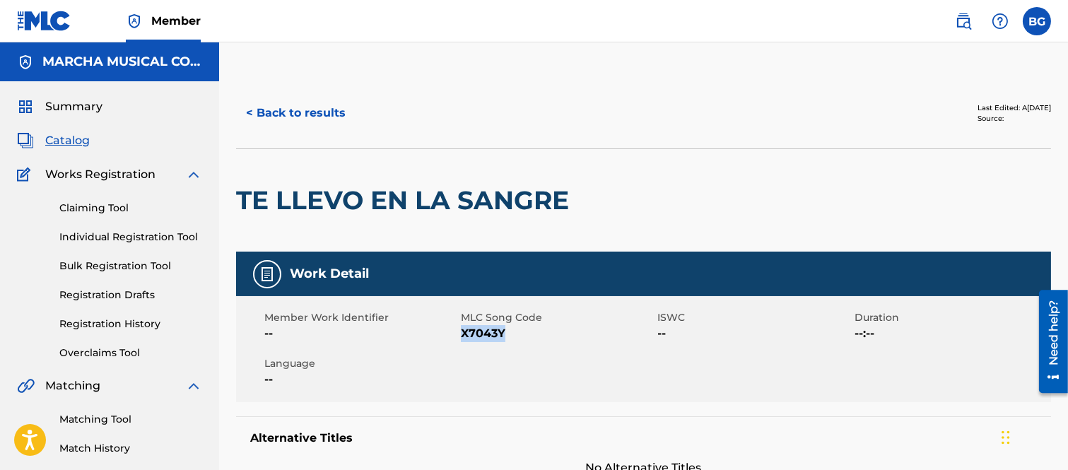
drag, startPoint x: 462, startPoint y: 332, endPoint x: 506, endPoint y: 331, distance: 44.6
click at [506, 331] on span "X7043Y" at bounding box center [557, 333] width 193 height 17
copy span "X7043Y"
click at [620, 177] on div at bounding box center [669, 200] width 187 height 103
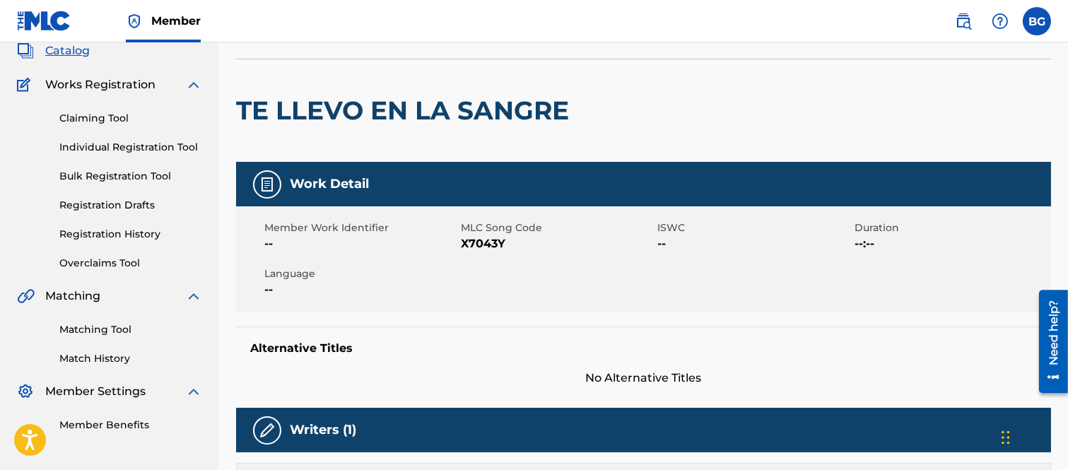
scroll to position [78, 0]
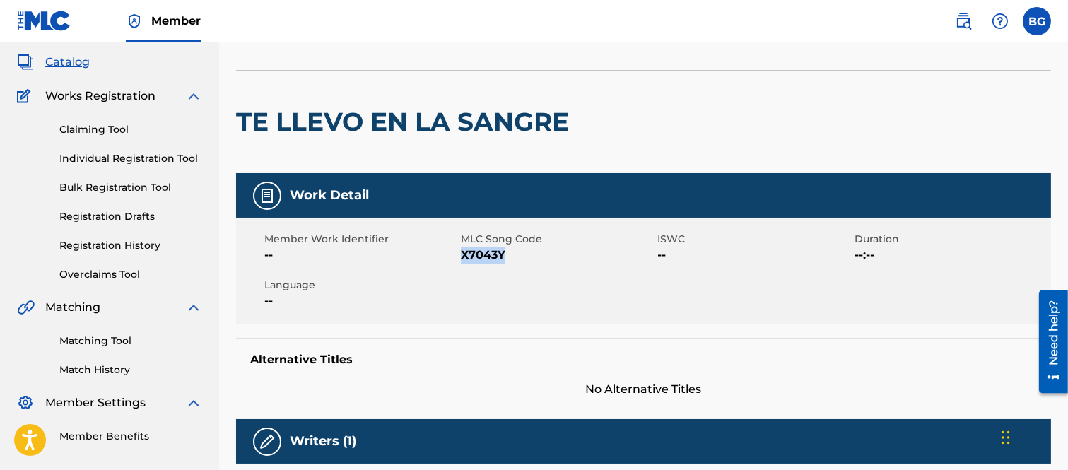
drag, startPoint x: 461, startPoint y: 255, endPoint x: 509, endPoint y: 256, distance: 48.1
click at [509, 256] on span "X7043Y" at bounding box center [557, 255] width 193 height 17
click at [578, 274] on div "Member Work Identifier -- MLC Song Code X7043Y ISWC -- Duration --:-- Language …" at bounding box center [643, 271] width 815 height 106
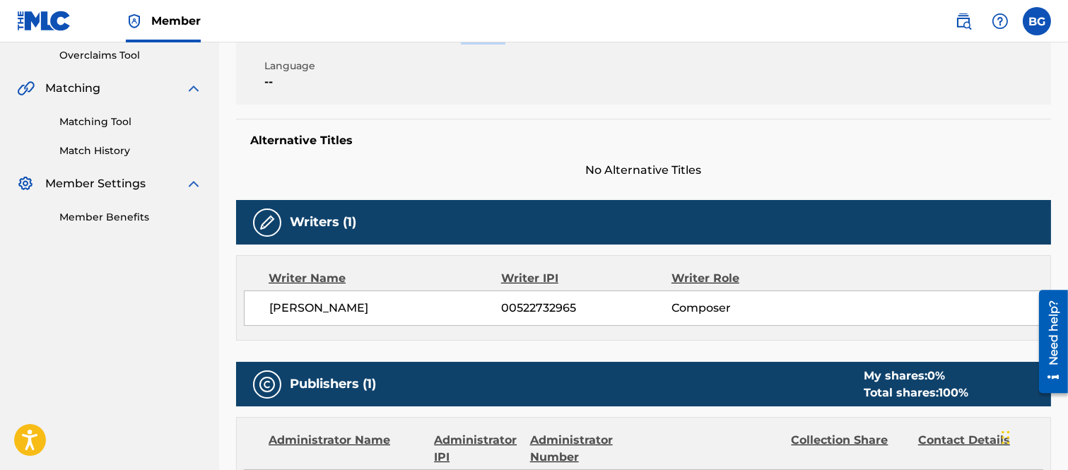
scroll to position [314, 0]
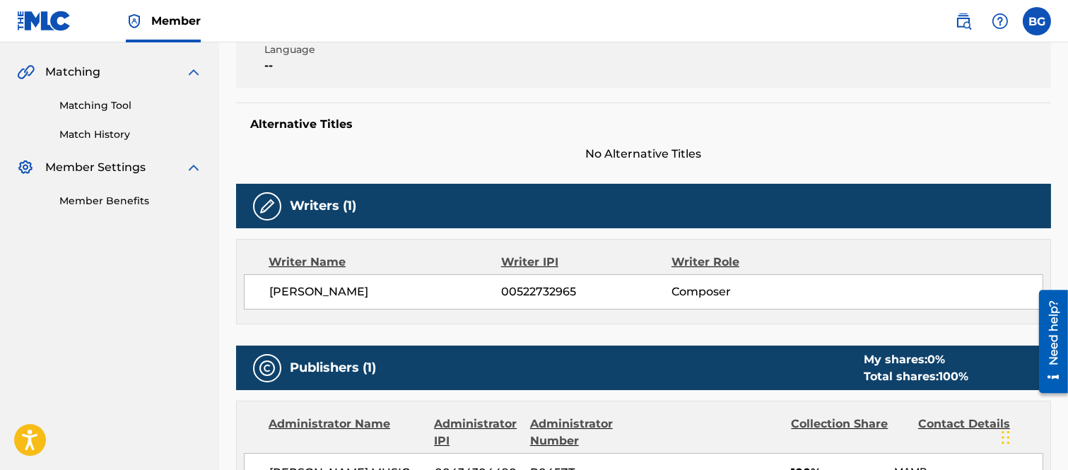
click at [414, 124] on h5 "Alternative Titles" at bounding box center [643, 124] width 787 height 14
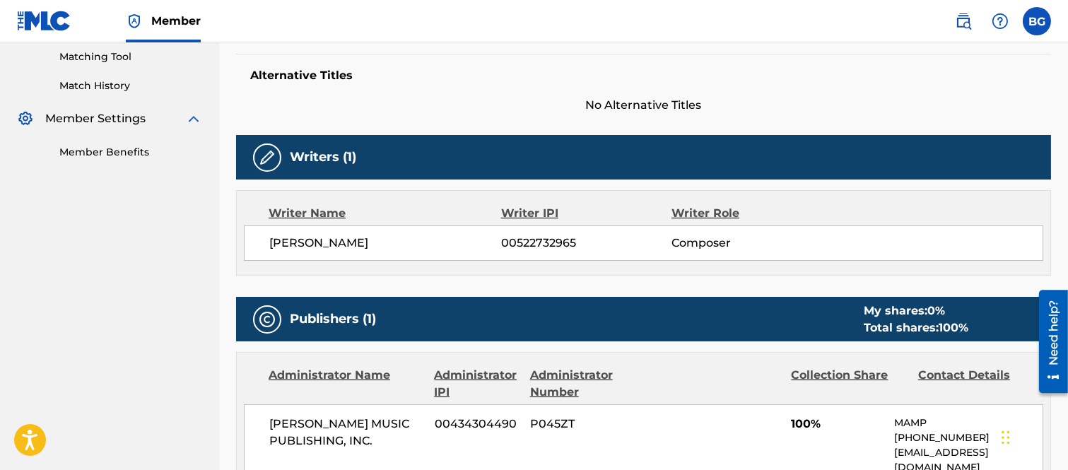
scroll to position [0, 0]
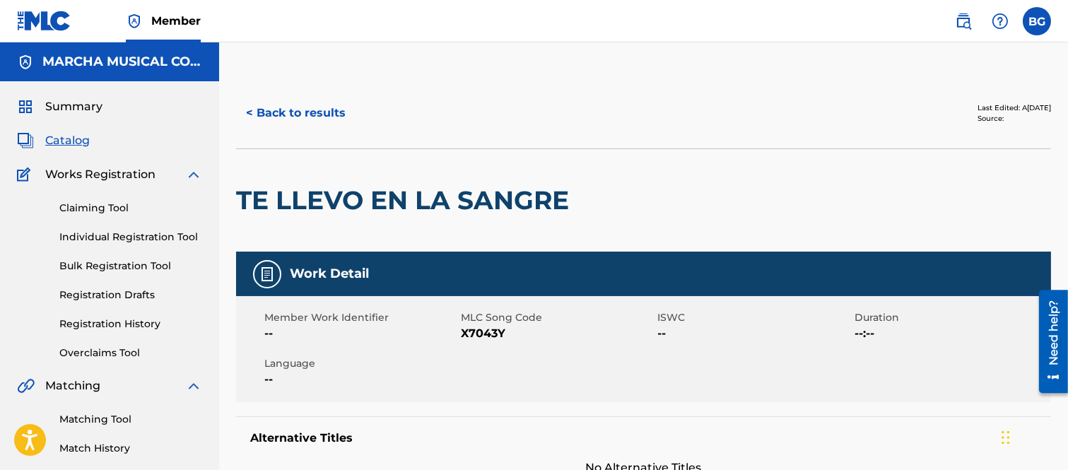
click at [246, 110] on button "< Back to results" at bounding box center [295, 112] width 119 height 35
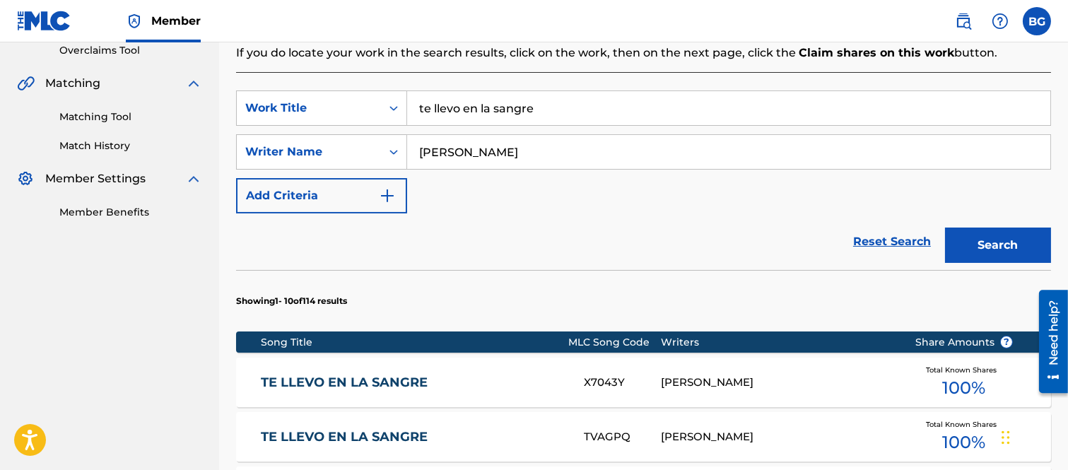
scroll to position [488, 0]
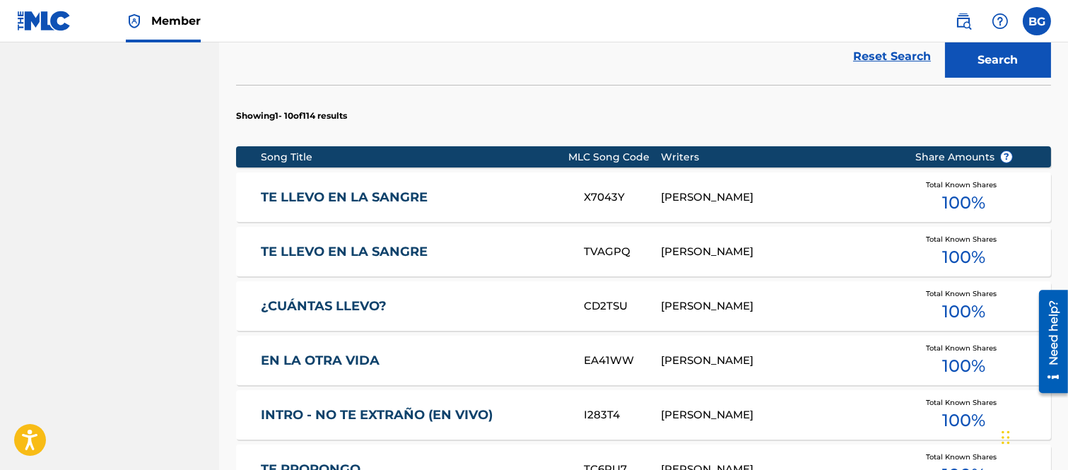
click at [384, 250] on link "TE LLEVO EN LA SANGRE" at bounding box center [413, 252] width 304 height 16
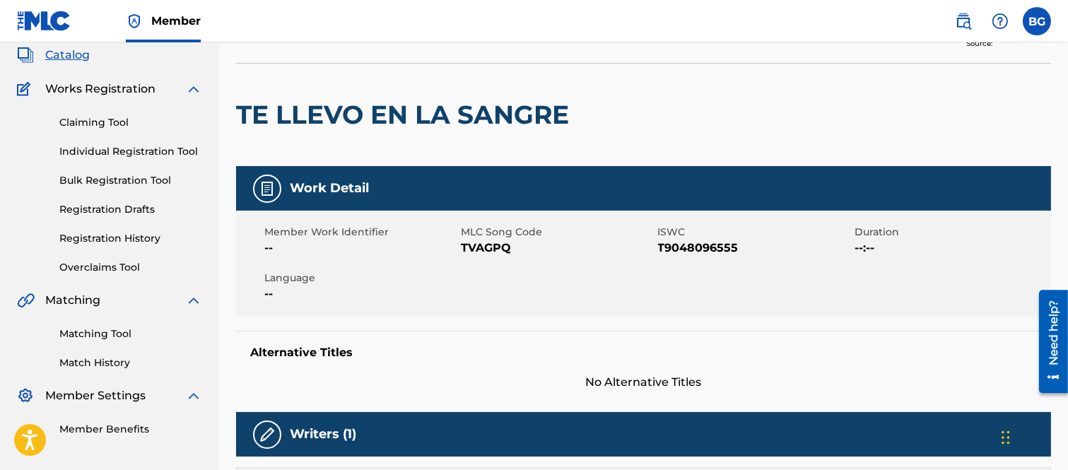
scroll to position [69, 0]
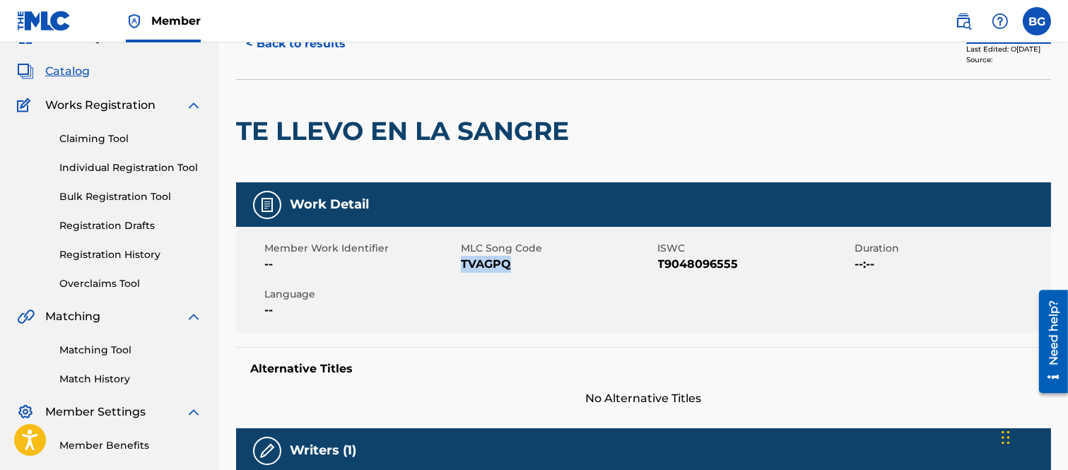
drag, startPoint x: 462, startPoint y: 264, endPoint x: 507, endPoint y: 262, distance: 45.3
click at [507, 262] on span "TVAGPQ" at bounding box center [557, 264] width 193 height 17
click at [576, 259] on span "TVAGPQ" at bounding box center [557, 264] width 193 height 17
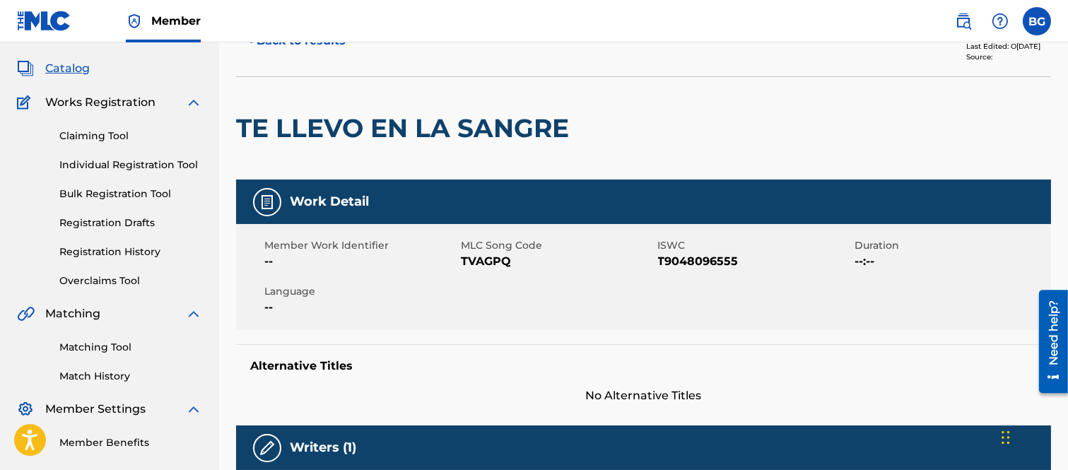
scroll to position [0, 0]
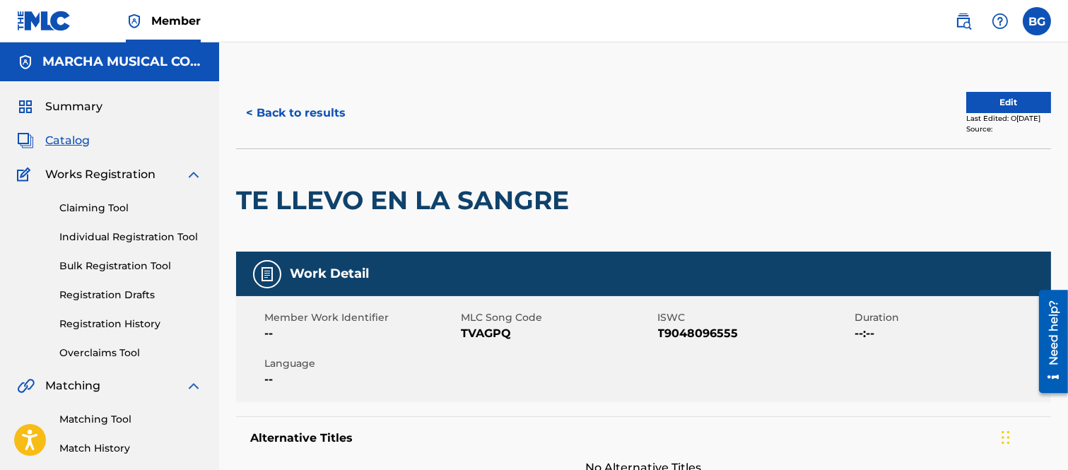
click at [247, 112] on button "< Back to results" at bounding box center [295, 112] width 119 height 35
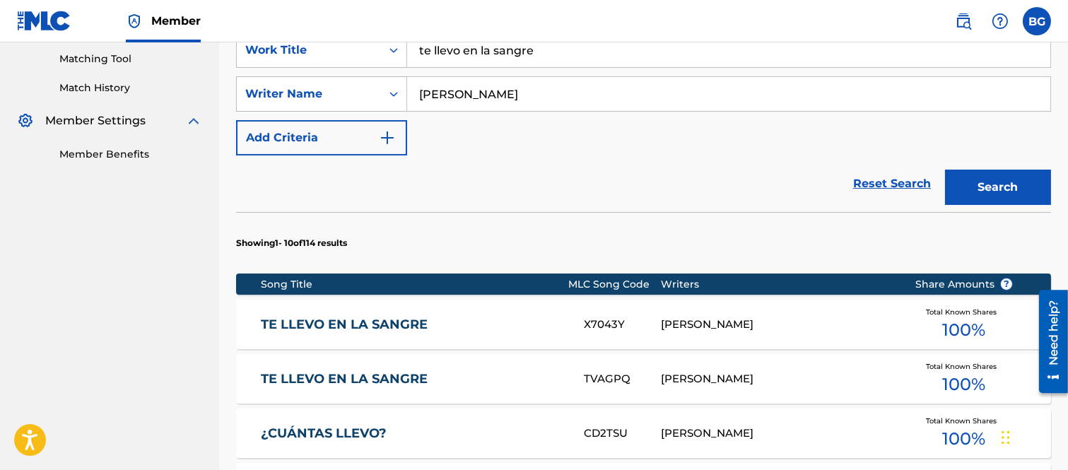
scroll to position [488, 0]
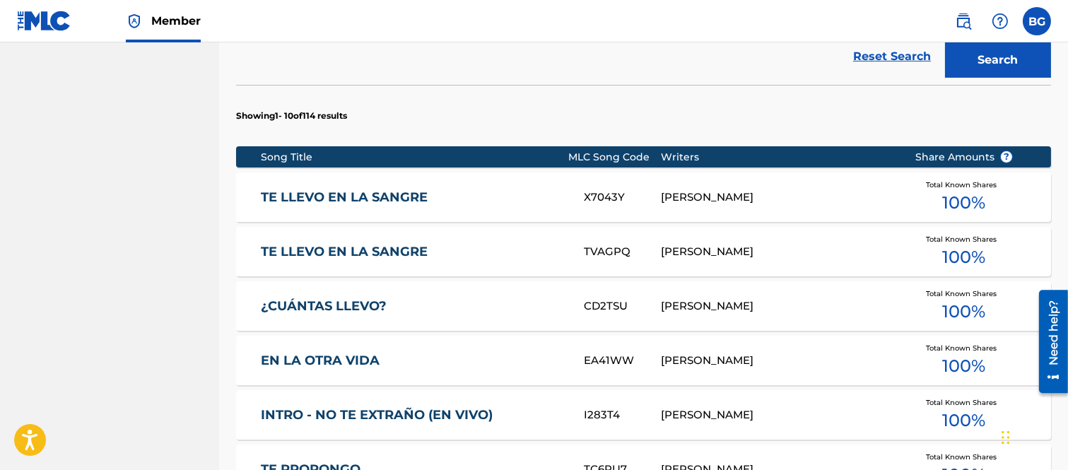
click at [373, 197] on link "TE LLEVO EN LA SANGRE" at bounding box center [413, 197] width 304 height 16
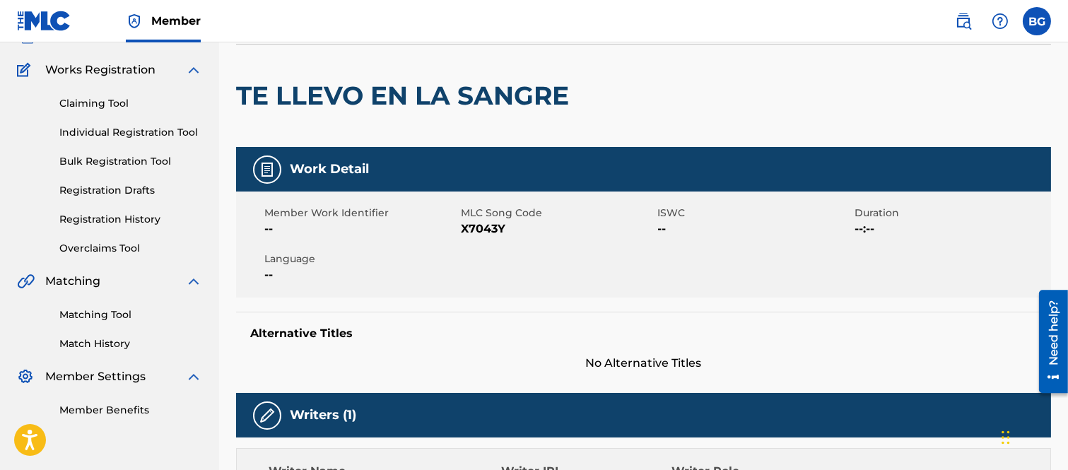
scroll to position [78, 0]
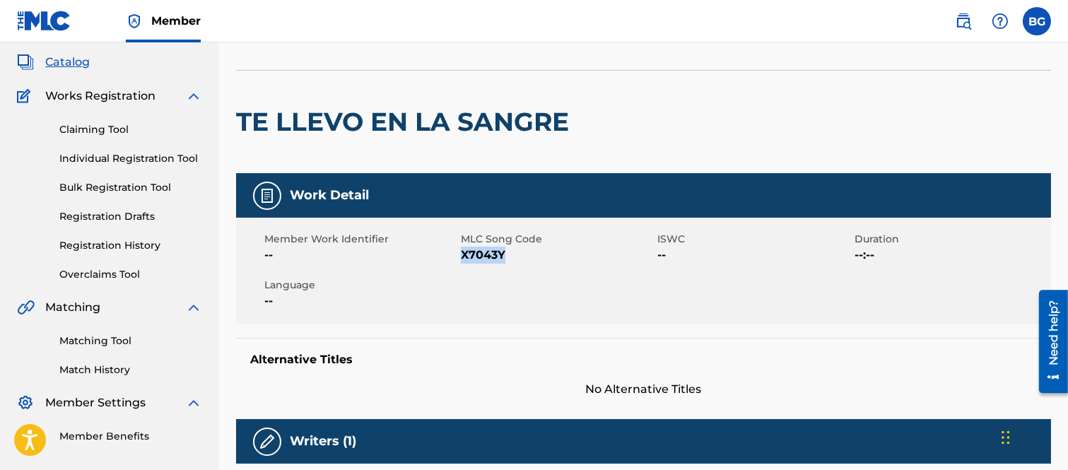
drag, startPoint x: 462, startPoint y: 253, endPoint x: 484, endPoint y: 252, distance: 21.3
click at [507, 253] on span "X7043Y" at bounding box center [557, 255] width 193 height 17
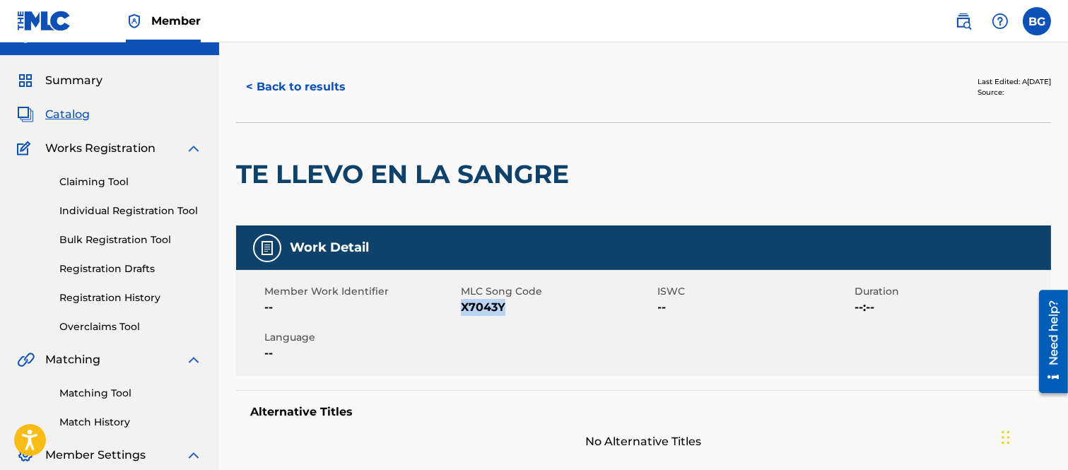
scroll to position [0, 0]
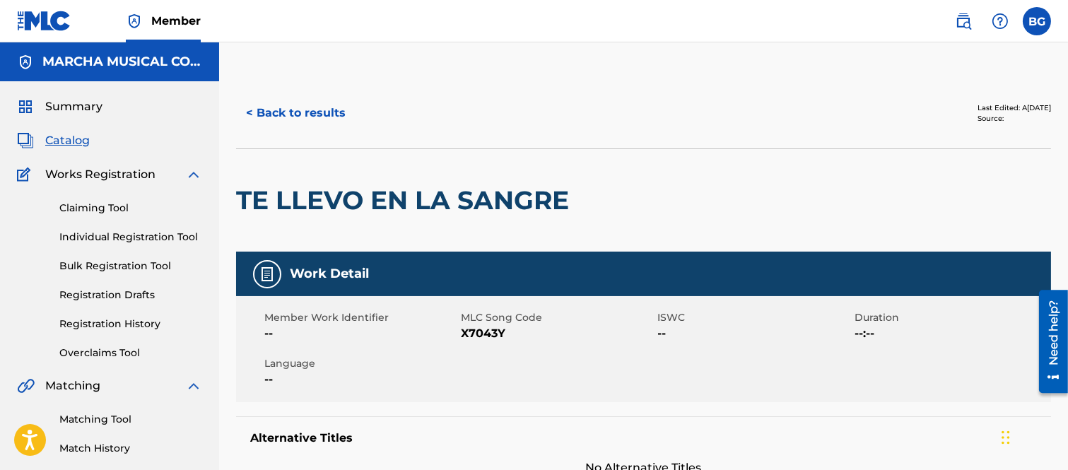
click at [250, 110] on button "< Back to results" at bounding box center [295, 112] width 119 height 35
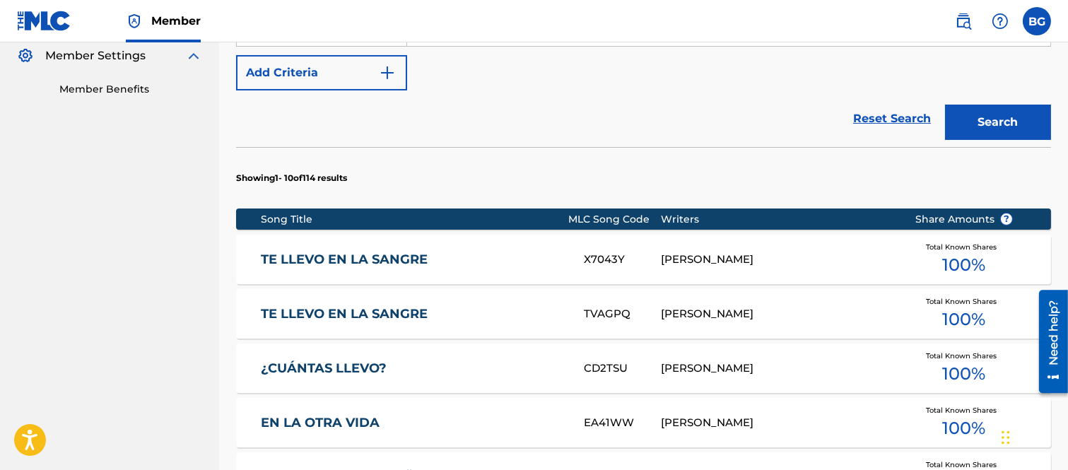
scroll to position [488, 0]
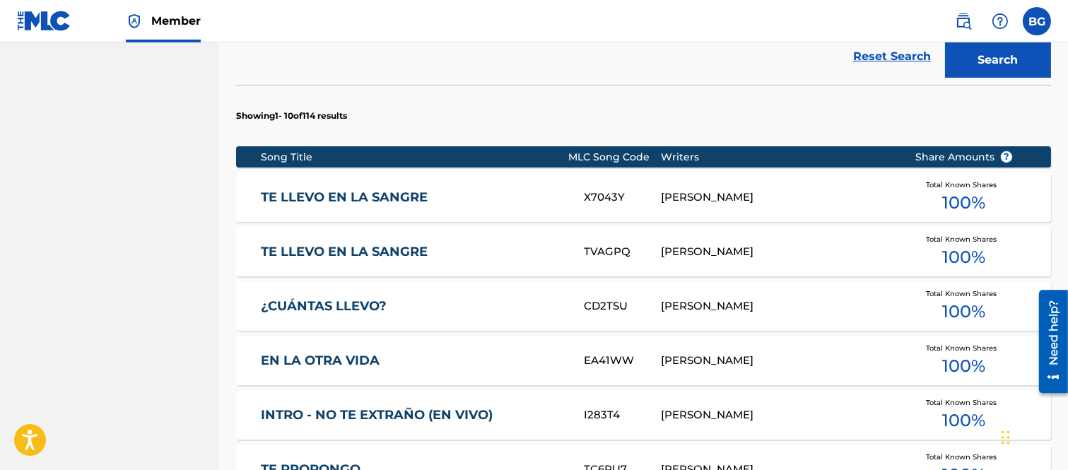
click at [365, 250] on link "TE LLEVO EN LA SANGRE" at bounding box center [413, 252] width 304 height 16
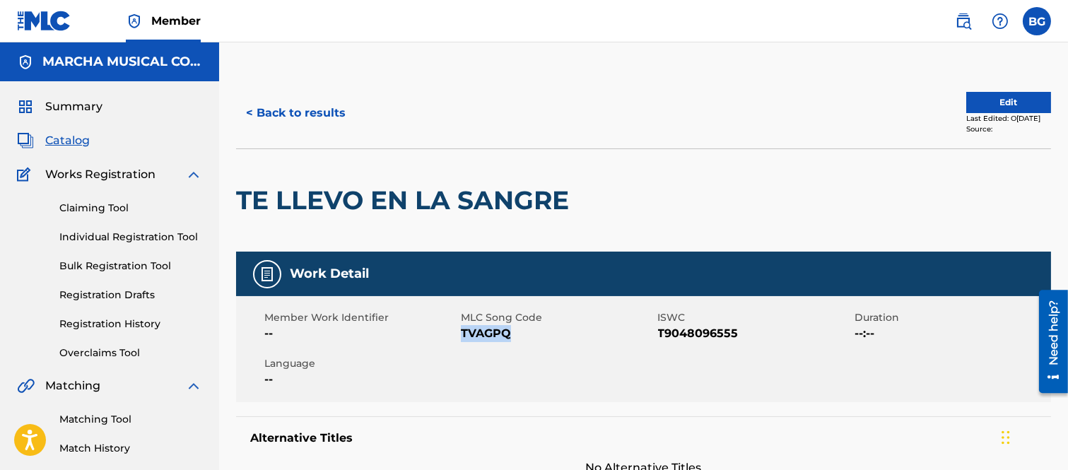
drag, startPoint x: 462, startPoint y: 336, endPoint x: 513, endPoint y: 336, distance: 50.2
click at [513, 336] on span "TVAGPQ" at bounding box center [557, 333] width 193 height 17
click at [246, 110] on button "< Back to results" at bounding box center [295, 112] width 119 height 35
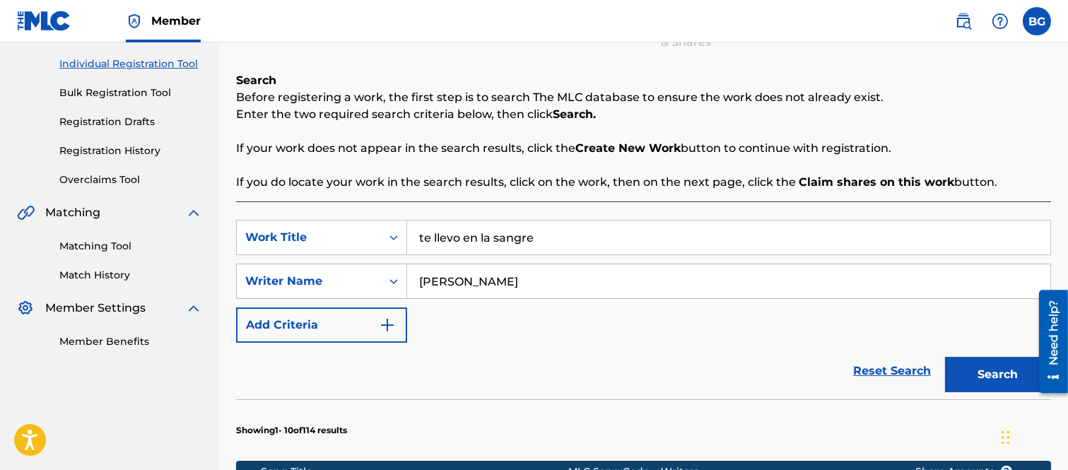
click at [545, 232] on input "te llevo en la sangre" at bounding box center [728, 238] width 643 height 34
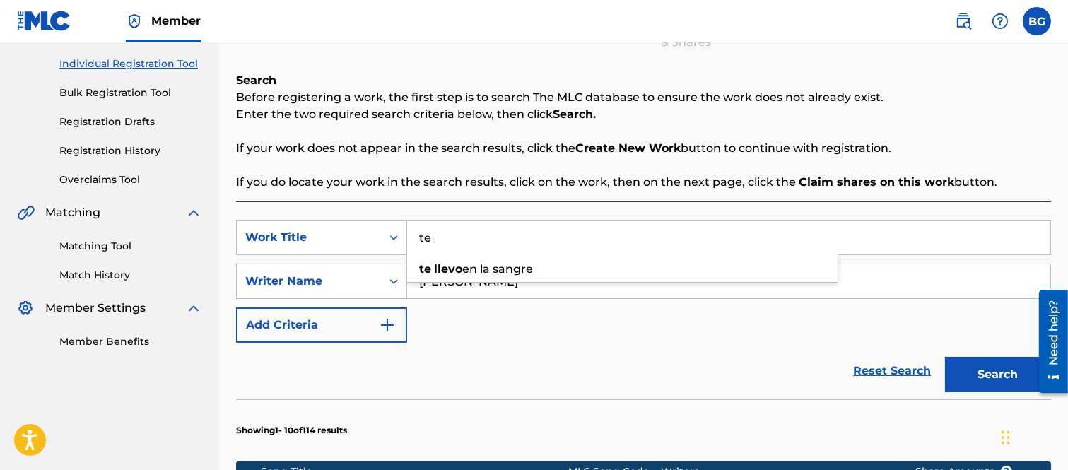
type input "t"
type input "TU OTRA MITAD"
click at [945, 357] on button "Search" at bounding box center [998, 374] width 106 height 35
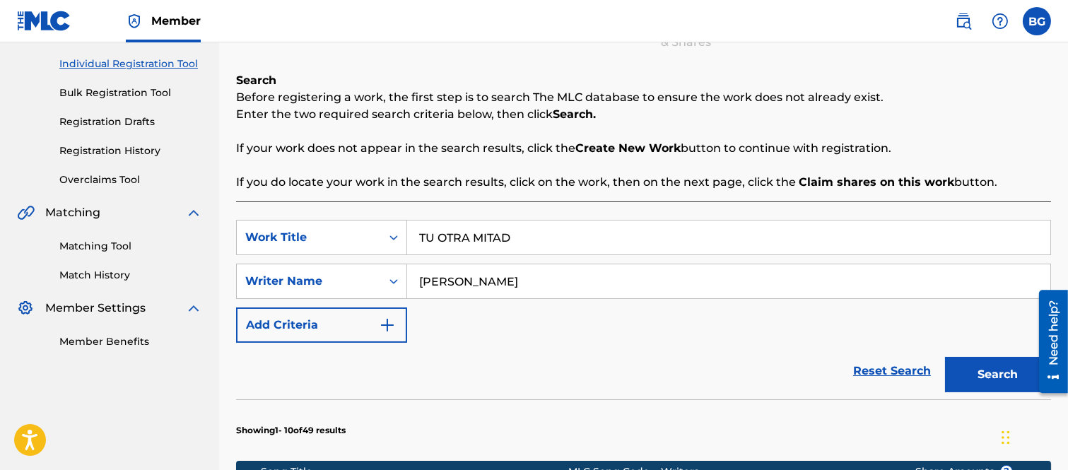
drag, startPoint x: 974, startPoint y: 363, endPoint x: 939, endPoint y: 348, distance: 38.3
click at [977, 363] on button "Search" at bounding box center [998, 374] width 106 height 35
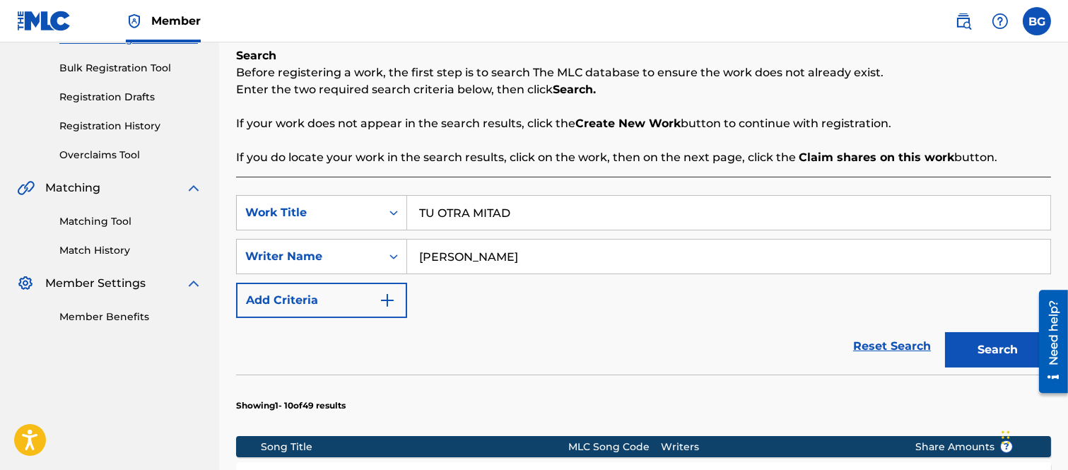
scroll to position [409, 0]
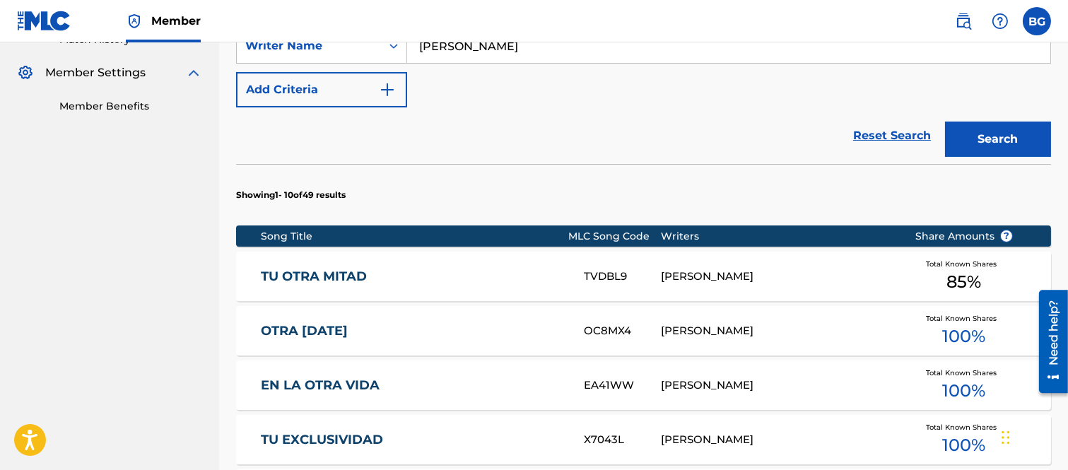
click at [337, 274] on link "TU OTRA MITAD" at bounding box center [413, 277] width 304 height 16
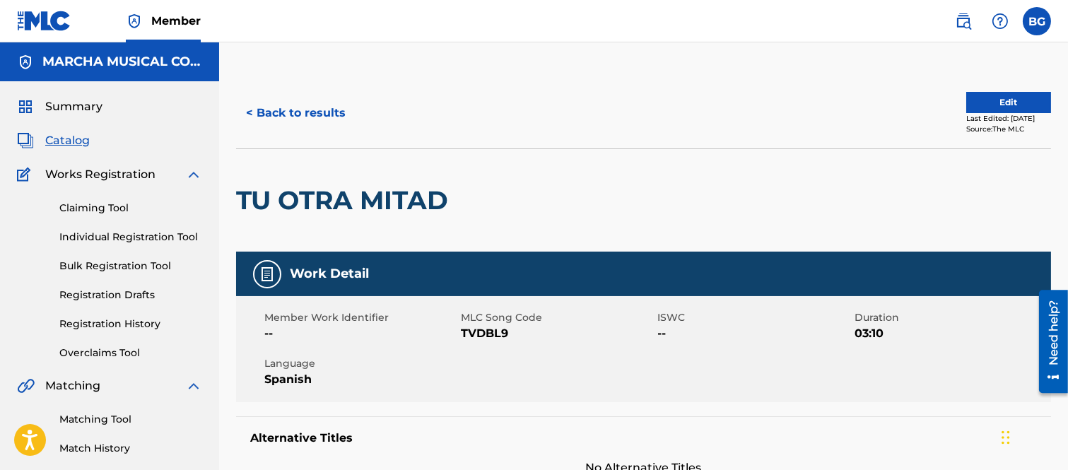
click at [253, 110] on button "< Back to results" at bounding box center [295, 112] width 119 height 35
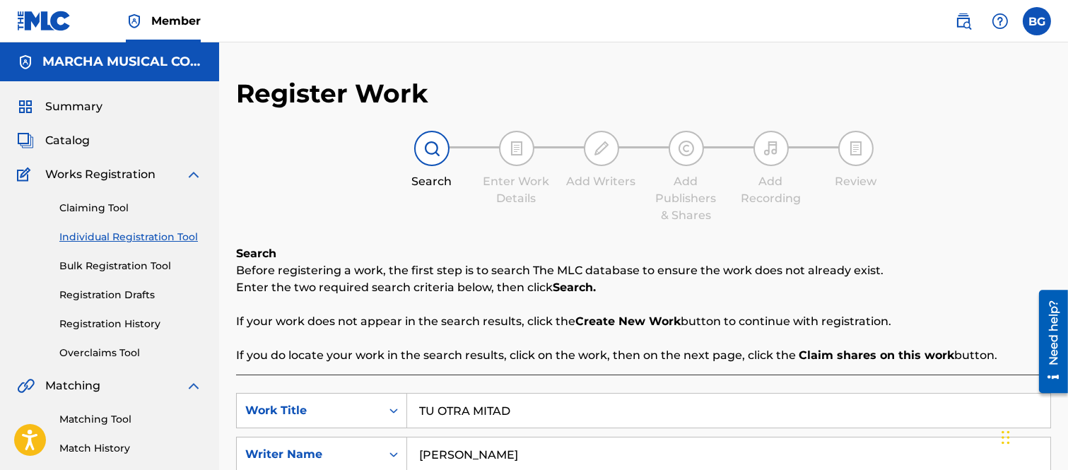
scroll to position [173, 0]
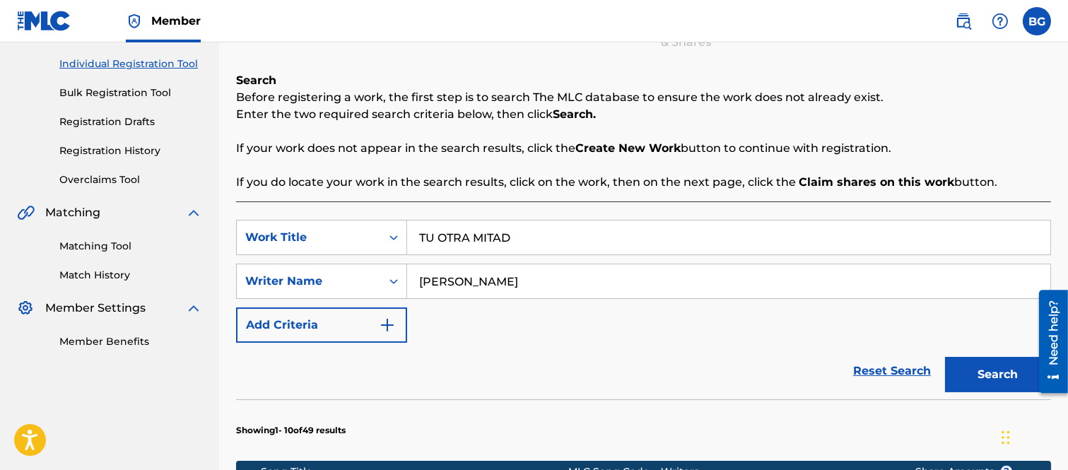
click at [531, 234] on input "TU OTRA MITAD" at bounding box center [728, 238] width 643 height 34
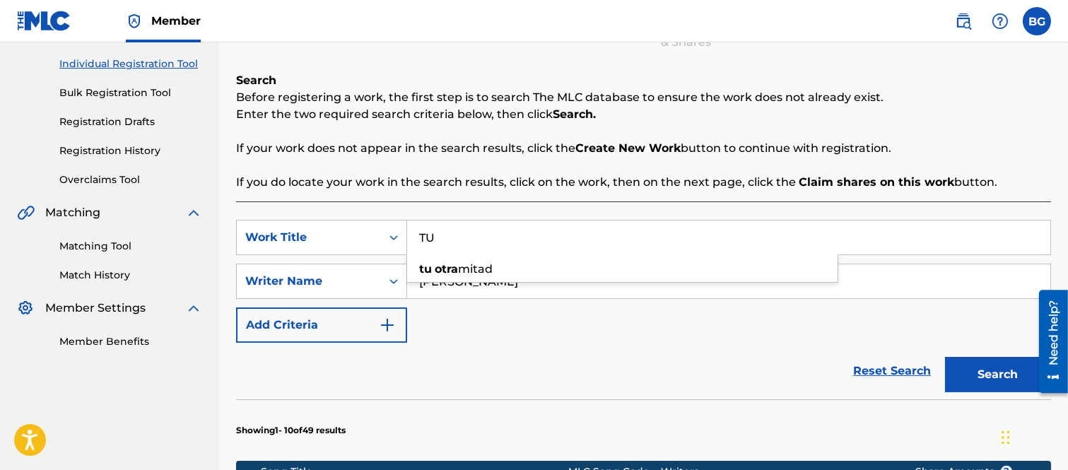
type input "T"
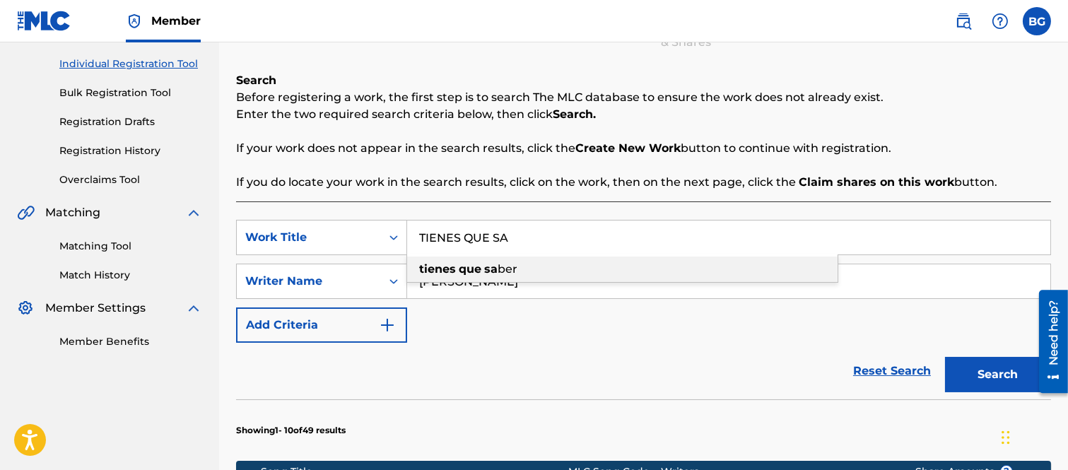
drag, startPoint x: 513, startPoint y: 264, endPoint x: 588, endPoint y: 269, distance: 75.8
click at [511, 265] on span "ber" at bounding box center [508, 268] width 20 height 13
type input "tienes que saber"
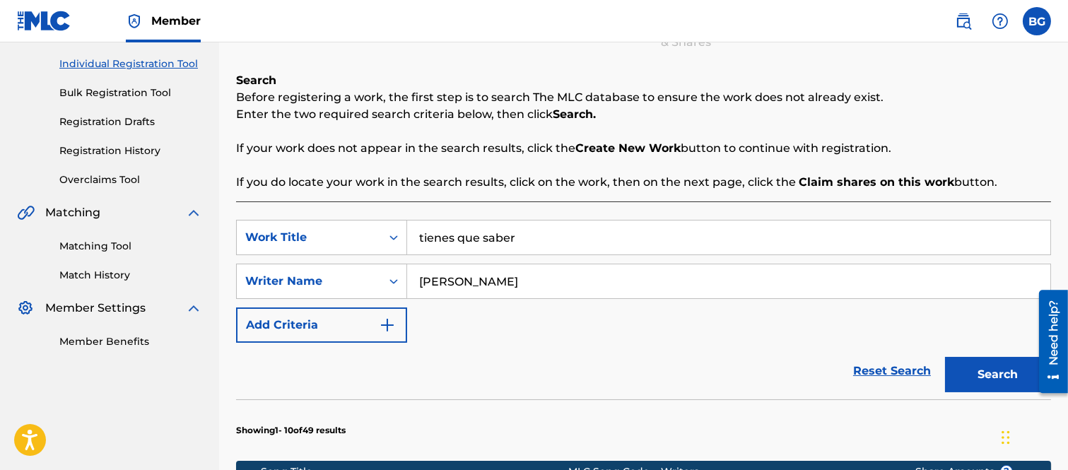
click at [969, 372] on button "Search" at bounding box center [998, 374] width 106 height 35
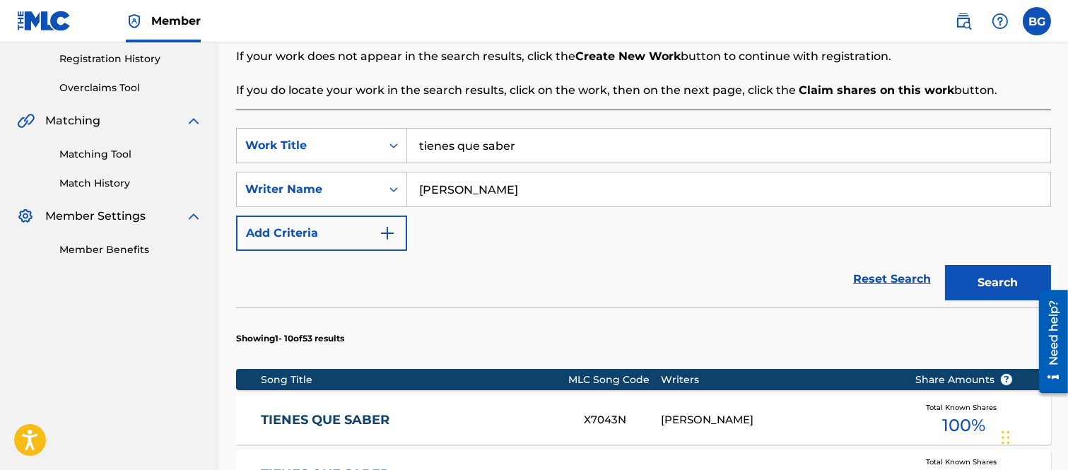
scroll to position [409, 0]
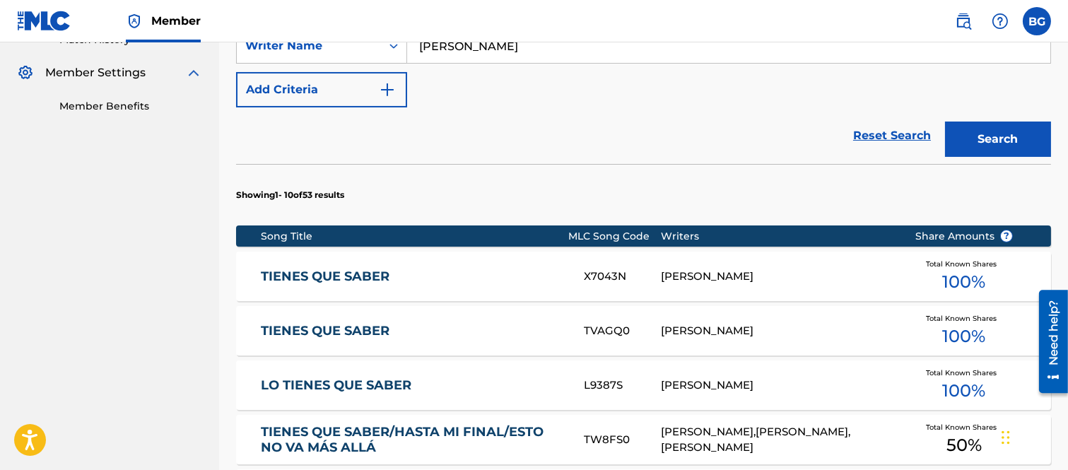
click at [349, 330] on link "TIENES QUE SABER" at bounding box center [413, 331] width 304 height 16
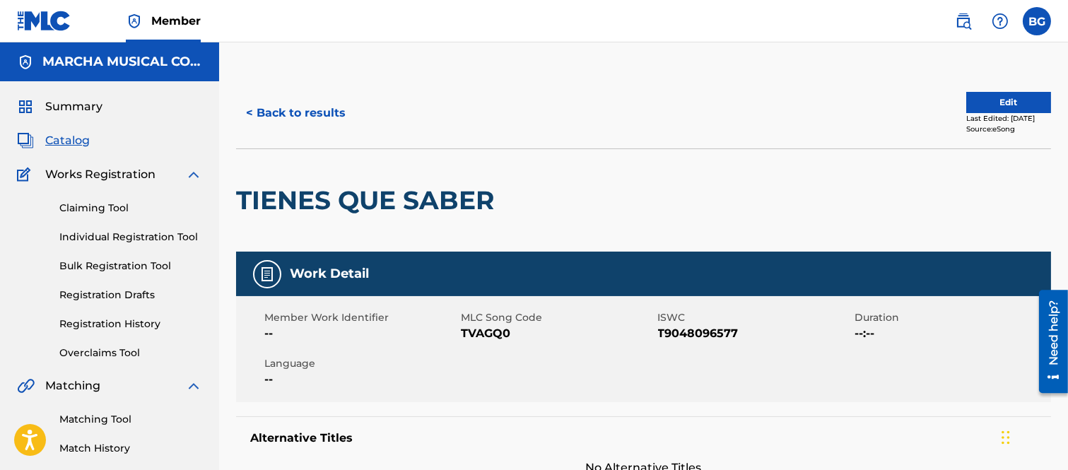
click at [250, 110] on button "< Back to results" at bounding box center [295, 112] width 119 height 35
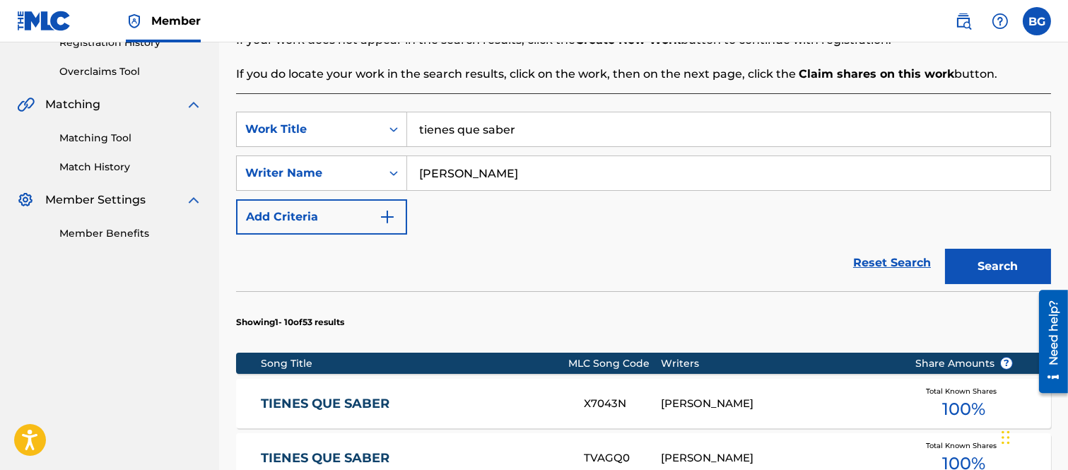
scroll to position [409, 0]
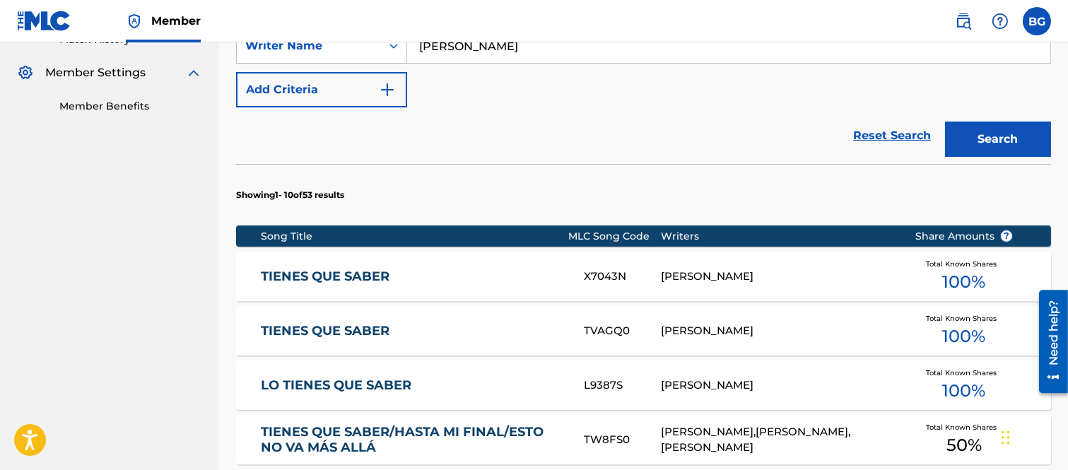
click at [350, 276] on link "TIENES QUE SABER" at bounding box center [413, 277] width 304 height 16
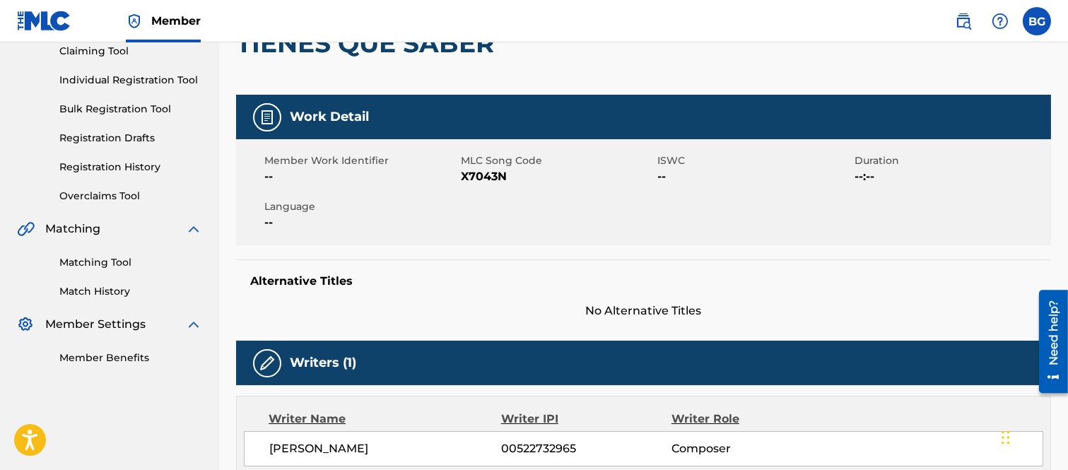
scroll to position [78, 0]
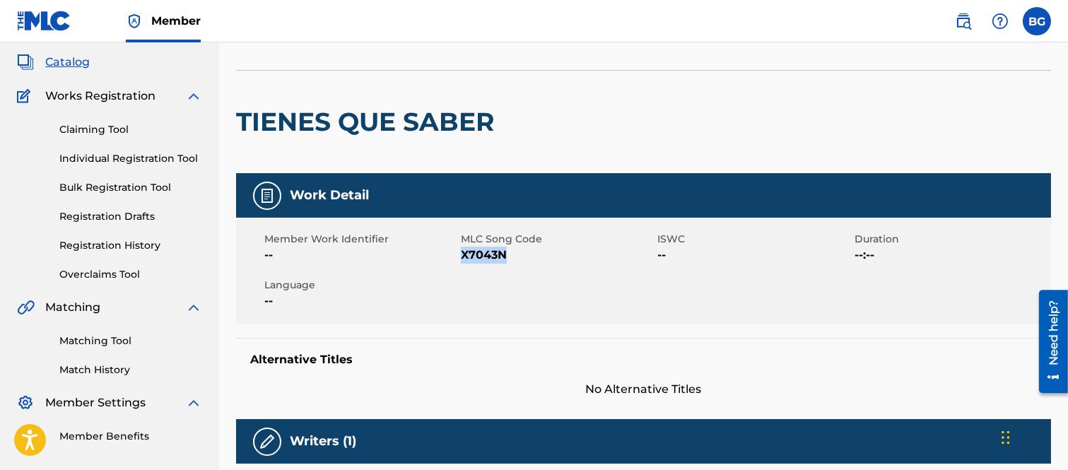
drag, startPoint x: 461, startPoint y: 252, endPoint x: 510, endPoint y: 255, distance: 48.8
click at [510, 255] on span "X7043N" at bounding box center [557, 255] width 193 height 17
click at [563, 269] on div "Member Work Identifier -- MLC Song Code X7043N ISWC -- Duration --:-- Language …" at bounding box center [643, 271] width 815 height 106
click at [564, 266] on div "Member Work Identifier -- MLC Song Code X7043N ISWC -- Duration --:-- Language …" at bounding box center [643, 271] width 815 height 106
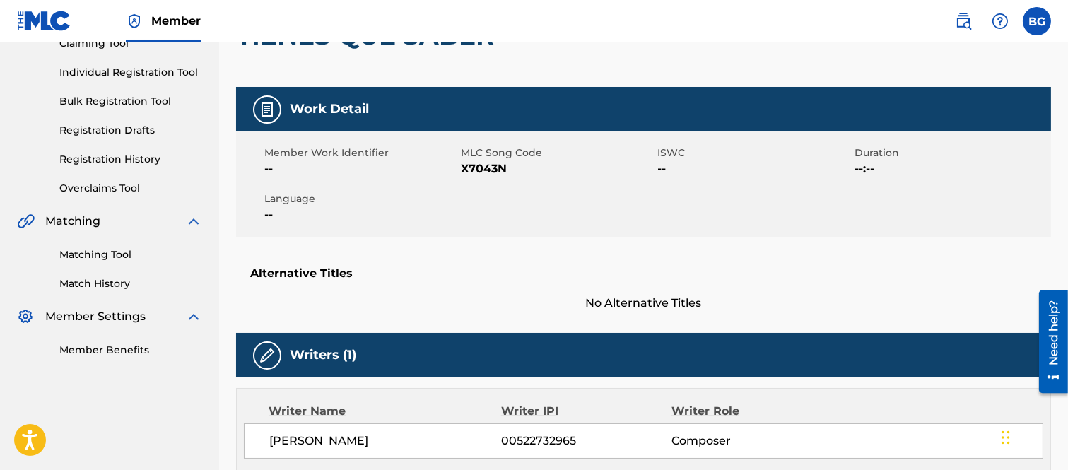
scroll to position [0, 0]
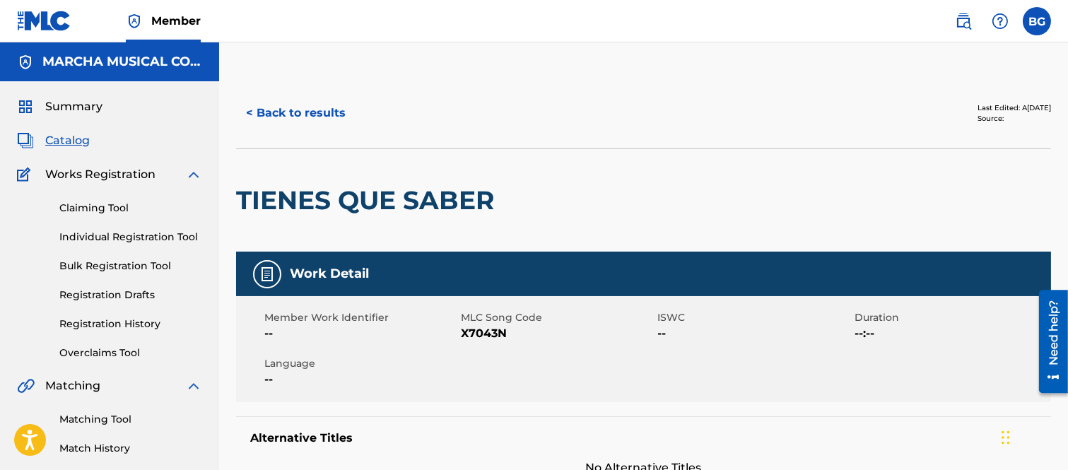
click at [250, 110] on button "< Back to results" at bounding box center [295, 112] width 119 height 35
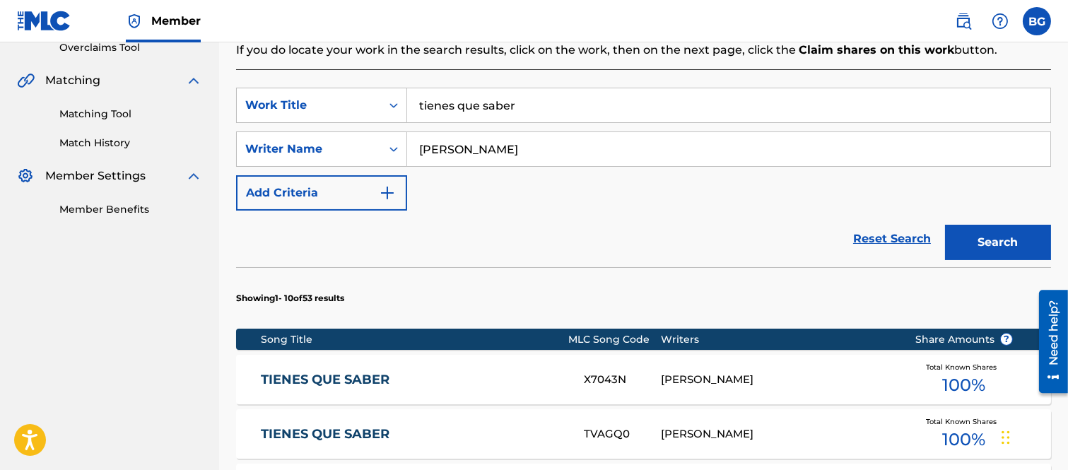
scroll to position [488, 0]
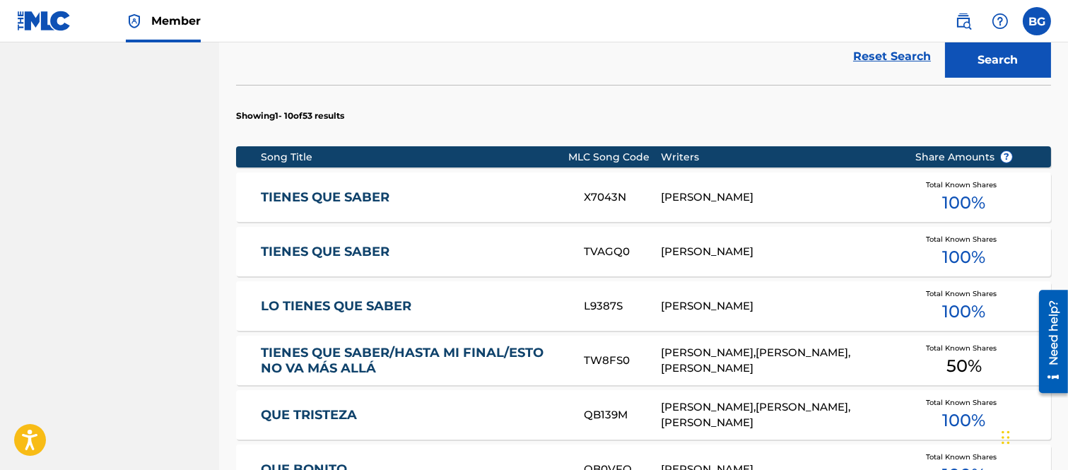
click at [363, 252] on link "TIENES QUE SABER" at bounding box center [413, 252] width 304 height 16
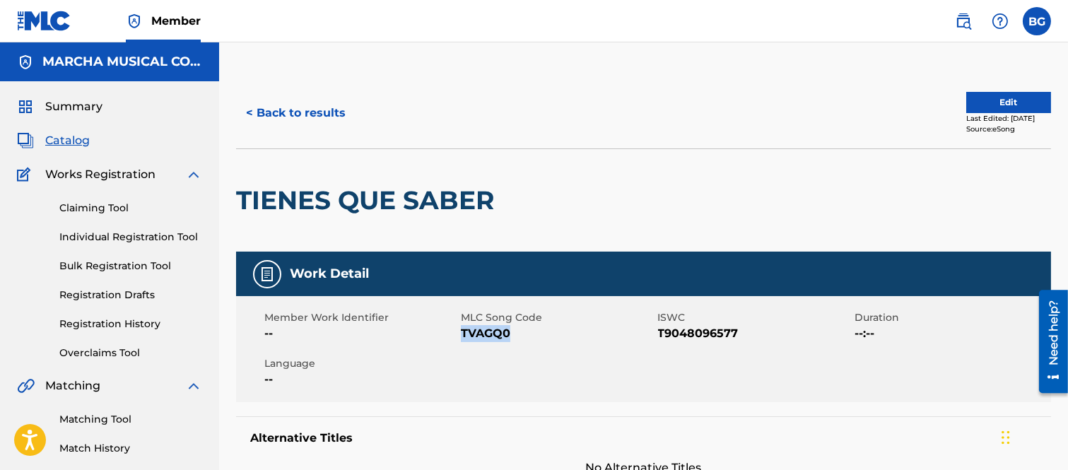
drag, startPoint x: 462, startPoint y: 335, endPoint x: 508, endPoint y: 337, distance: 45.3
click at [508, 337] on span "TVAGQ0" at bounding box center [557, 333] width 193 height 17
click at [585, 108] on div "< Back to results" at bounding box center [440, 112] width 408 height 35
click at [250, 111] on button "< Back to results" at bounding box center [295, 112] width 119 height 35
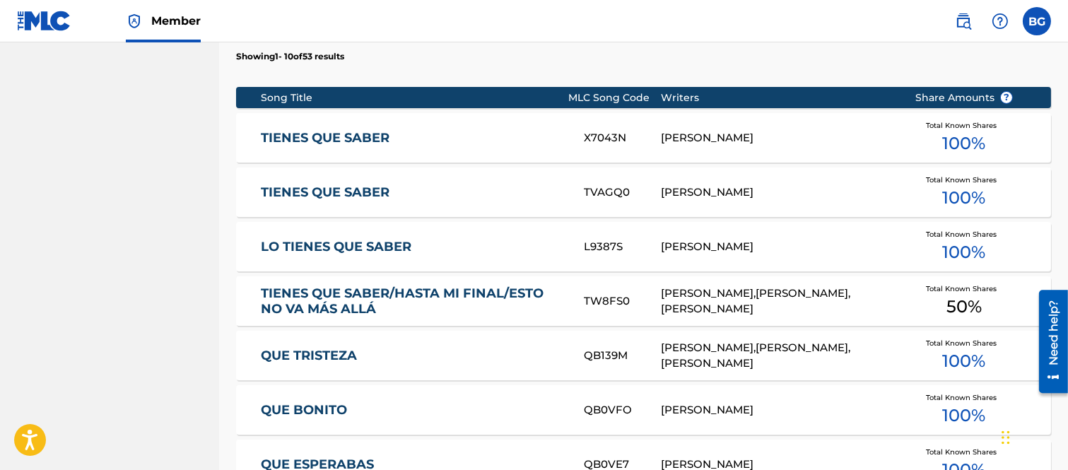
scroll to position [566, 0]
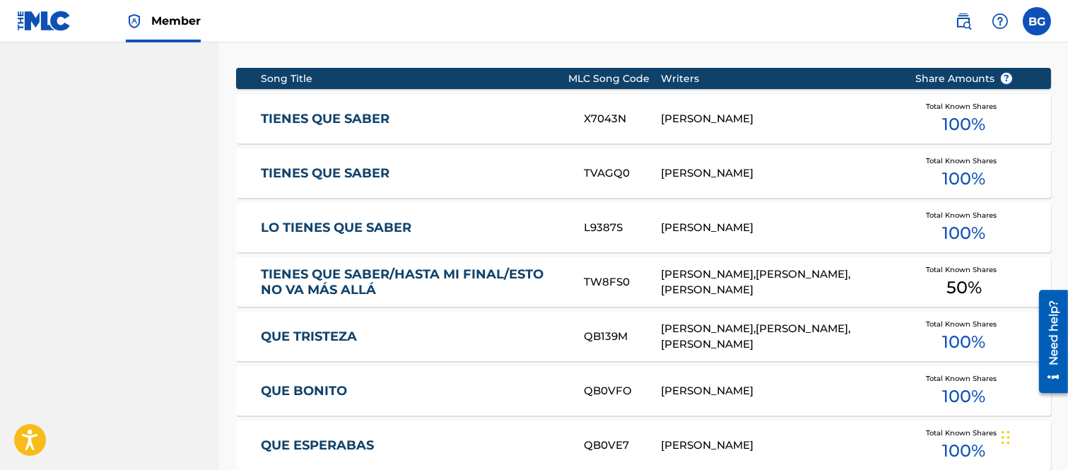
click at [352, 117] on link "TIENES QUE SABER" at bounding box center [413, 119] width 304 height 16
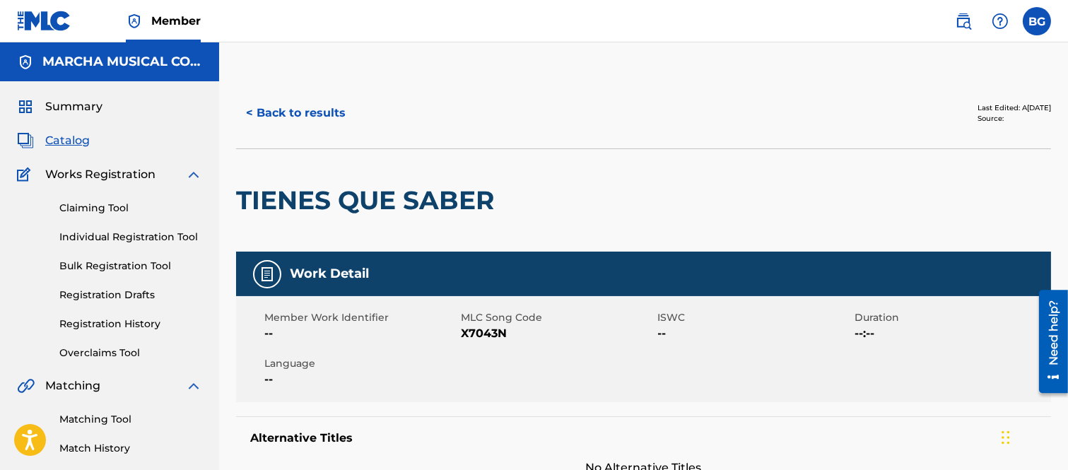
click at [251, 111] on button "< Back to results" at bounding box center [295, 112] width 119 height 35
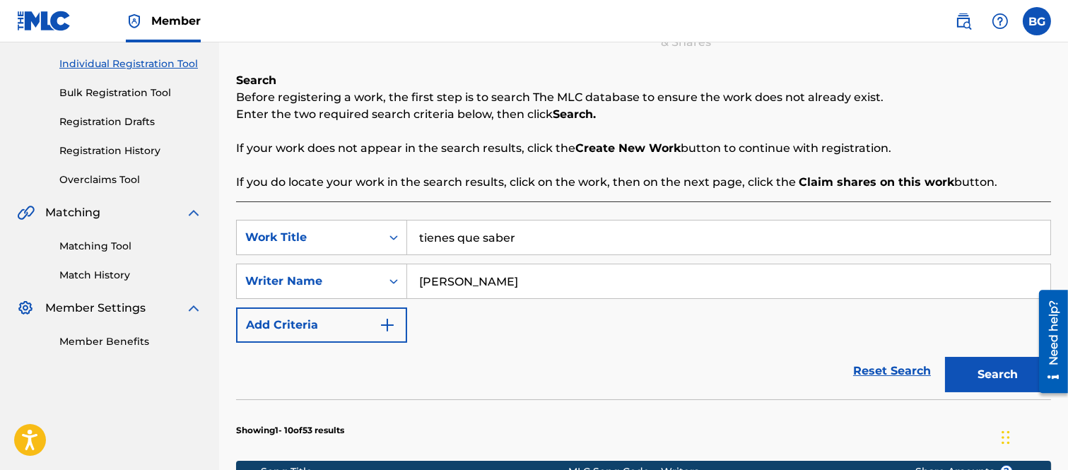
scroll to position [488, 0]
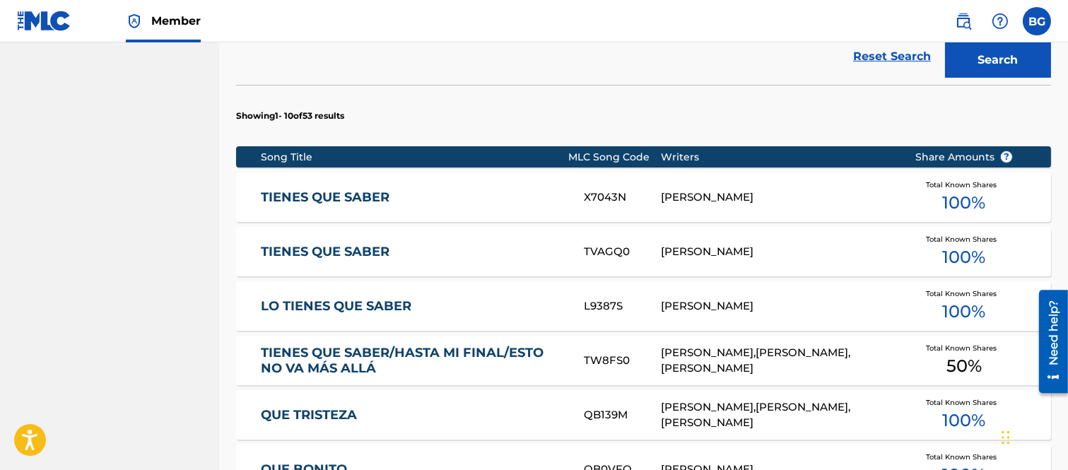
click at [352, 249] on link "TIENES QUE SABER" at bounding box center [413, 252] width 304 height 16
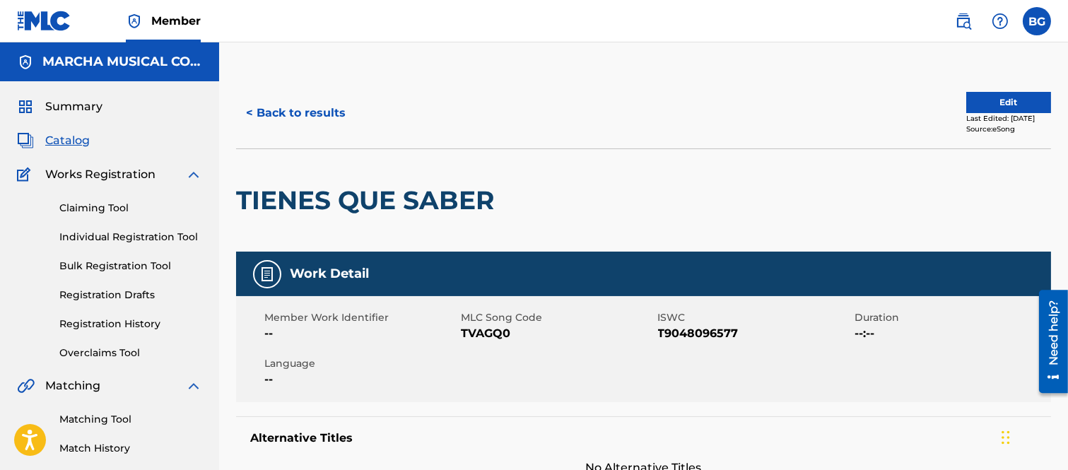
click at [993, 100] on button "Edit" at bounding box center [1009, 102] width 85 height 21
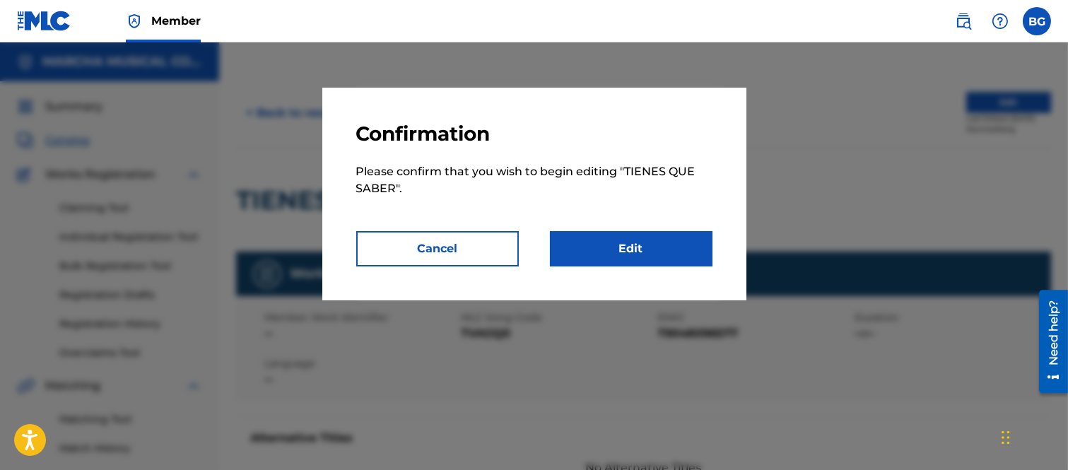
click at [624, 240] on link "Edit" at bounding box center [631, 248] width 163 height 35
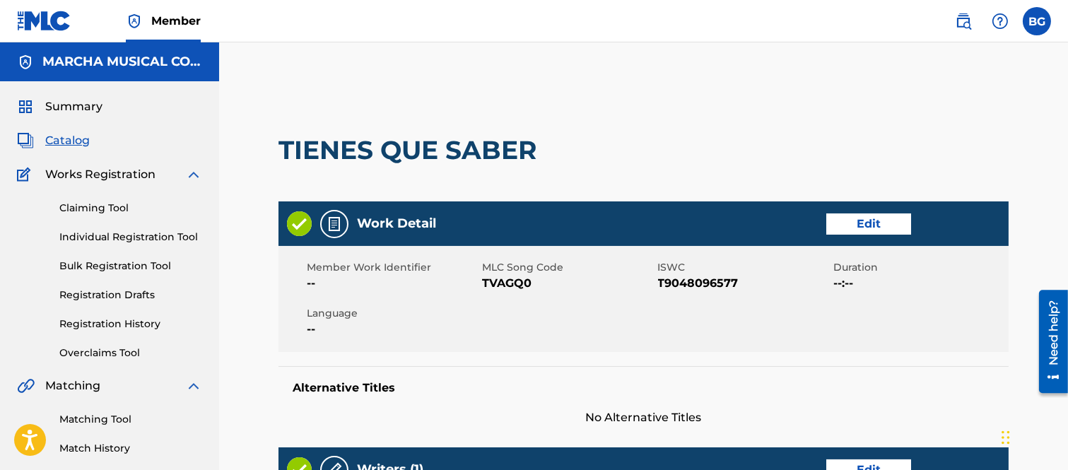
click at [875, 221] on link "Edit" at bounding box center [869, 224] width 85 height 21
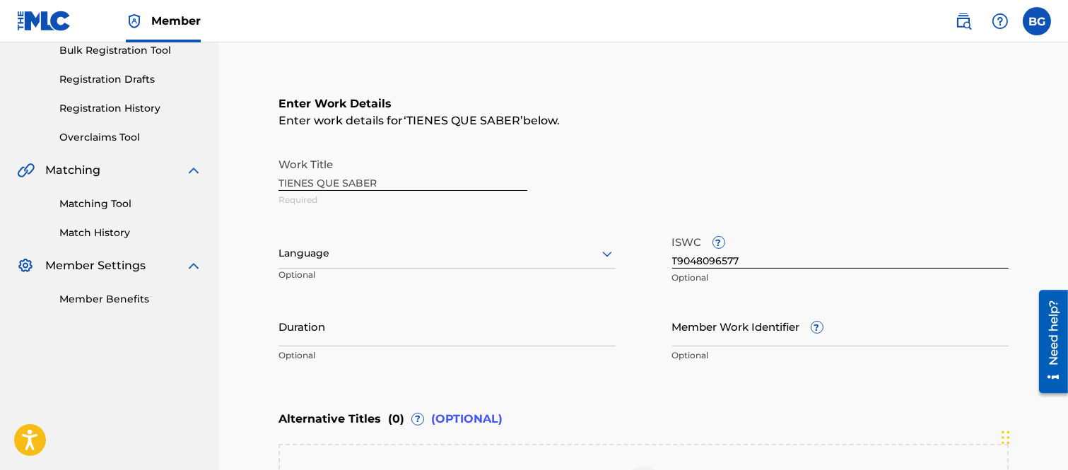
scroll to position [235, 0]
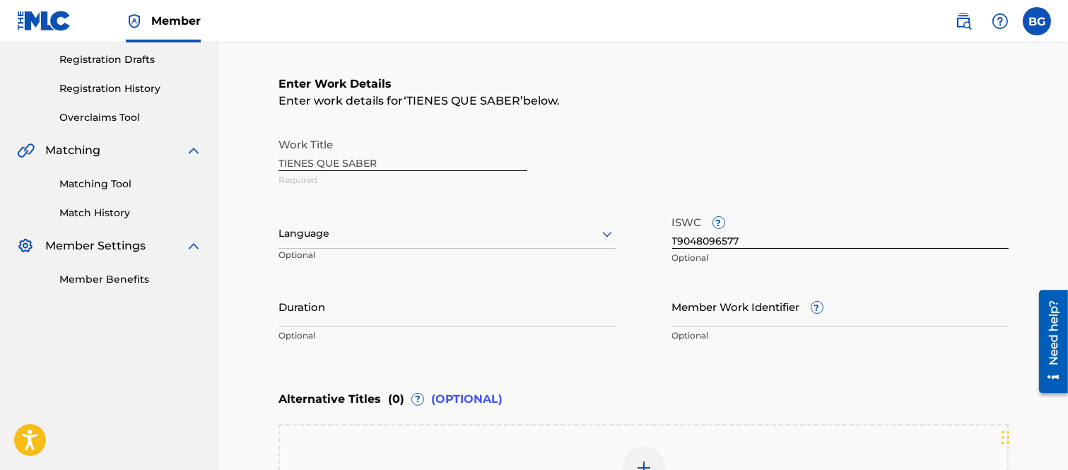
drag, startPoint x: 609, startPoint y: 235, endPoint x: 564, endPoint y: 233, distance: 45.3
click at [607, 233] on icon at bounding box center [607, 235] width 10 height 6
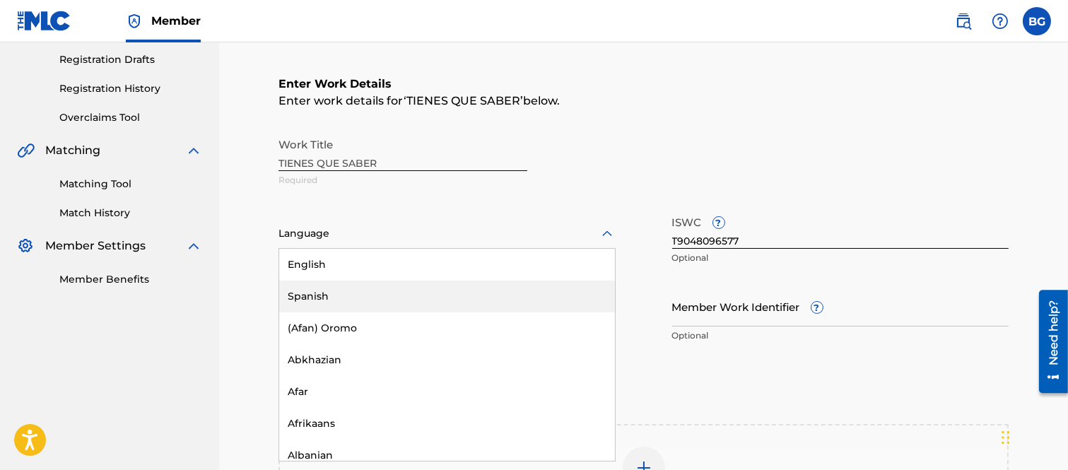
click at [311, 296] on div "Spanish" at bounding box center [447, 297] width 336 height 32
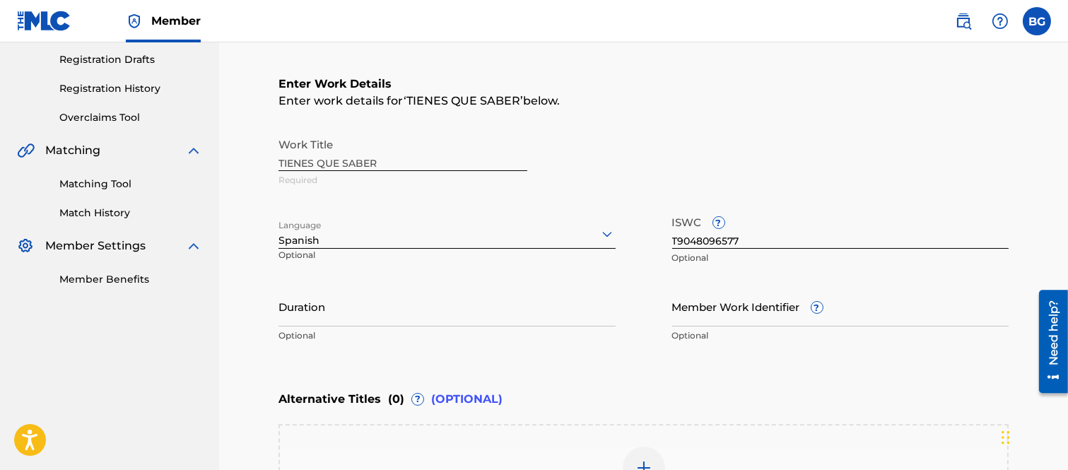
click at [373, 311] on input "Duration" at bounding box center [447, 306] width 337 height 40
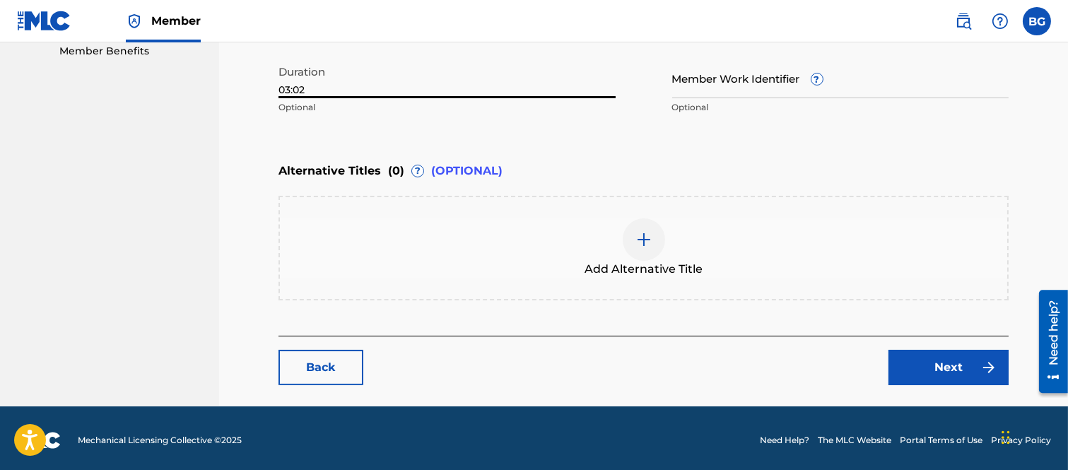
scroll to position [465, 0]
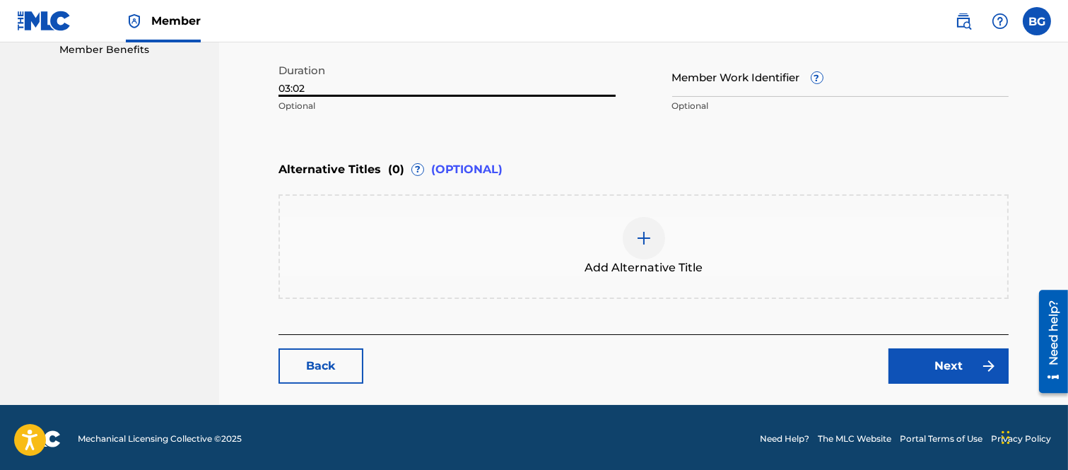
type input "03:02"
click at [940, 358] on link "Next" at bounding box center [949, 366] width 120 height 35
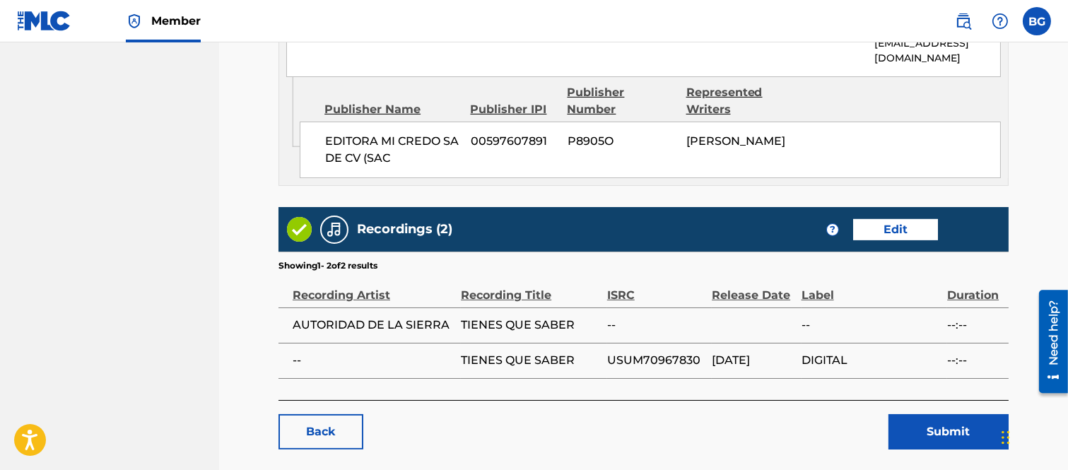
scroll to position [835, 0]
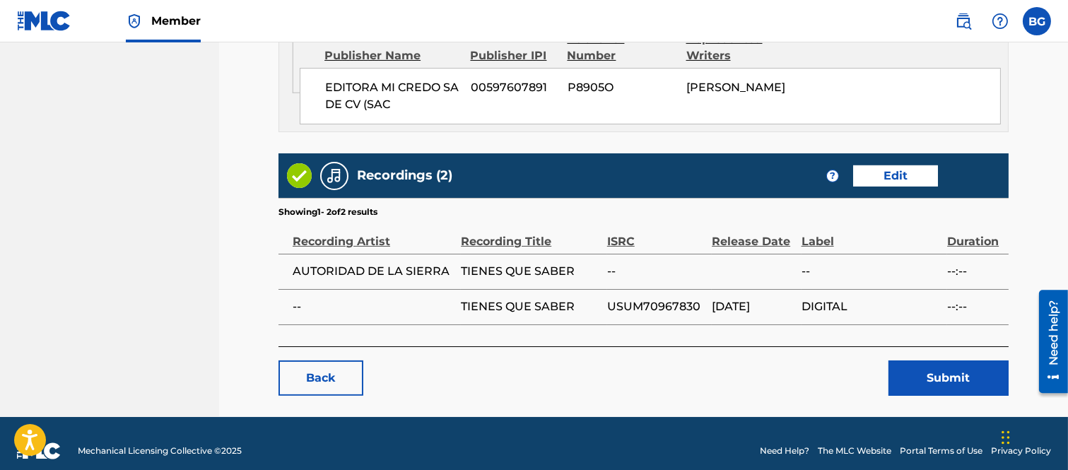
click at [902, 165] on link "Edit" at bounding box center [895, 175] width 85 height 21
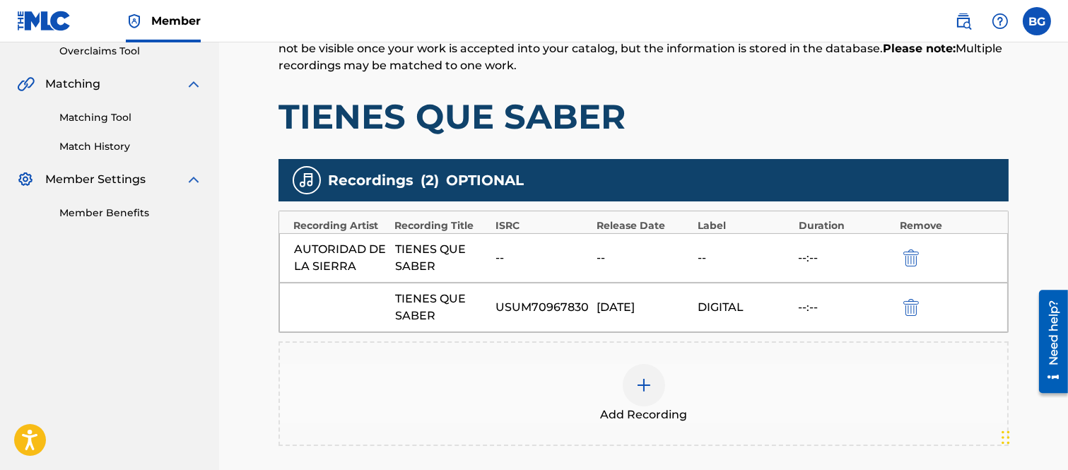
scroll to position [392, 0]
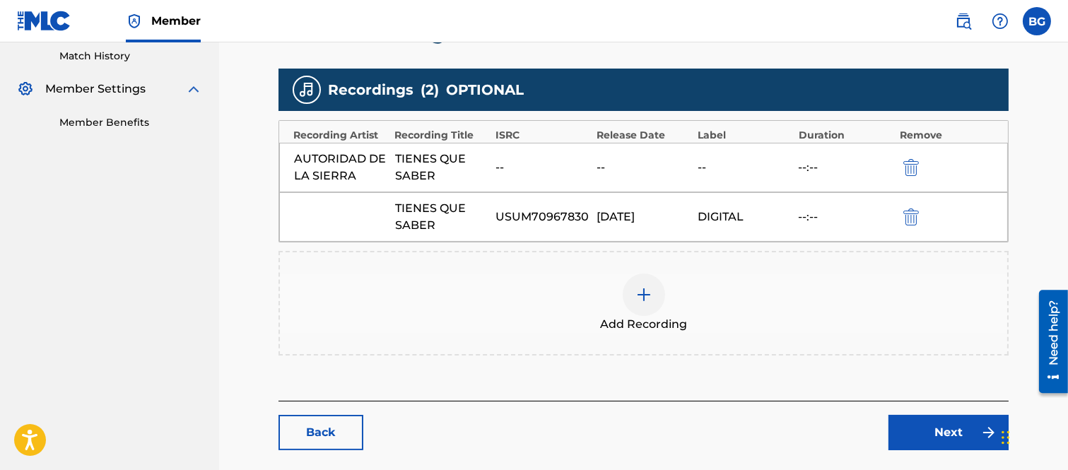
click at [644, 293] on img at bounding box center [644, 294] width 17 height 17
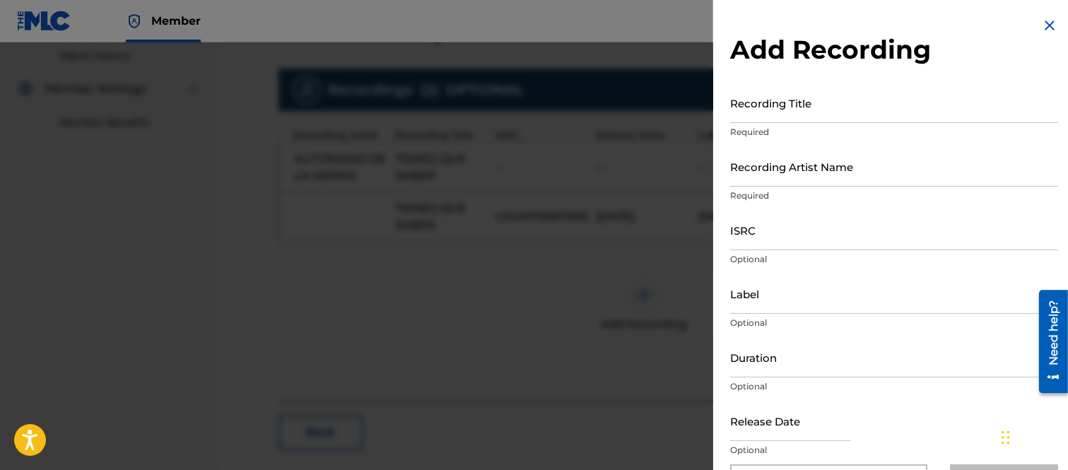
click at [766, 105] on input "Recording Title" at bounding box center [894, 103] width 328 height 40
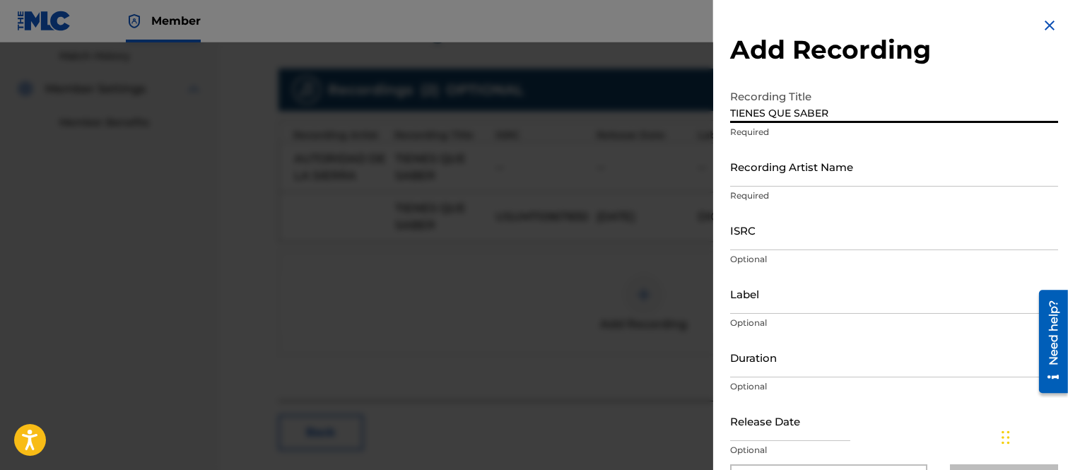
type input "TIENES QUE SABER"
click at [755, 172] on input "Recording Artist Name" at bounding box center [894, 166] width 328 height 40
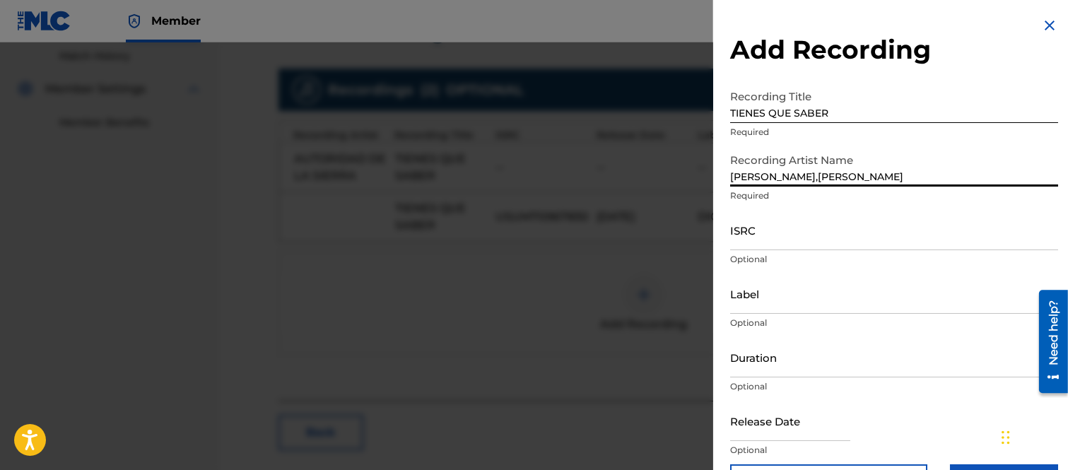
type input "[PERSON_NAME],[PERSON_NAME]"
click at [755, 241] on input "ISRC" at bounding box center [894, 230] width 328 height 40
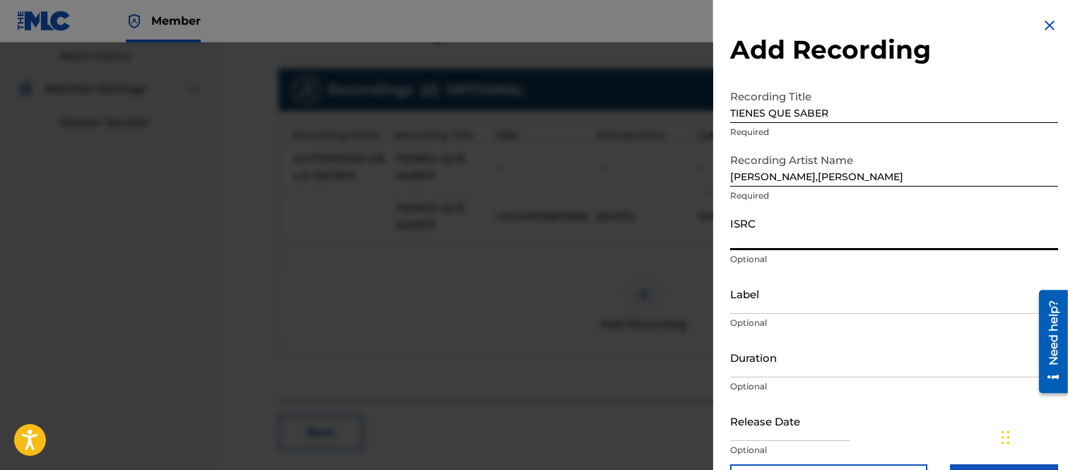
paste input "QZNJV2301149"
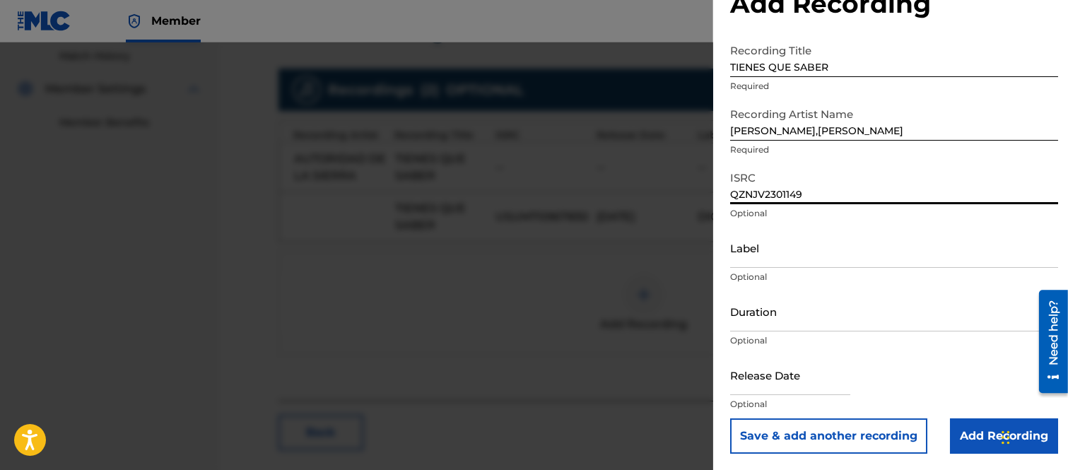
type input "QZNJV2301149"
click at [742, 255] on input "Label" at bounding box center [894, 248] width 328 height 40
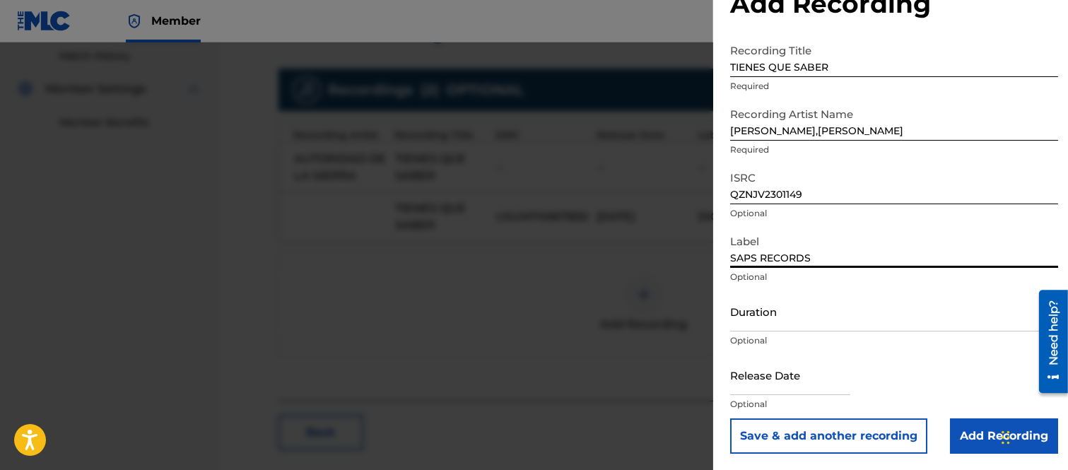
type input "SAPS RECORDS"
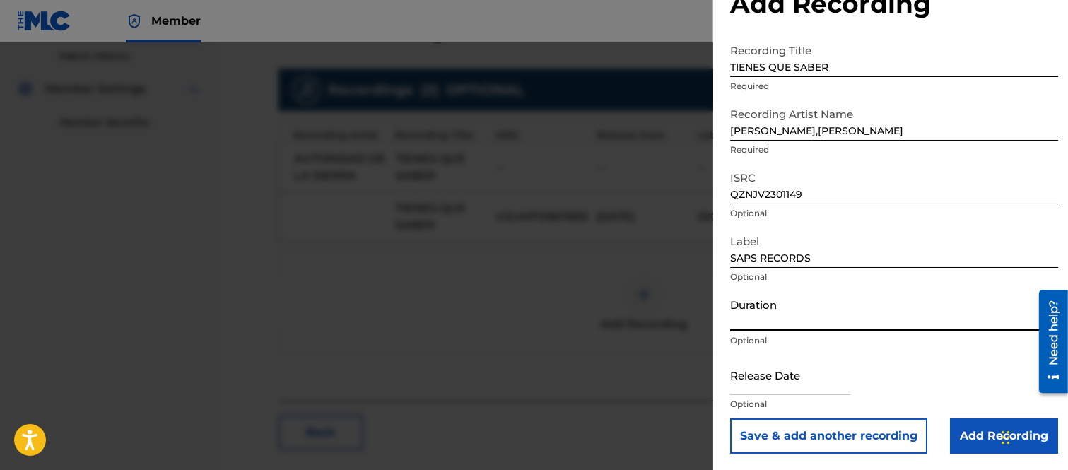
click at [750, 320] on input "Duration" at bounding box center [894, 311] width 328 height 40
type input "03:02"
click at [794, 380] on input "text" at bounding box center [790, 375] width 120 height 40
select select "7"
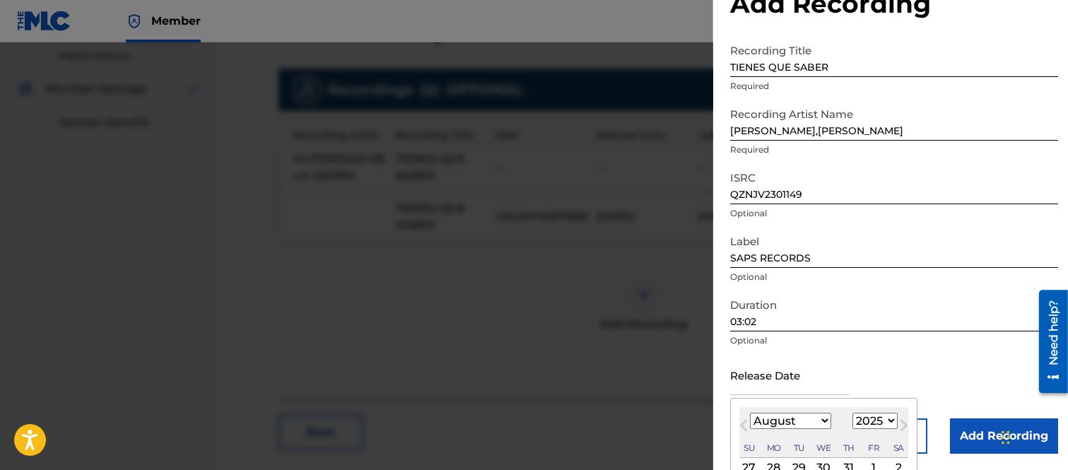
click at [888, 419] on select "1899 1900 1901 1902 1903 1904 1905 1906 1907 1908 1909 1910 1911 1912 1913 1914…" at bounding box center [875, 421] width 45 height 16
select select "2023"
click at [853, 413] on select "1899 1900 1901 1902 1903 1904 1905 1906 1907 1908 1909 1910 1911 1912 1913 1914…" at bounding box center [875, 421] width 45 height 16
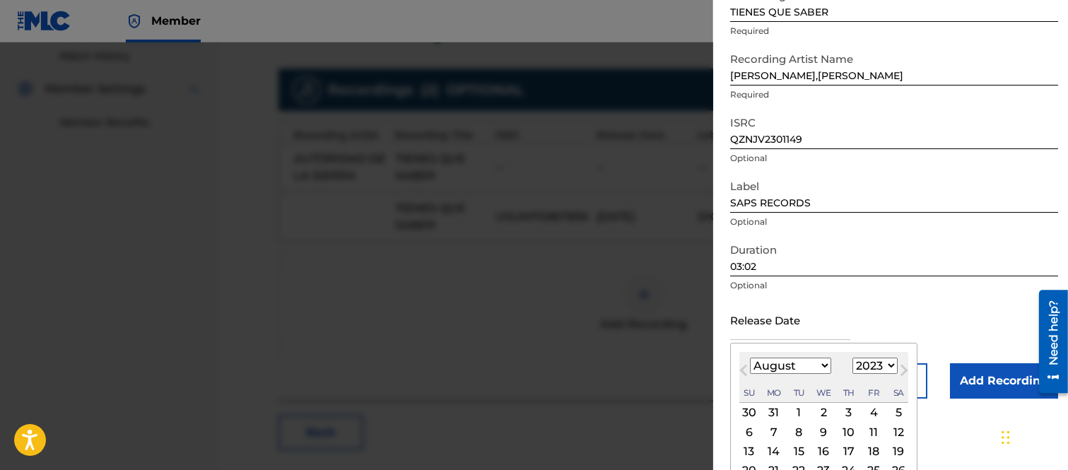
scroll to position [158, 0]
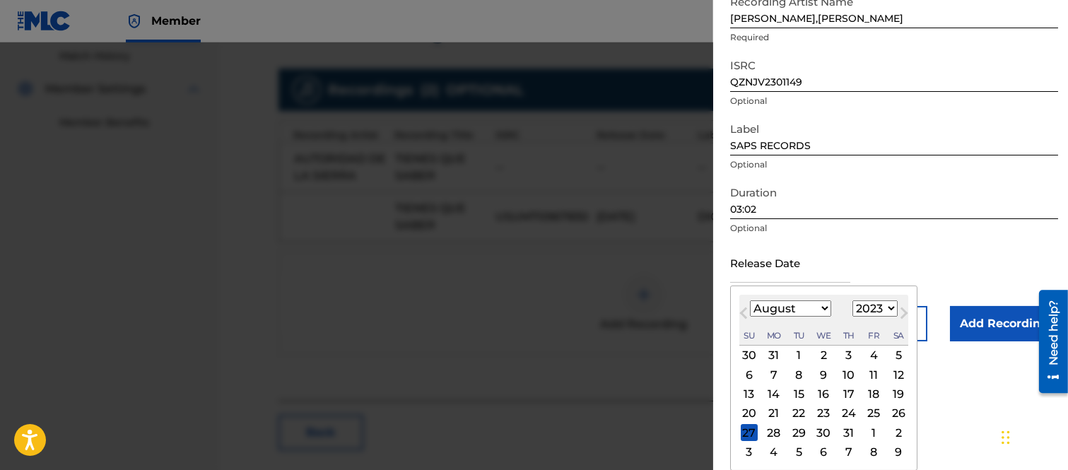
click at [821, 308] on select "January February March April May June July August September October November De…" at bounding box center [790, 309] width 81 height 16
select select "4"
click at [750, 301] on select "January February March April May June July August September October November De…" at bounding box center [790, 309] width 81 height 16
click at [873, 411] on div "26" at bounding box center [873, 413] width 17 height 17
type input "M[DATE]"
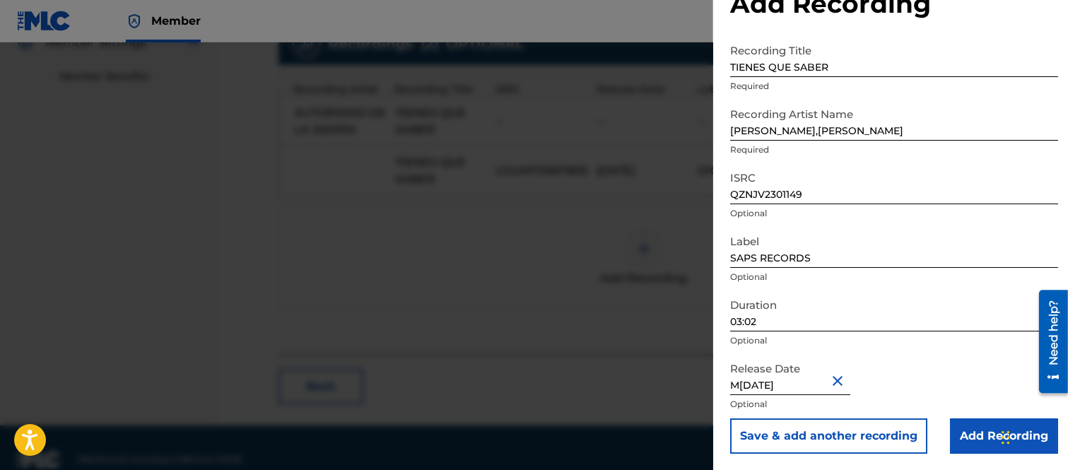
scroll to position [460, 0]
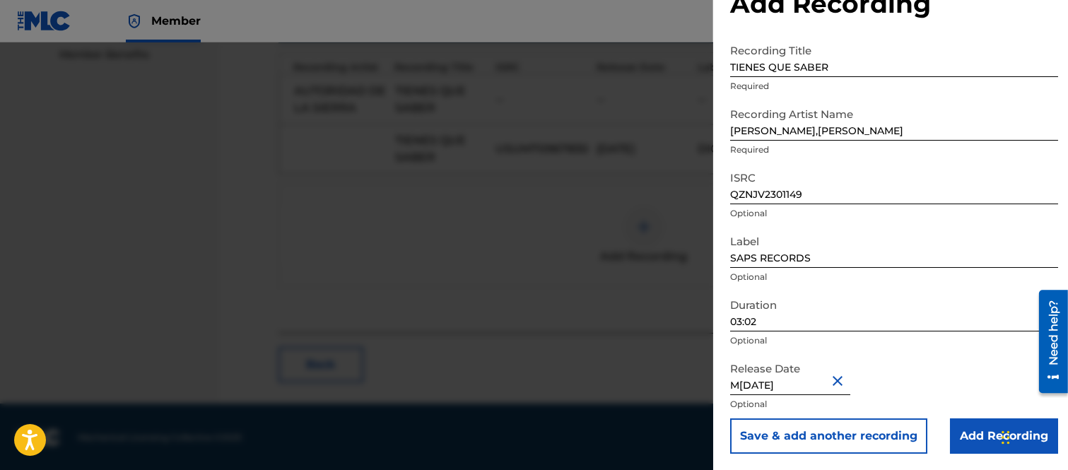
click at [966, 430] on input "Add Recording" at bounding box center [1004, 436] width 108 height 35
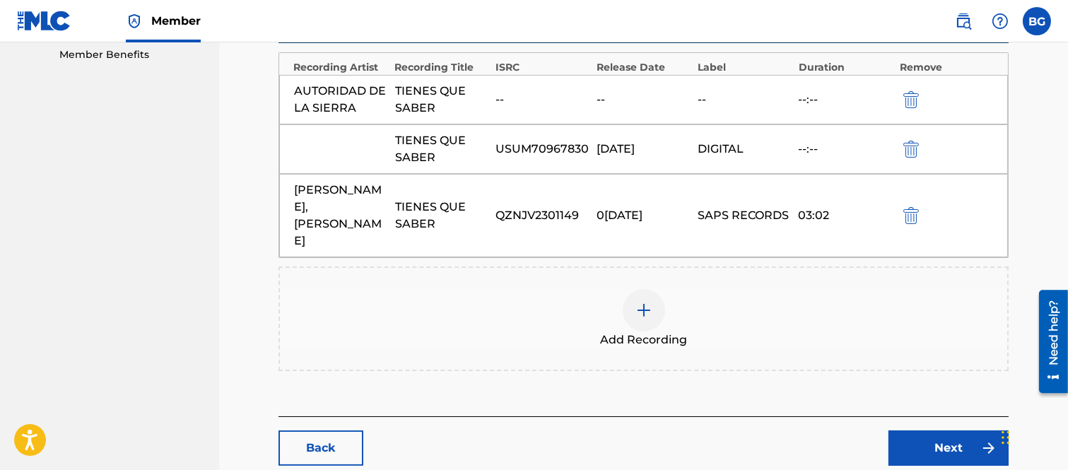
click at [958, 446] on link "Next" at bounding box center [949, 448] width 120 height 35
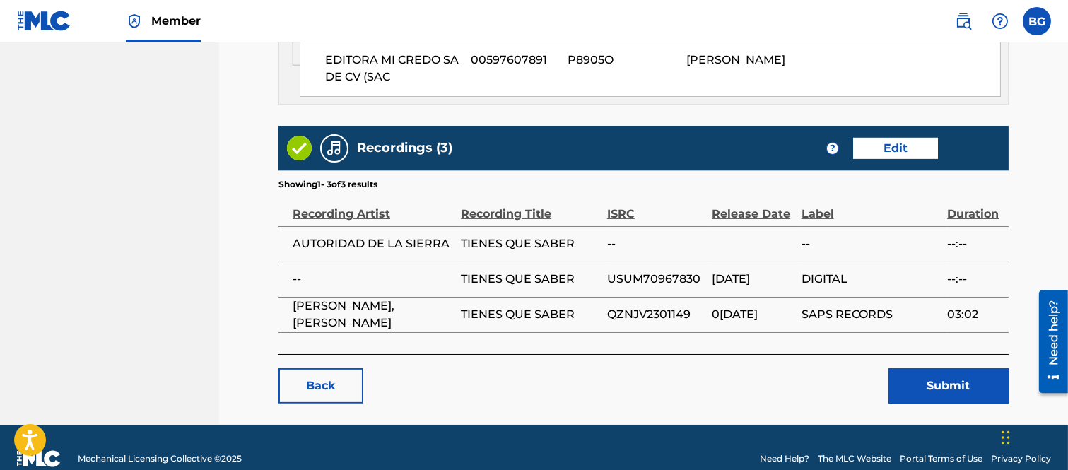
scroll to position [870, 0]
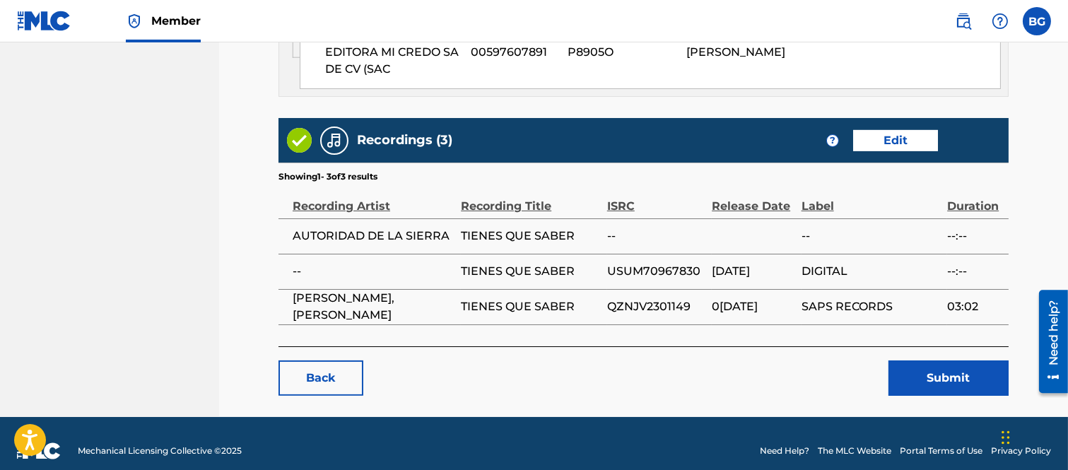
click at [942, 363] on button "Submit" at bounding box center [949, 378] width 120 height 35
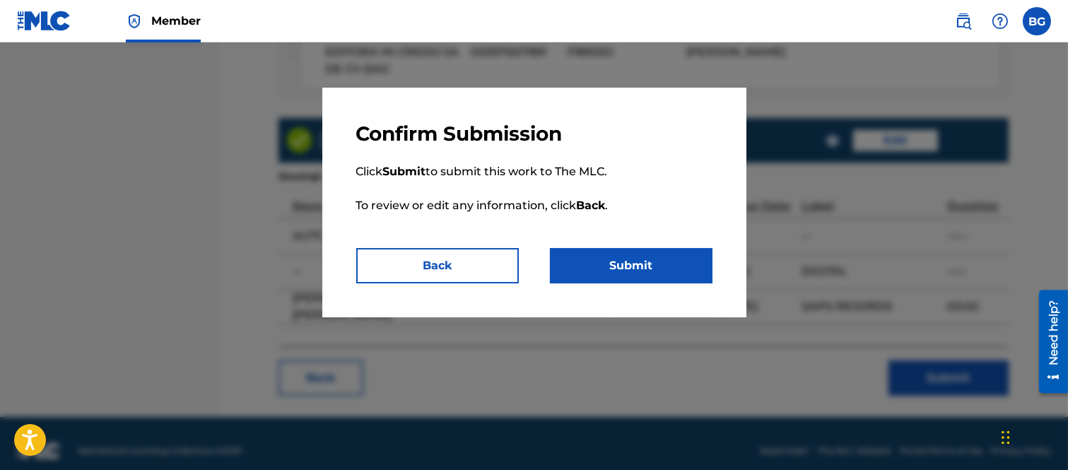
click at [652, 272] on button "Submit" at bounding box center [631, 265] width 163 height 35
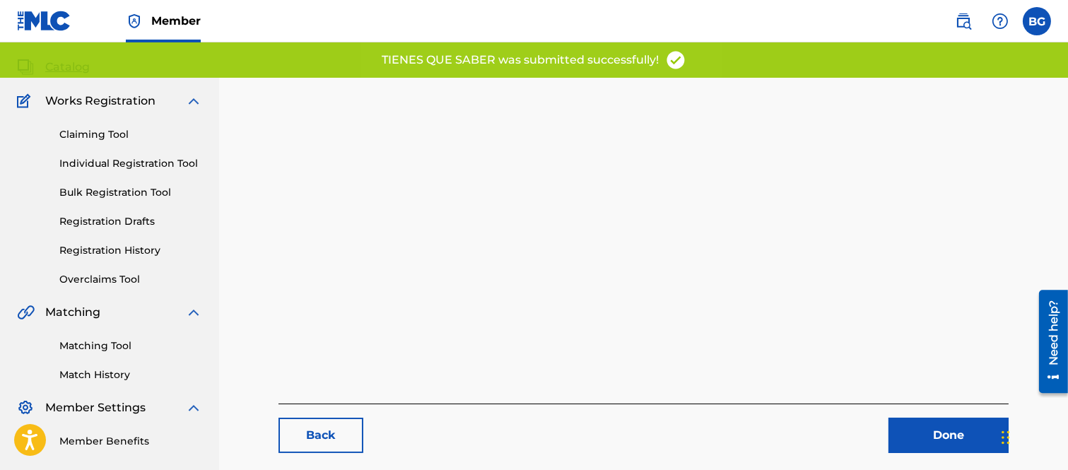
scroll to position [145, 0]
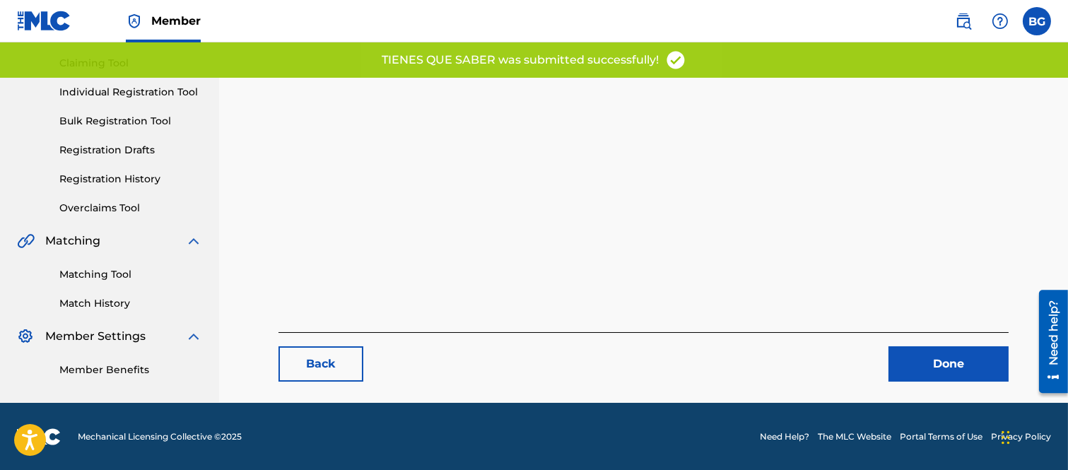
click at [944, 364] on link "Done" at bounding box center [949, 363] width 120 height 35
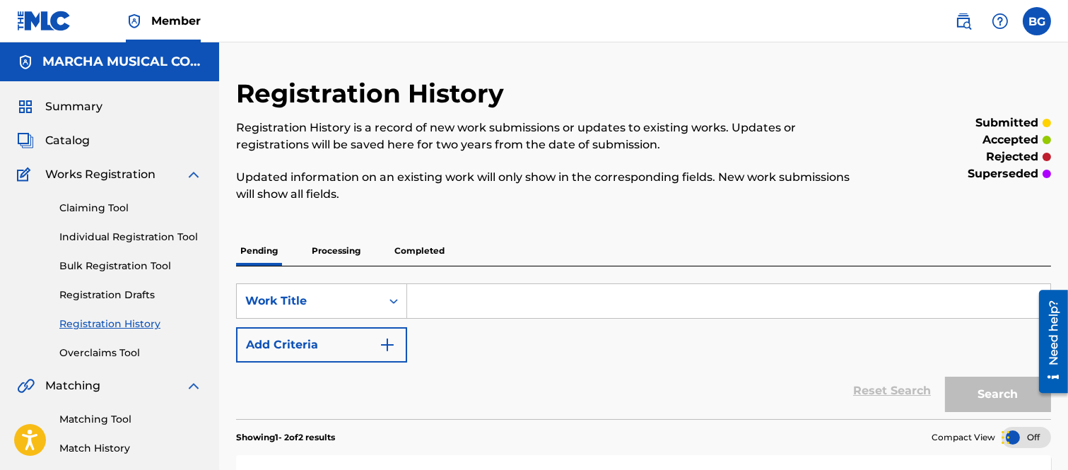
click at [105, 233] on link "Individual Registration Tool" at bounding box center [130, 237] width 143 height 15
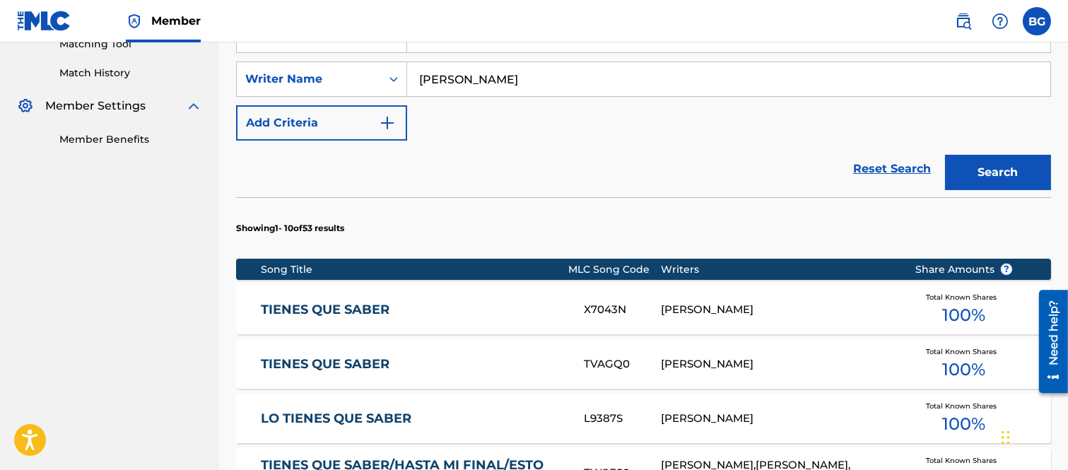
scroll to position [392, 0]
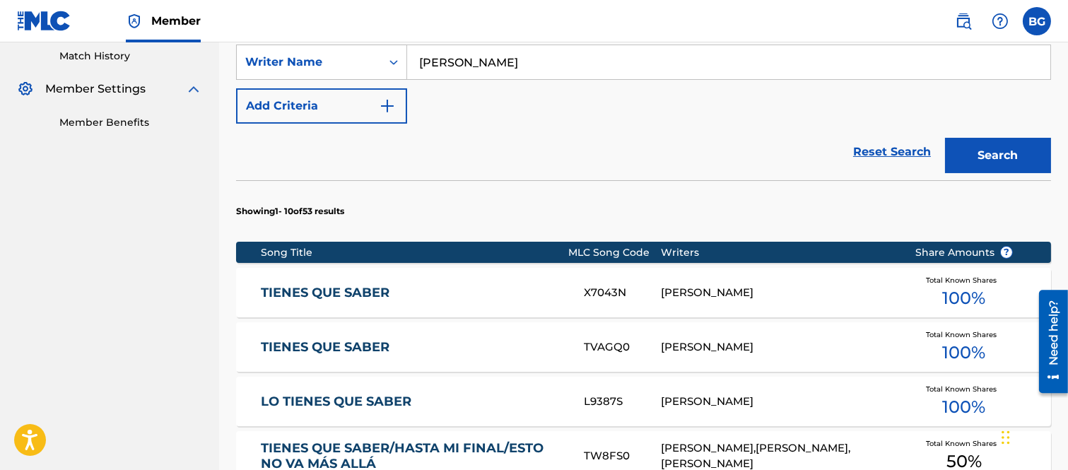
click at [327, 294] on link "TIENES QUE SABER" at bounding box center [413, 293] width 304 height 16
